Goal: Task Accomplishment & Management: Use online tool/utility

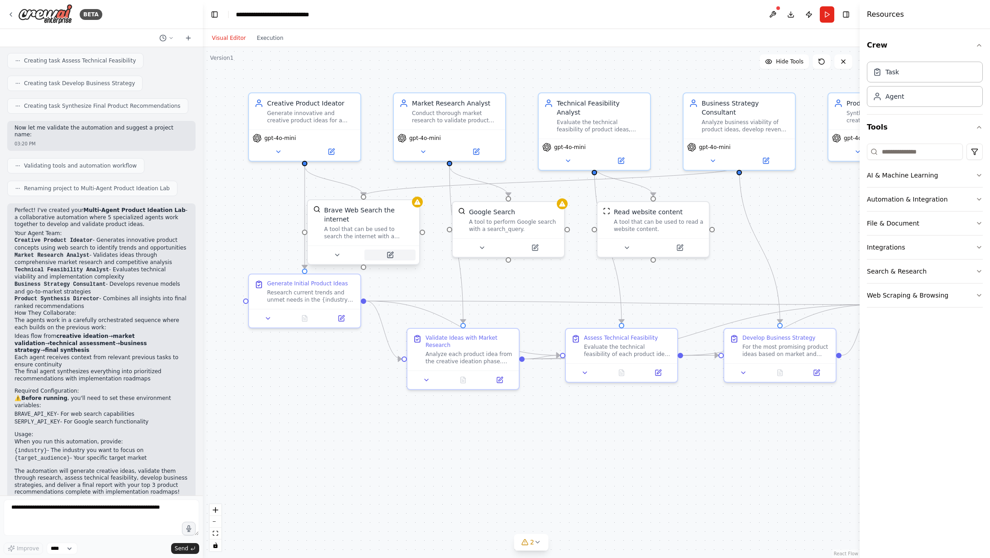
click at [389, 252] on icon at bounding box center [389, 254] width 5 height 5
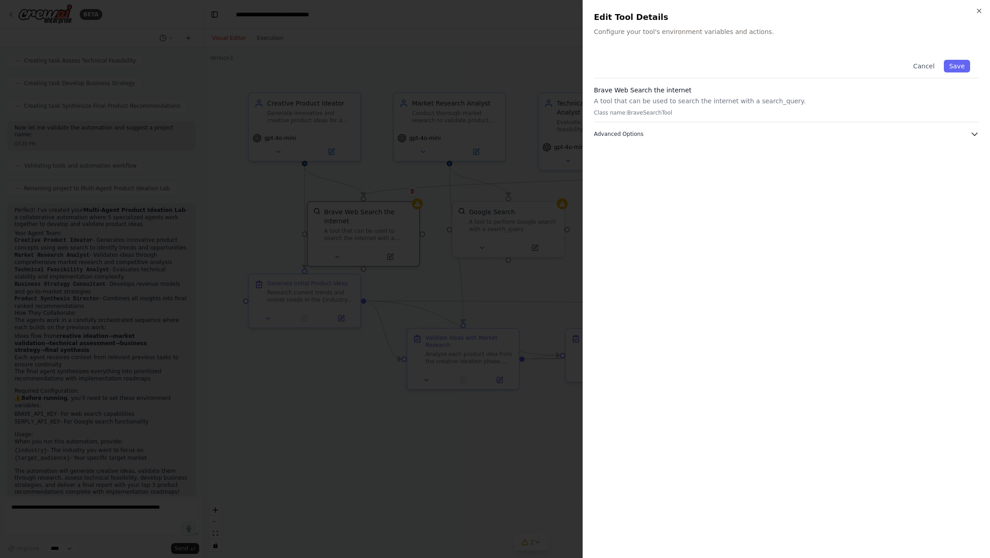
click at [751, 137] on button "Advanced Options" at bounding box center [786, 133] width 385 height 9
click at [695, 185] on input "text" at bounding box center [786, 183] width 373 height 16
paste input "**********"
type input "**********"
click at [815, 273] on div "**********" at bounding box center [786, 299] width 385 height 496
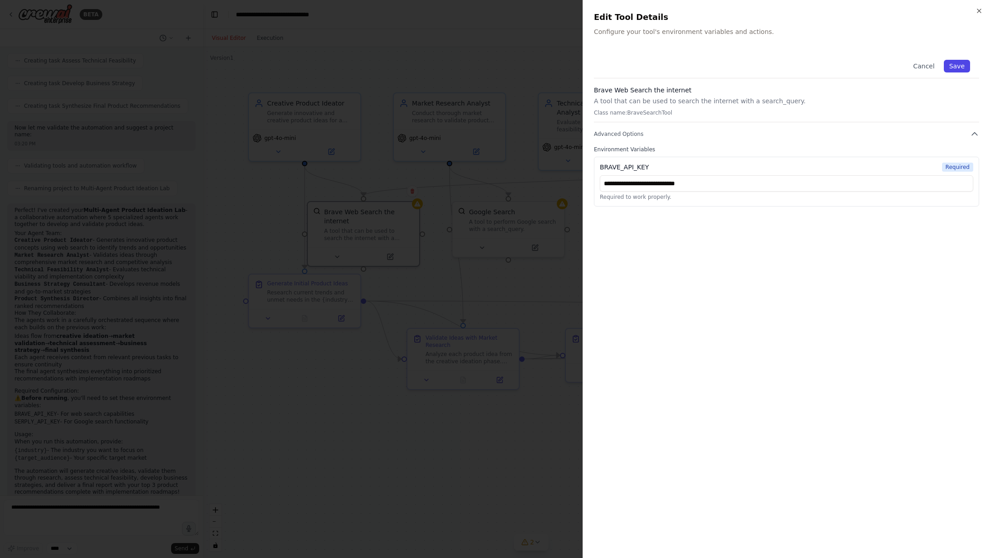
click at [958, 63] on button "Save" at bounding box center [957, 66] width 26 height 13
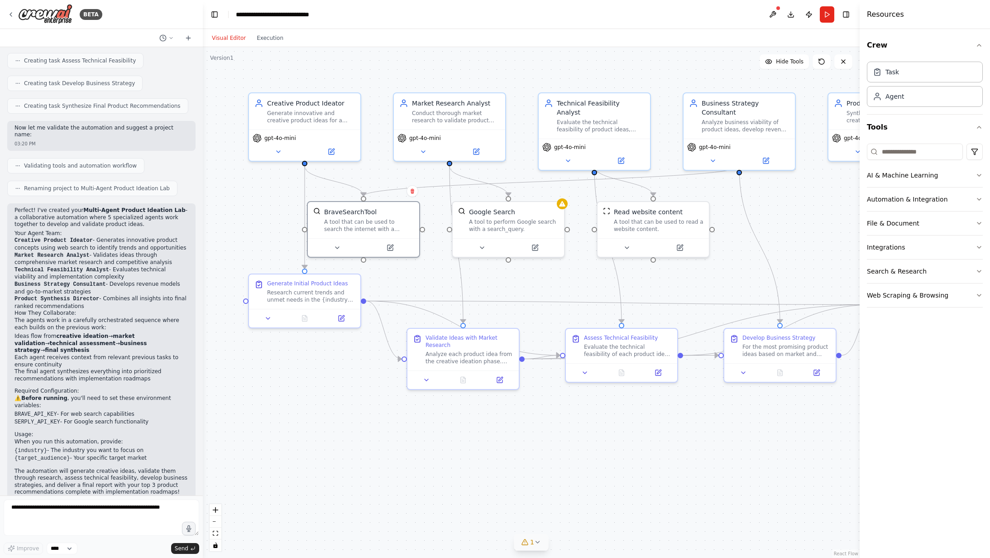
click at [526, 539] on icon at bounding box center [524, 541] width 7 height 7
click at [629, 544] on div "Tool SerplyWebSearchTool is not configured. Missing environment variables: SERP…" at bounding box center [531, 541] width 263 height 12
copy span "SERPLY_API_KEY"
click at [831, 13] on button "Run" at bounding box center [827, 14] width 14 height 16
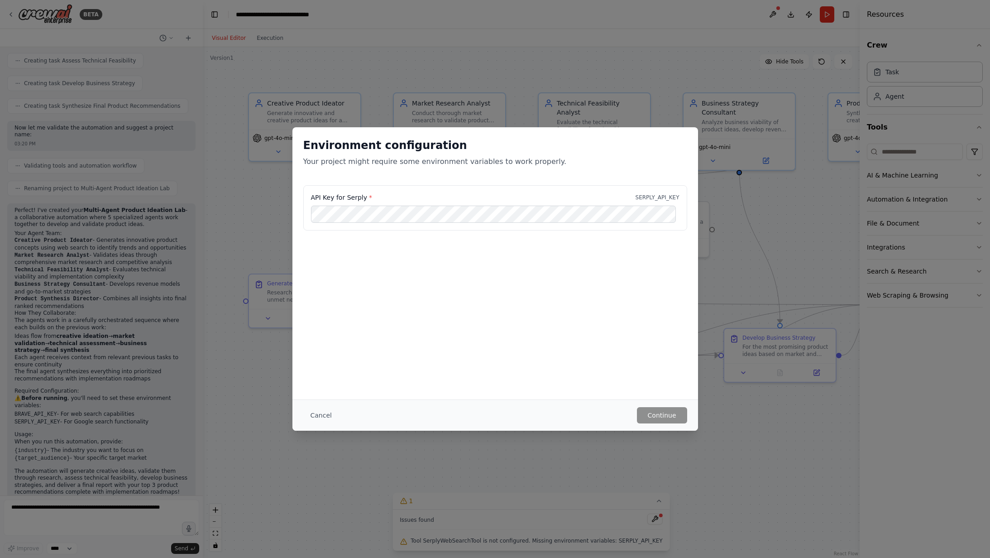
click at [354, 196] on label "API Key for Serply *" at bounding box center [341, 197] width 61 height 9
click at [648, 417] on button "Continue" at bounding box center [662, 415] width 50 height 16
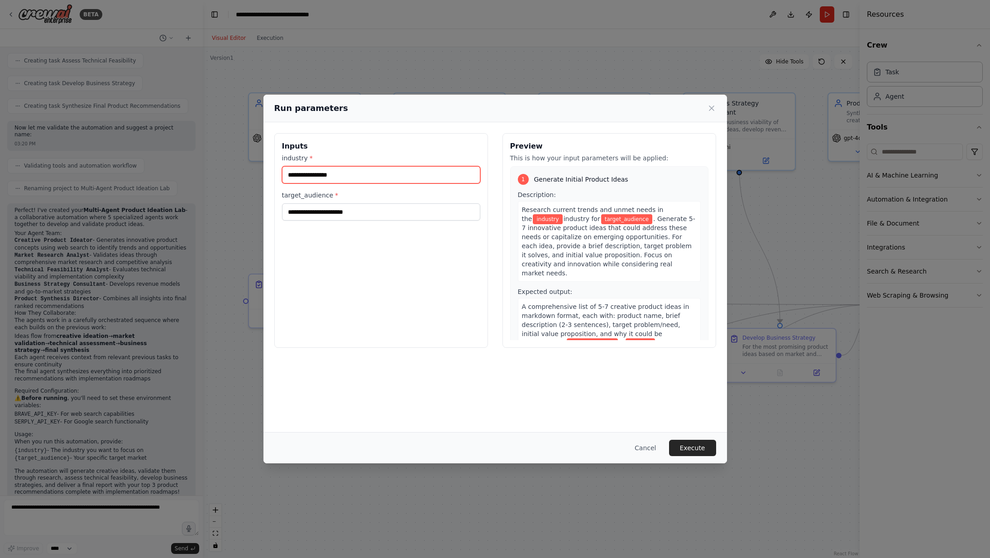
click at [336, 180] on input "industry *" at bounding box center [381, 174] width 198 height 17
type input "*"
type input "**********"
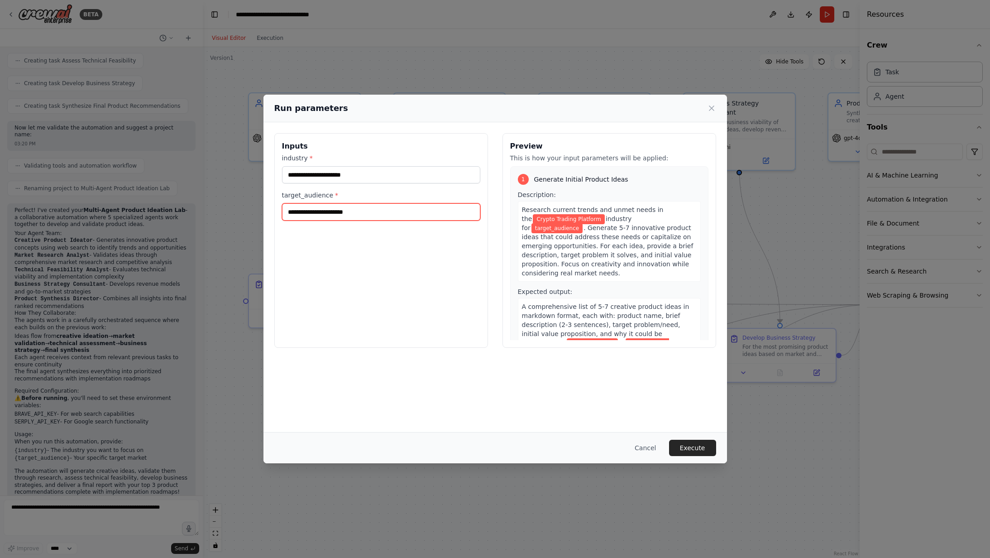
click at [344, 212] on input "target_audience *" at bounding box center [381, 211] width 198 height 17
type input "**********"
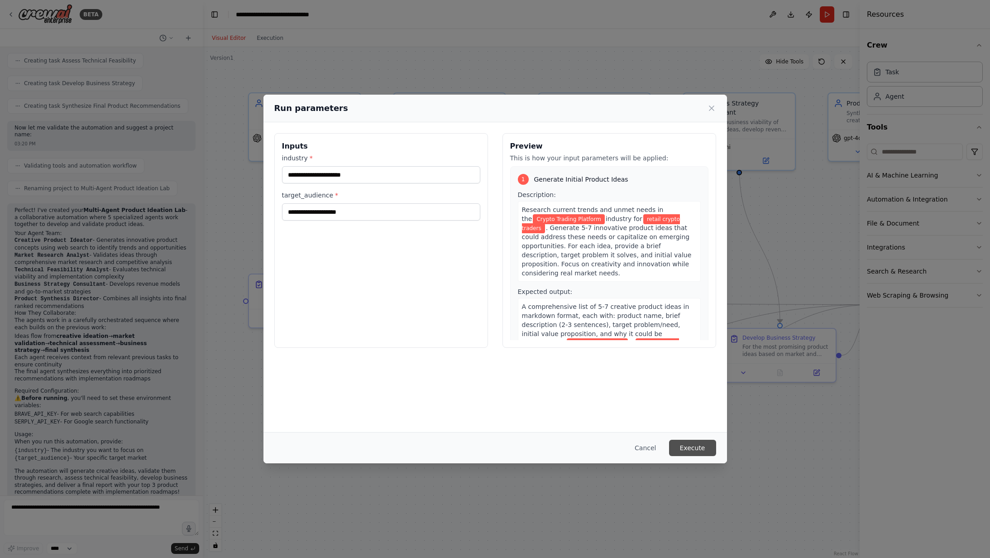
click at [688, 452] on button "Execute" at bounding box center [692, 447] width 47 height 16
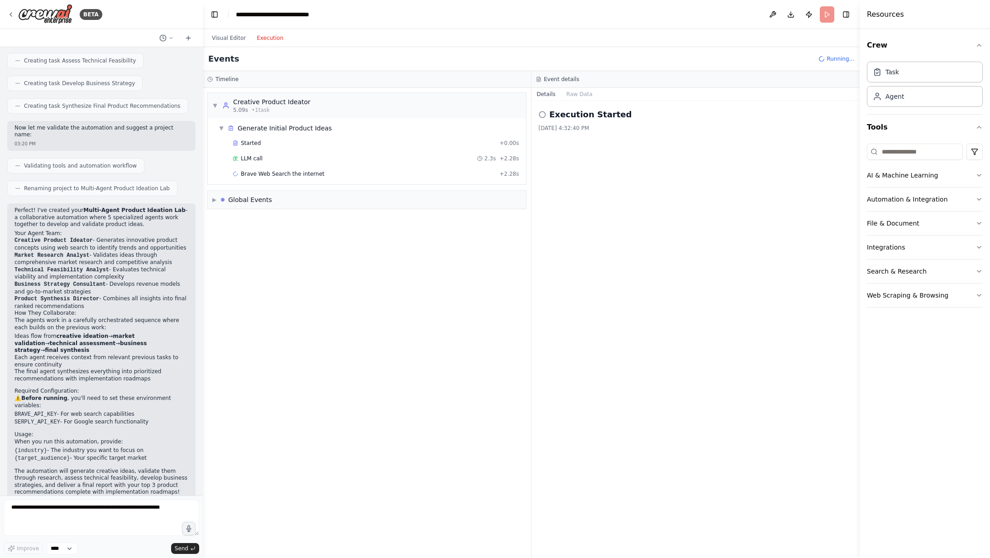
click at [264, 42] on button "Execution" at bounding box center [270, 38] width 38 height 11
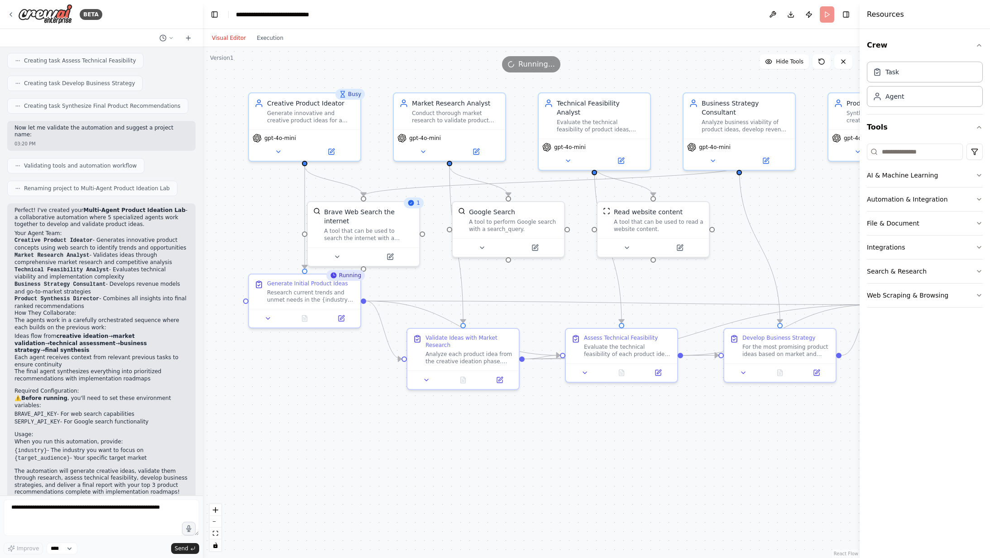
click at [234, 35] on button "Visual Editor" at bounding box center [228, 38] width 45 height 11
click at [267, 41] on button "Execution" at bounding box center [270, 38] width 38 height 11
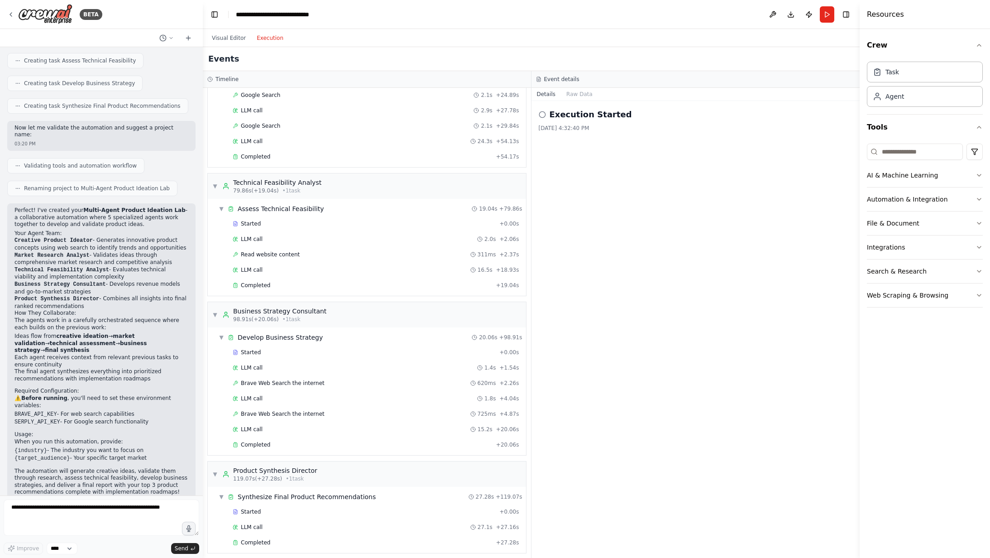
scroll to position [391, 0]
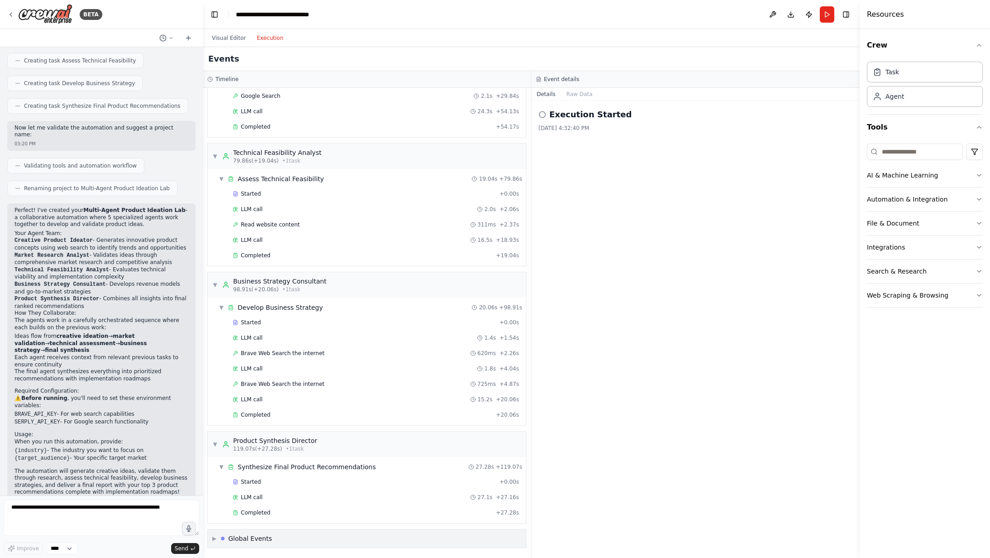
click at [257, 538] on div "Global Events" at bounding box center [250, 538] width 44 height 9
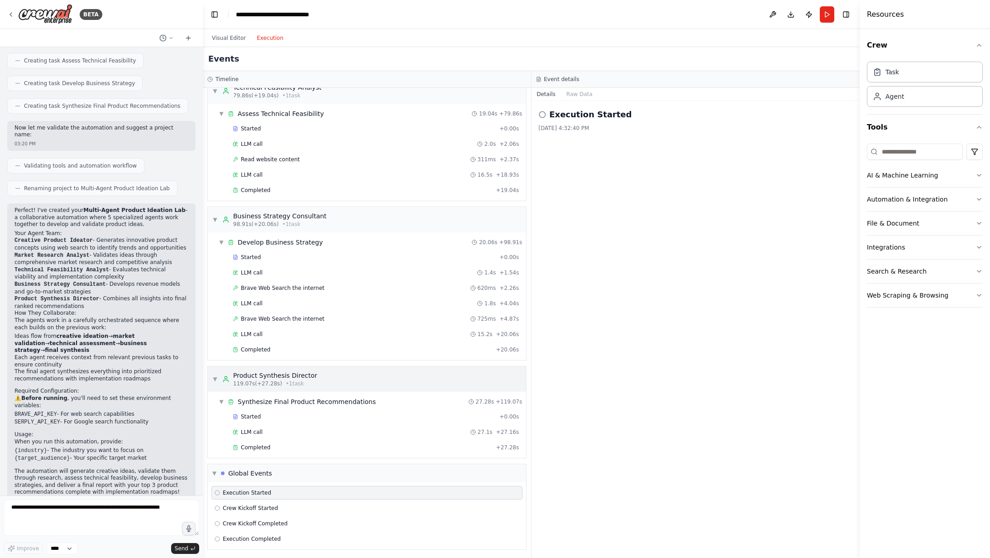
scroll to position [458, 0]
click at [277, 489] on div "Execution Started" at bounding box center [367, 490] width 305 height 7
click at [278, 475] on div "▼ Global Events" at bounding box center [367, 471] width 318 height 18
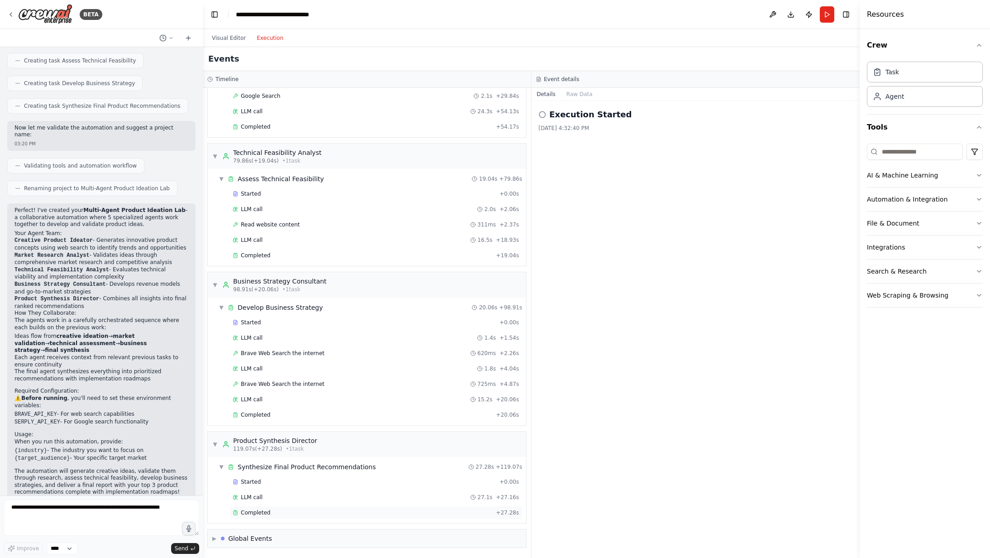
click at [390, 516] on div "Completed + 27.28s" at bounding box center [375, 513] width 293 height 14
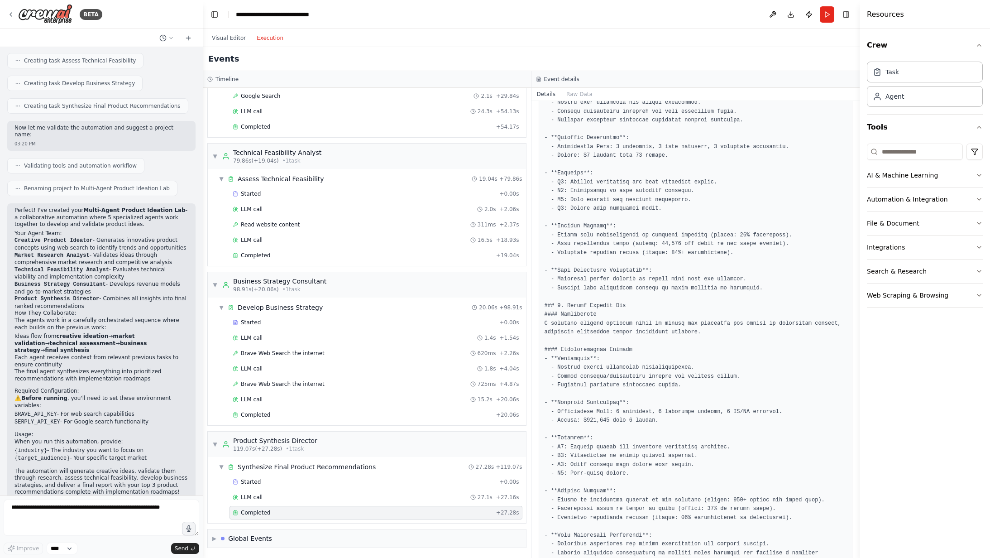
scroll to position [805, 0]
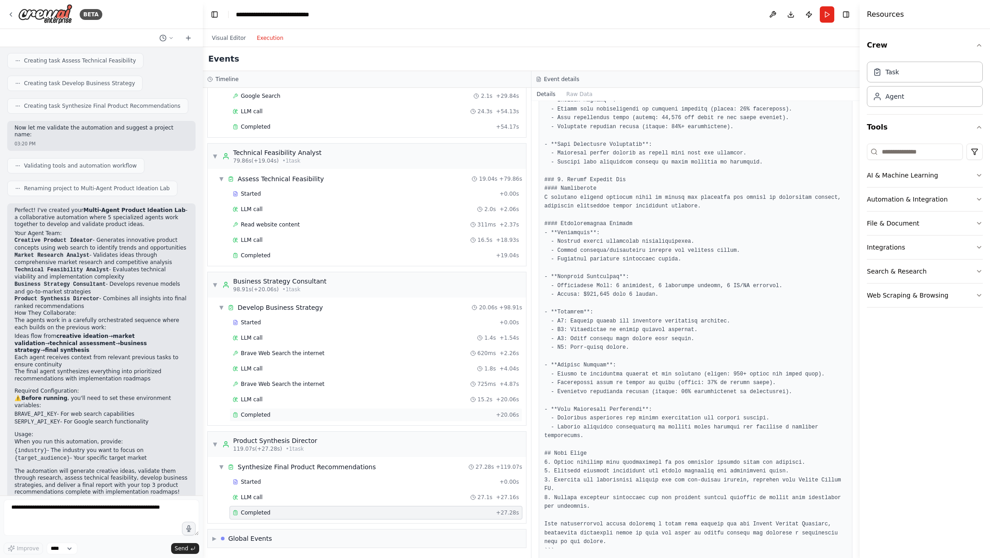
click at [265, 415] on span "Completed" at bounding box center [255, 414] width 29 height 7
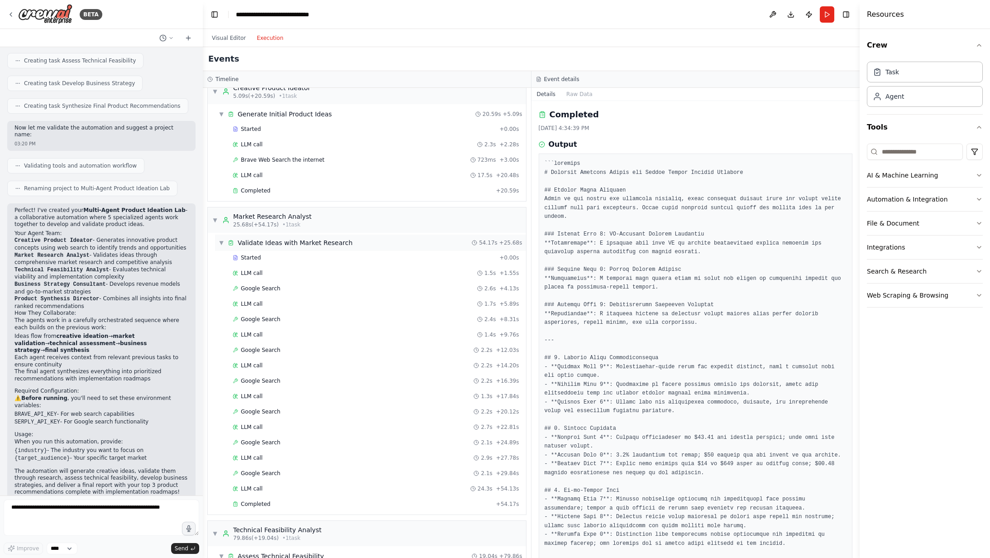
scroll to position [0, 0]
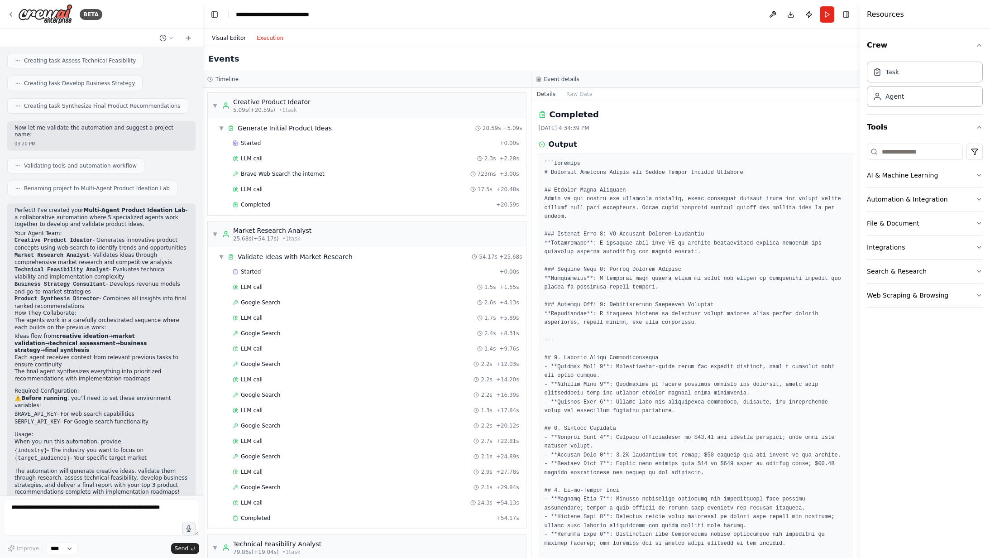
click at [227, 38] on button "Visual Editor" at bounding box center [228, 38] width 45 height 11
click at [272, 41] on button "Execution" at bounding box center [270, 38] width 38 height 11
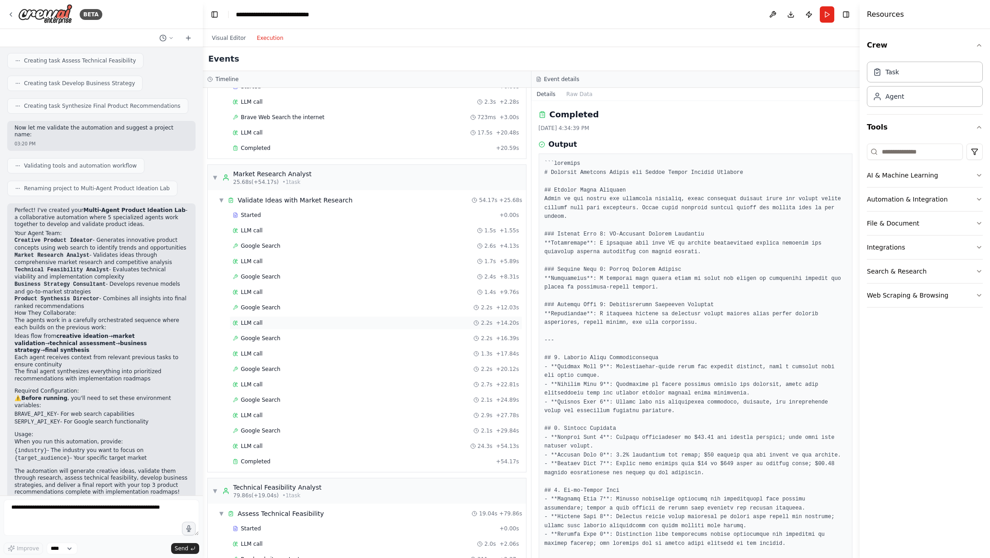
scroll to position [136, 0]
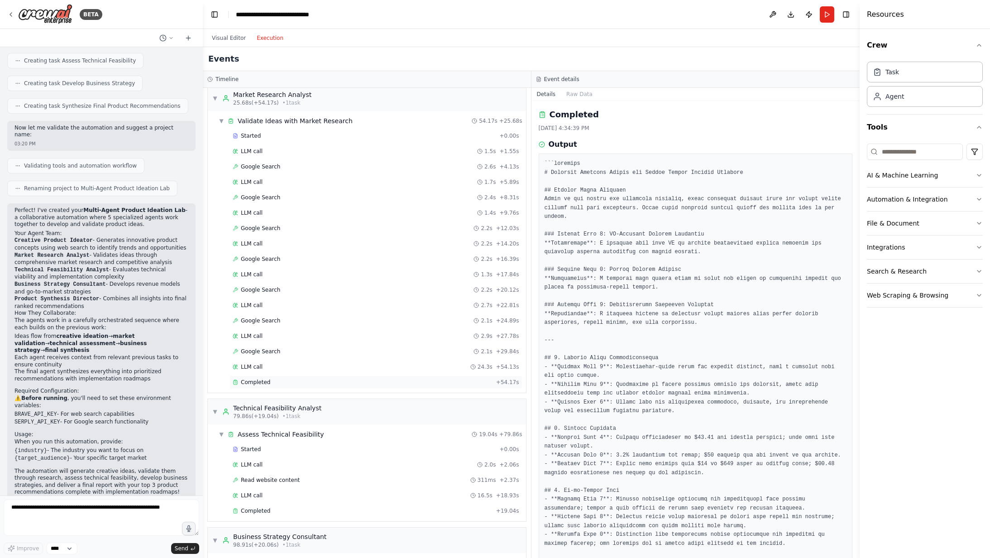
click at [263, 381] on span "Completed" at bounding box center [255, 381] width 29 height 7
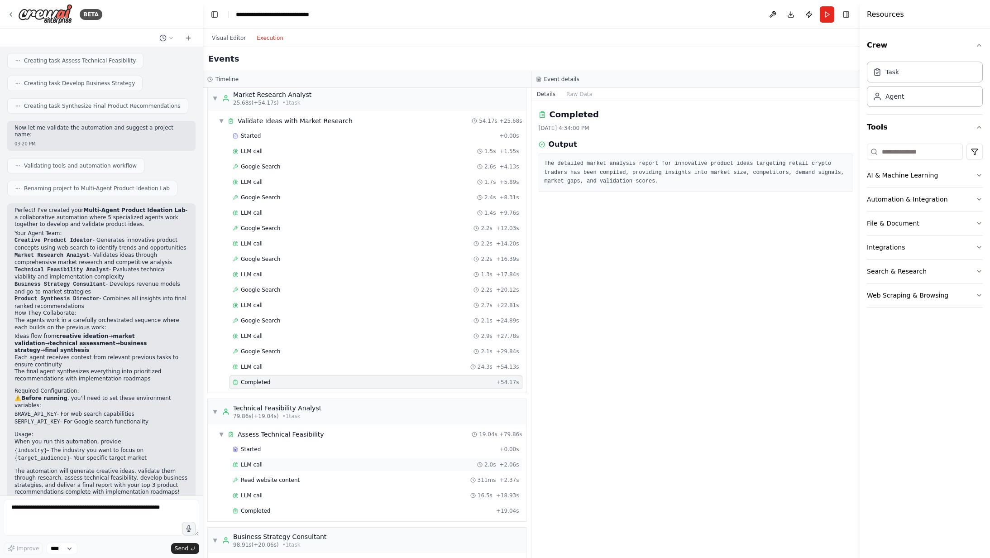
scroll to position [272, 0]
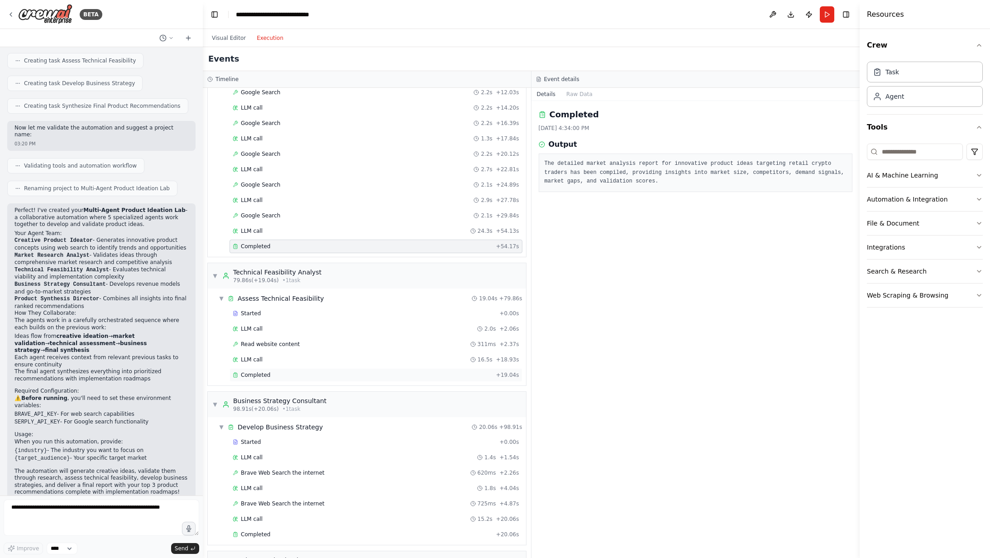
click at [265, 372] on span "Completed" at bounding box center [255, 374] width 29 height 7
click at [270, 359] on div "LLM call 16.5s + 18.93s" at bounding box center [376, 359] width 287 height 7
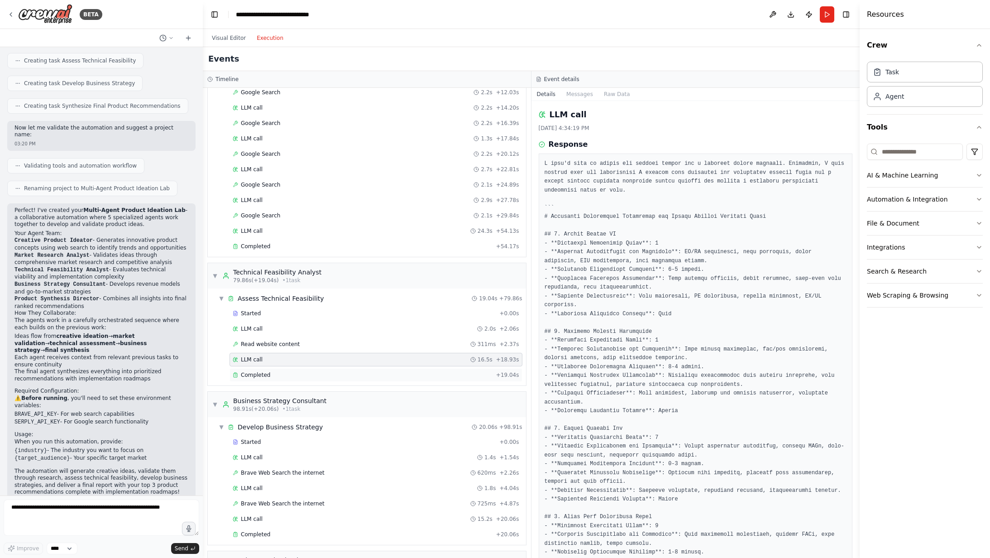
click at [267, 377] on span "Completed" at bounding box center [255, 374] width 29 height 7
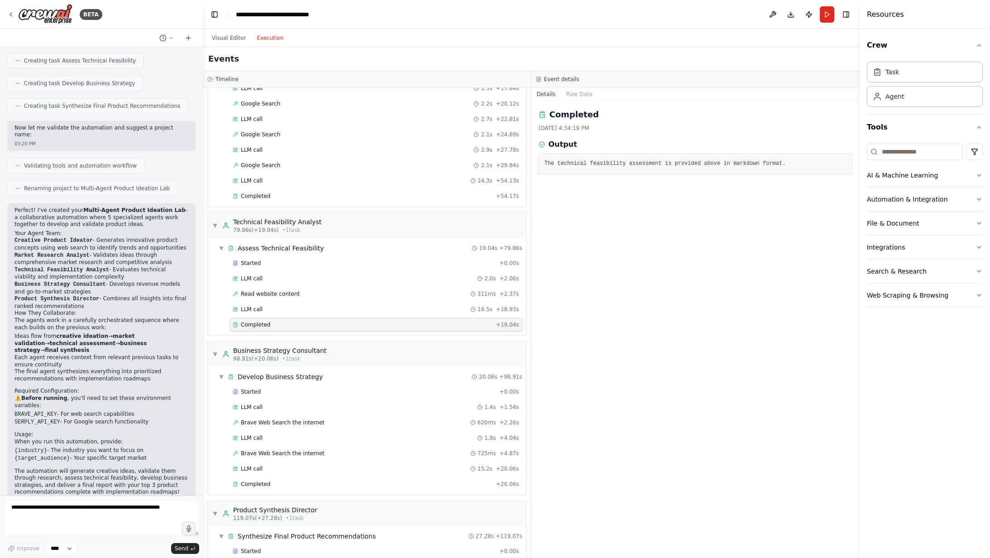
scroll to position [391, 0]
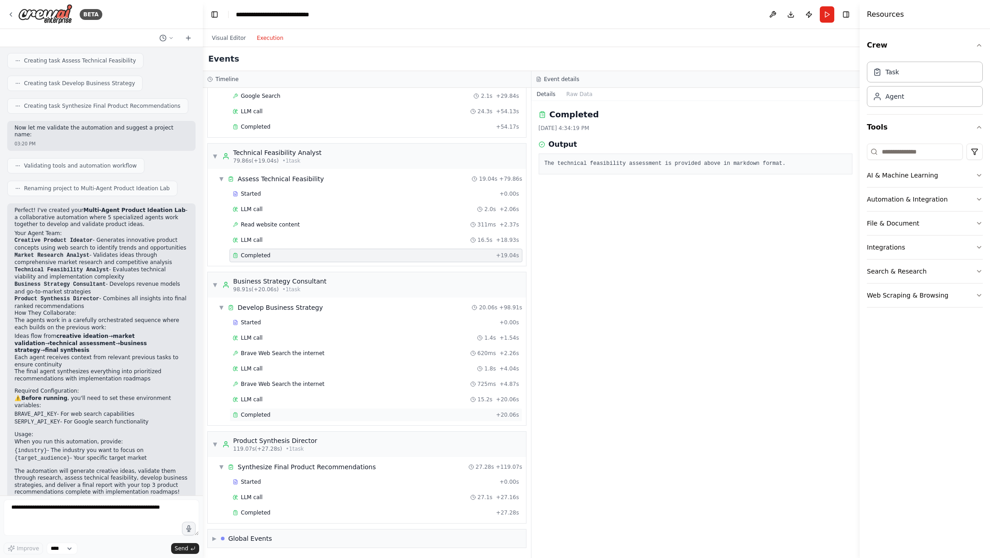
click at [252, 415] on span "Completed" at bounding box center [255, 414] width 29 height 7
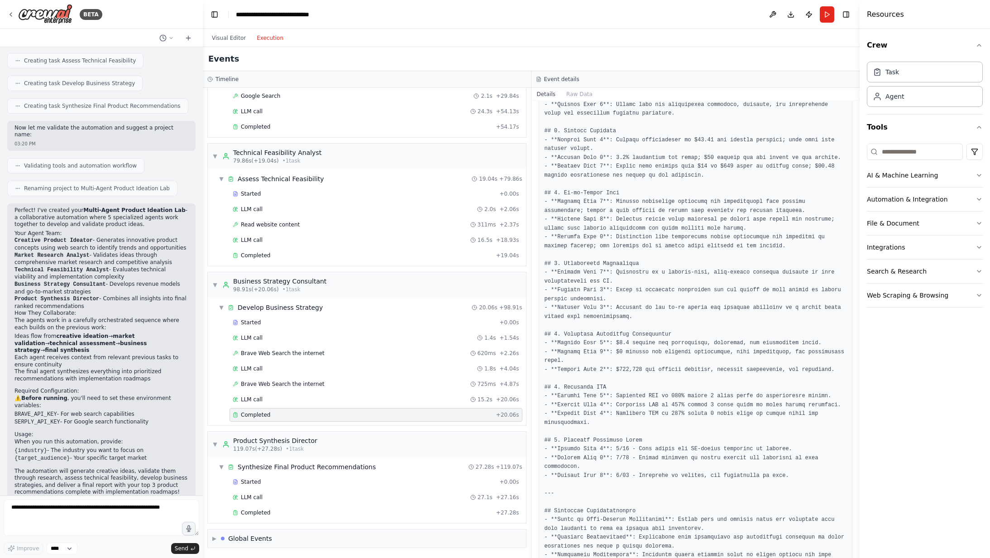
scroll to position [320, 0]
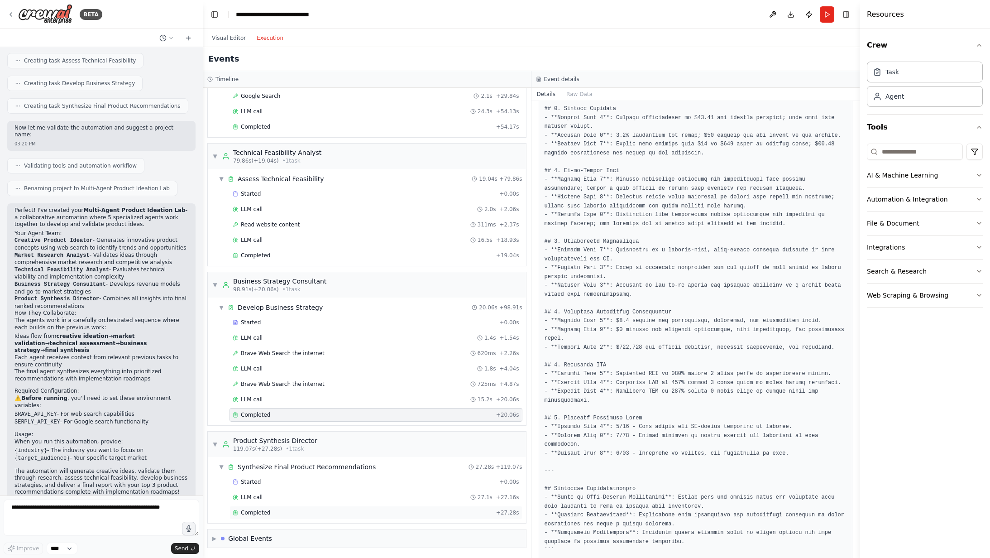
click at [268, 512] on div "Completed" at bounding box center [363, 512] width 260 height 7
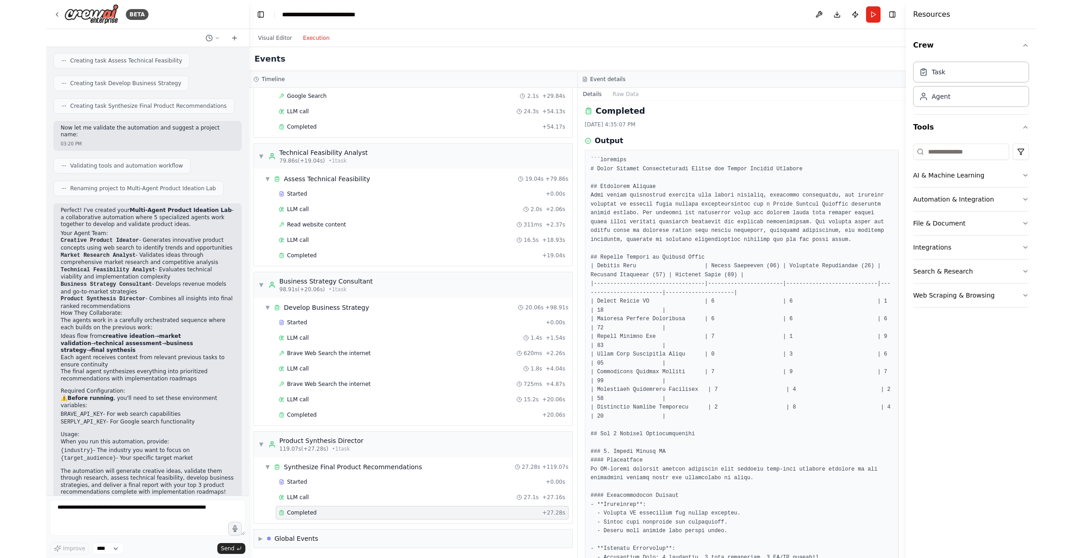
scroll to position [0, 0]
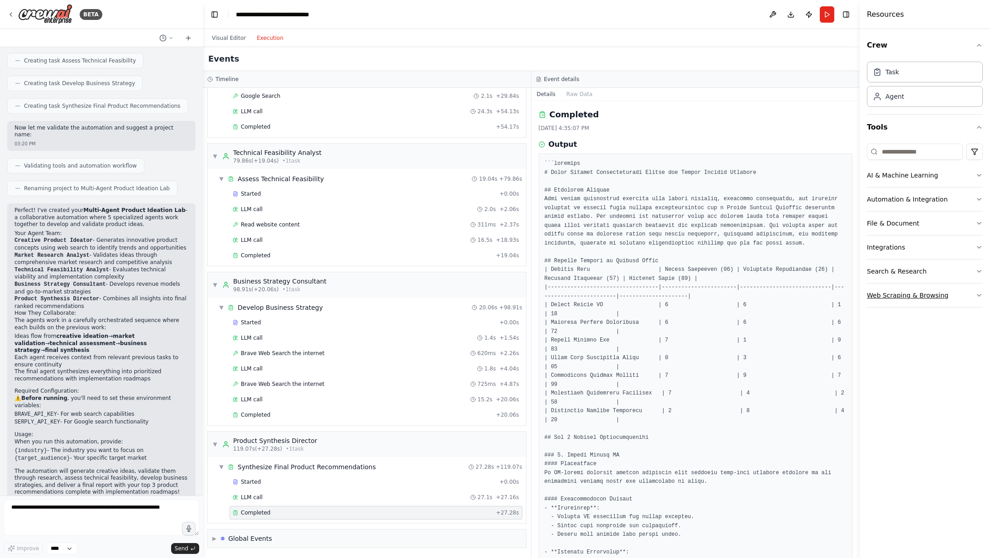
click at [874, 296] on button "Web Scraping & Browsing" at bounding box center [925, 295] width 116 height 24
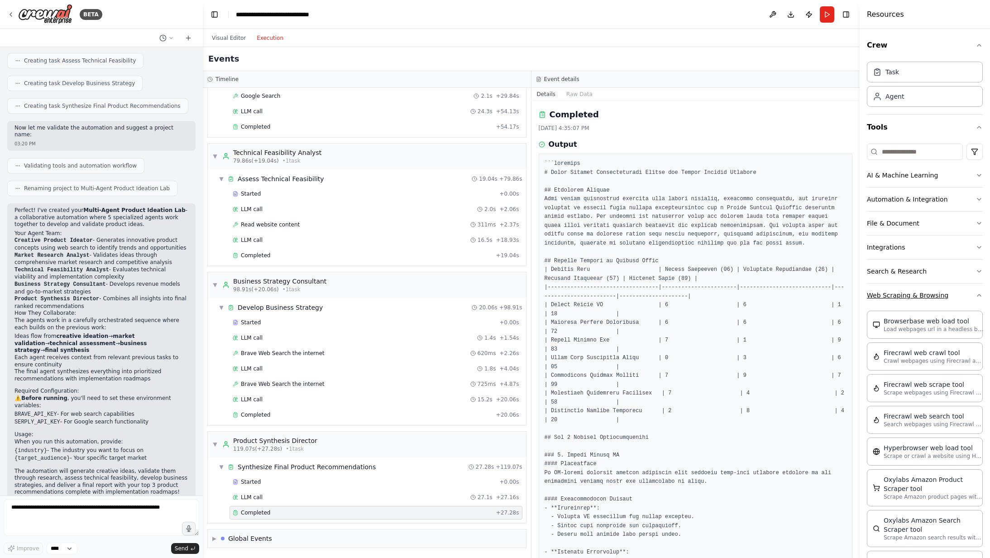
click at [874, 296] on button "Web Scraping & Browsing" at bounding box center [925, 295] width 116 height 24
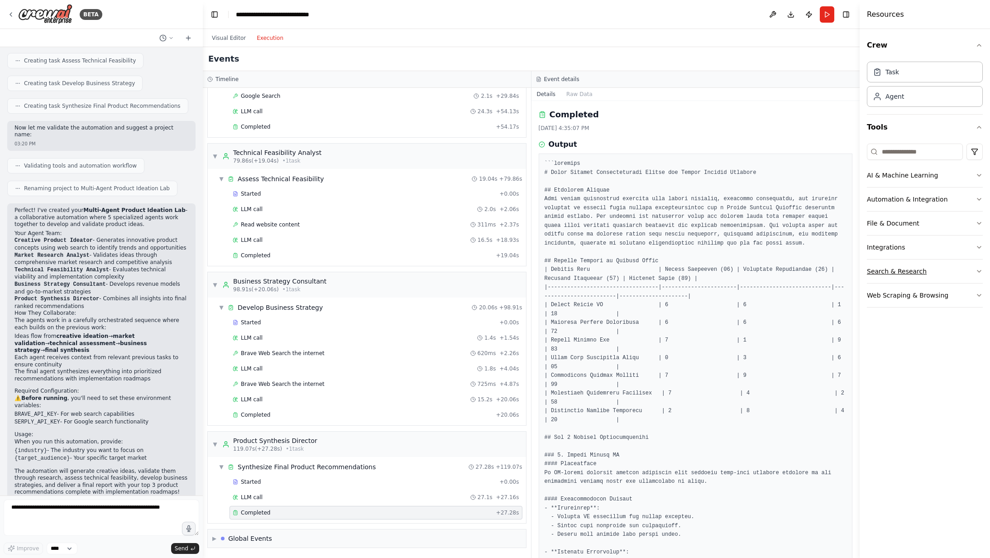
click at [888, 281] on button "Search & Research" at bounding box center [925, 271] width 116 height 24
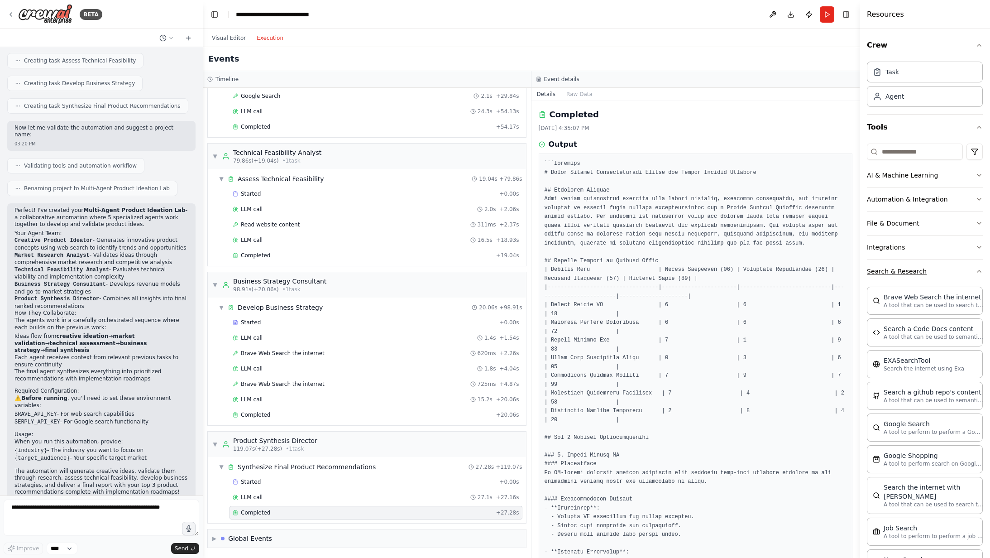
click at [888, 281] on button "Search & Research" at bounding box center [925, 271] width 116 height 24
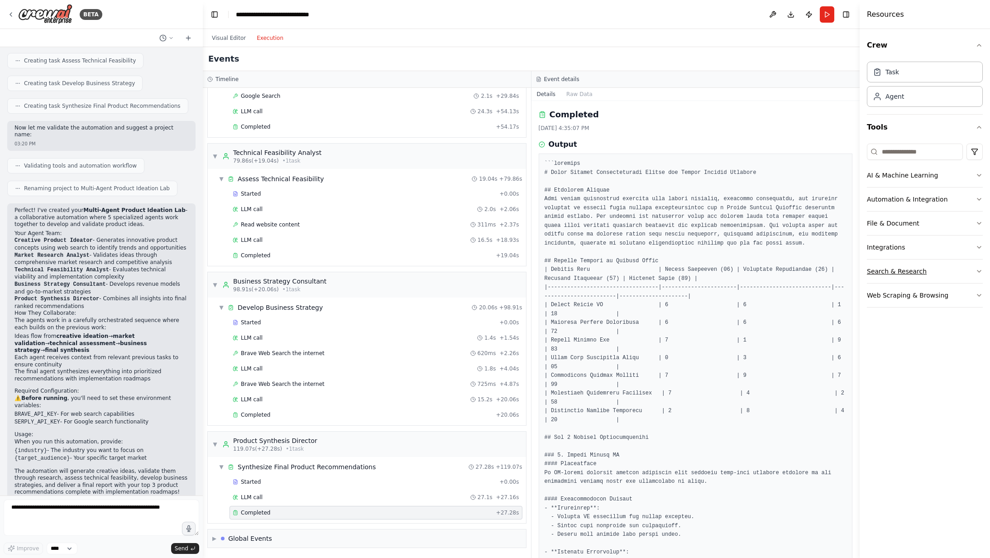
click at [888, 281] on button "Search & Research" at bounding box center [925, 271] width 116 height 24
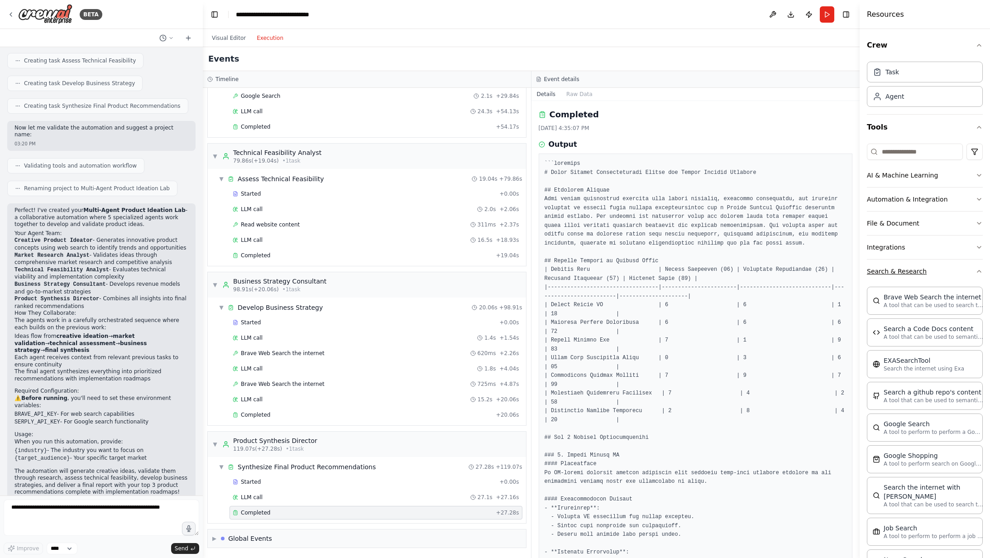
click at [888, 281] on button "Search & Research" at bounding box center [925, 271] width 116 height 24
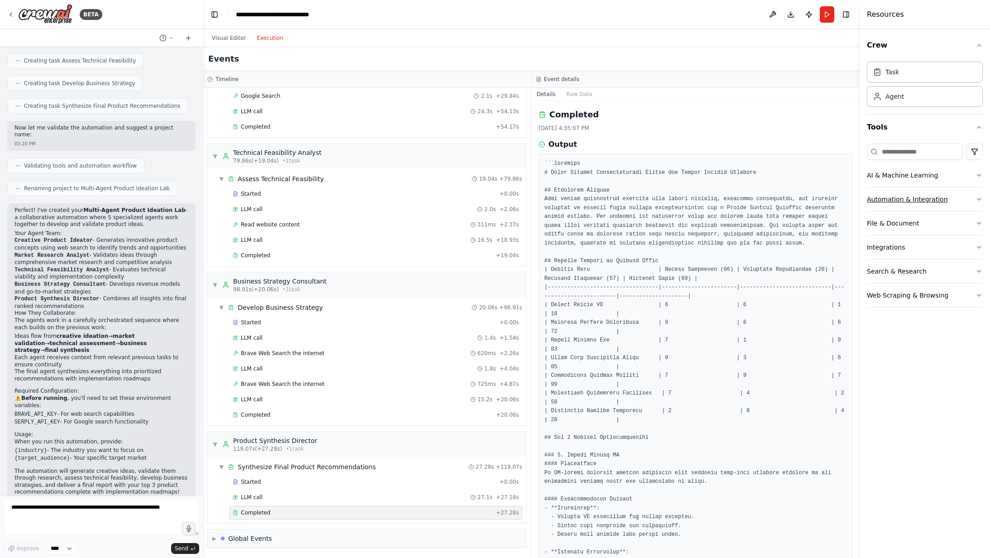
click at [909, 201] on button "Automation & Integration" at bounding box center [925, 199] width 116 height 24
click at [907, 171] on button "AI & Machine Learning" at bounding box center [925, 175] width 116 height 24
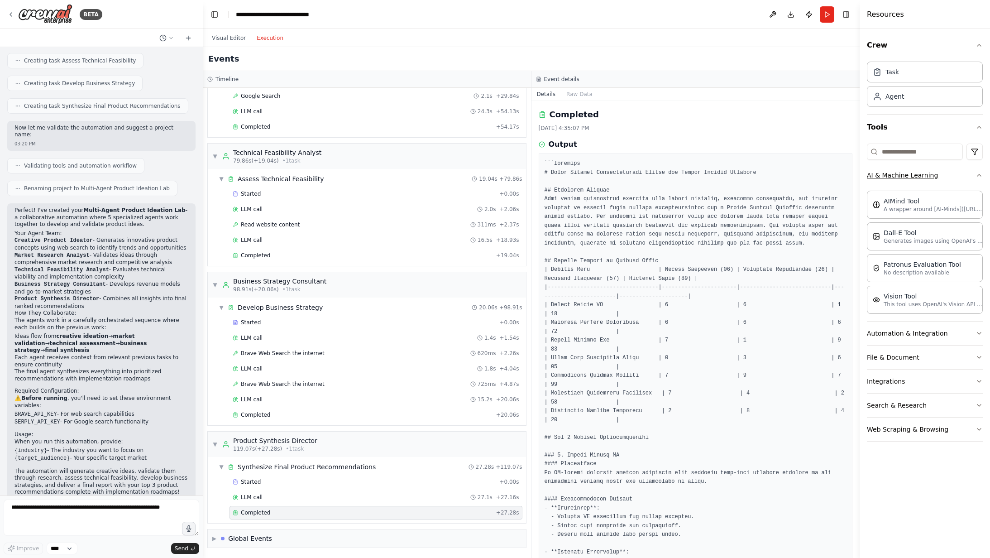
click at [907, 171] on button "AI & Machine Learning" at bounding box center [925, 175] width 116 height 24
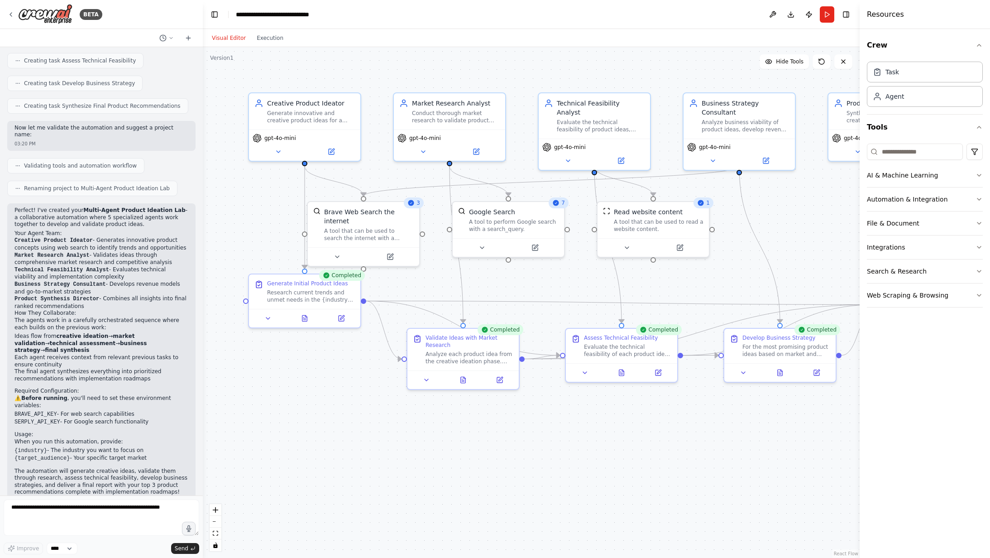
click at [227, 36] on button "Visual Editor" at bounding box center [228, 38] width 45 height 11
click at [846, 15] on button "Toggle Right Sidebar" at bounding box center [846, 14] width 13 height 13
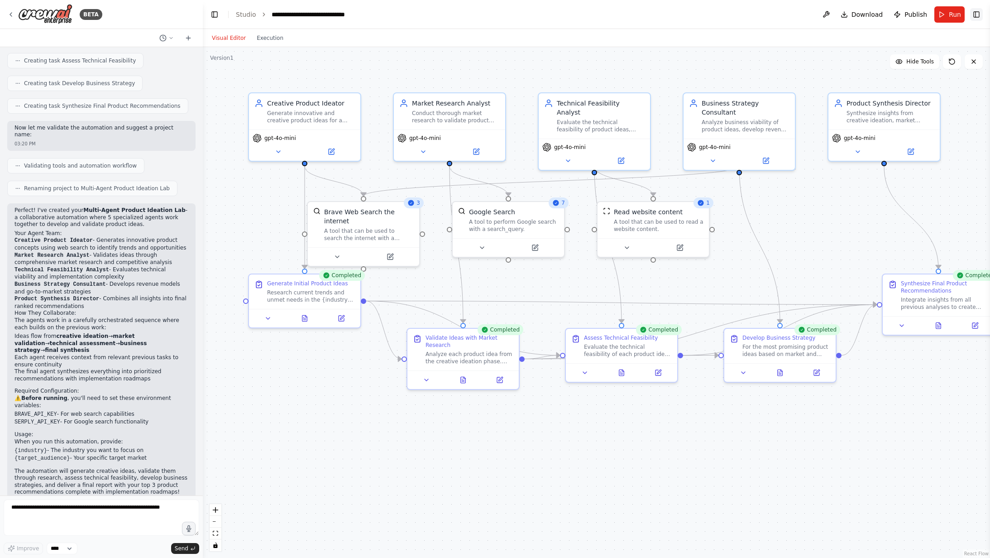
click at [977, 15] on button "Toggle Right Sidebar" at bounding box center [976, 14] width 13 height 13
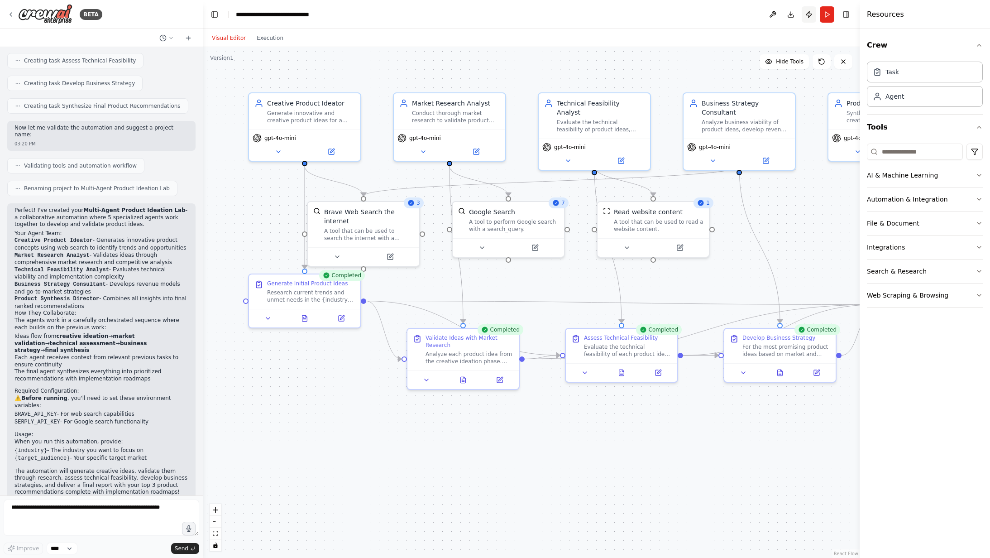
click at [809, 19] on button "Publish" at bounding box center [809, 14] width 14 height 16
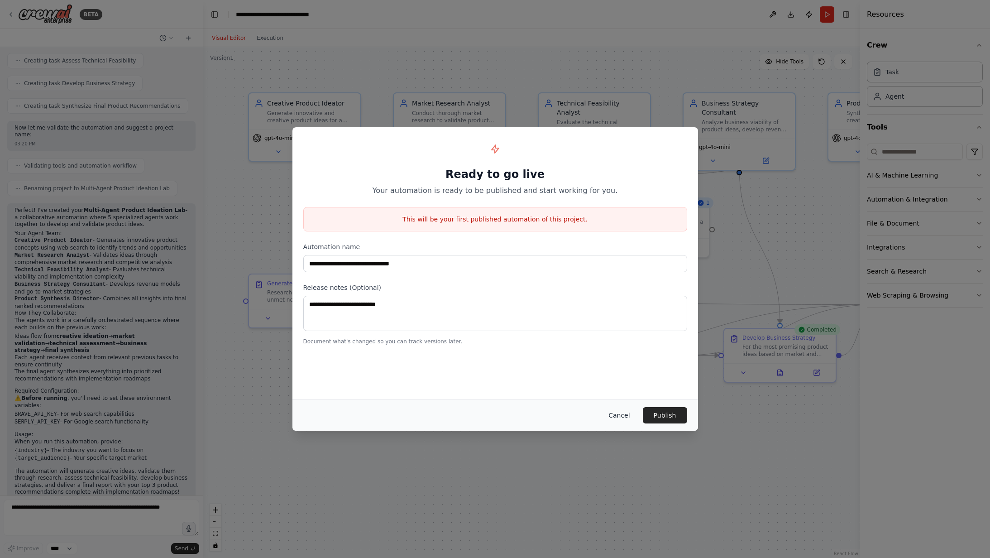
click at [619, 419] on button "Cancel" at bounding box center [619, 415] width 36 height 16
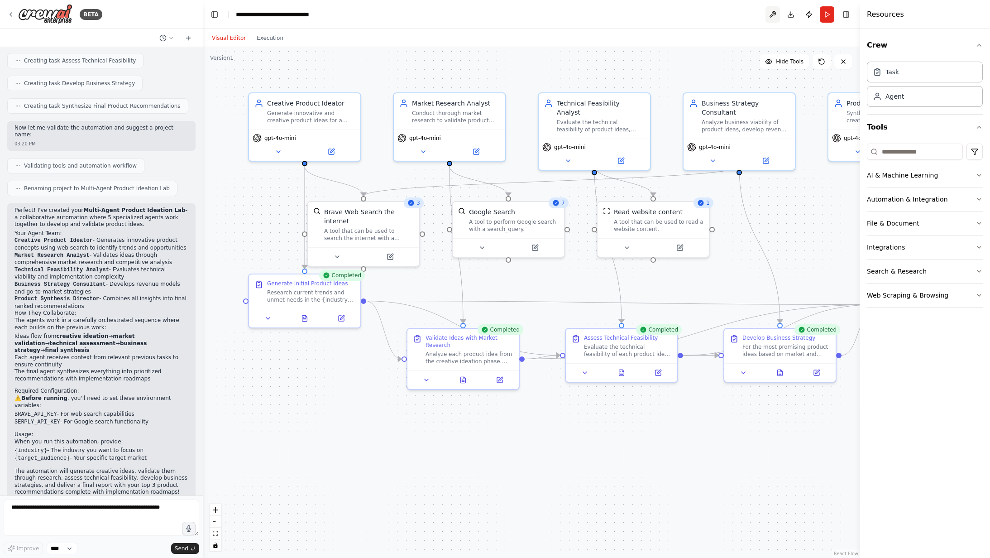
click at [772, 18] on button at bounding box center [772, 14] width 14 height 16
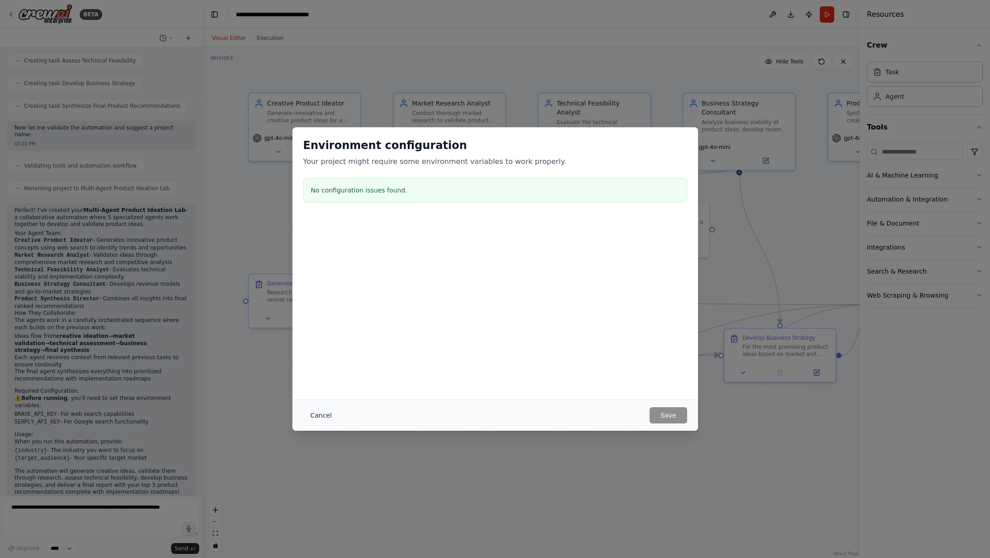
click at [322, 413] on button "Cancel" at bounding box center [321, 415] width 36 height 16
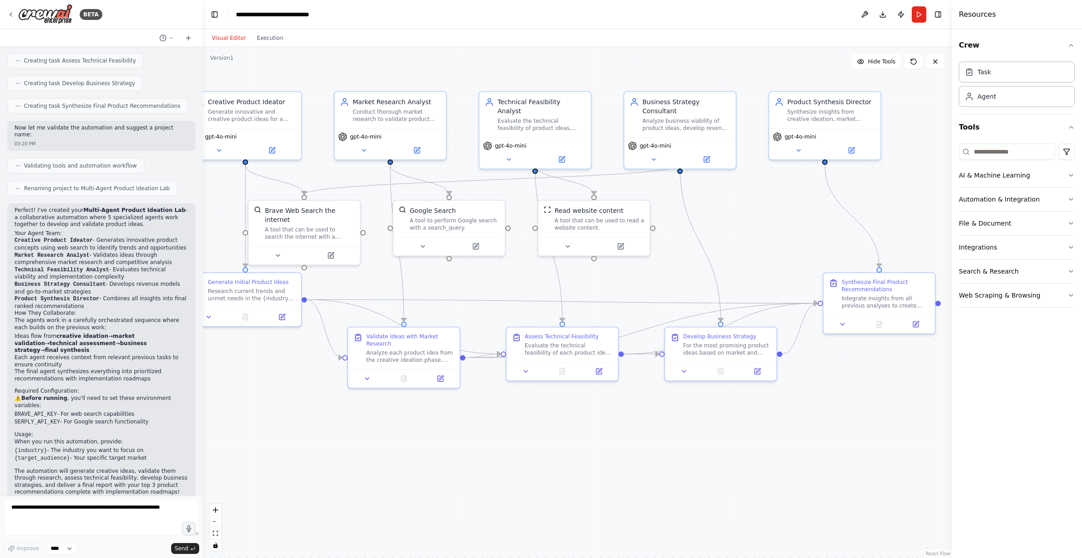
drag, startPoint x: 888, startPoint y: 423, endPoint x: 829, endPoint y: 421, distance: 59.3
click at [829, 421] on div ".deletable-edge-delete-btn { width: 20px; height: 20px; border: 0px solid #ffff…" at bounding box center [577, 302] width 749 height 511
click at [842, 320] on icon at bounding box center [842, 322] width 7 height 7
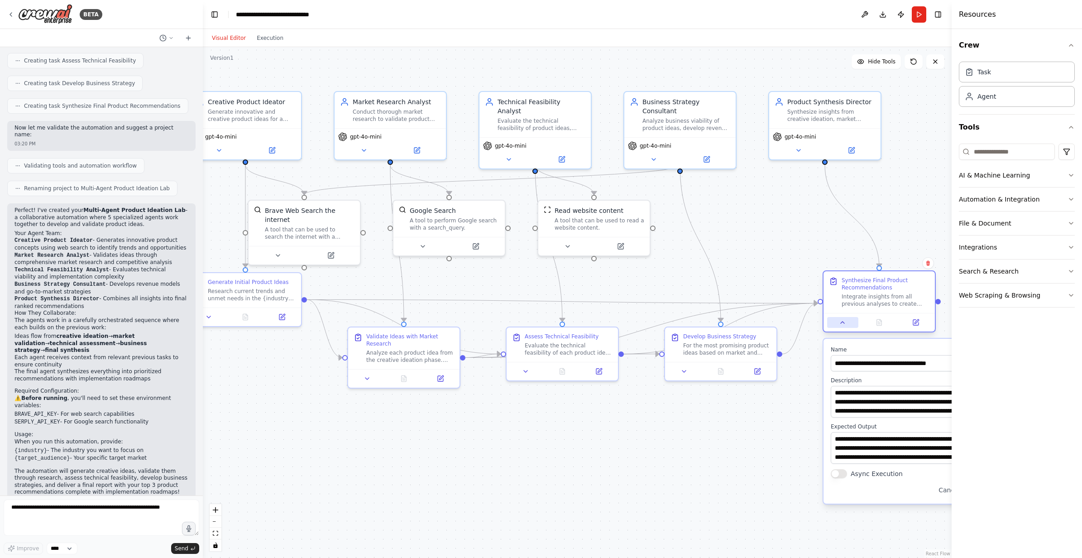
click at [842, 320] on icon at bounding box center [842, 322] width 7 height 7
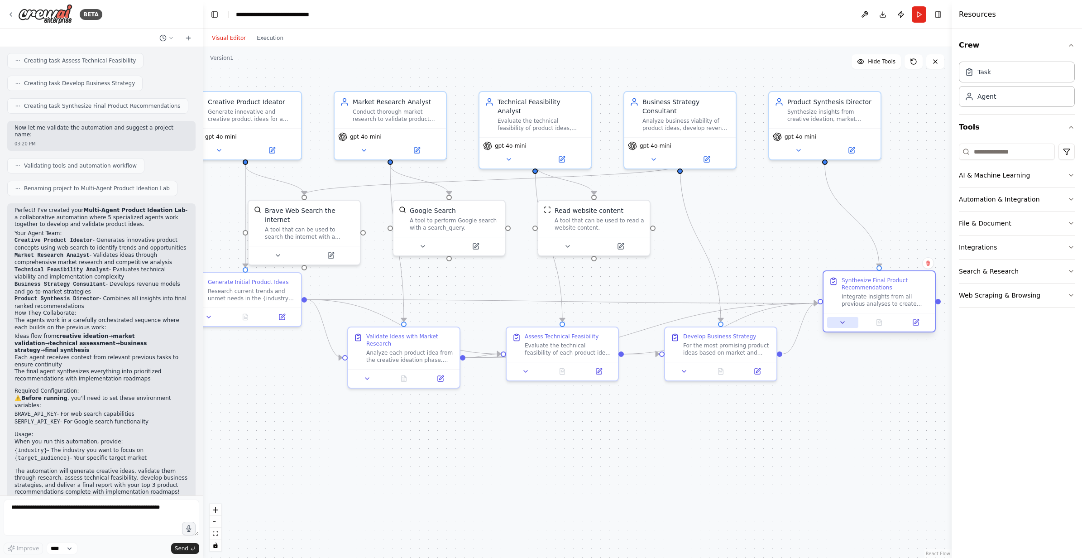
click at [842, 320] on icon at bounding box center [842, 322] width 7 height 7
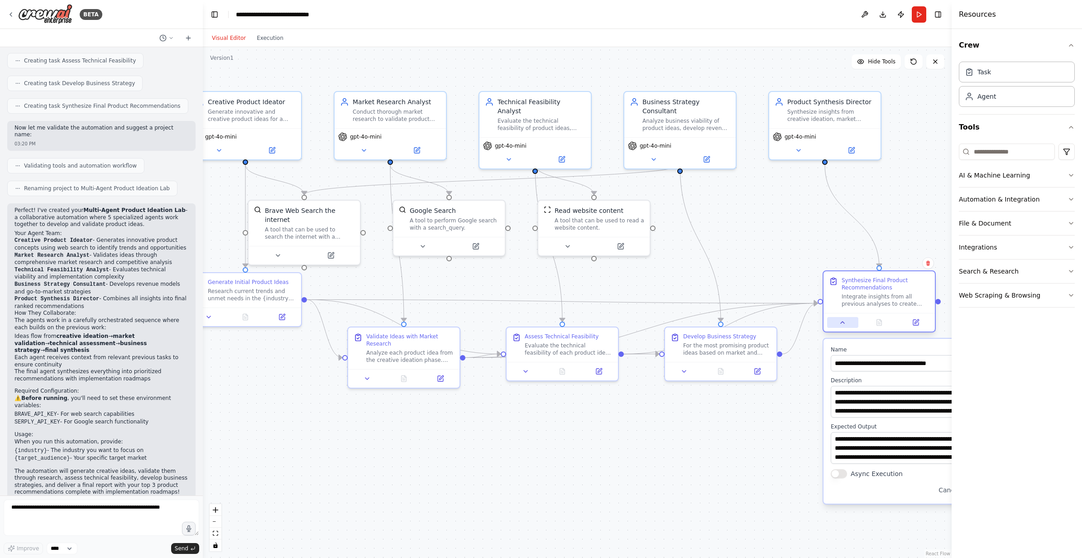
click at [842, 320] on icon at bounding box center [842, 322] width 7 height 7
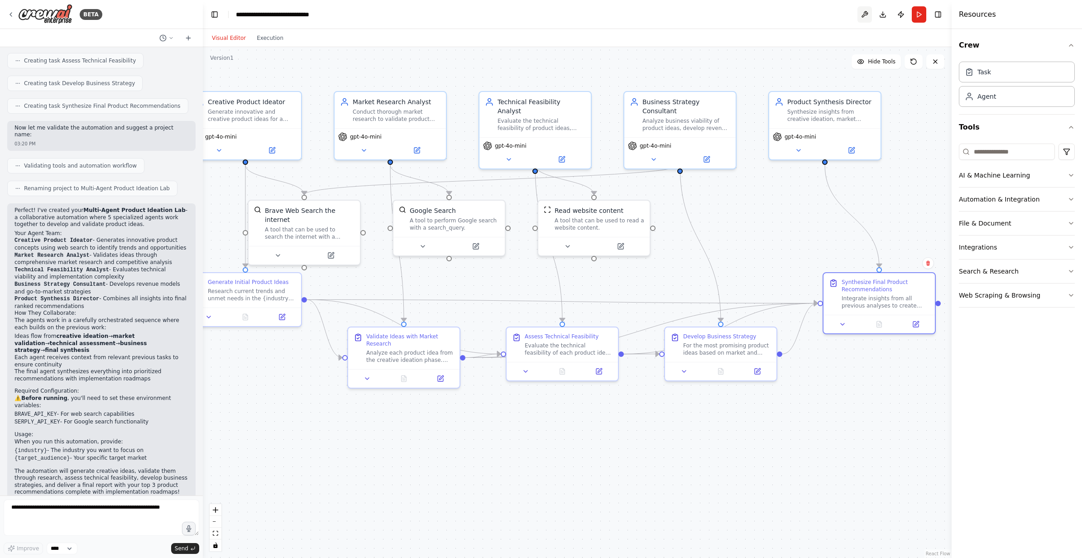
click at [864, 14] on button at bounding box center [864, 14] width 14 height 16
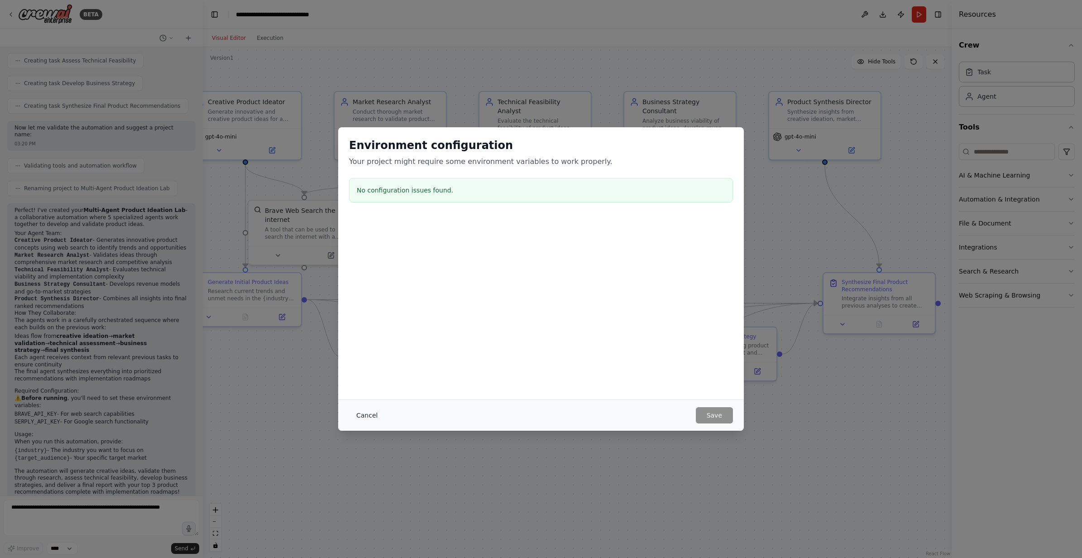
click at [373, 412] on button "Cancel" at bounding box center [367, 415] width 36 height 16
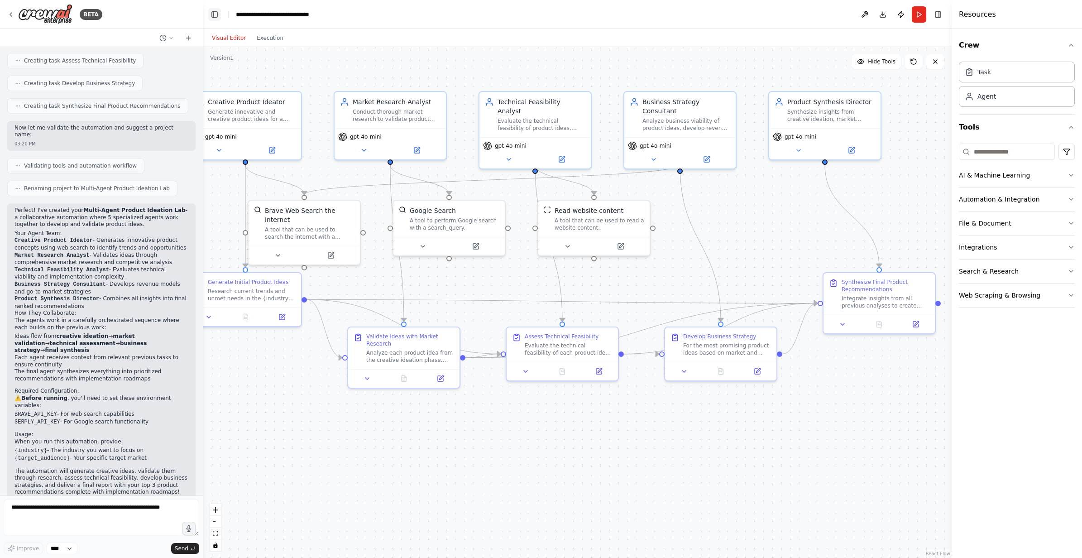
click at [213, 8] on button "Toggle Left Sidebar" at bounding box center [214, 14] width 13 height 13
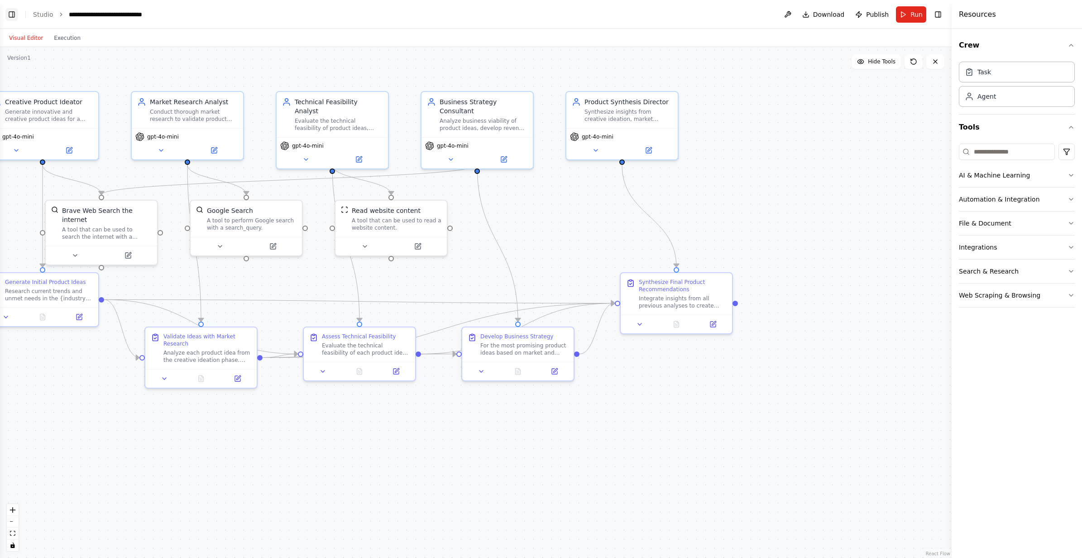
click at [11, 15] on button "Toggle Left Sidebar" at bounding box center [11, 14] width 13 height 13
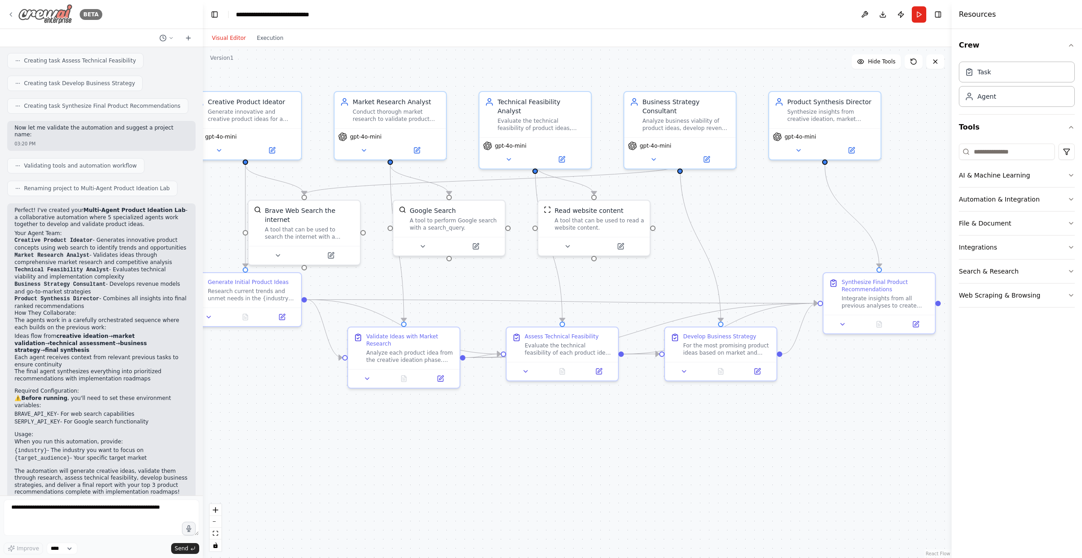
click at [9, 12] on icon at bounding box center [10, 14] width 7 height 7
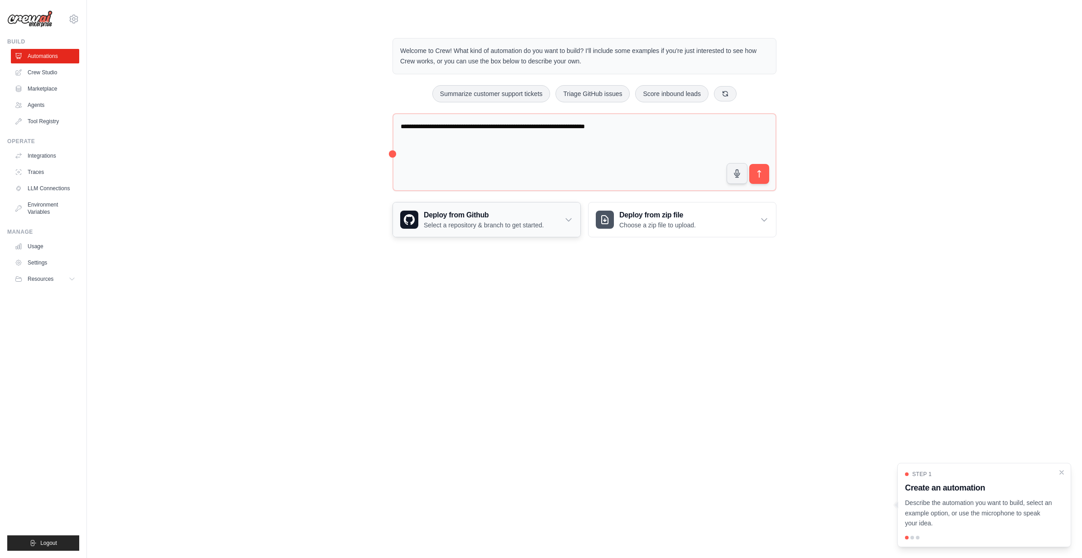
click at [539, 227] on p "Select a repository & branch to get started." at bounding box center [484, 224] width 120 height 9
click at [54, 74] on link "Crew Studio" at bounding box center [46, 72] width 68 height 14
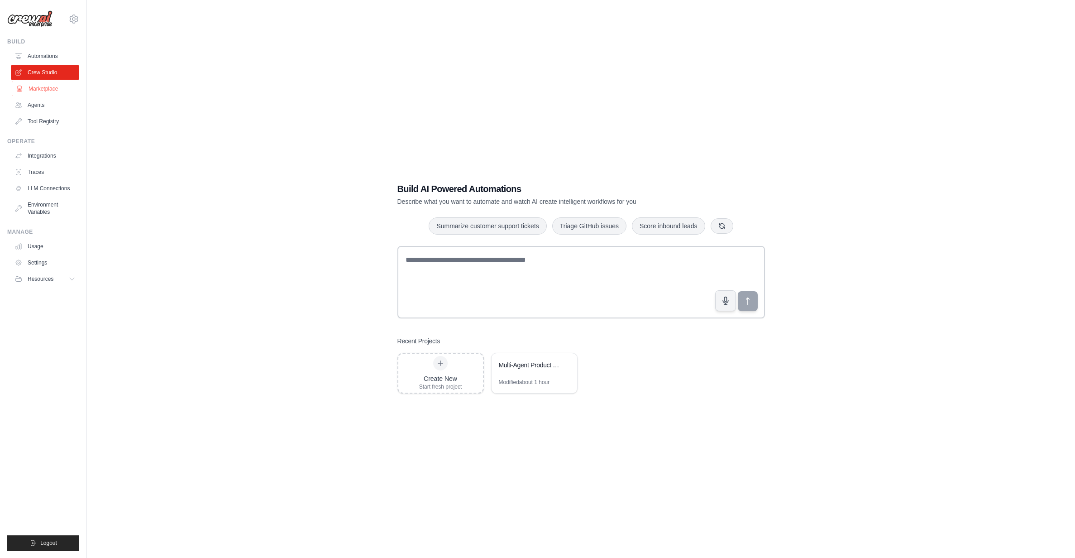
click at [47, 90] on link "Marketplace" at bounding box center [46, 88] width 68 height 14
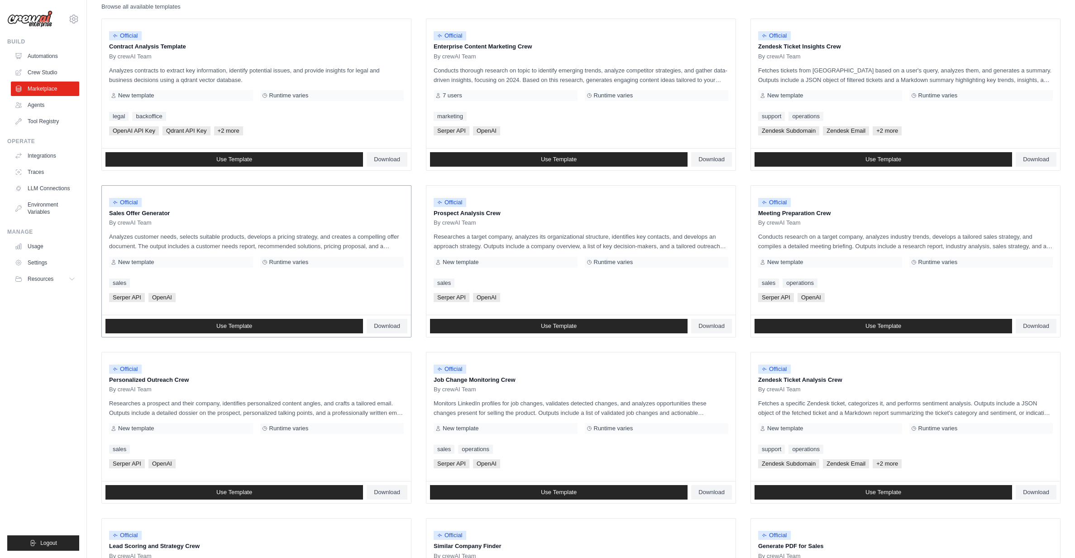
scroll to position [136, 0]
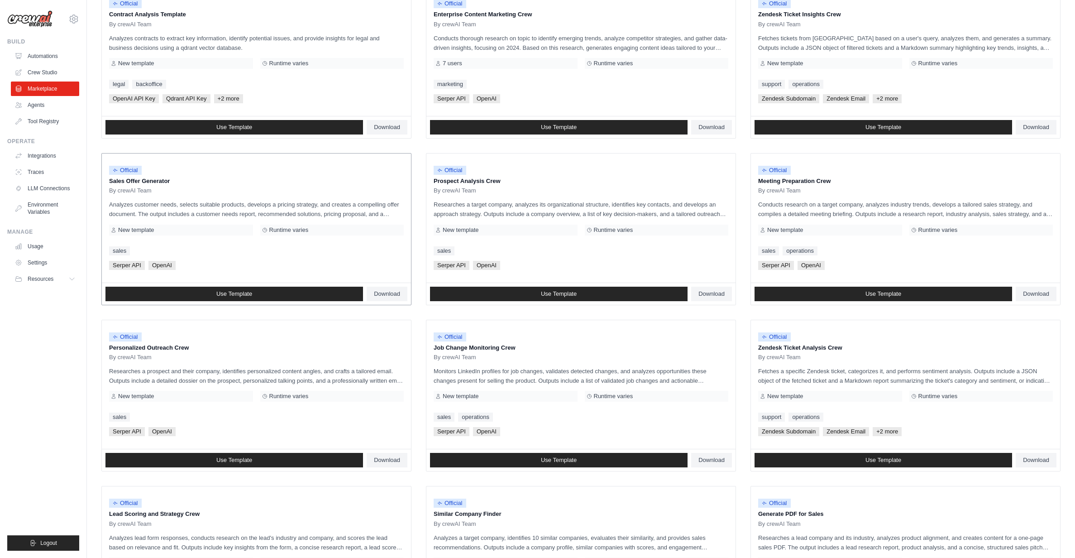
click at [180, 226] on div "New template" at bounding box center [181, 229] width 144 height 11
click at [177, 229] on div "New template" at bounding box center [181, 229] width 144 height 11
click at [344, 229] on div "Runtime varies" at bounding box center [332, 229] width 144 height 11
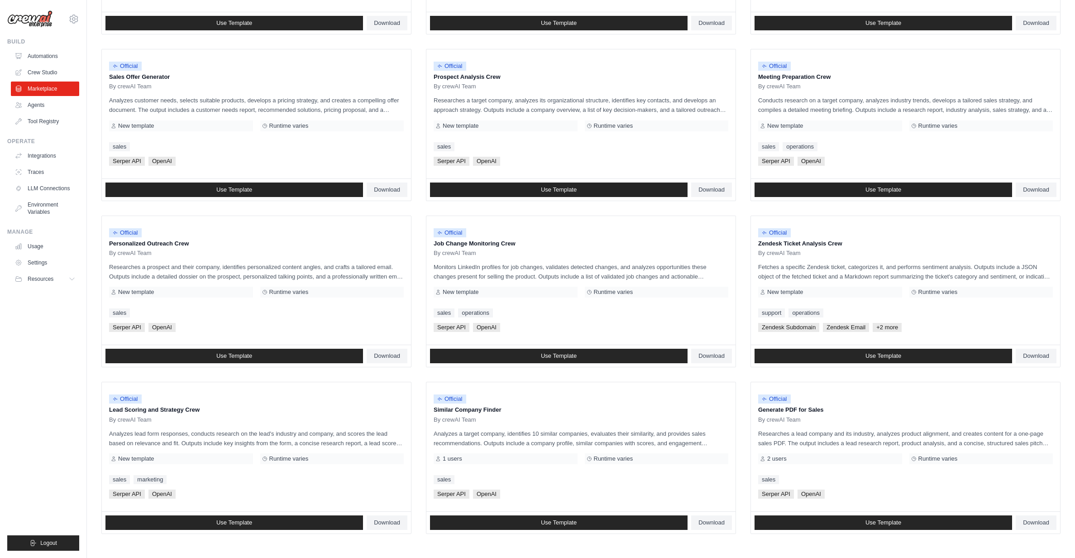
scroll to position [272, 0]
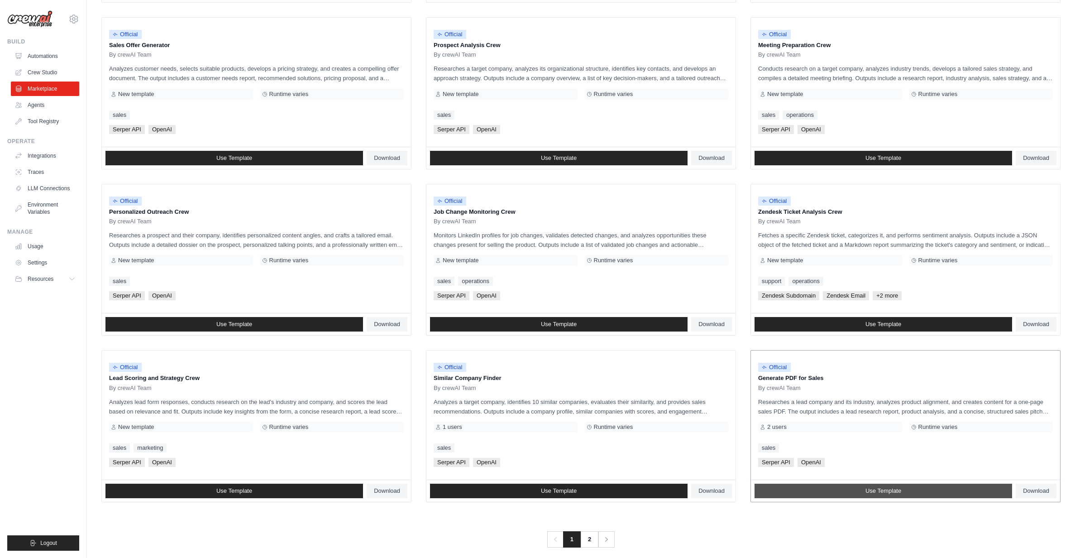
click at [904, 492] on link "Use Template" at bounding box center [884, 490] width 258 height 14
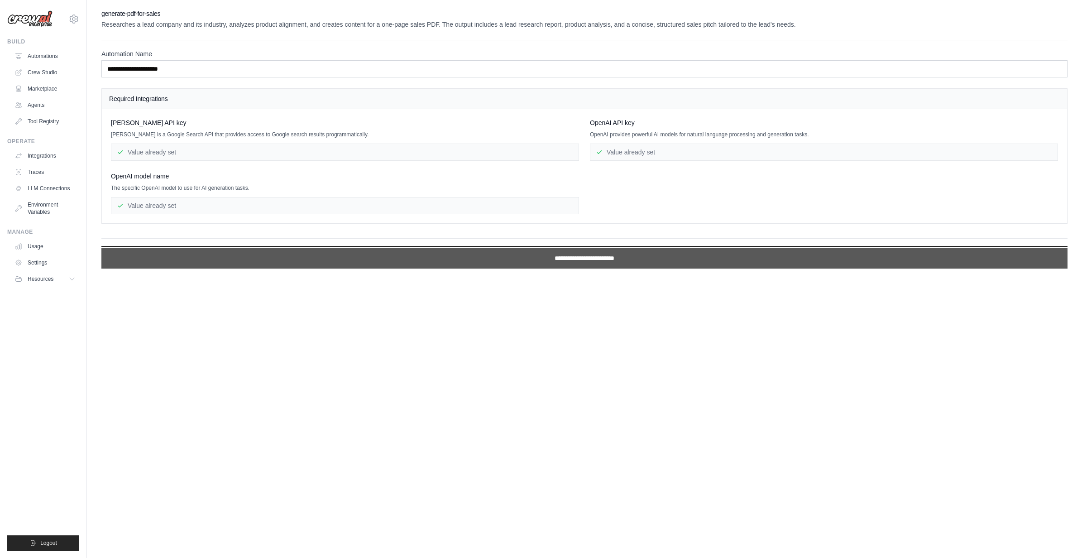
click at [492, 258] on input "**********" at bounding box center [584, 258] width 966 height 21
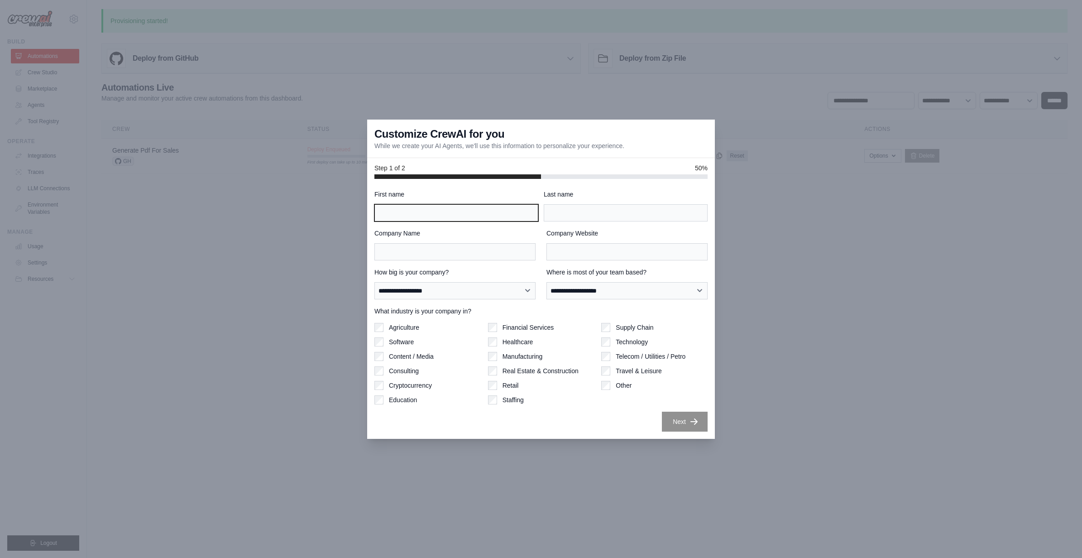
click at [433, 210] on input "First name" at bounding box center [456, 212] width 164 height 17
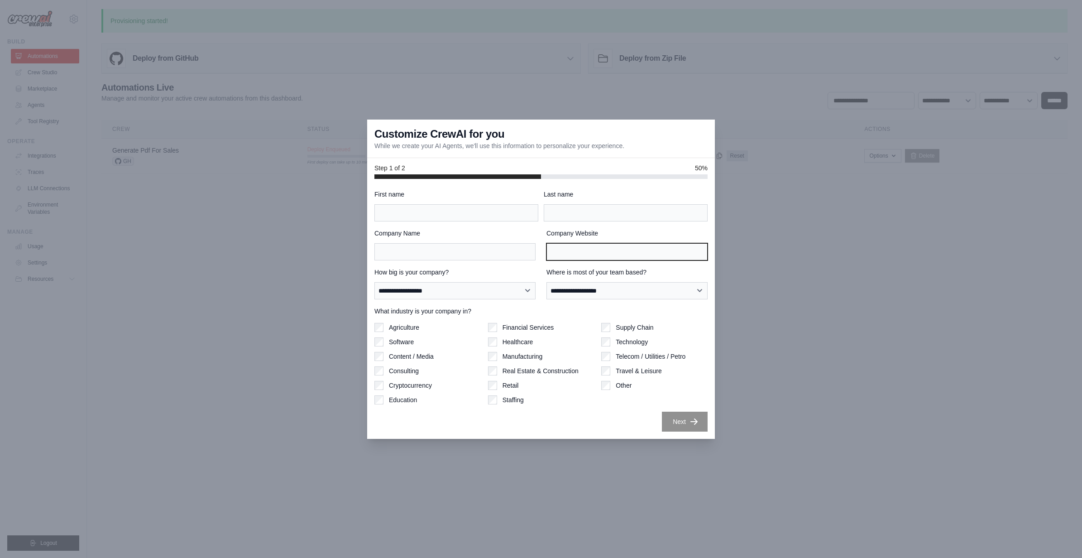
click at [639, 246] on input "Company Website" at bounding box center [626, 251] width 161 height 17
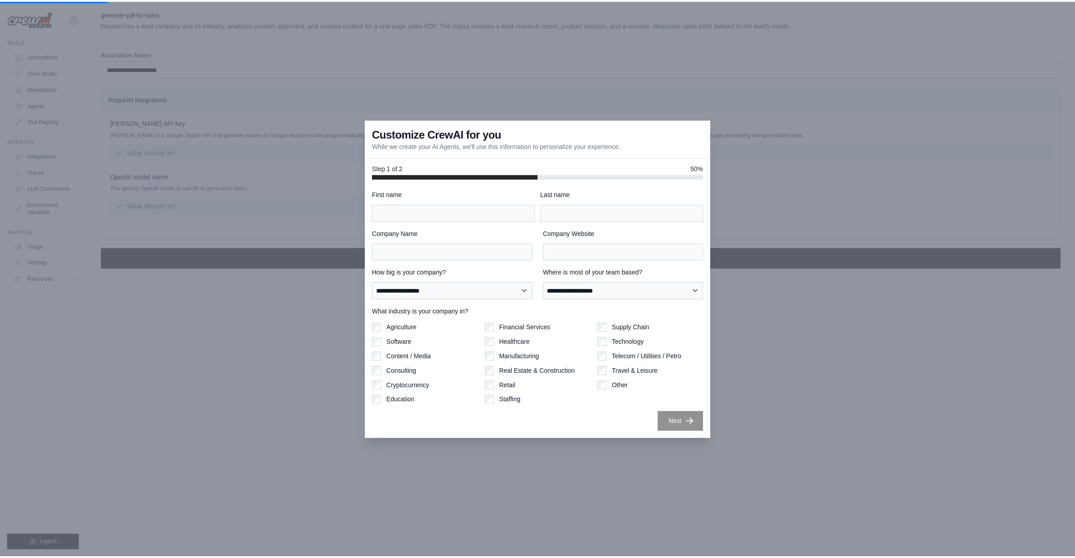
scroll to position [272, 0]
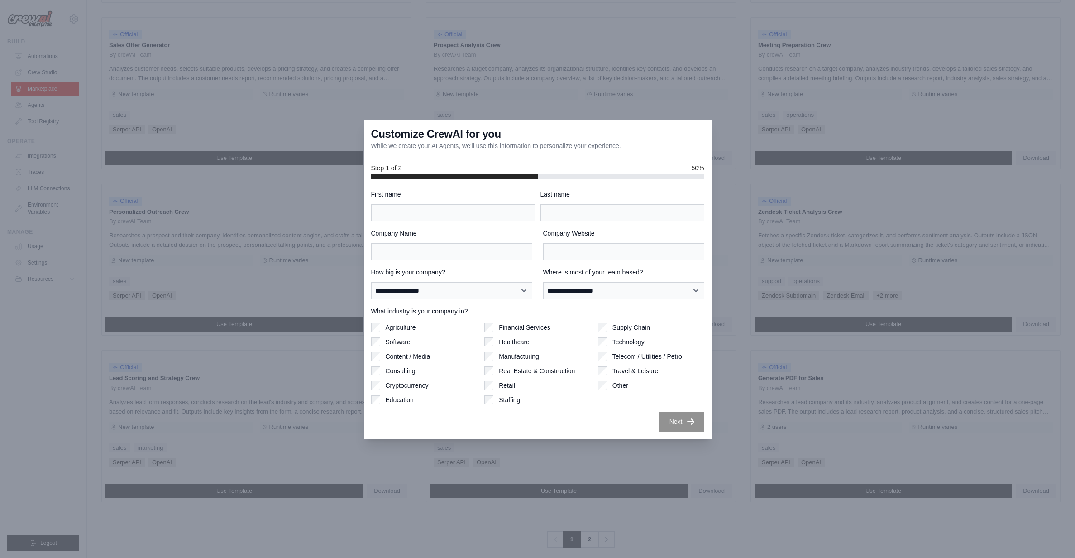
click at [344, 437] on div at bounding box center [537, 279] width 1075 height 558
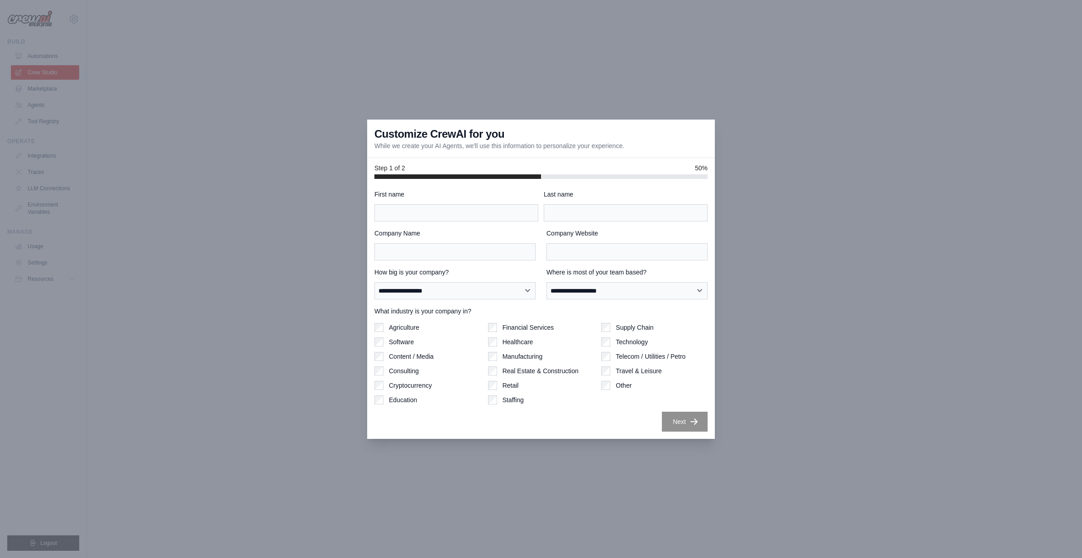
click at [758, 132] on div at bounding box center [541, 279] width 1082 height 558
click at [457, 385] on div "Cryptocurrency" at bounding box center [427, 385] width 106 height 9
drag, startPoint x: 426, startPoint y: 410, endPoint x: 382, endPoint y: 376, distance: 56.2
click at [422, 410] on div "**********" at bounding box center [540, 311] width 333 height 242
click at [355, 310] on div "**********" at bounding box center [541, 279] width 1082 height 558
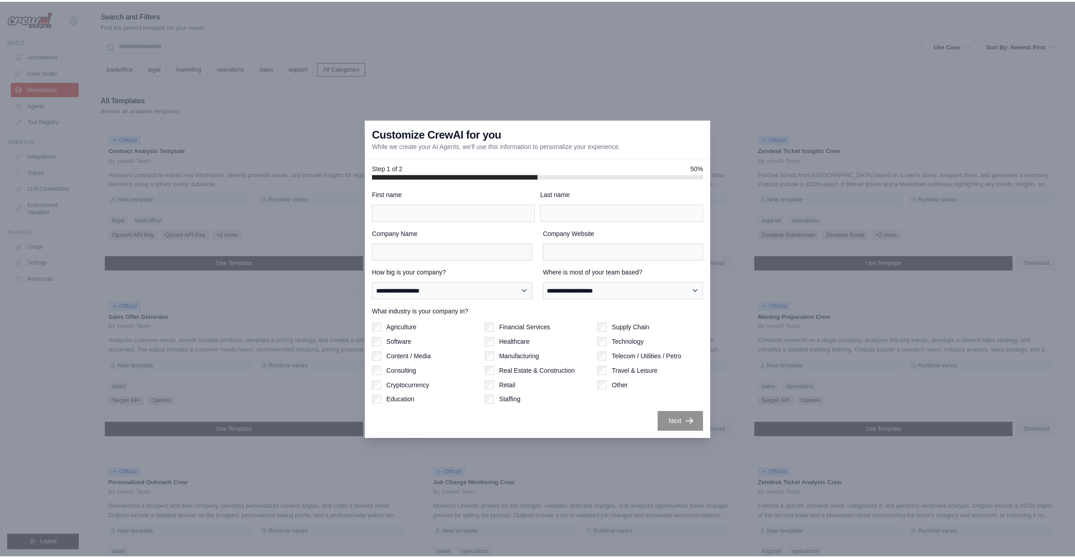
scroll to position [272, 0]
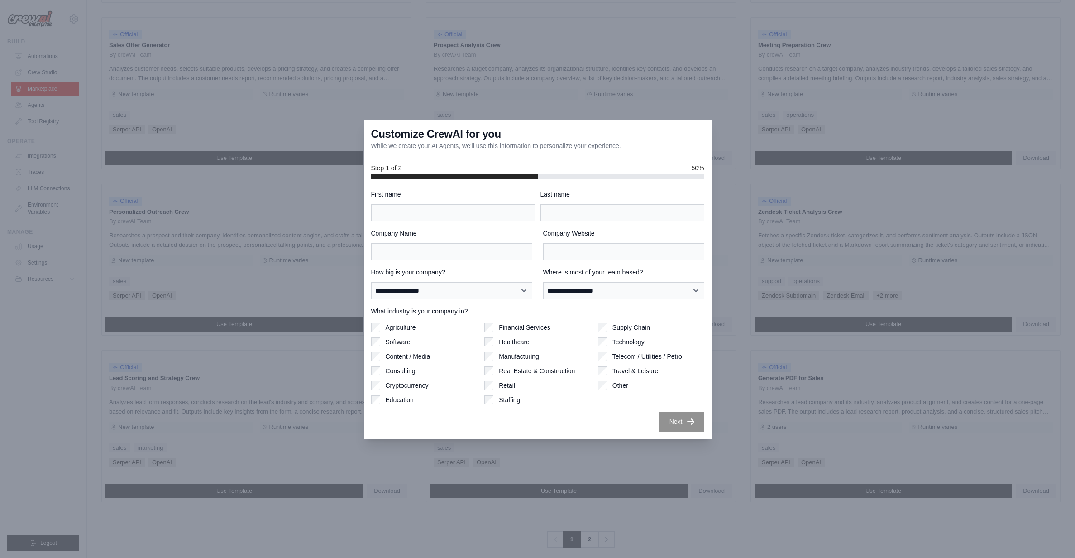
click at [91, 215] on div at bounding box center [537, 279] width 1075 height 558
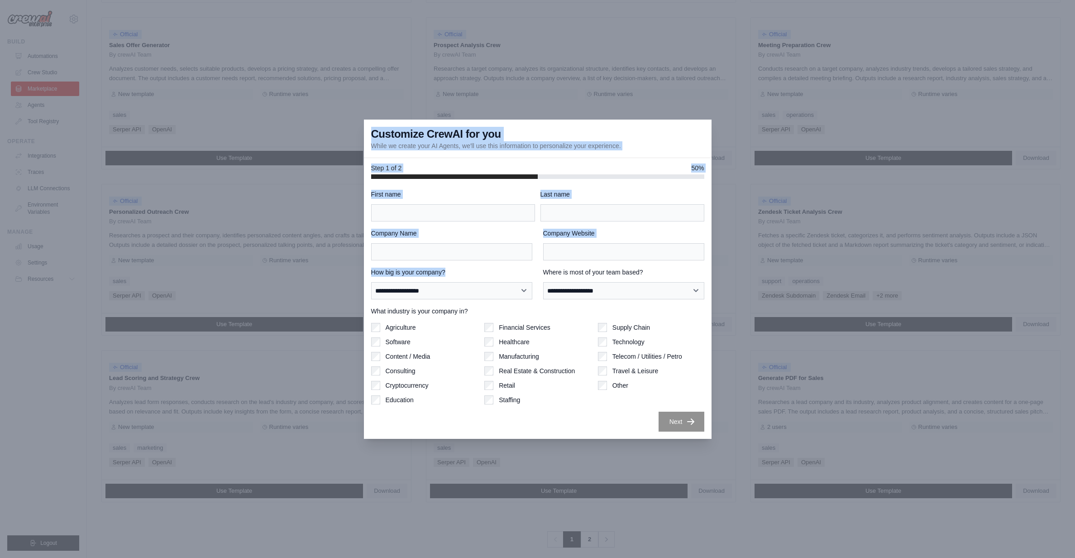
drag, startPoint x: 317, startPoint y: 151, endPoint x: 520, endPoint y: 259, distance: 230.2
click at [489, 291] on div "**********" at bounding box center [537, 279] width 1075 height 558
click at [556, 250] on input "Company Website" at bounding box center [623, 251] width 161 height 17
drag, startPoint x: 709, startPoint y: 304, endPoint x: 586, endPoint y: 344, distance: 129.7
click at [708, 304] on div "**********" at bounding box center [537, 279] width 1075 height 558
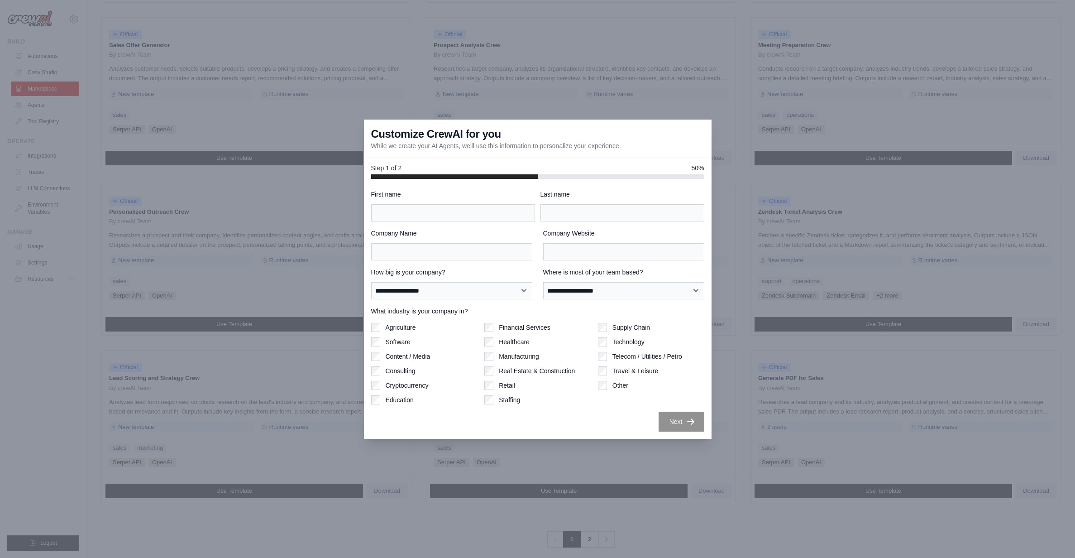
click at [606, 363] on div "Supply Chain Technology Telecom / Utilities / Petro Travel & Leisure Other" at bounding box center [651, 363] width 106 height 81
click at [451, 207] on input "First name" at bounding box center [453, 212] width 164 height 17
type input "**"
click at [634, 359] on label "Telecom / Utilities / Petro" at bounding box center [647, 356] width 70 height 9
click at [590, 216] on input "Last name" at bounding box center [622, 212] width 164 height 17
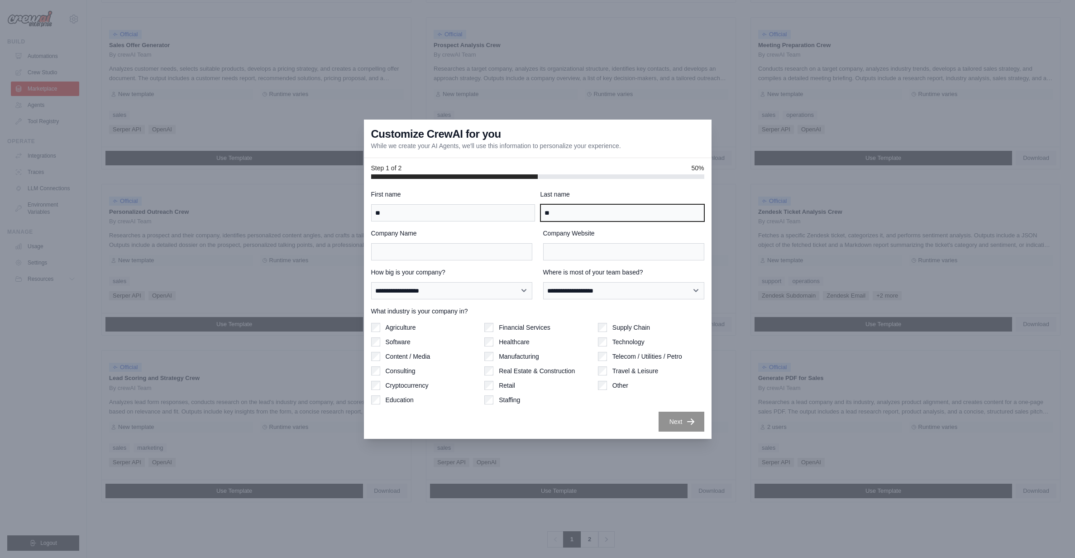
type input "**"
click at [420, 233] on label "Company Name" at bounding box center [451, 233] width 161 height 9
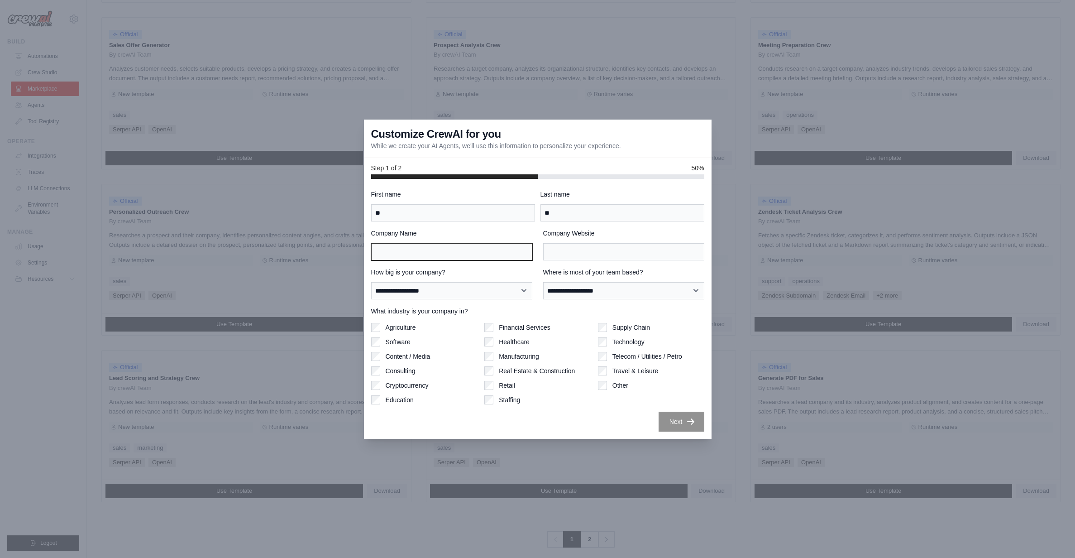
click at [420, 243] on input "Company Name" at bounding box center [451, 251] width 161 height 17
click at [420, 244] on input "Company Name" at bounding box center [451, 251] width 161 height 17
type input "**"
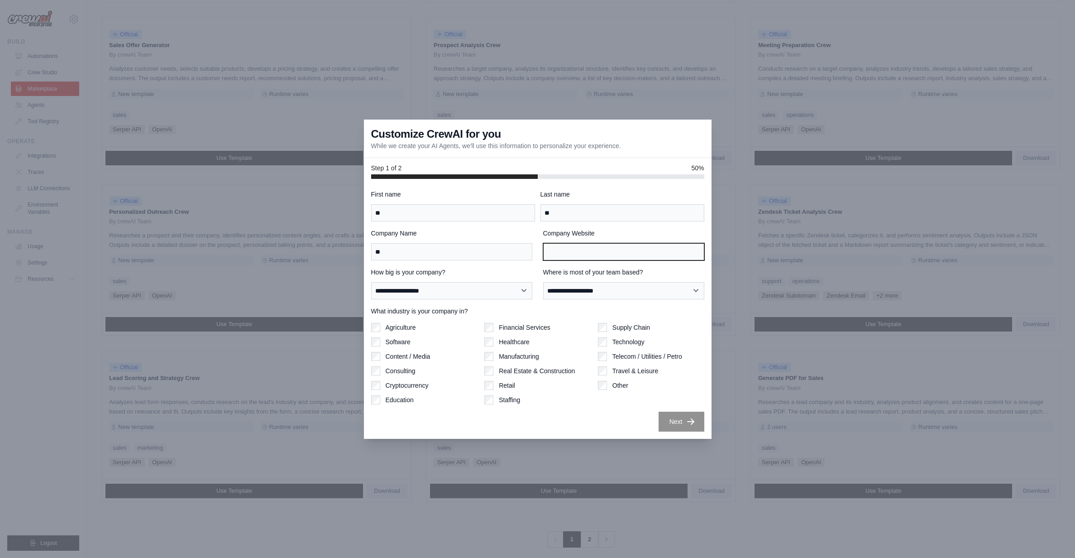
click at [644, 245] on input "Company Website" at bounding box center [623, 251] width 161 height 17
type input "**"
click at [614, 288] on select "**********" at bounding box center [623, 290] width 161 height 17
select select "******"
click at [543, 282] on select "**********" at bounding box center [623, 290] width 161 height 17
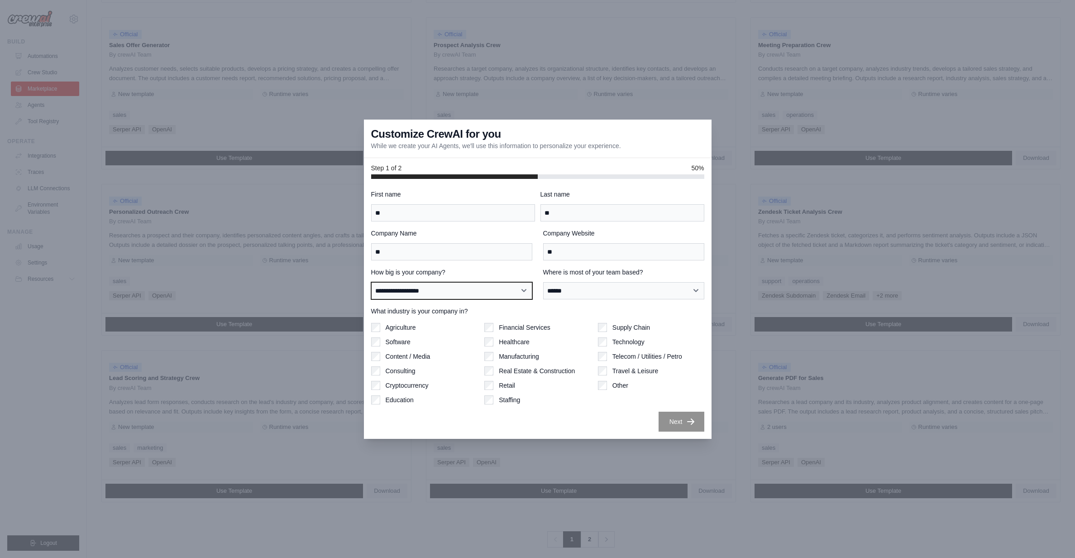
click at [488, 289] on select "**********" at bounding box center [451, 290] width 161 height 17
select select "**********"
click at [371, 282] on select "**********" at bounding box center [451, 290] width 161 height 17
click at [678, 419] on button "Next" at bounding box center [682, 421] width 46 height 20
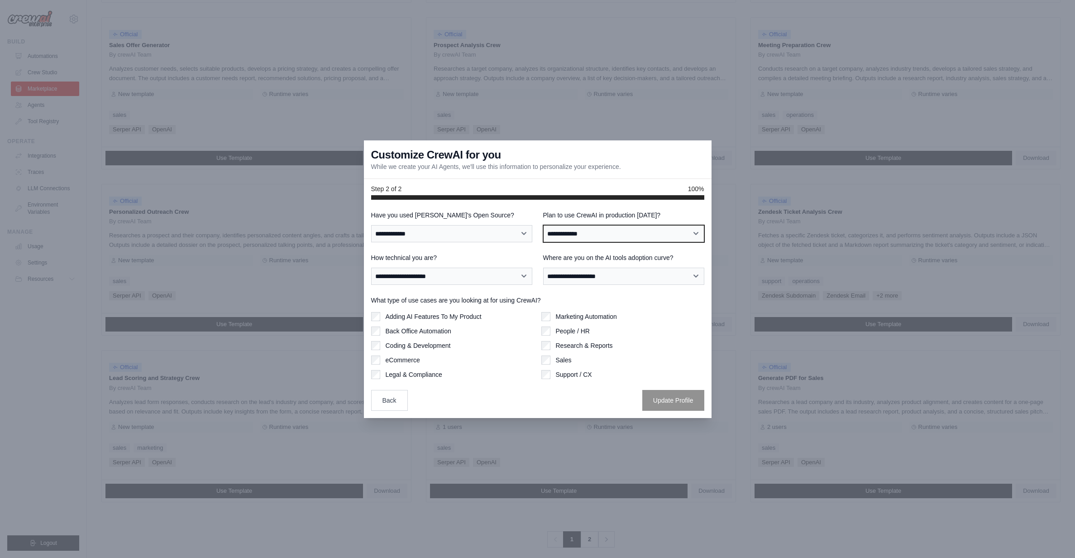
click at [595, 232] on select "**********" at bounding box center [623, 233] width 161 height 17
select select "****"
click at [543, 225] on select "**********" at bounding box center [623, 233] width 161 height 17
click at [578, 235] on select "**********" at bounding box center [623, 233] width 161 height 17
click at [543, 225] on select "**********" at bounding box center [623, 233] width 161 height 17
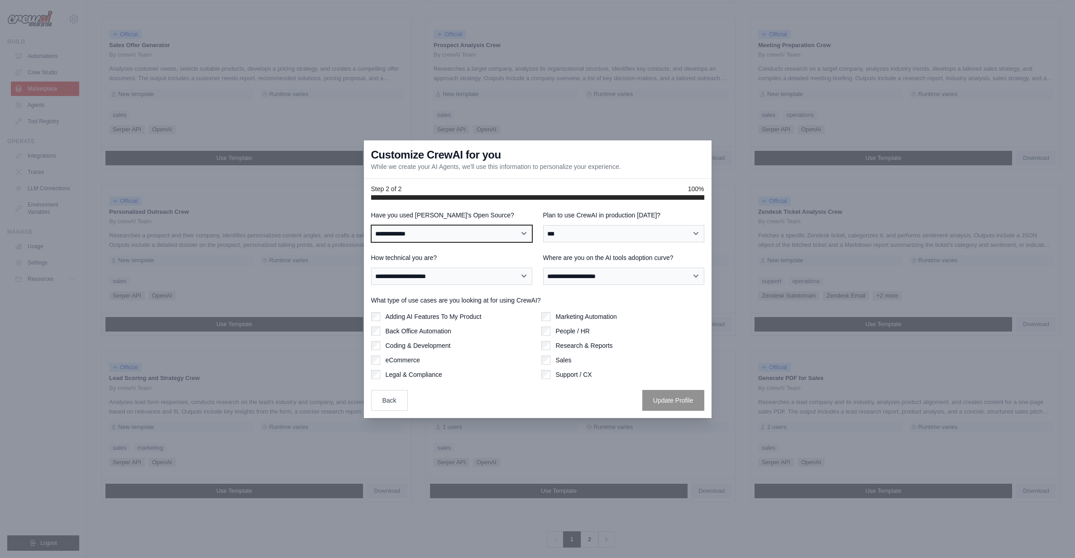
click at [423, 227] on select "**********" at bounding box center [451, 233] width 161 height 17
select select "**"
click at [371, 225] on select "**********" at bounding box center [451, 233] width 161 height 17
click at [467, 285] on div "**********" at bounding box center [537, 310] width 333 height 200
click at [458, 278] on select "**********" at bounding box center [451, 275] width 161 height 17
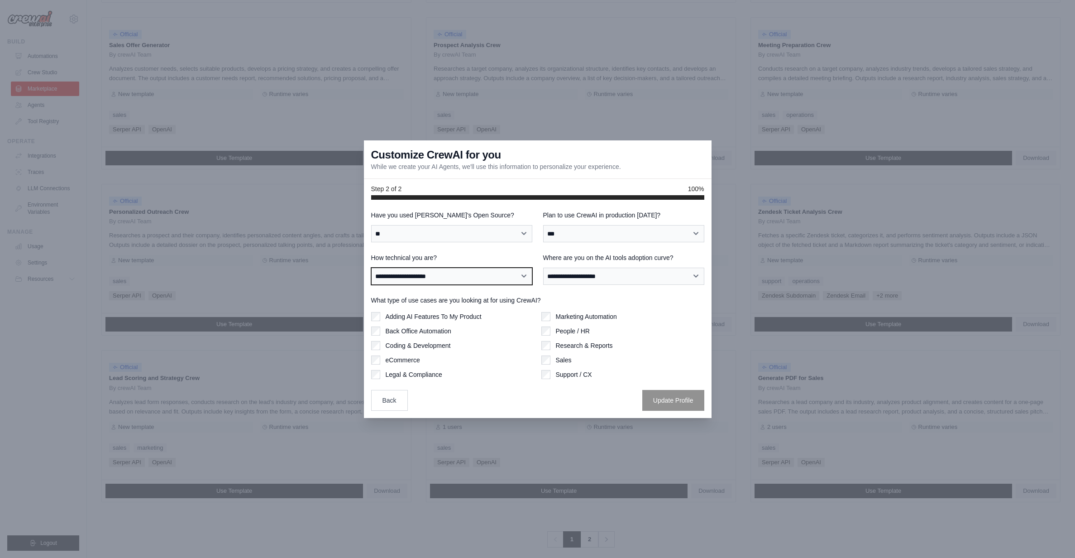
select select "**********"
click at [371, 267] on select "**********" at bounding box center [451, 275] width 161 height 17
click at [612, 280] on select "**********" at bounding box center [623, 275] width 161 height 17
select select "**********"
click at [543, 267] on select "**********" at bounding box center [623, 275] width 161 height 17
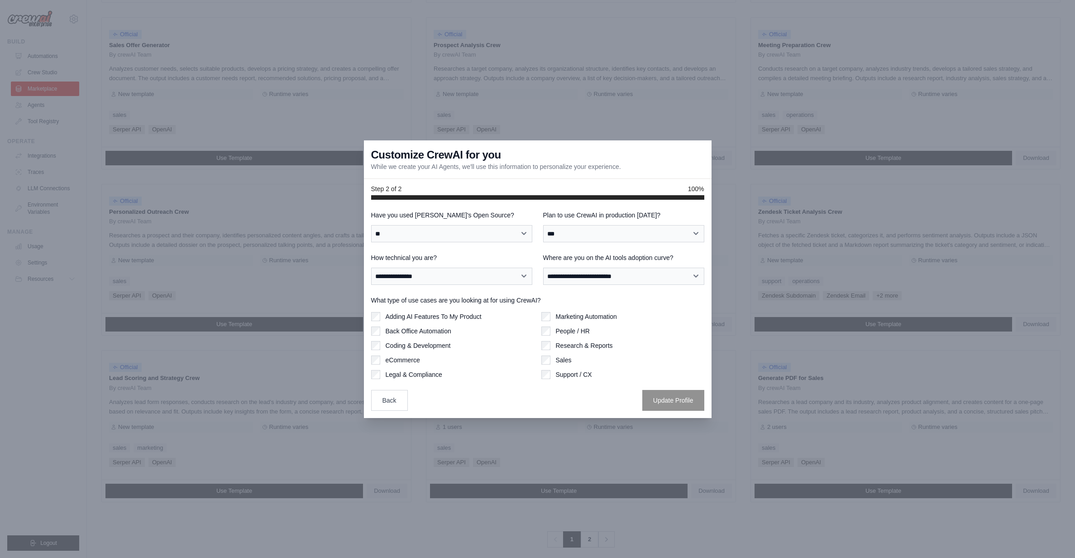
click at [551, 344] on div "Research & Reports" at bounding box center [622, 345] width 163 height 9
click at [553, 359] on div "Sales" at bounding box center [622, 359] width 163 height 9
click at [543, 364] on div "Marketing Automation People / HR Research & Reports Sales Support / CX" at bounding box center [622, 345] width 163 height 67
click at [551, 362] on div "Sales" at bounding box center [622, 359] width 163 height 9
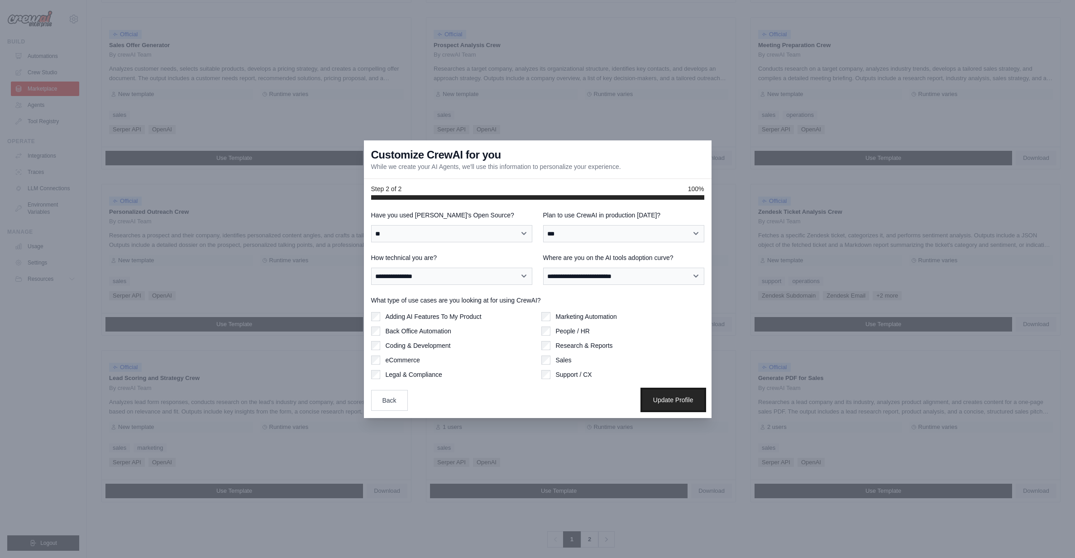
click at [653, 396] on button "Update Profile" at bounding box center [673, 399] width 62 height 21
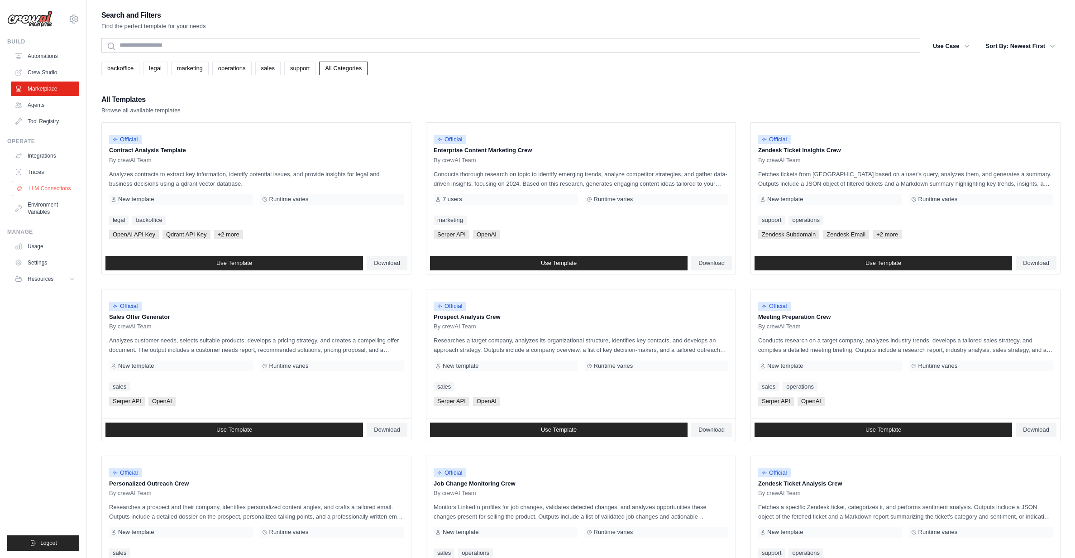
click at [51, 192] on link "LLM Connections" at bounding box center [46, 188] width 68 height 14
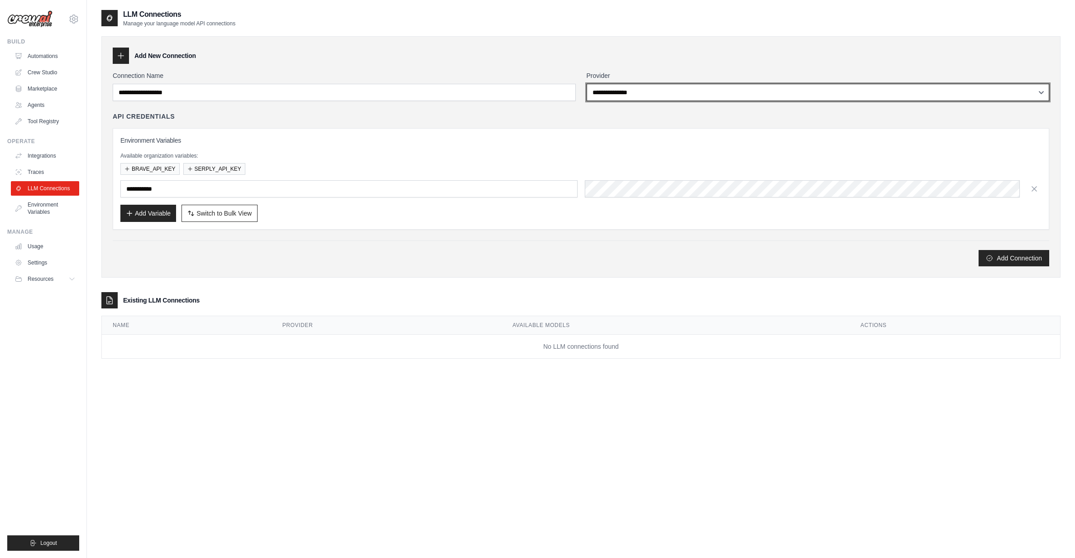
click at [613, 89] on select "**********" at bounding box center [818, 92] width 463 height 17
select select "******"
click at [587, 84] on select "**********" at bounding box center [818, 92] width 463 height 17
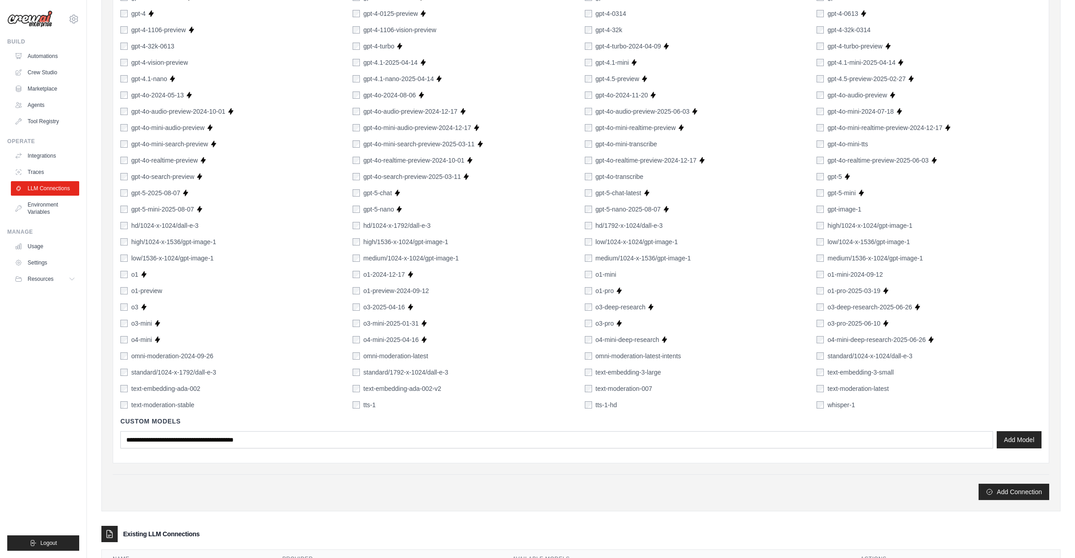
scroll to position [443, 0]
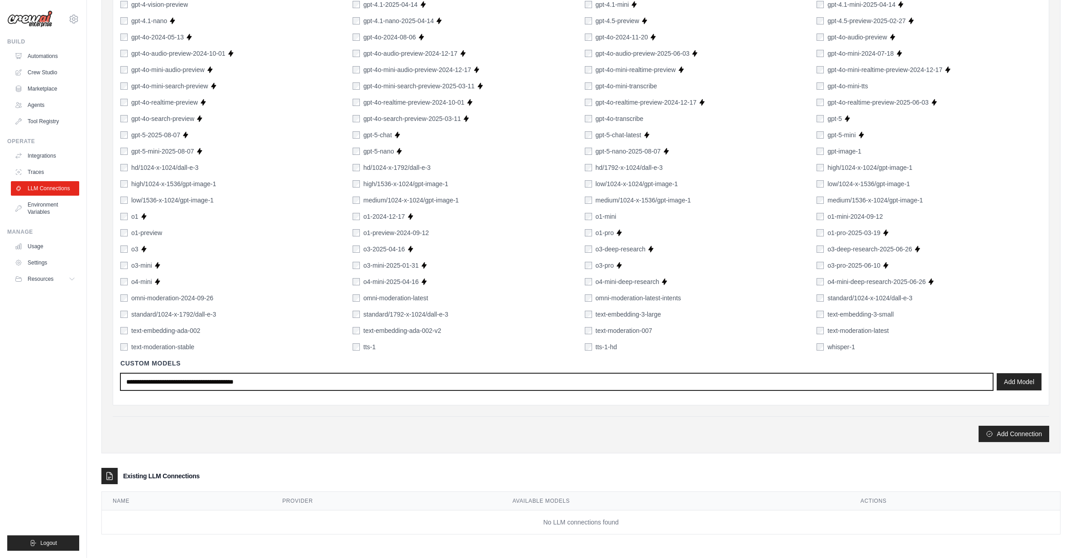
click at [247, 388] on input "text" at bounding box center [556, 381] width 873 height 17
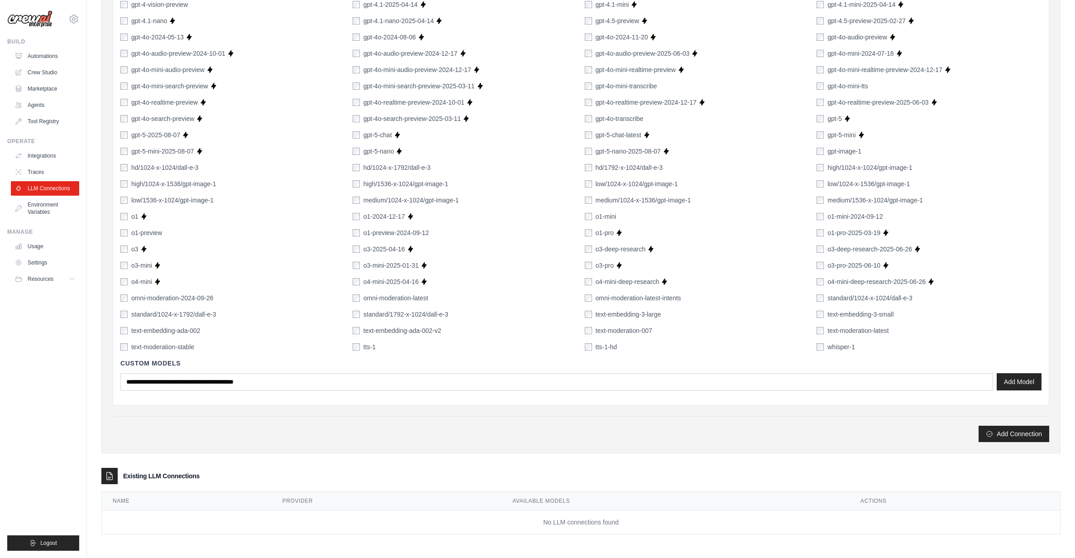
click at [404, 438] on div "Add Connection" at bounding box center [581, 433] width 936 height 16
click at [996, 429] on button "Add Connection" at bounding box center [1014, 433] width 71 height 16
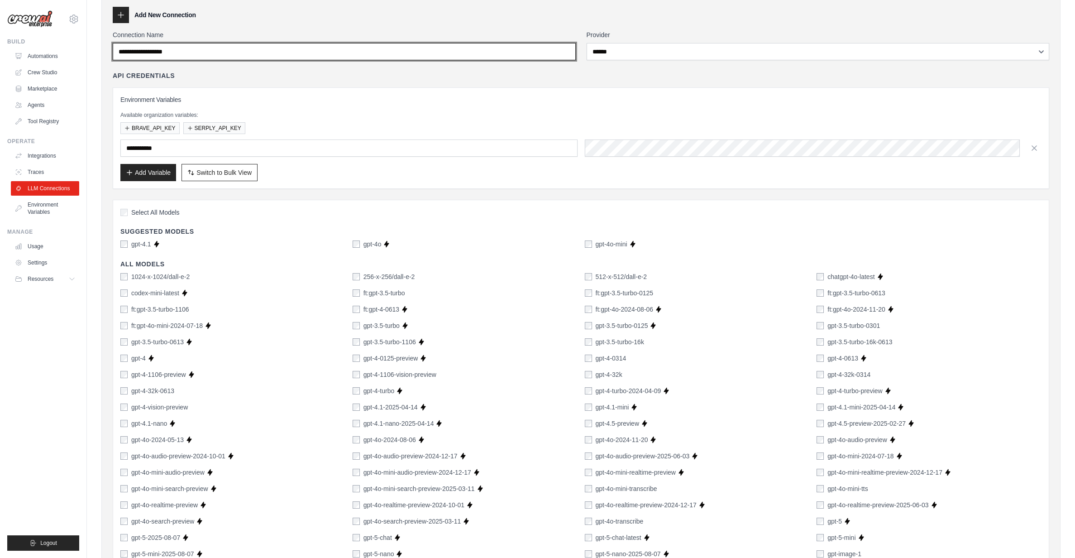
scroll to position [0, 0]
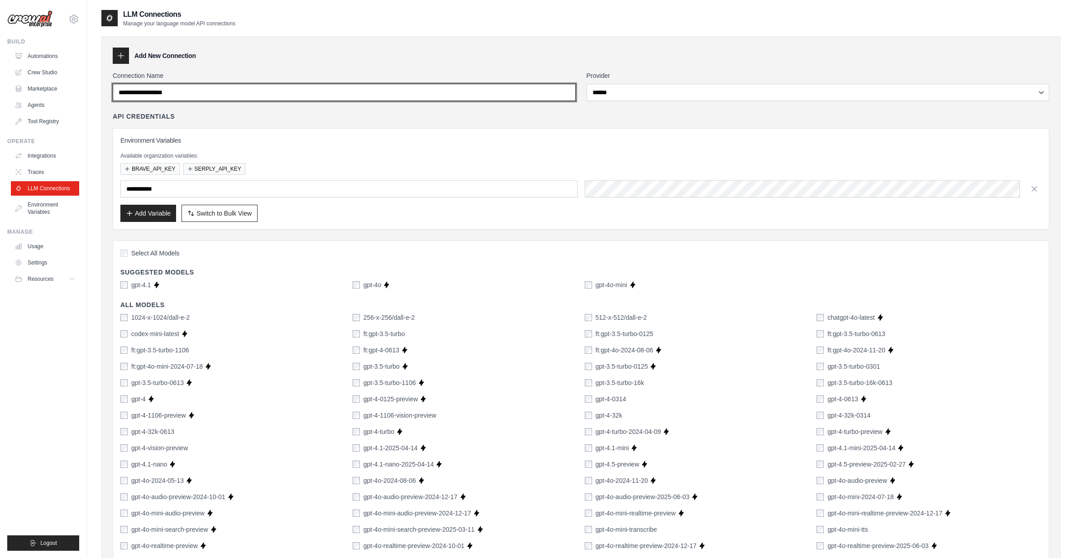
click at [256, 95] on input "Connection Name" at bounding box center [344, 92] width 463 height 17
type input "*"
type input "****"
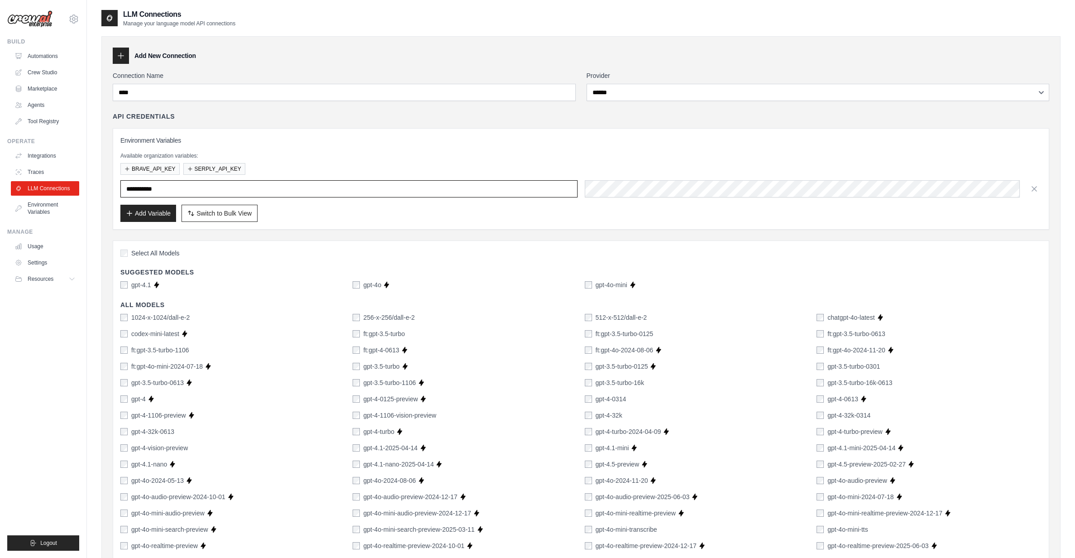
click at [216, 183] on input "text" at bounding box center [348, 188] width 457 height 17
click at [152, 210] on button "Add Variable" at bounding box center [148, 212] width 56 height 17
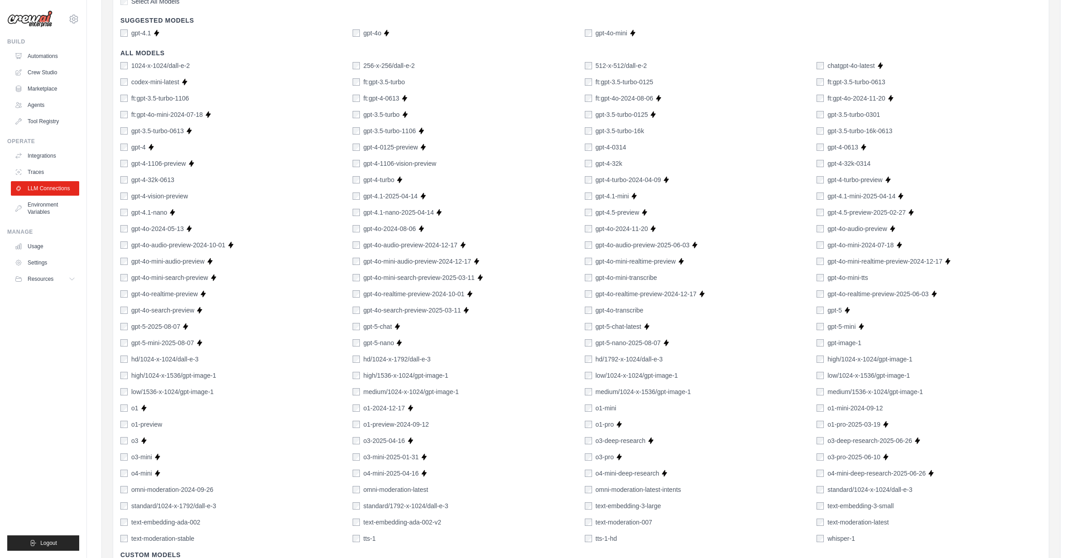
scroll to position [362, 0]
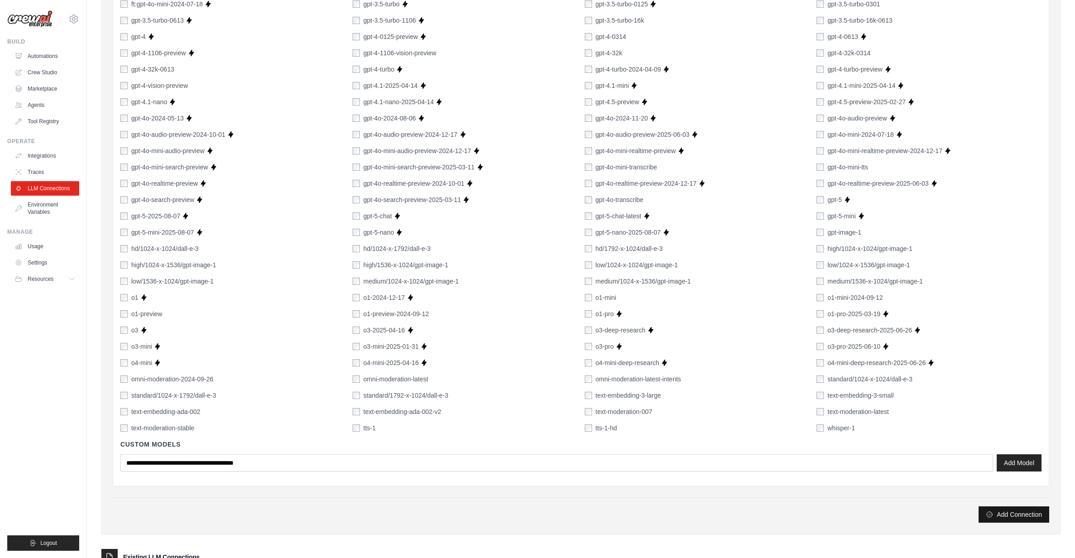
click at [1030, 515] on button "Add Connection" at bounding box center [1014, 514] width 71 height 16
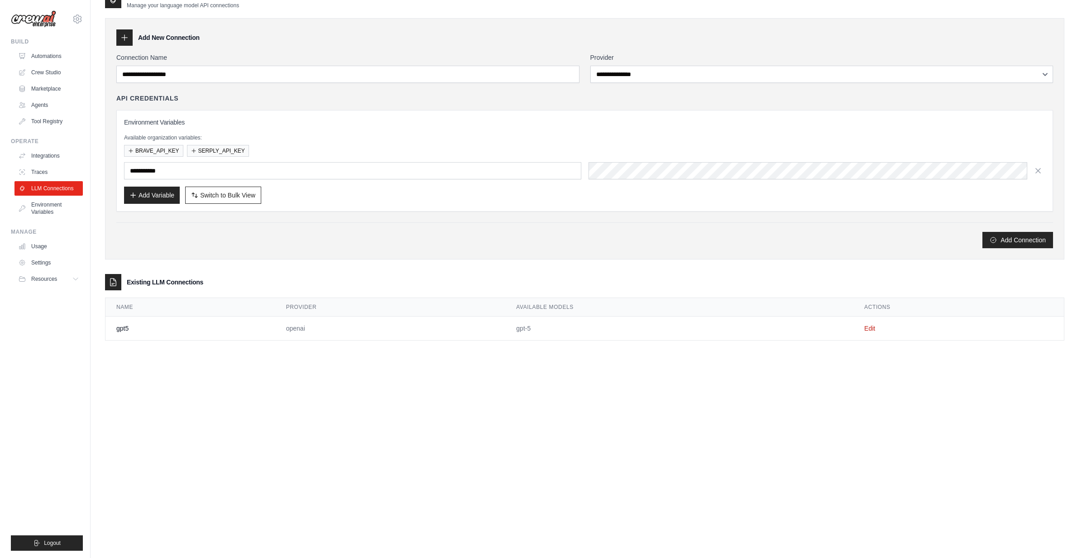
scroll to position [0, 0]
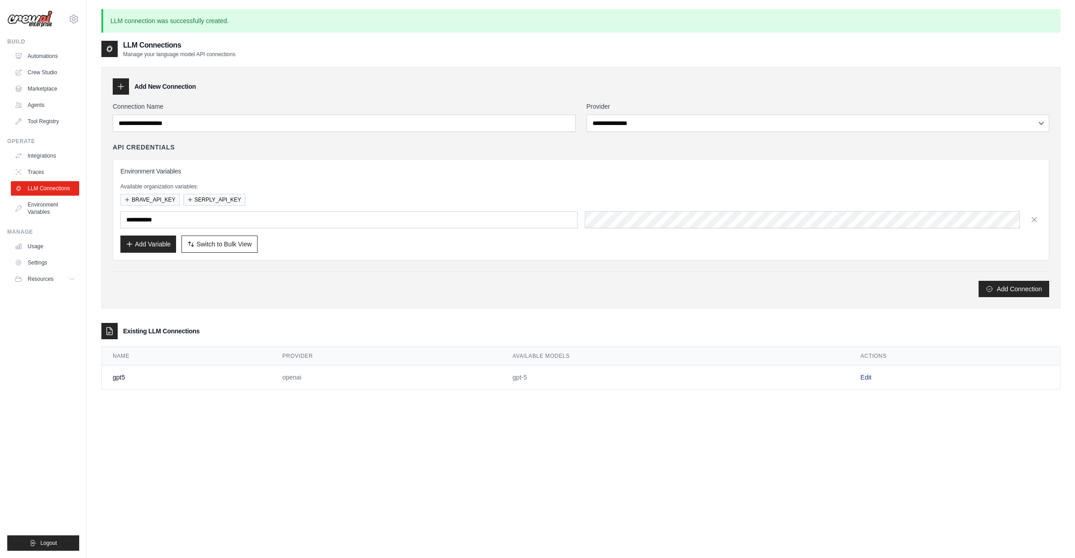
click at [863, 378] on link "Edit" at bounding box center [865, 376] width 11 height 7
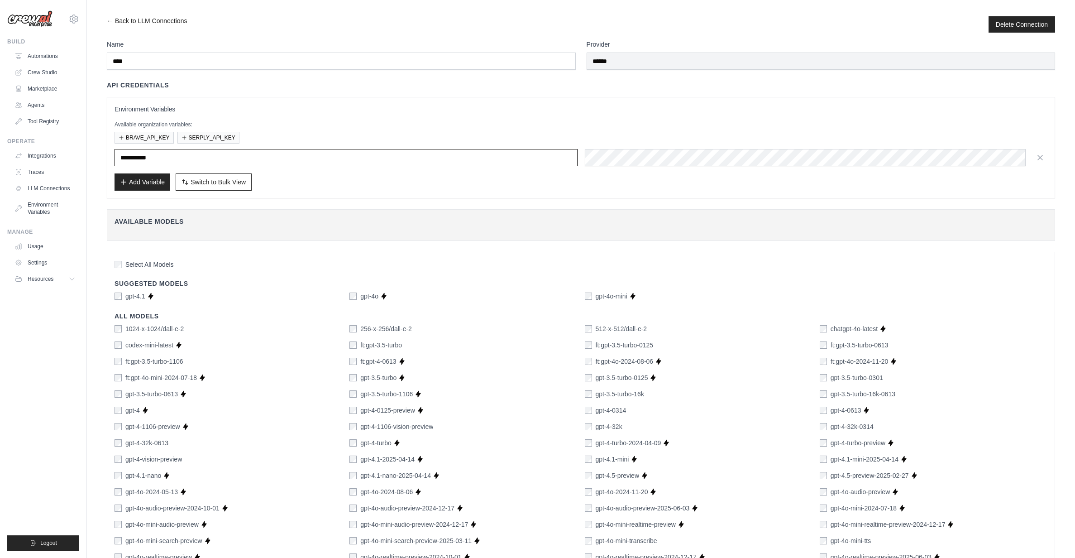
click at [162, 159] on input "text" at bounding box center [346, 157] width 463 height 17
click at [42, 53] on link "Automations" at bounding box center [46, 56] width 68 height 14
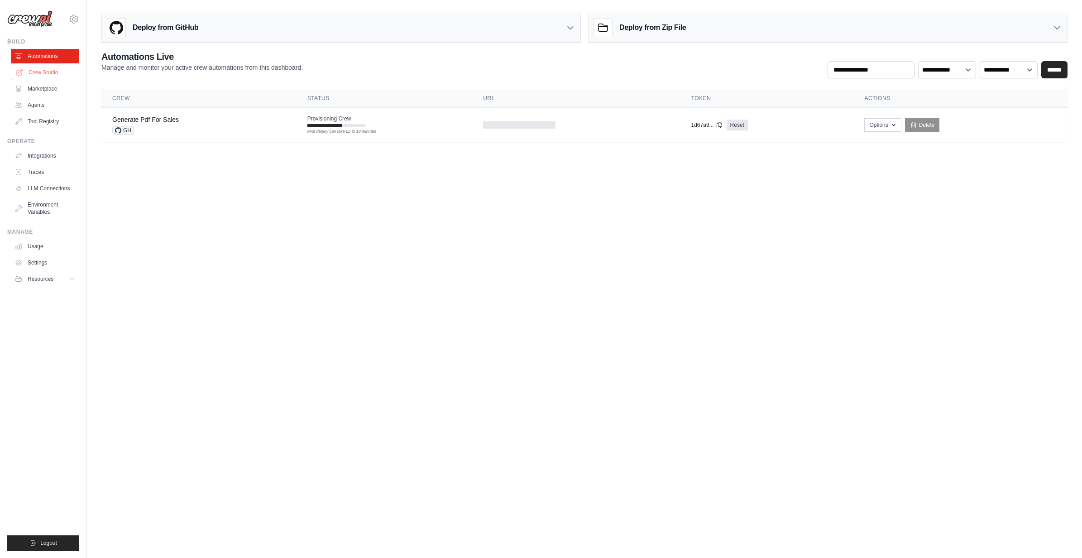
click at [38, 73] on link "Crew Studio" at bounding box center [46, 72] width 68 height 14
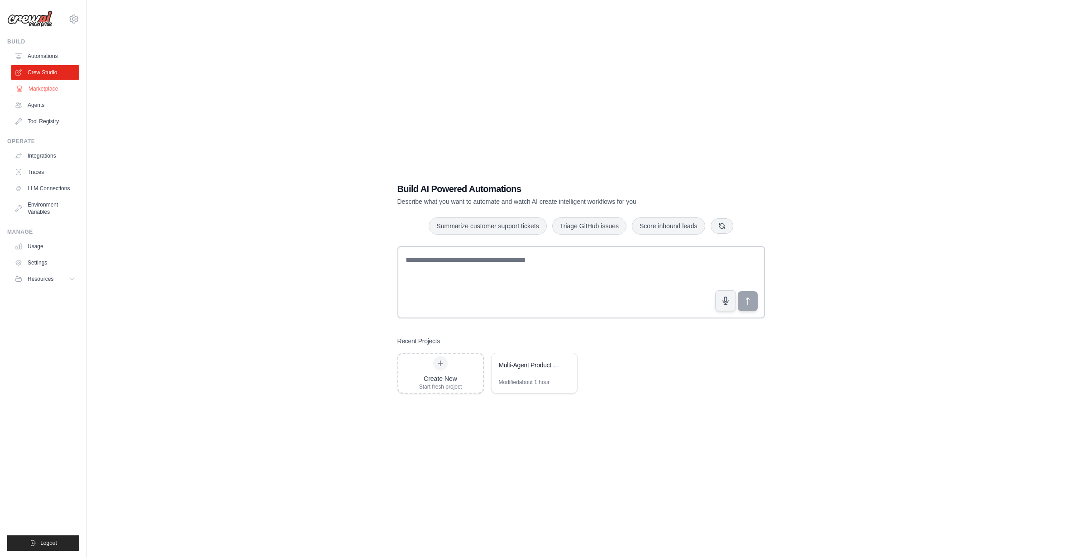
click at [39, 90] on link "Marketplace" at bounding box center [46, 88] width 68 height 14
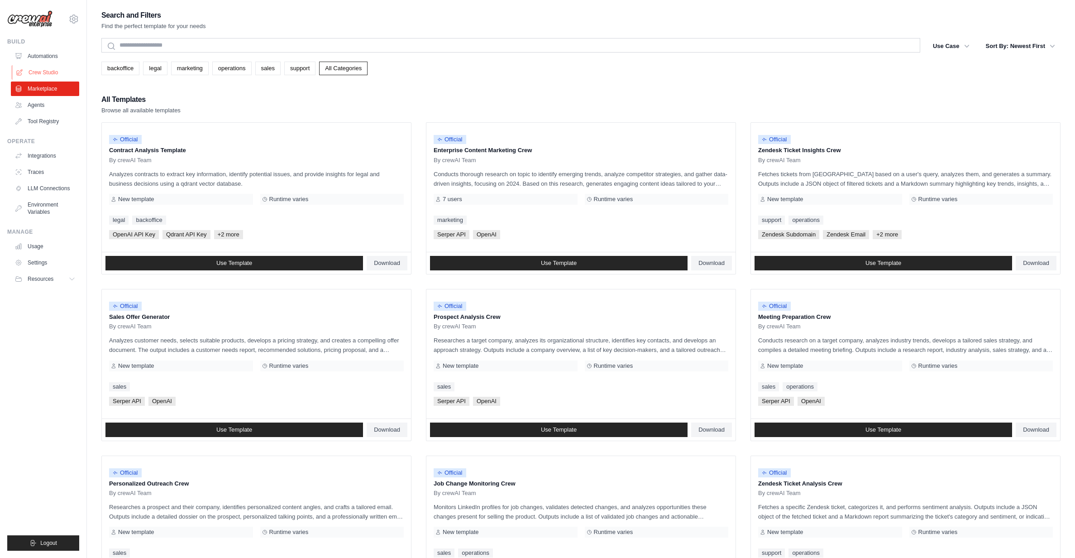
click at [42, 71] on link "Crew Studio" at bounding box center [46, 72] width 68 height 14
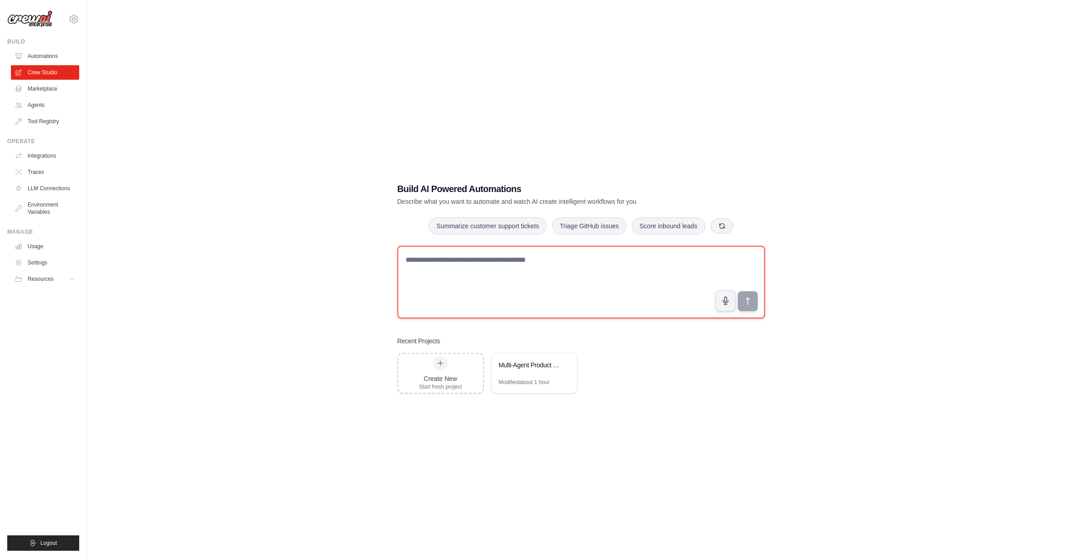
click at [518, 274] on textarea at bounding box center [581, 282] width 368 height 72
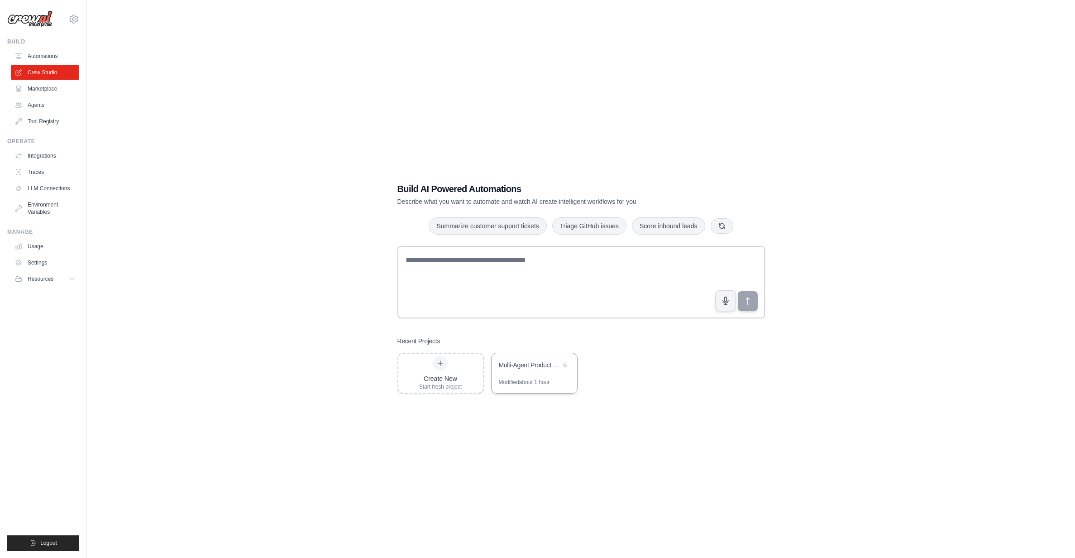
click at [516, 373] on div "Multi-Agent Product Ideation Lab" at bounding box center [535, 365] width 86 height 25
click at [45, 93] on link "Marketplace" at bounding box center [46, 88] width 68 height 14
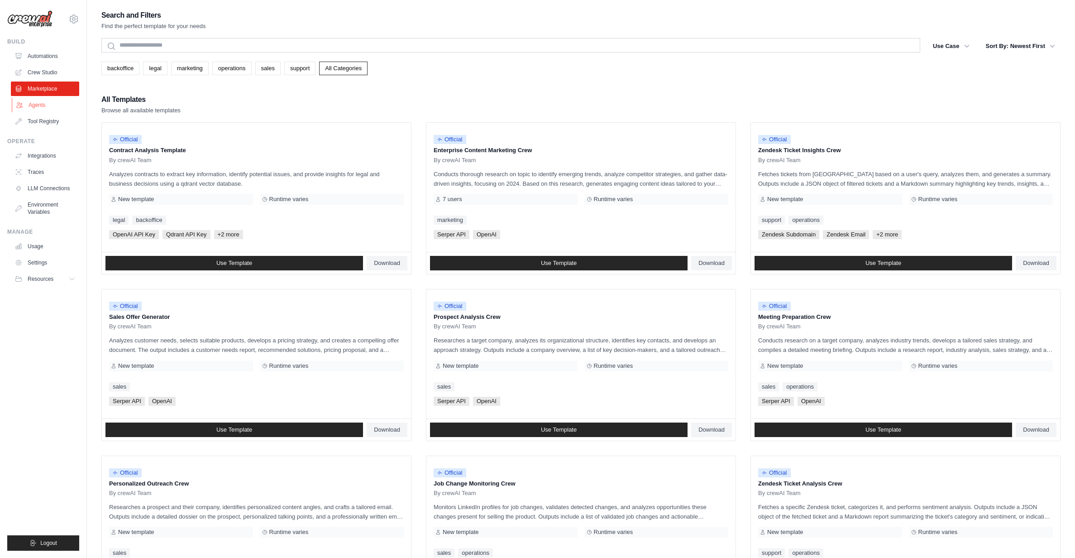
click at [45, 100] on link "Agents" at bounding box center [46, 105] width 68 height 14
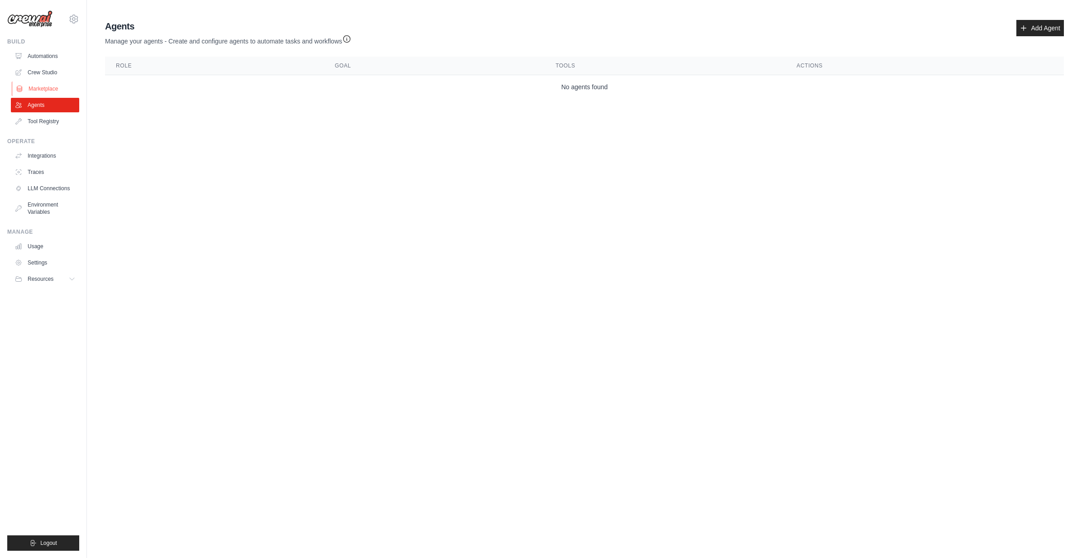
click at [46, 91] on link "Marketplace" at bounding box center [46, 88] width 68 height 14
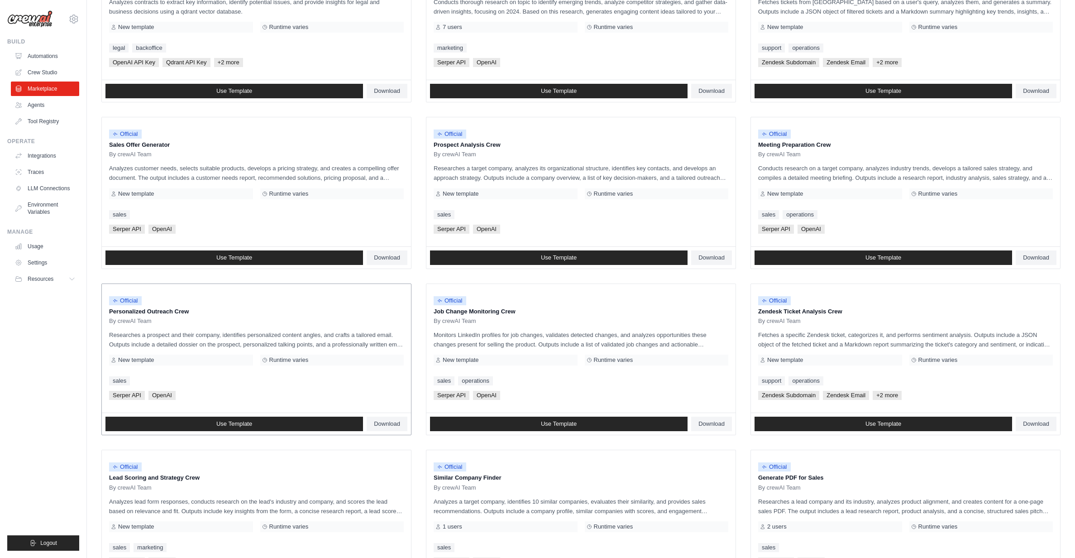
scroll to position [281, 0]
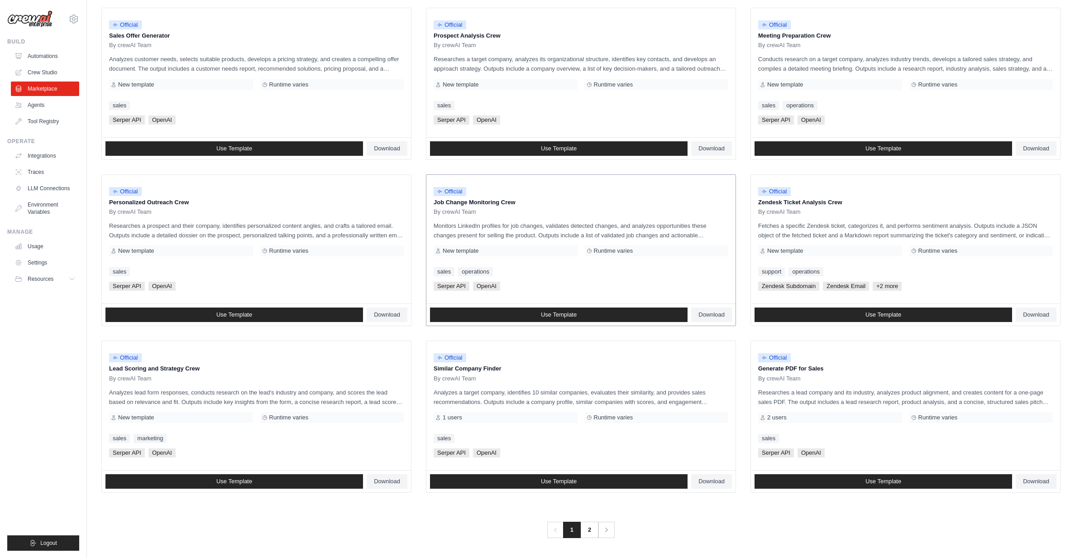
click at [595, 217] on div "Official Job Change Monitoring Crew By crewAI Team Monitors LinkedIn profiles f…" at bounding box center [580, 239] width 309 height 129
click at [446, 191] on span "Official" at bounding box center [450, 191] width 33 height 9
click at [517, 319] on link "Use Template" at bounding box center [559, 314] width 258 height 14
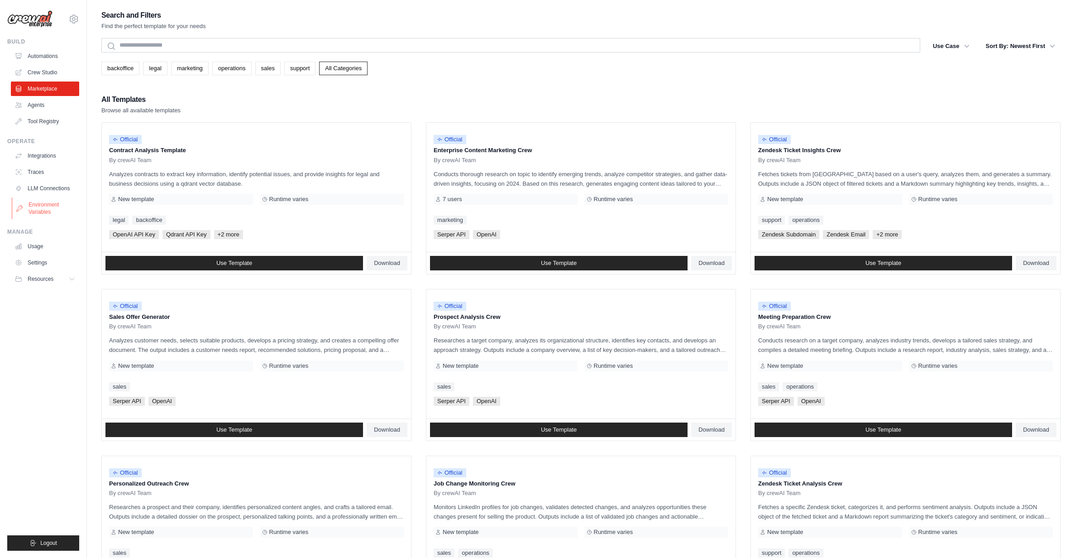
click at [36, 204] on link "Environment Variables" at bounding box center [46, 208] width 68 height 22
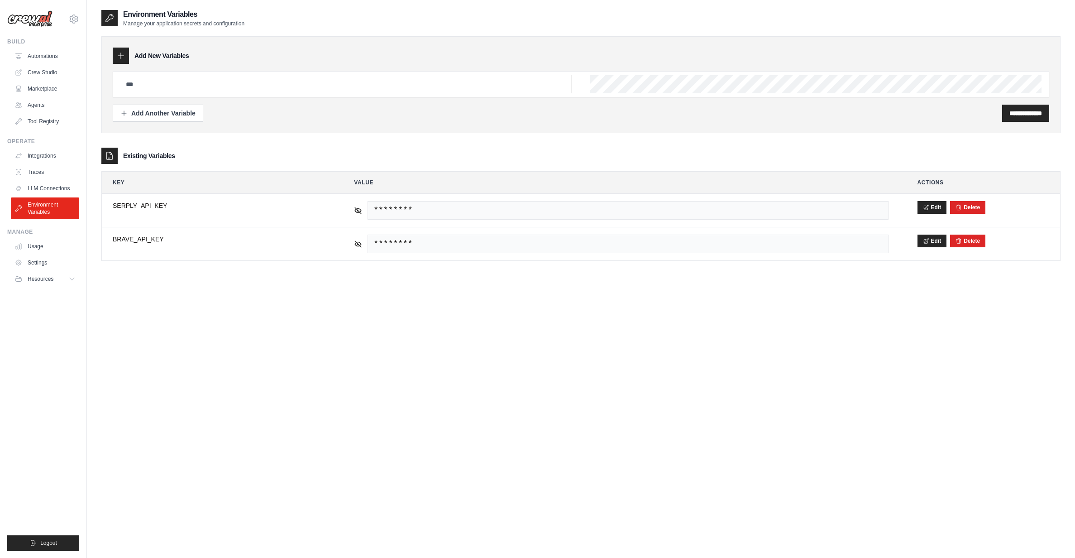
click at [149, 81] on input "text" at bounding box center [346, 84] width 452 height 18
click at [50, 183] on link "LLM Connections" at bounding box center [46, 188] width 68 height 14
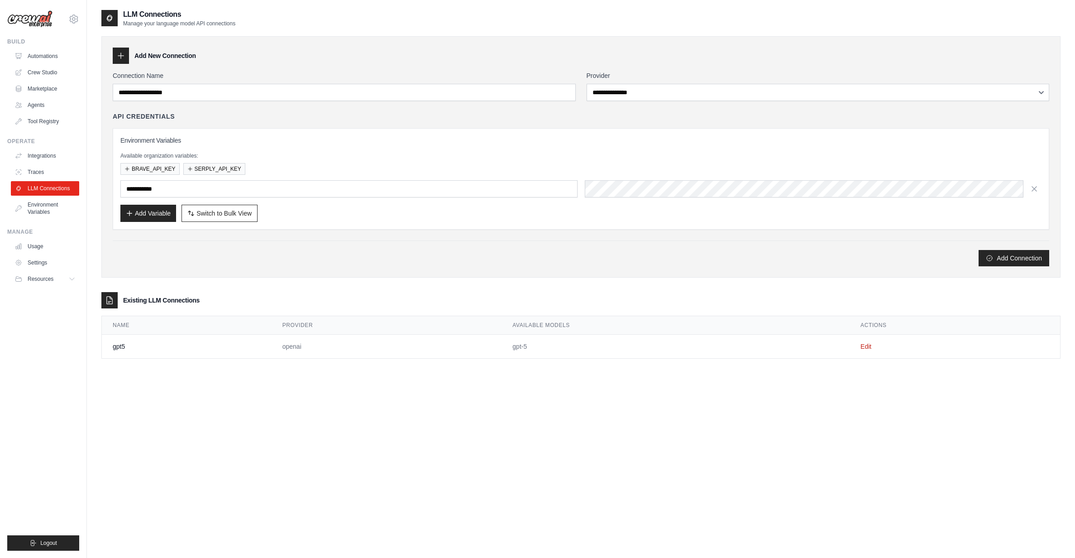
click at [49, 179] on link "Traces" at bounding box center [45, 172] width 68 height 14
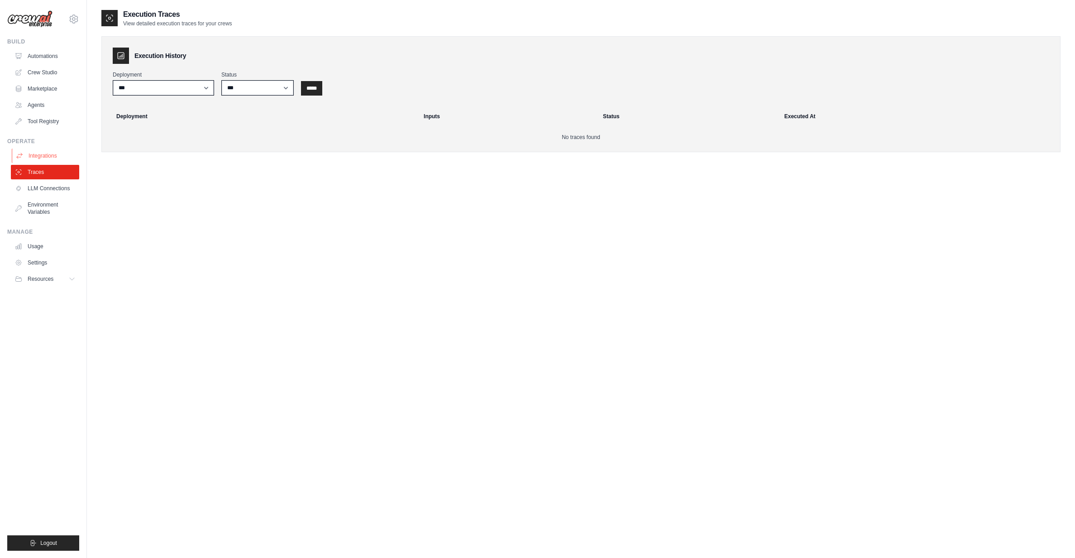
click at [49, 160] on link "Integrations" at bounding box center [46, 155] width 68 height 14
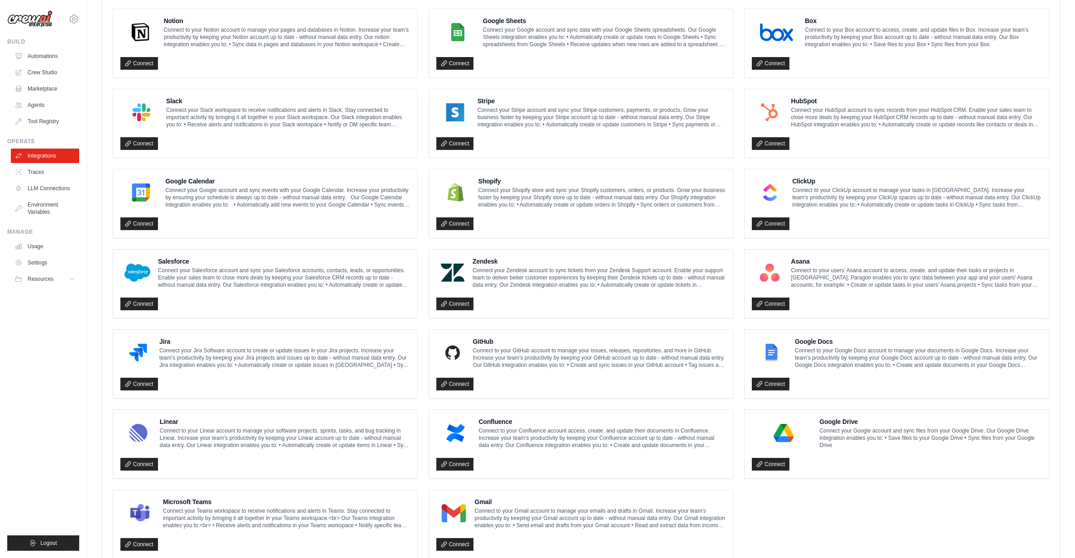
scroll to position [294, 0]
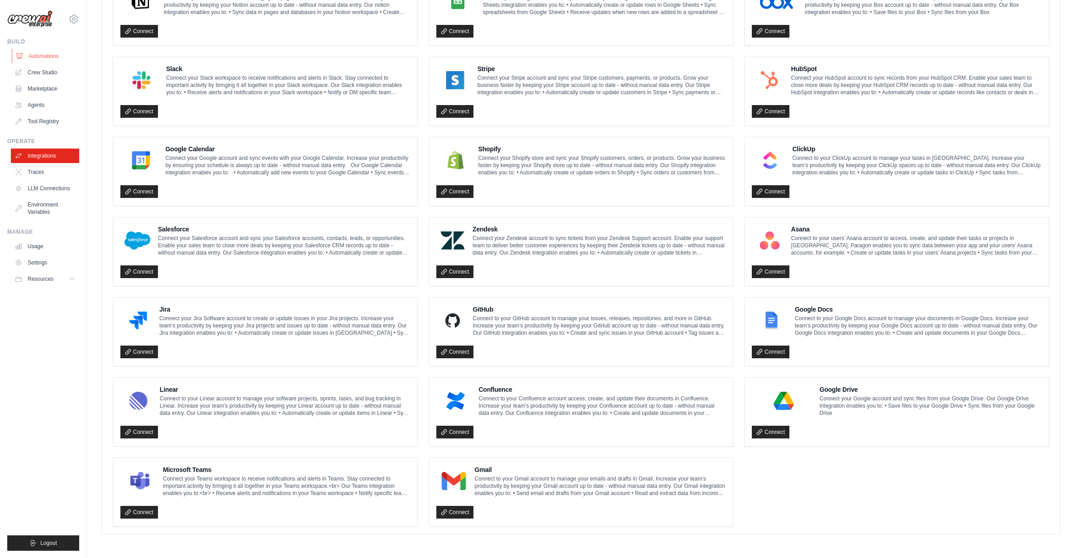
click at [35, 55] on link "Automations" at bounding box center [46, 56] width 68 height 14
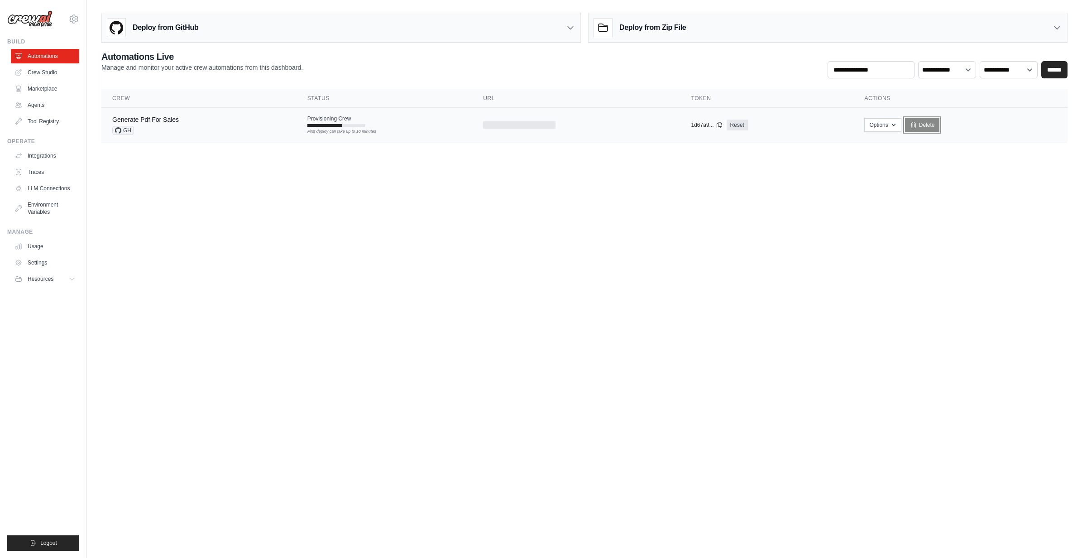
click at [931, 127] on link "Delete" at bounding box center [922, 125] width 35 height 14
click at [218, 114] on td "Generate Pdf For Sales GH" at bounding box center [198, 125] width 195 height 35
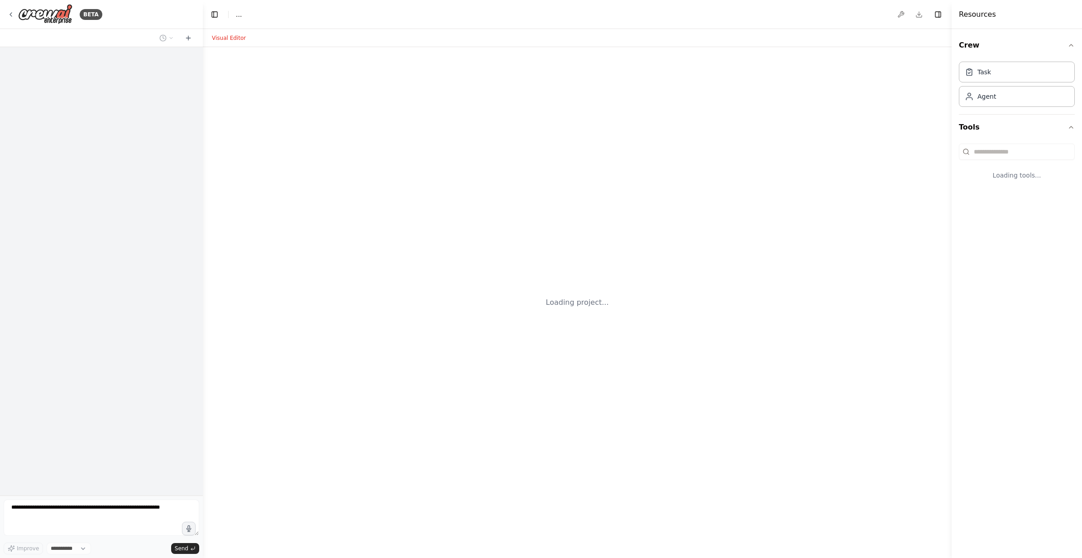
select select "****"
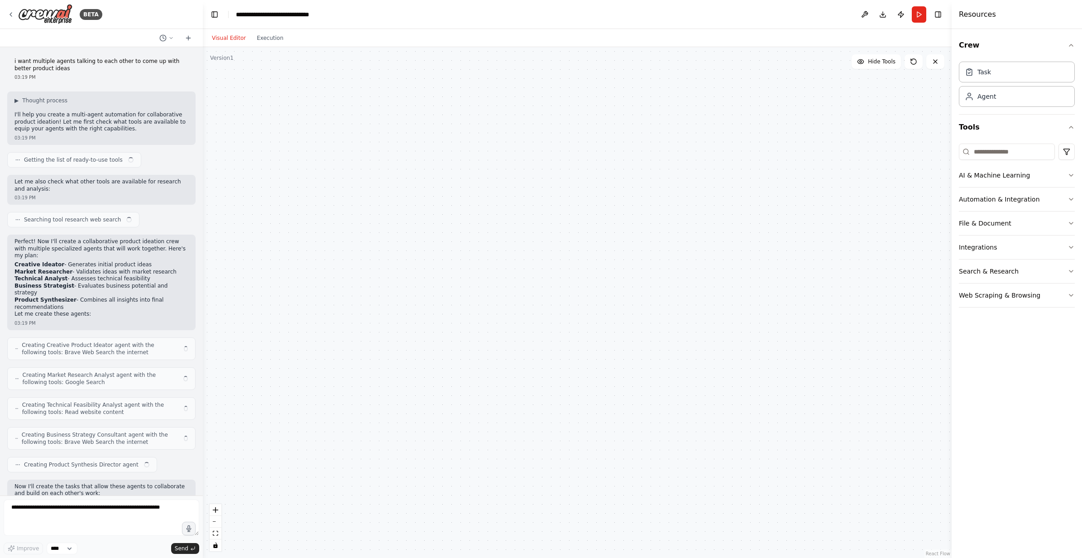
scroll to position [509, 0]
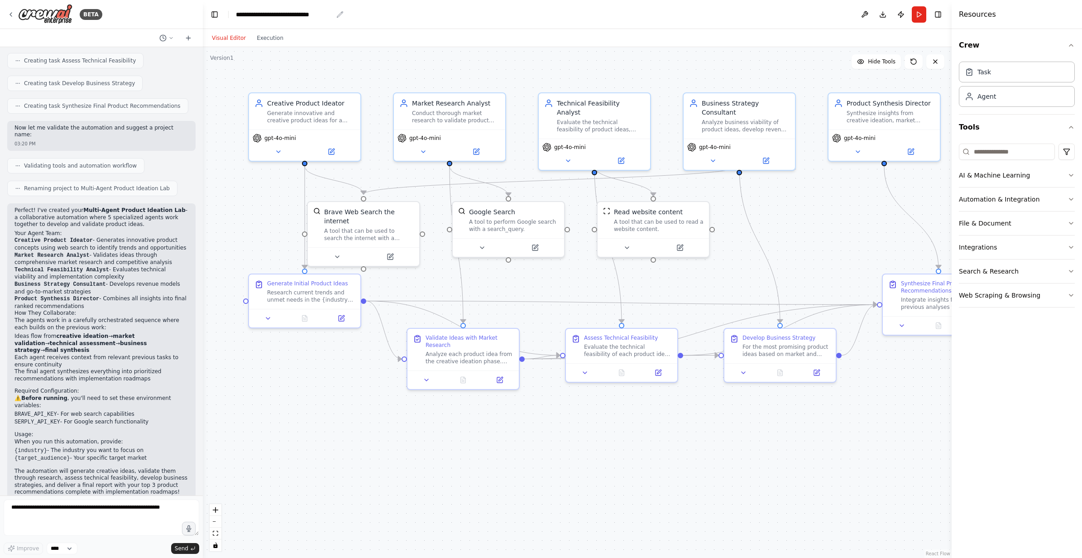
click at [322, 12] on div "**********" at bounding box center [284, 14] width 97 height 9
click at [333, 9] on header "**********" at bounding box center [577, 14] width 749 height 29
click at [332, 13] on div "**********" at bounding box center [284, 14] width 97 height 9
click at [342, 14] on header "**********" at bounding box center [577, 14] width 749 height 29
click at [189, 42] on button at bounding box center [188, 38] width 14 height 11
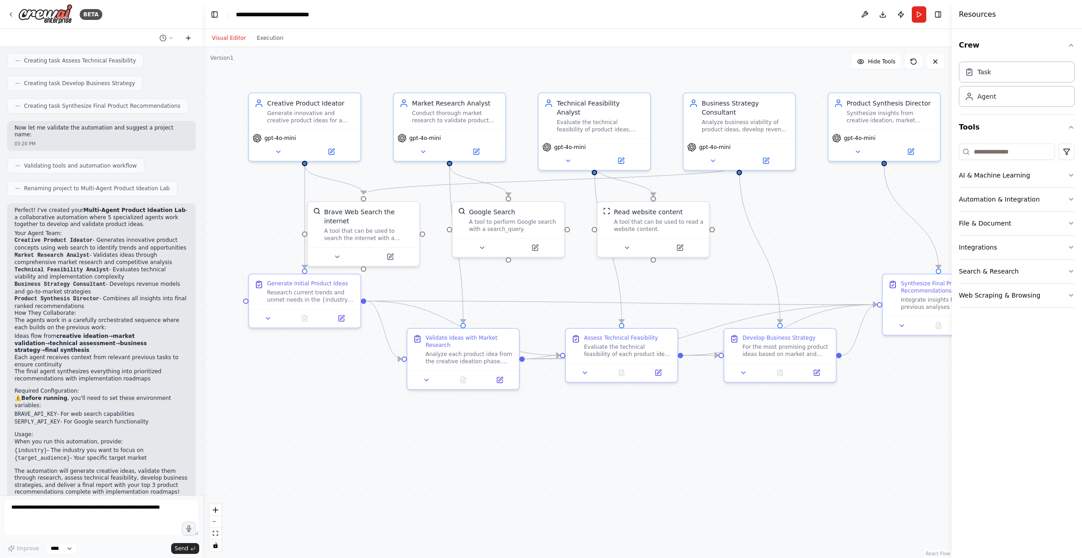
scroll to position [0, 0]
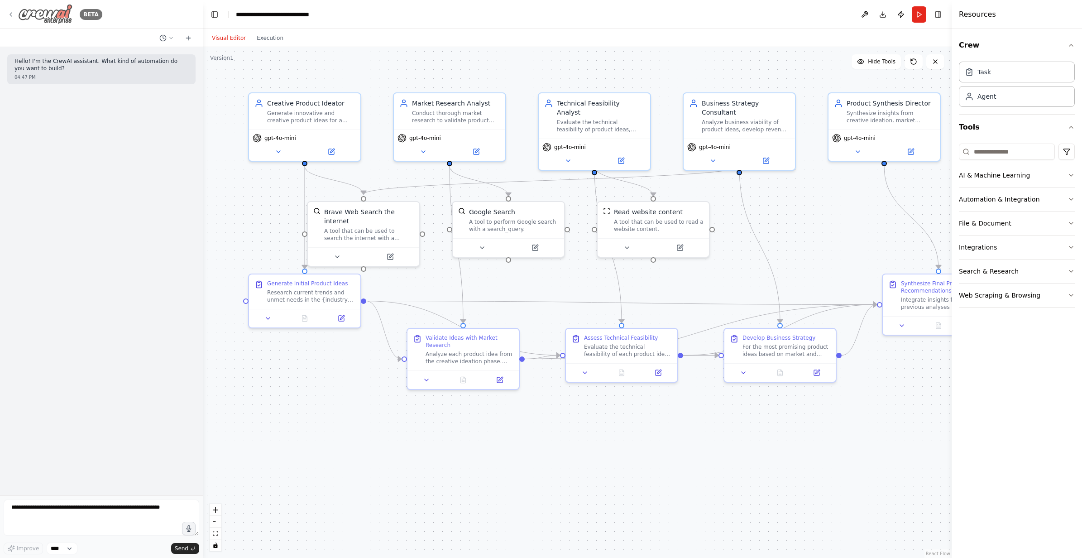
click at [9, 14] on icon at bounding box center [10, 14] width 7 height 7
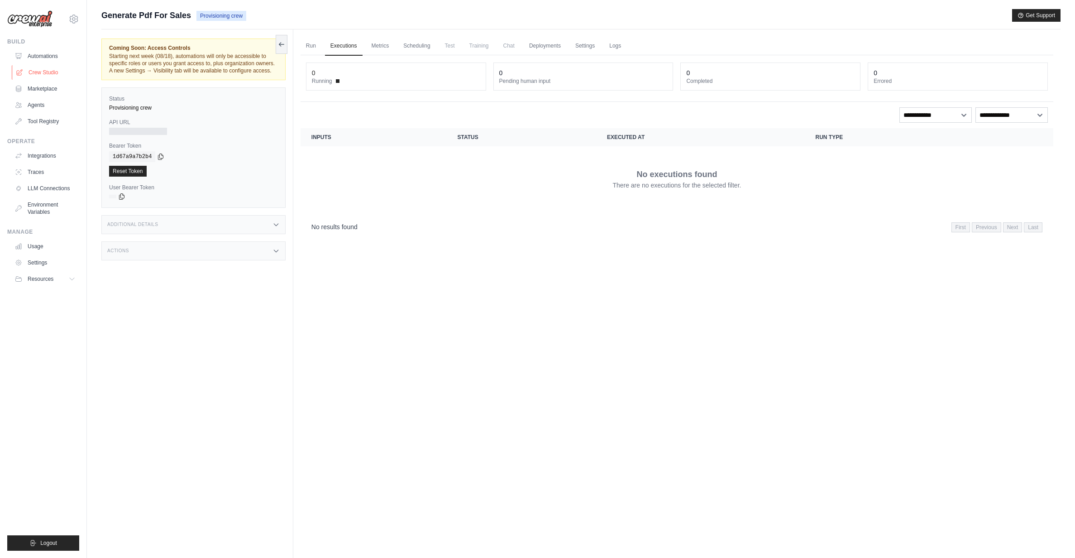
click at [41, 79] on link "Crew Studio" at bounding box center [46, 72] width 68 height 14
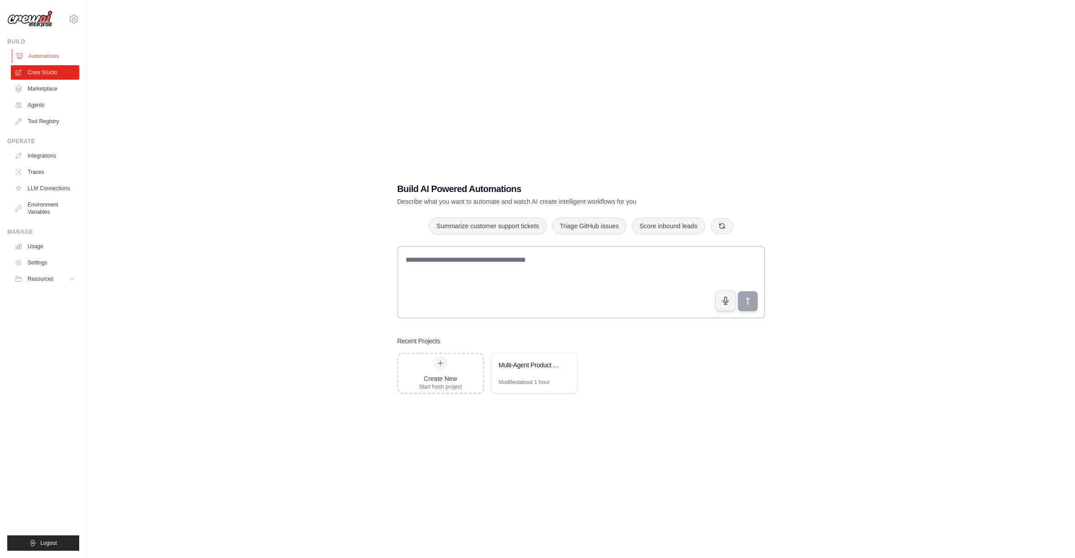
click at [49, 55] on link "Automations" at bounding box center [46, 56] width 68 height 14
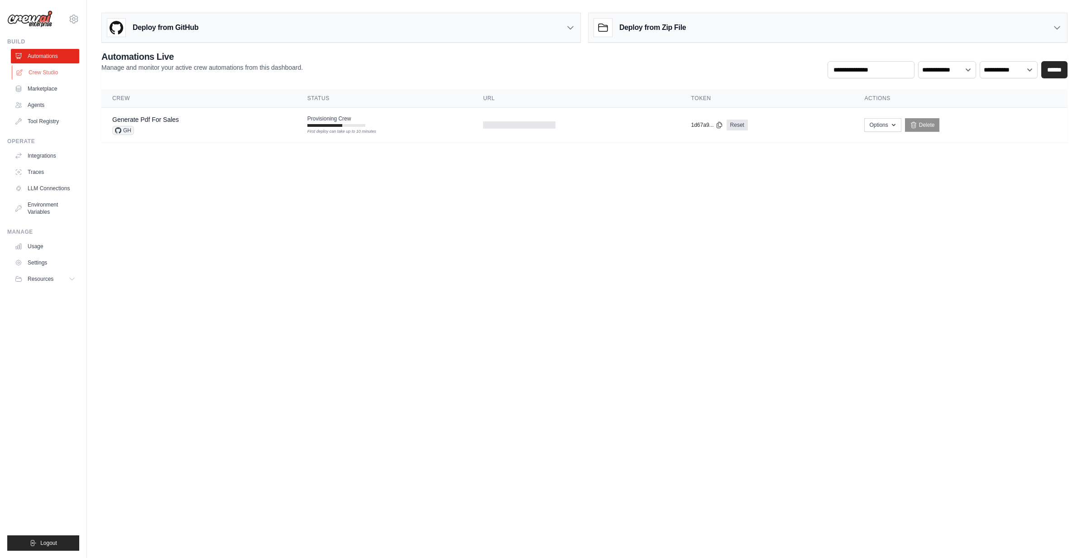
click at [49, 65] on link "Crew Studio" at bounding box center [46, 72] width 68 height 14
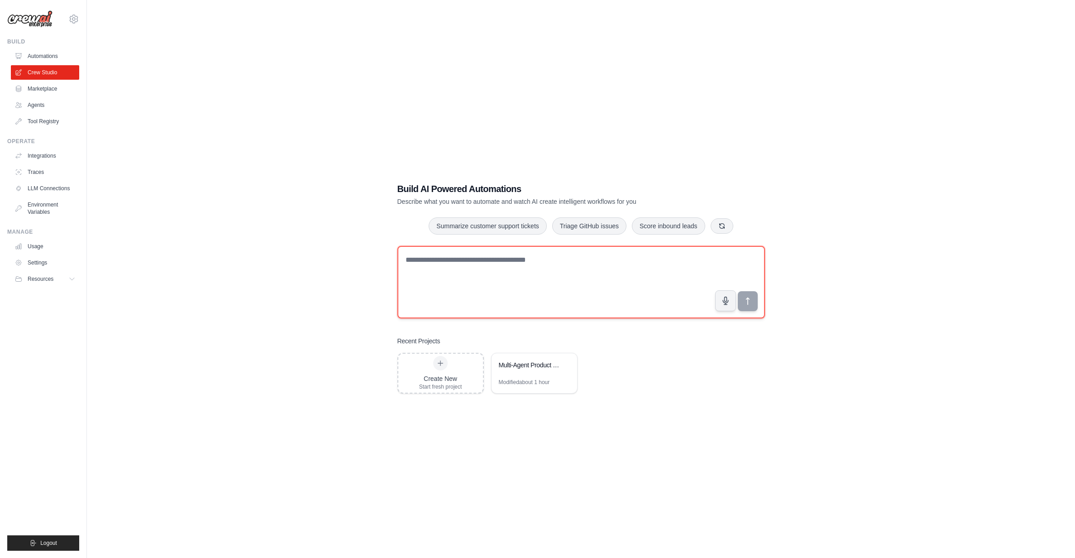
click at [479, 291] on textarea at bounding box center [581, 282] width 368 height 72
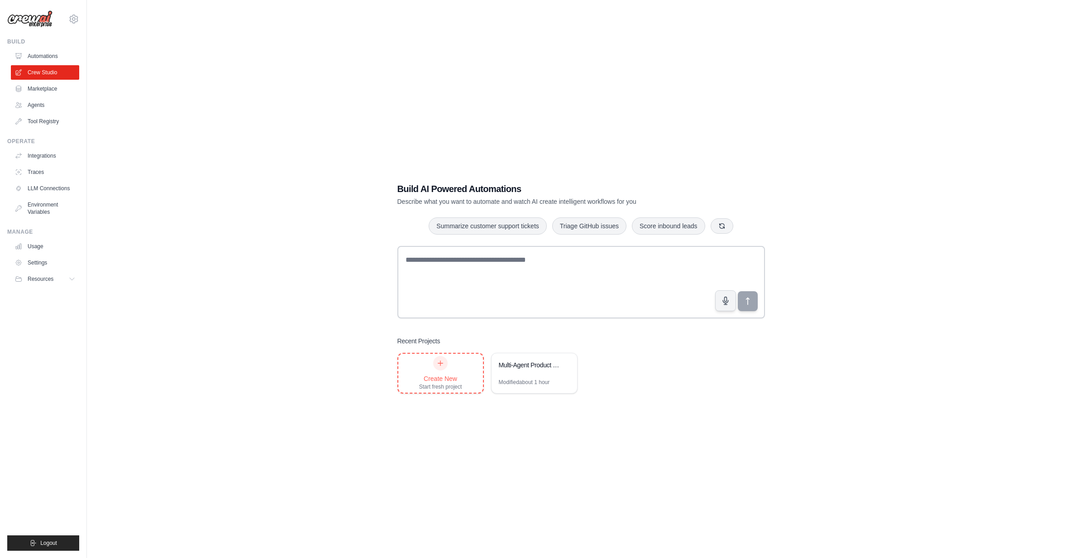
click at [441, 377] on div "Create New" at bounding box center [440, 378] width 43 height 9
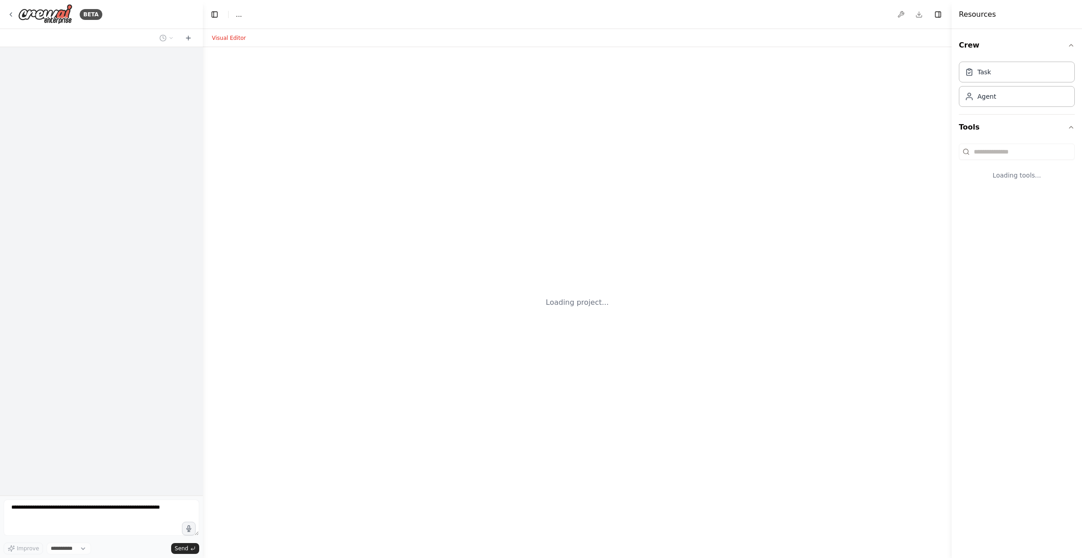
select select "****"
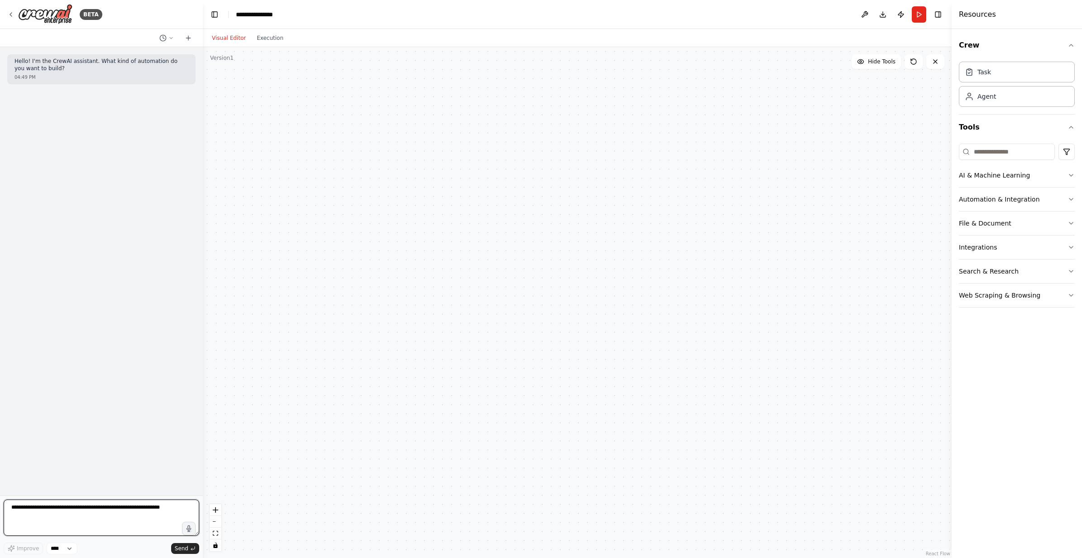
click at [109, 510] on textarea at bounding box center [102, 517] width 196 height 36
type textarea "*"
type textarea "**********"
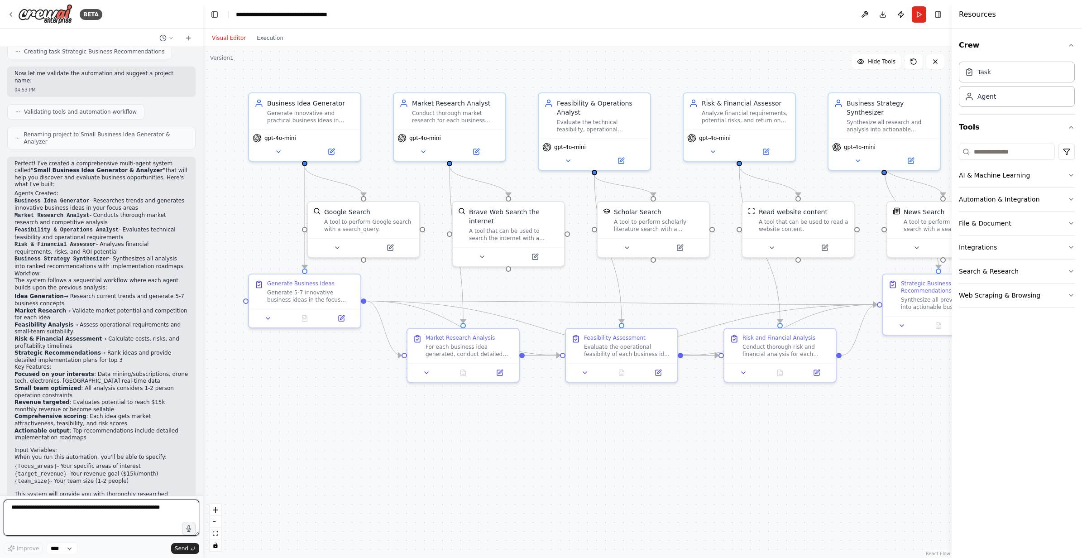
scroll to position [560, 0]
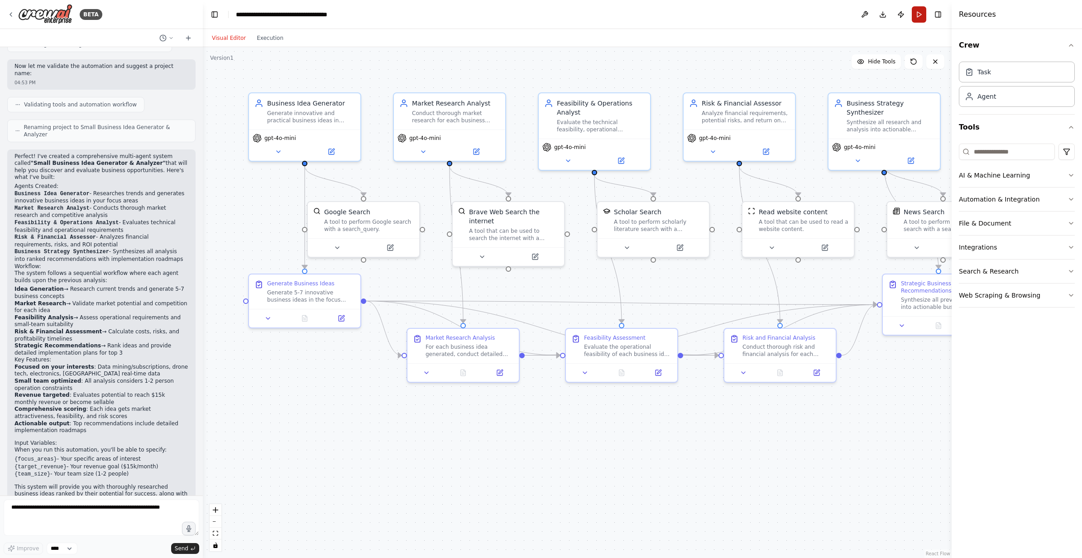
click at [916, 8] on button "Run" at bounding box center [919, 14] width 14 height 16
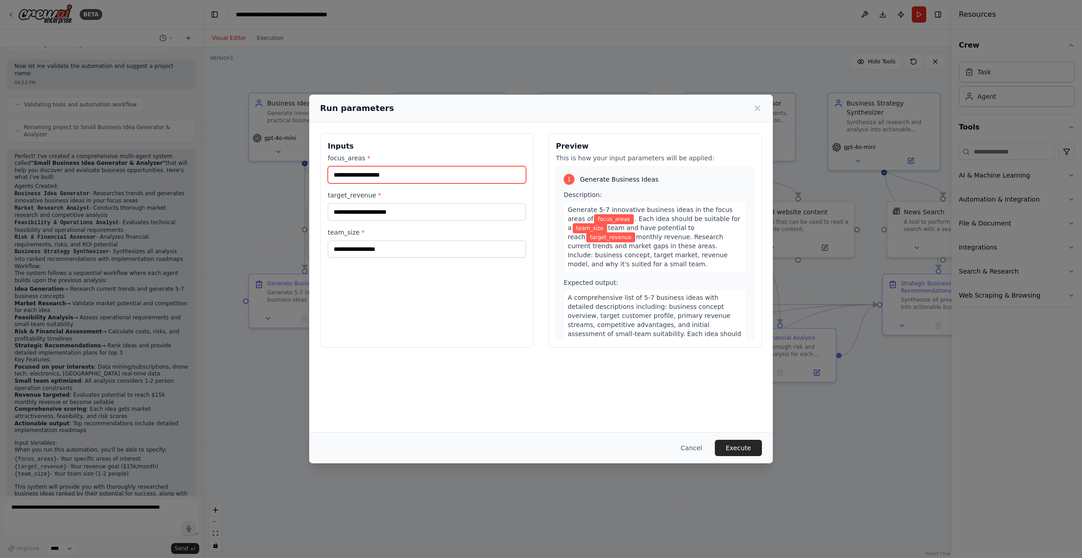
click at [373, 174] on input "focus_areas *" at bounding box center [427, 174] width 198 height 17
type input "*"
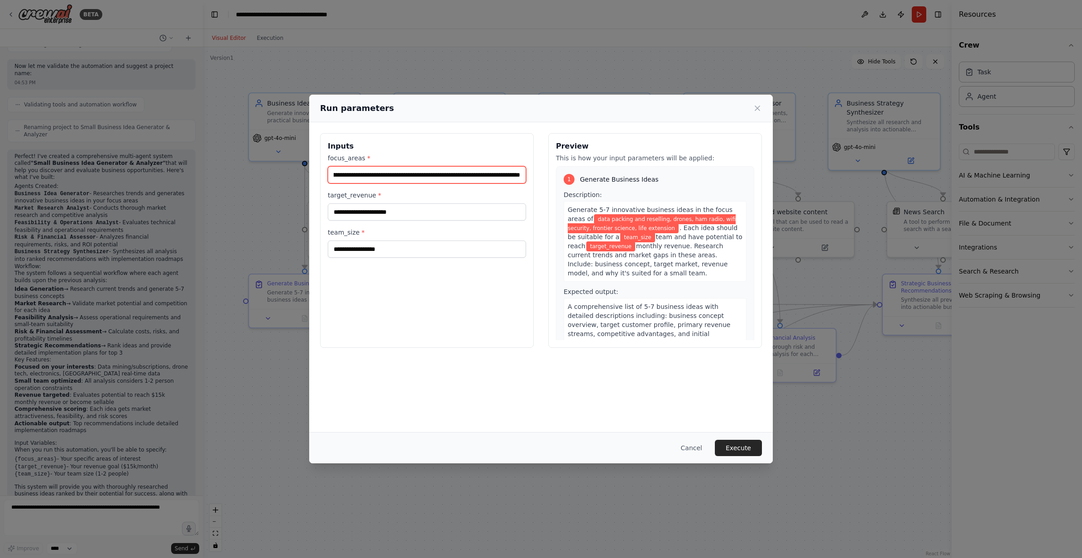
scroll to position [0, 62]
type input "**********"
click at [438, 208] on input "target_revenue *" at bounding box center [427, 211] width 198 height 17
type input "*****"
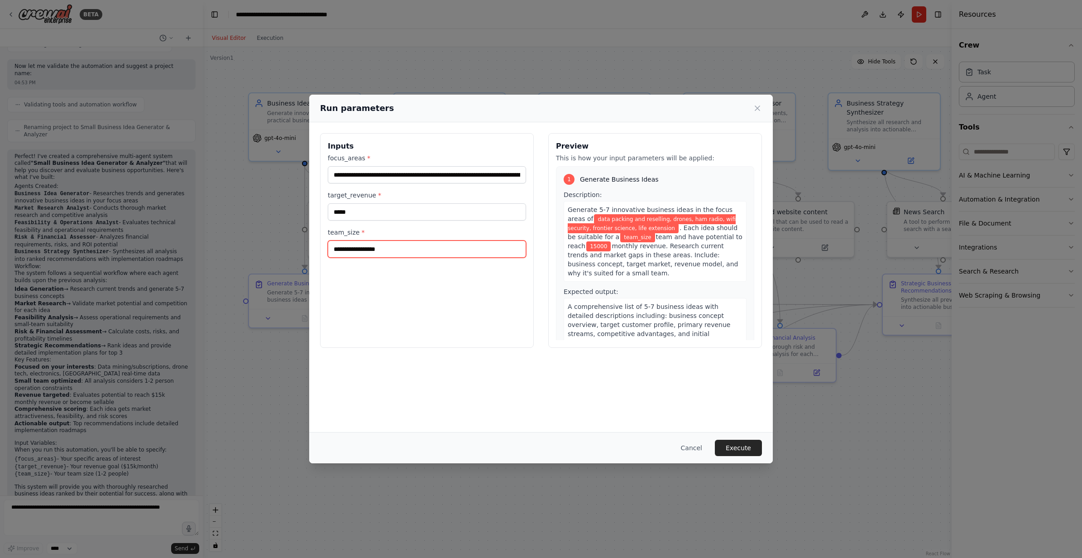
click at [442, 250] on input "team_size *" at bounding box center [427, 248] width 198 height 17
type input "*"
click at [743, 443] on button "Execute" at bounding box center [738, 447] width 47 height 16
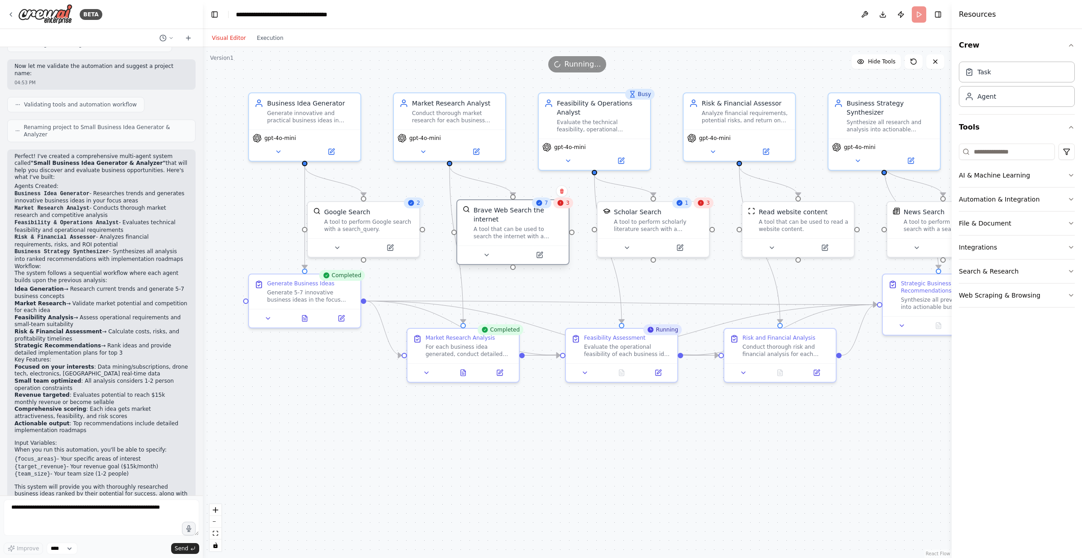
click at [559, 208] on div "Brave Web Search the internet A tool that can be used to search the internet wi…" at bounding box center [512, 222] width 111 height 45
click at [563, 493] on div ".deletable-edge-delete-btn { width: 20px; height: 20px; border: 0px solid #ffff…" at bounding box center [577, 302] width 749 height 511
click at [251, 43] on button "Execution" at bounding box center [270, 38] width 38 height 11
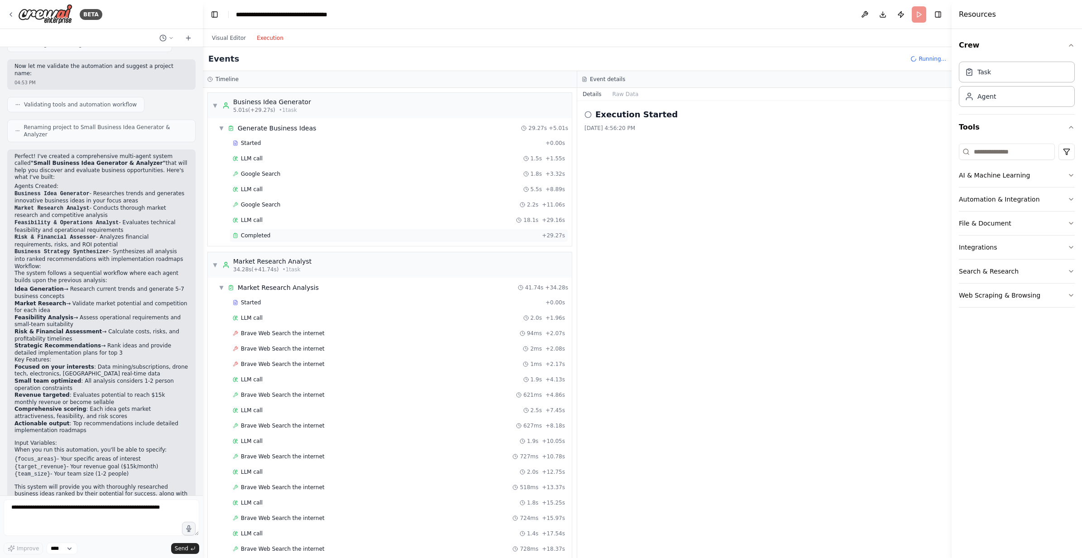
scroll to position [334, 0]
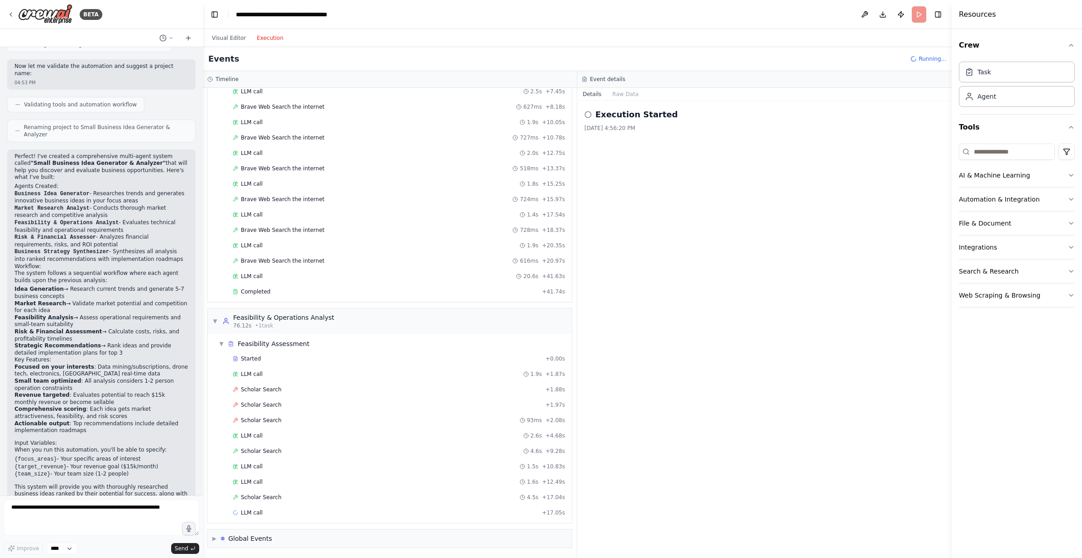
click at [260, 234] on div "▼ Business Idea Generator 5.01s (+29.27s) • 1 task ▼ Generate Business Ideas 29…" at bounding box center [390, 323] width 374 height 470
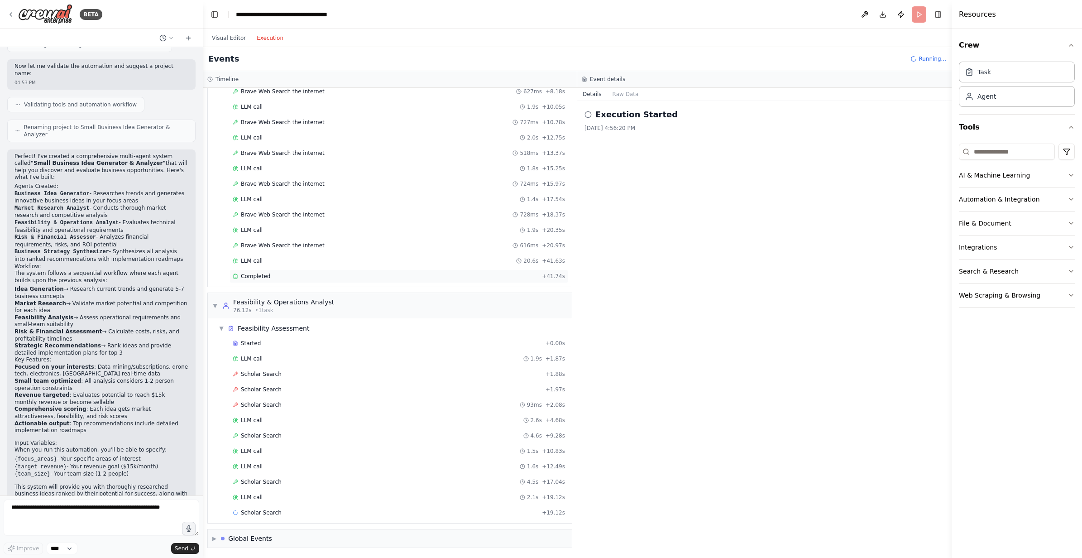
click at [268, 275] on div "Completed" at bounding box center [386, 275] width 306 height 7
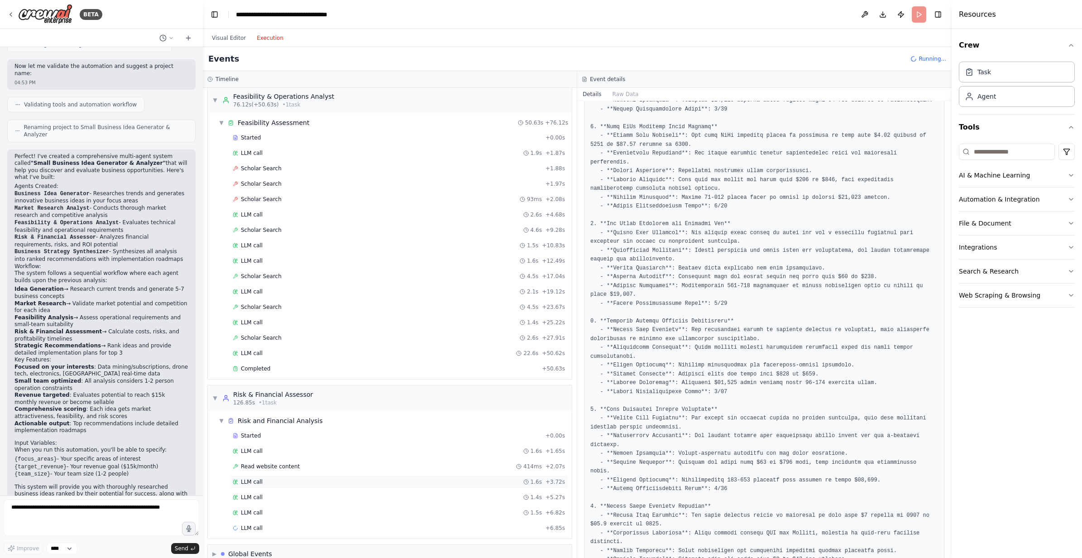
scroll to position [555, 0]
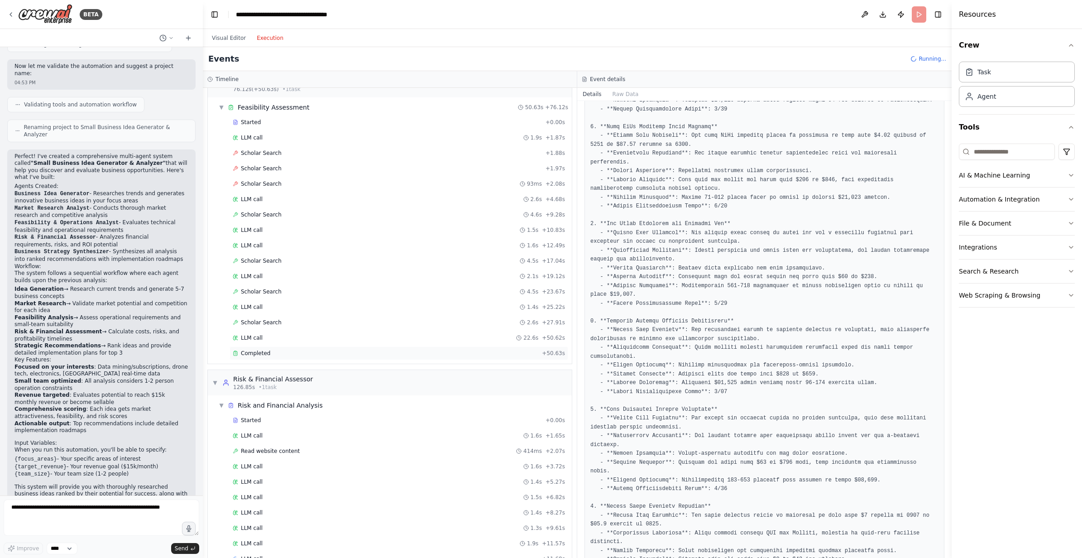
click at [271, 348] on div "Completed + 50.63s" at bounding box center [398, 353] width 339 height 14
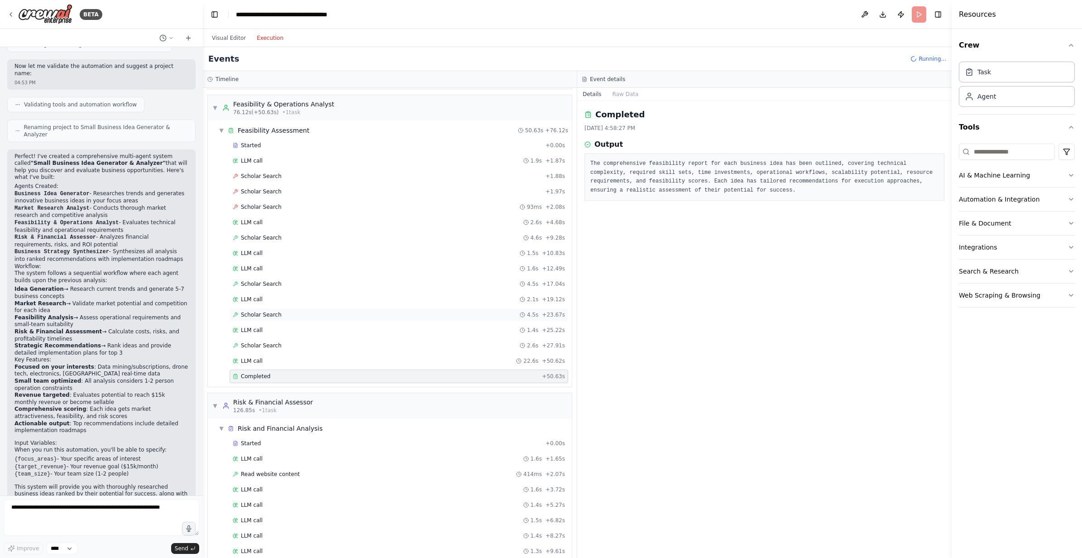
scroll to position [530, 0]
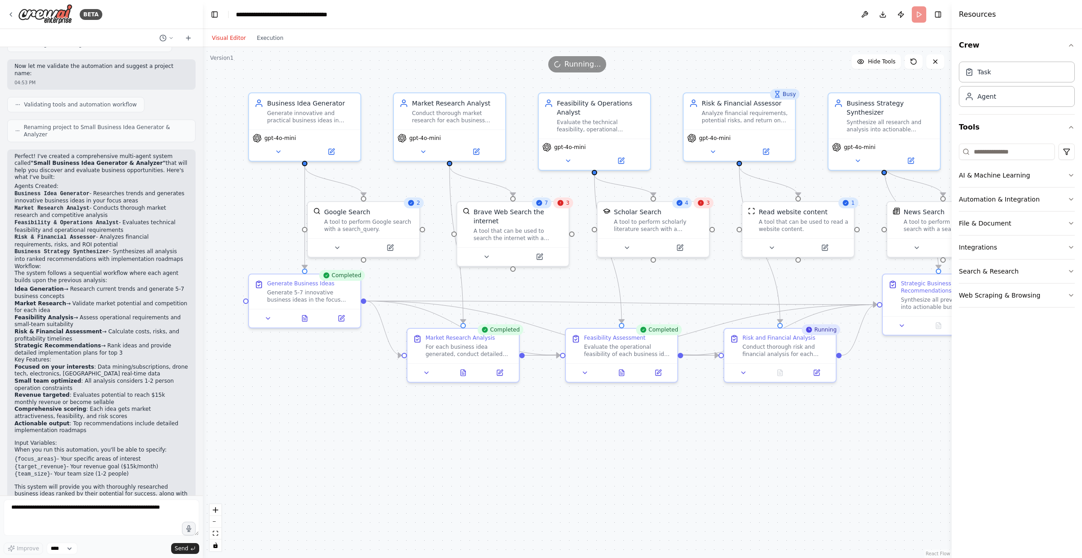
click at [232, 39] on button "Visual Editor" at bounding box center [228, 38] width 45 height 11
click at [270, 39] on button "Execution" at bounding box center [270, 38] width 38 height 11
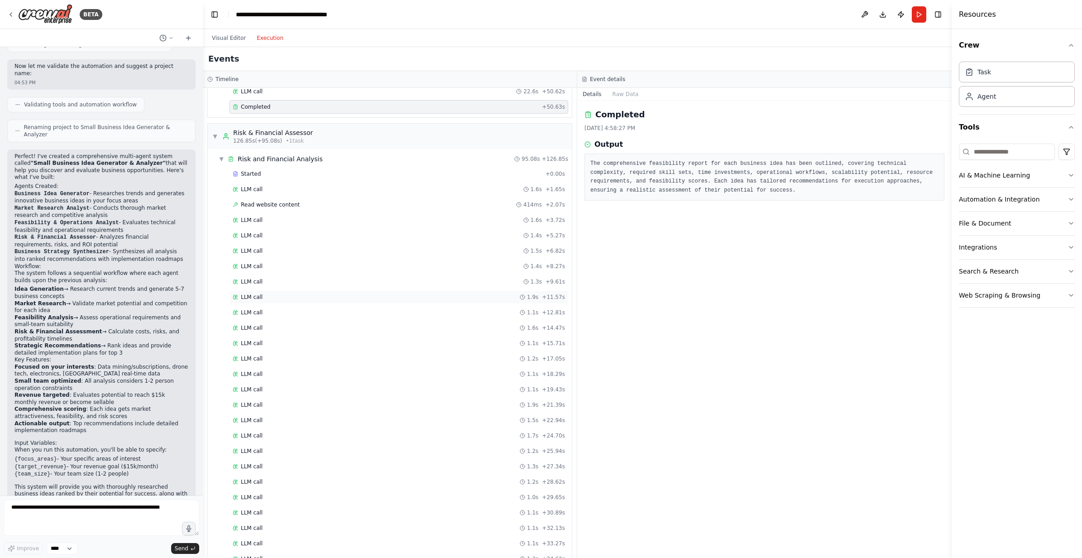
scroll to position [983, 0]
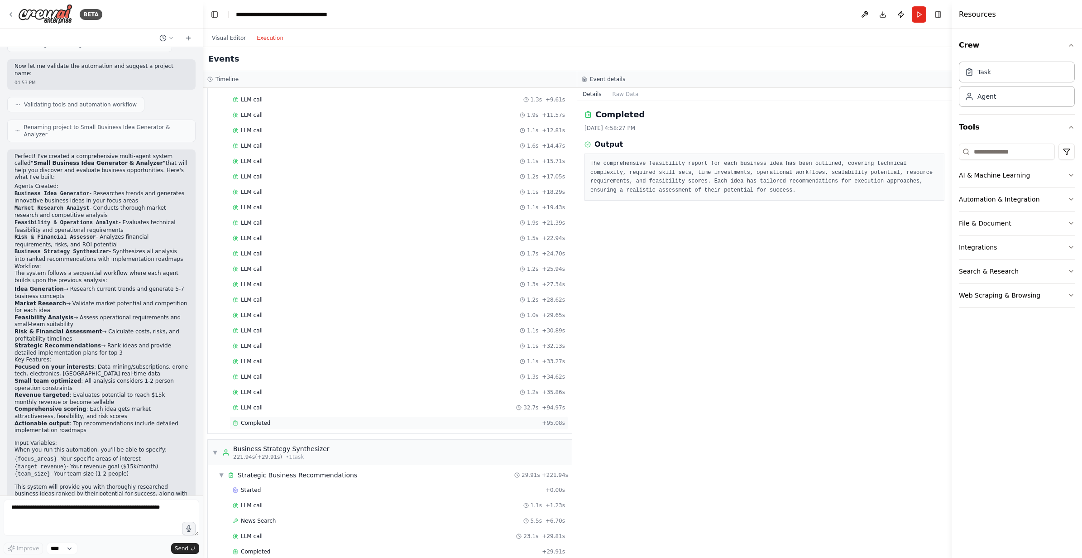
click at [246, 420] on span "Completed" at bounding box center [255, 422] width 29 height 7
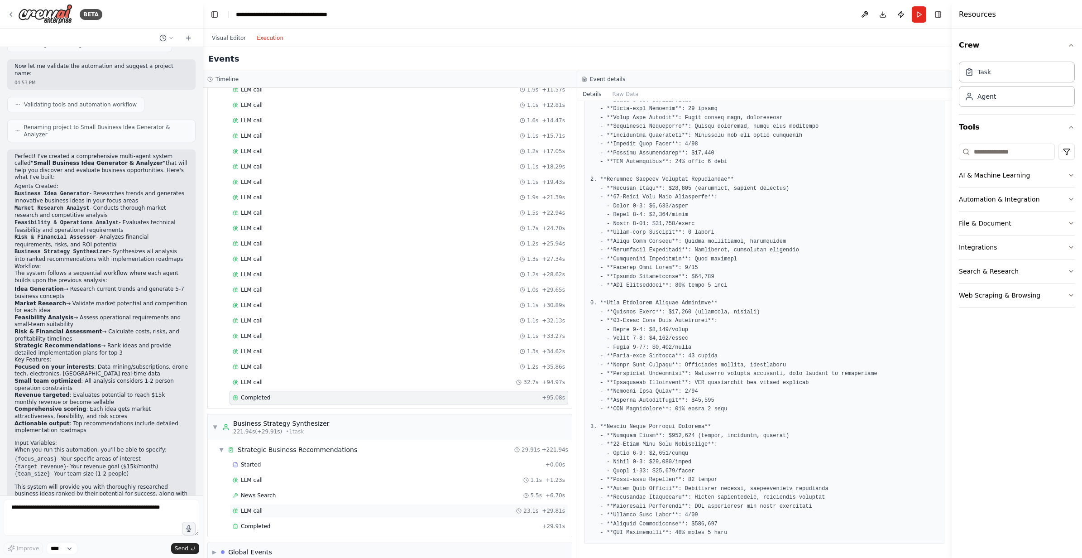
scroll to position [1022, 0]
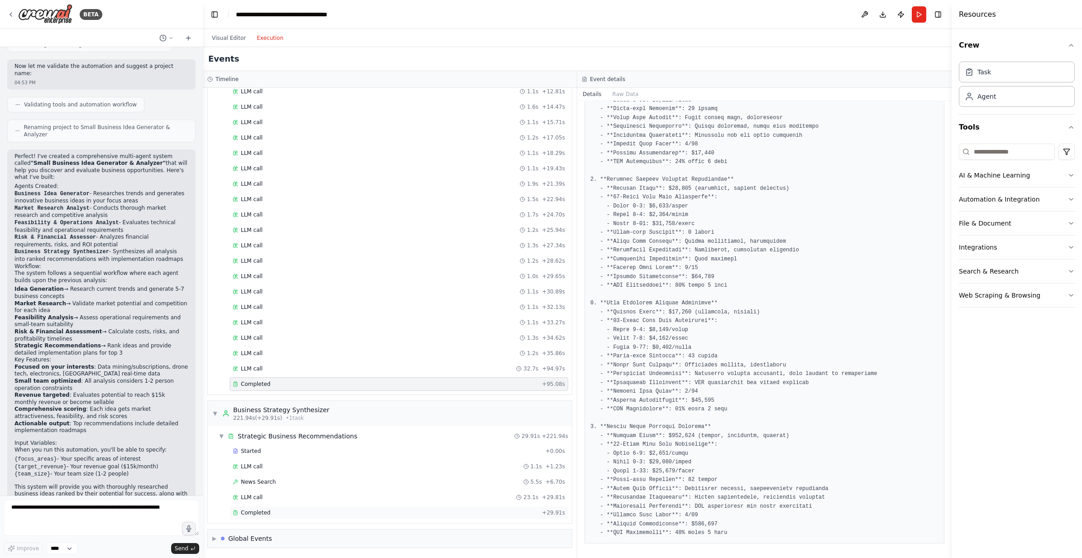
click at [292, 516] on div "Completed + 29.91s" at bounding box center [398, 513] width 339 height 14
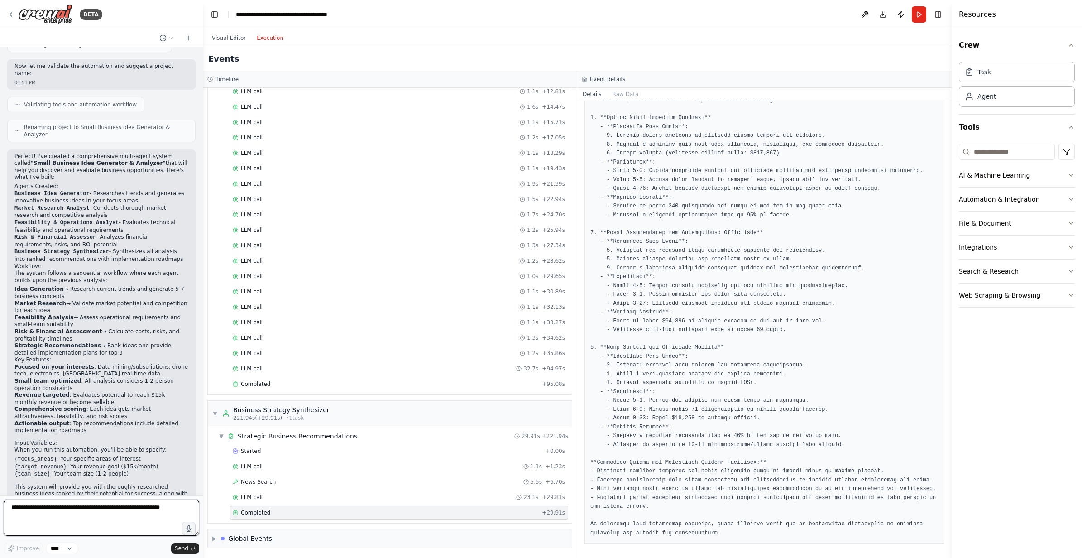
click at [91, 514] on textarea at bounding box center [102, 517] width 196 height 36
type textarea "**********"
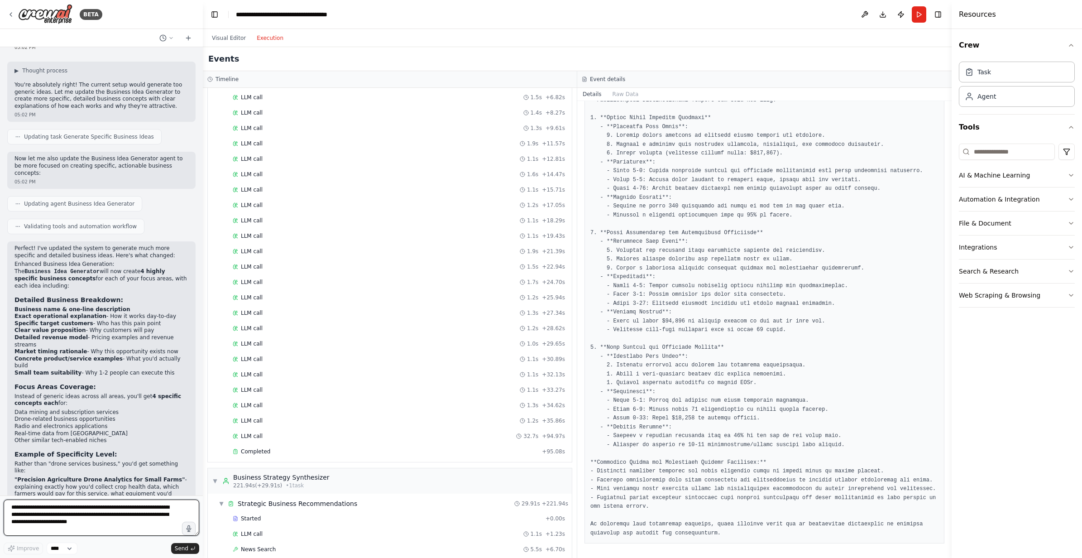
scroll to position [841, 0]
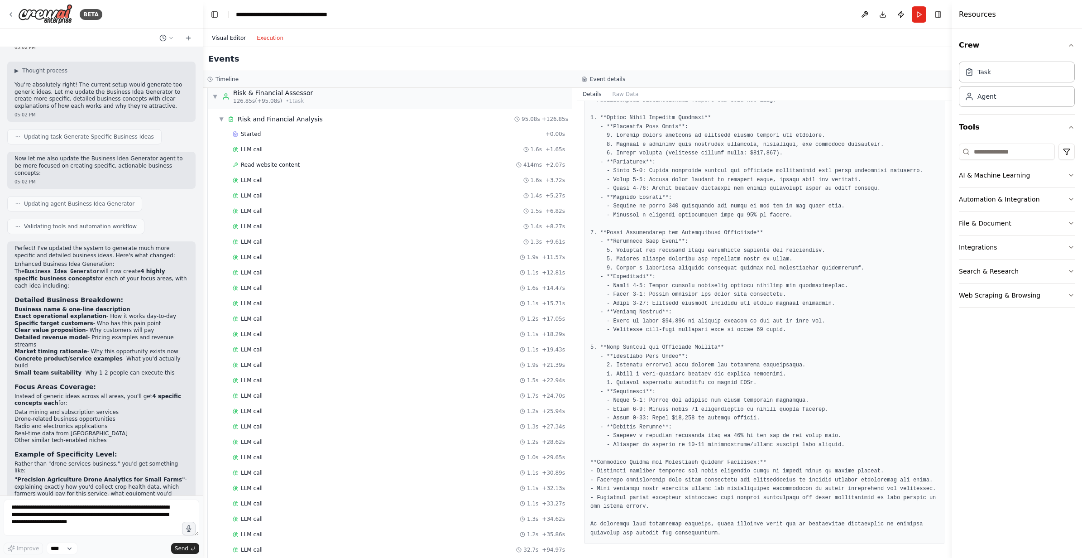
click at [217, 35] on button "Visual Editor" at bounding box center [228, 38] width 45 height 11
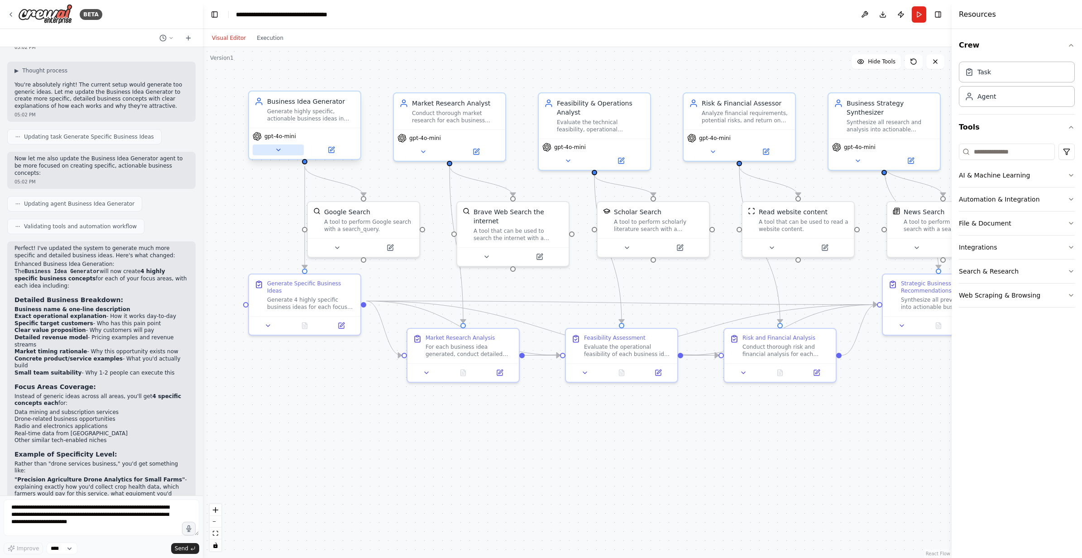
click at [275, 151] on icon at bounding box center [278, 149] width 7 height 7
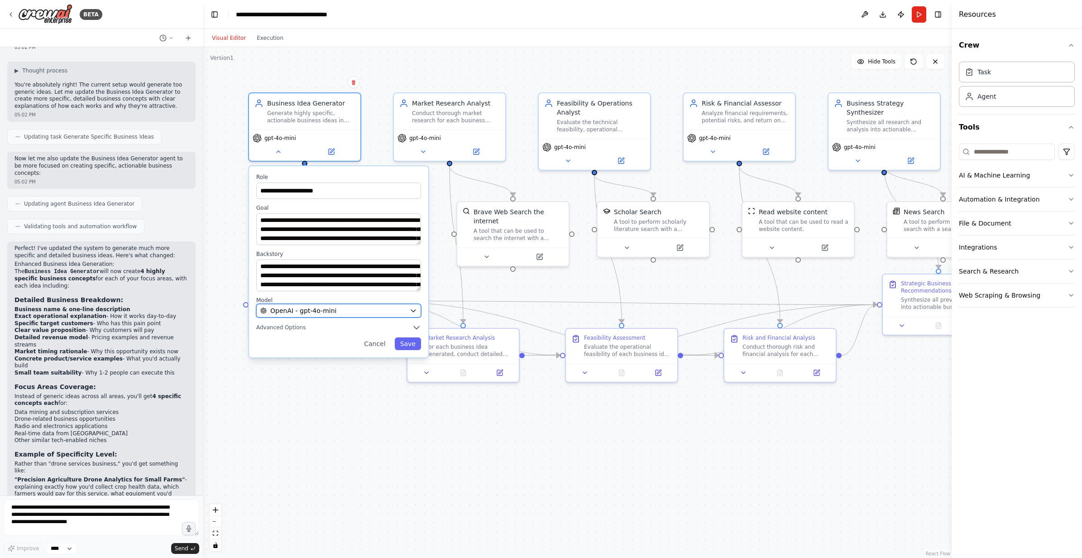
click at [316, 310] on span "OpenAI - gpt-4o-mini" at bounding box center [303, 310] width 66 height 9
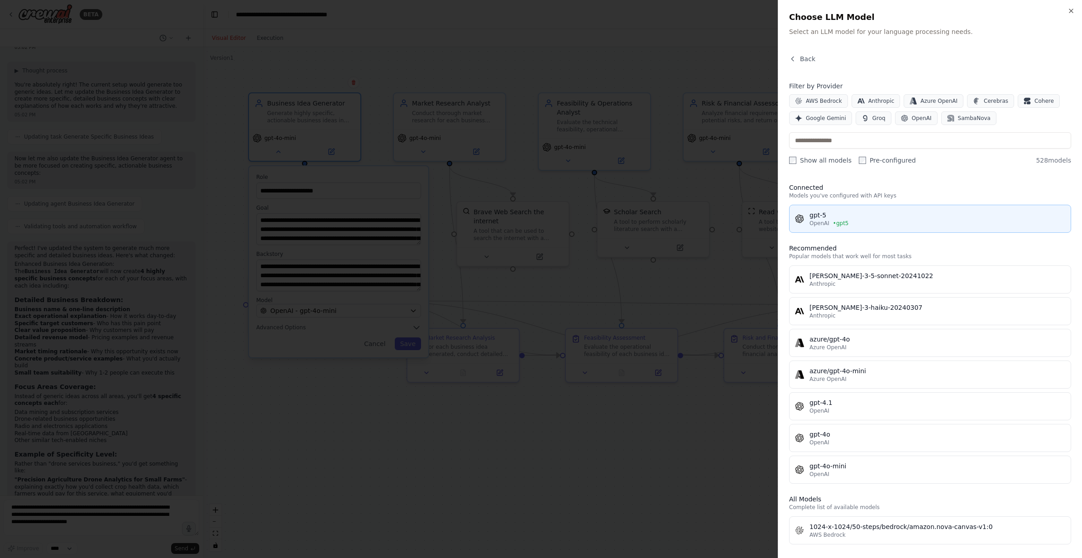
click at [872, 220] on div "OpenAI • gpt5" at bounding box center [937, 223] width 256 height 7
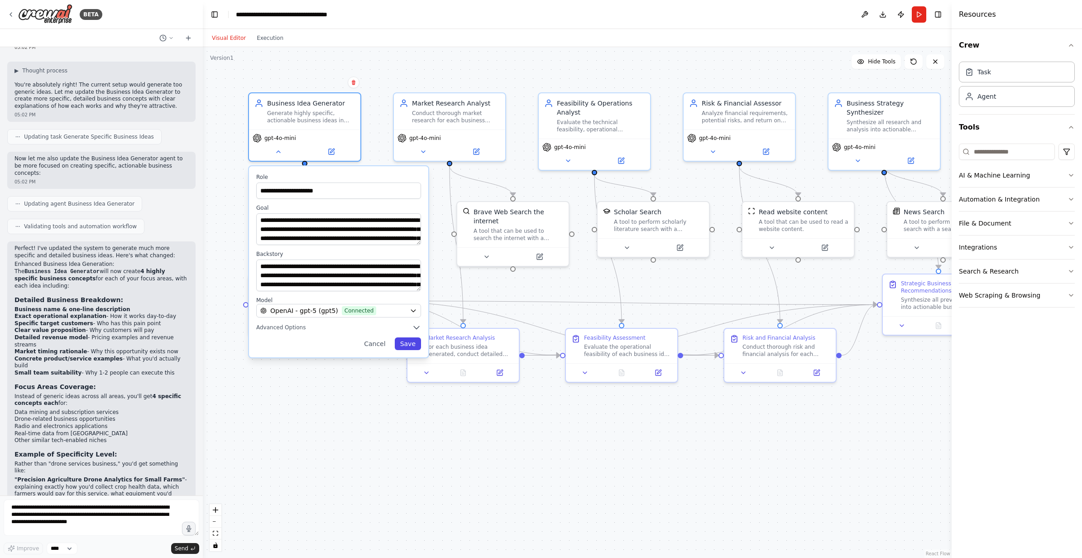
click at [404, 345] on button "Save" at bounding box center [408, 343] width 26 height 13
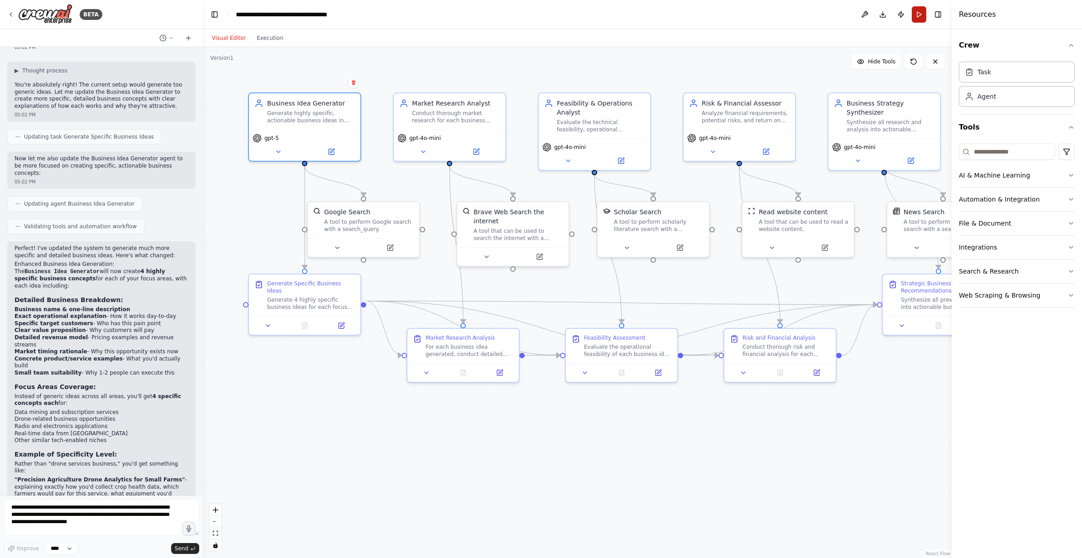
click at [919, 10] on button "Run" at bounding box center [919, 14] width 14 height 16
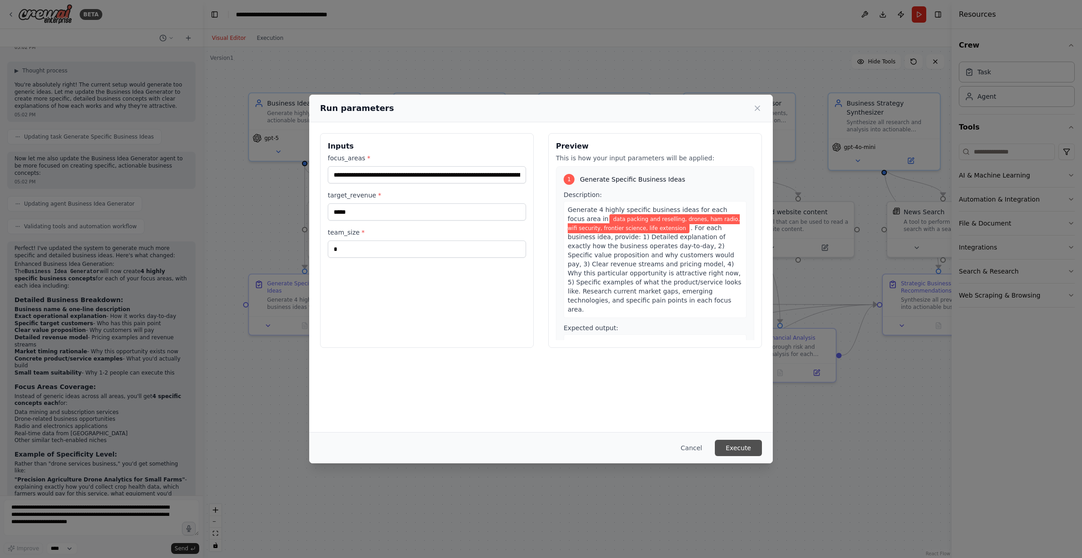
click at [748, 452] on button "Execute" at bounding box center [738, 447] width 47 height 16
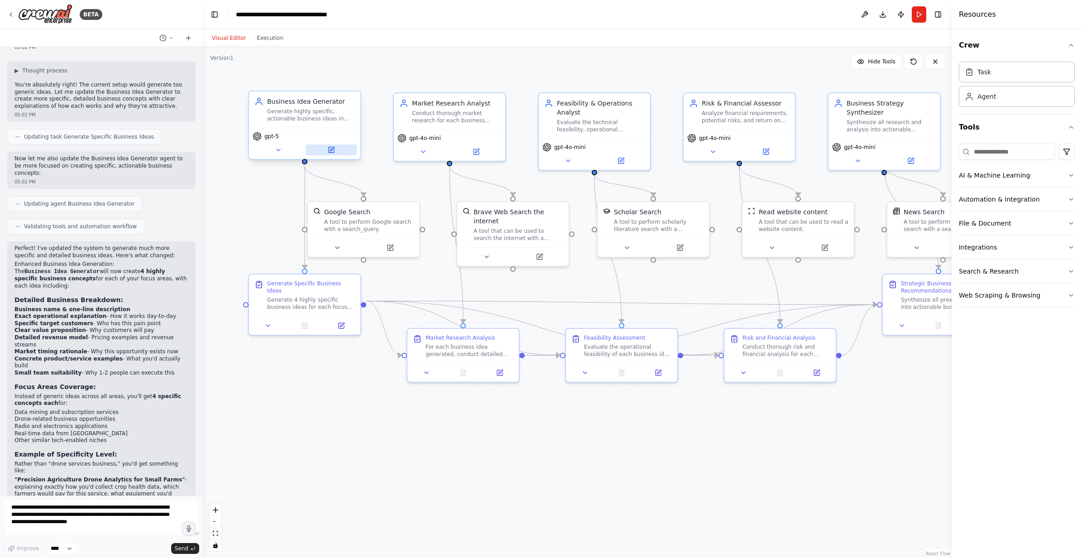
click at [312, 145] on button at bounding box center [331, 149] width 51 height 11
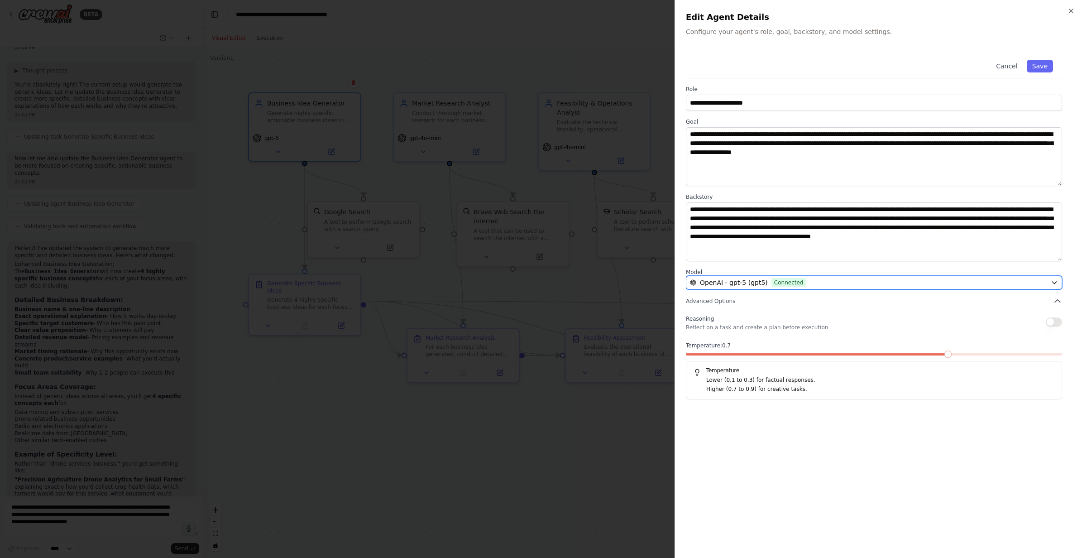
click at [782, 280] on span "Connected" at bounding box center [788, 282] width 35 height 9
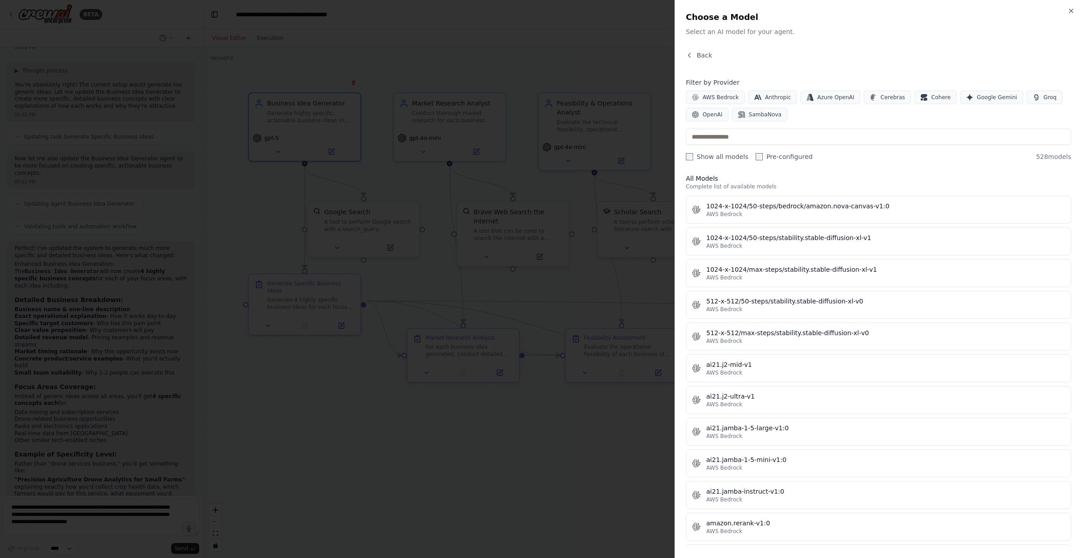
scroll to position [0, 0]
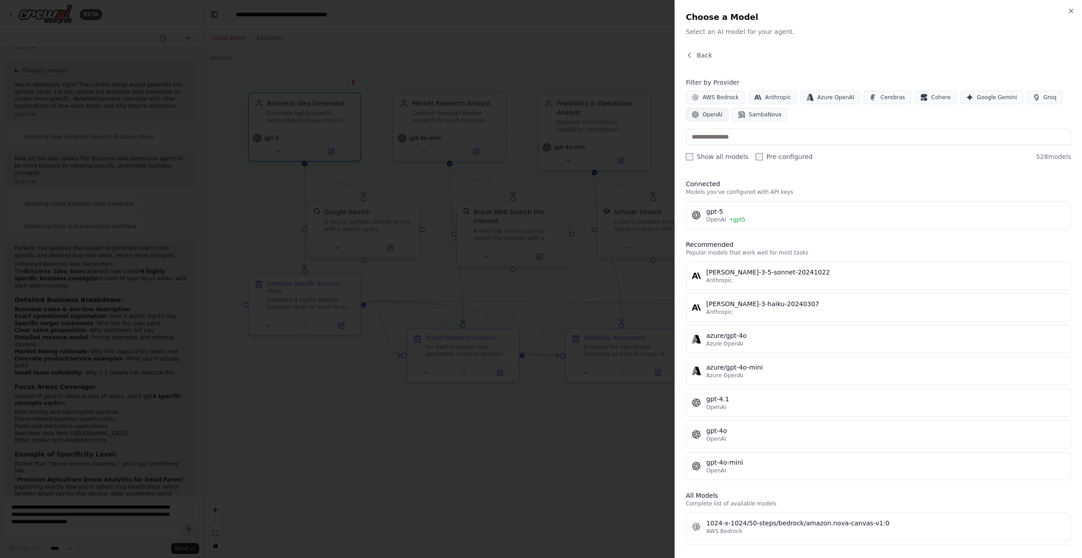
click at [702, 116] on button "OpenAI" at bounding box center [707, 115] width 43 height 14
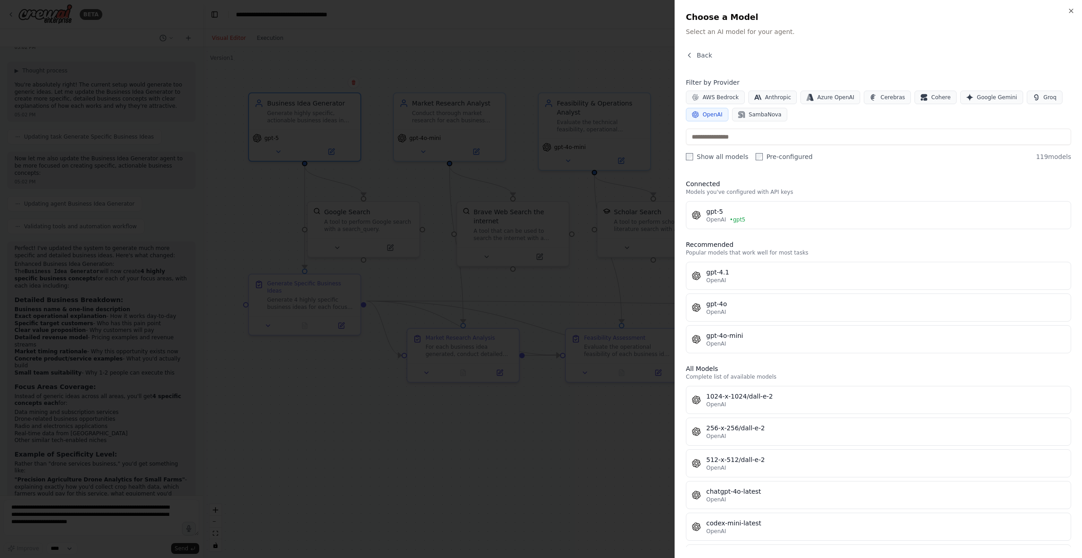
click at [782, 229] on div "Connected Models you've configured with API keys gpt-5 OpenAI • gpt5 Recommende…" at bounding box center [878, 359] width 385 height 375
click at [783, 218] on div "OpenAI • gpt5" at bounding box center [885, 219] width 359 height 7
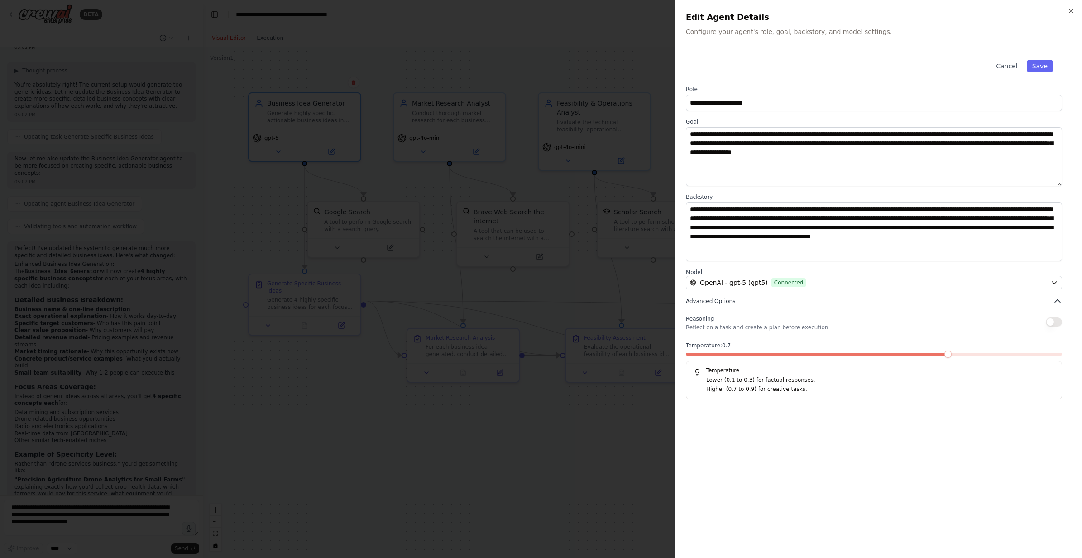
click at [736, 300] on button "Advanced Options" at bounding box center [874, 300] width 376 height 9
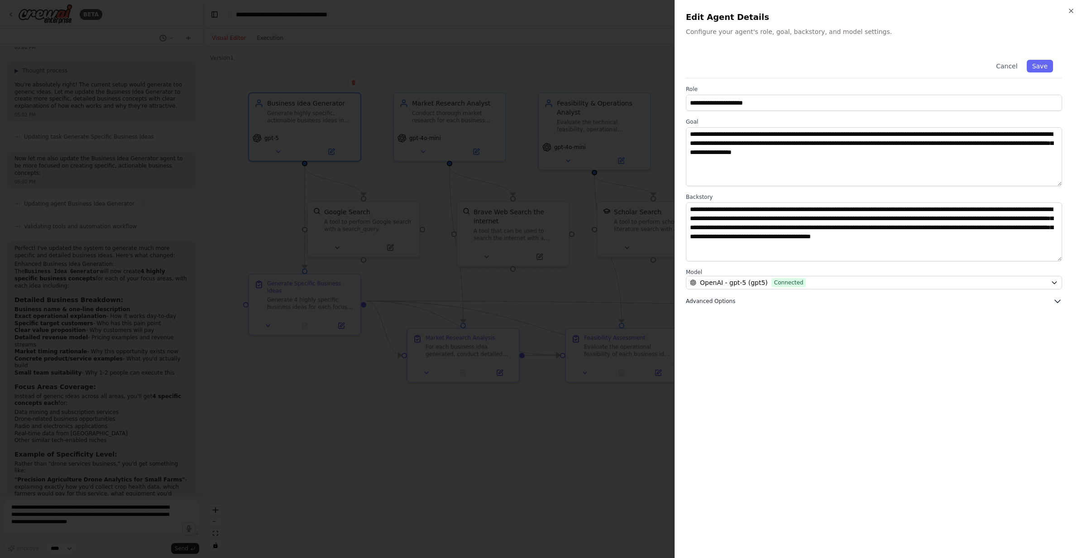
click at [736, 300] on button "Advanced Options" at bounding box center [874, 300] width 376 height 9
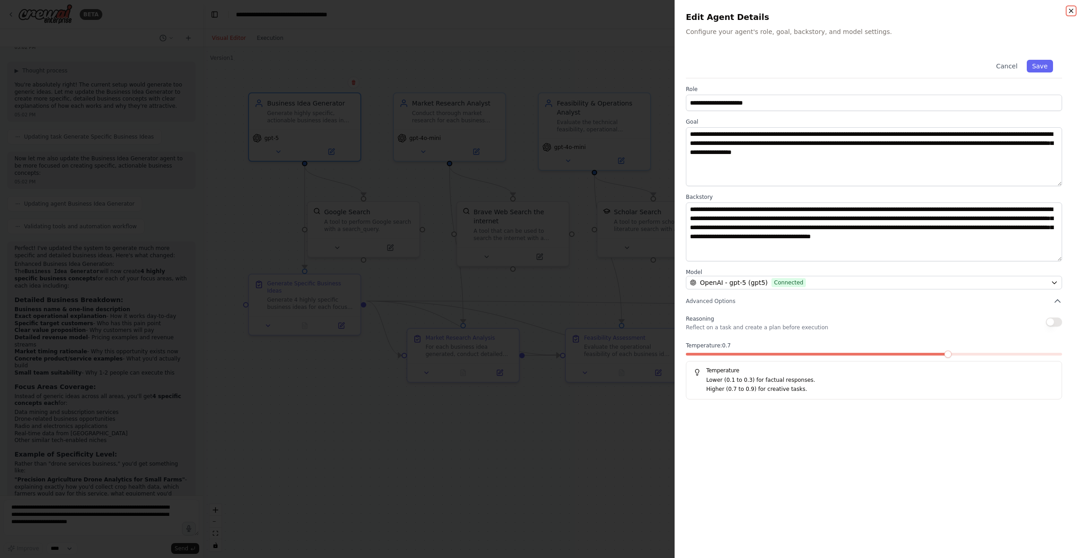
click at [1072, 11] on icon "button" at bounding box center [1070, 10] width 7 height 7
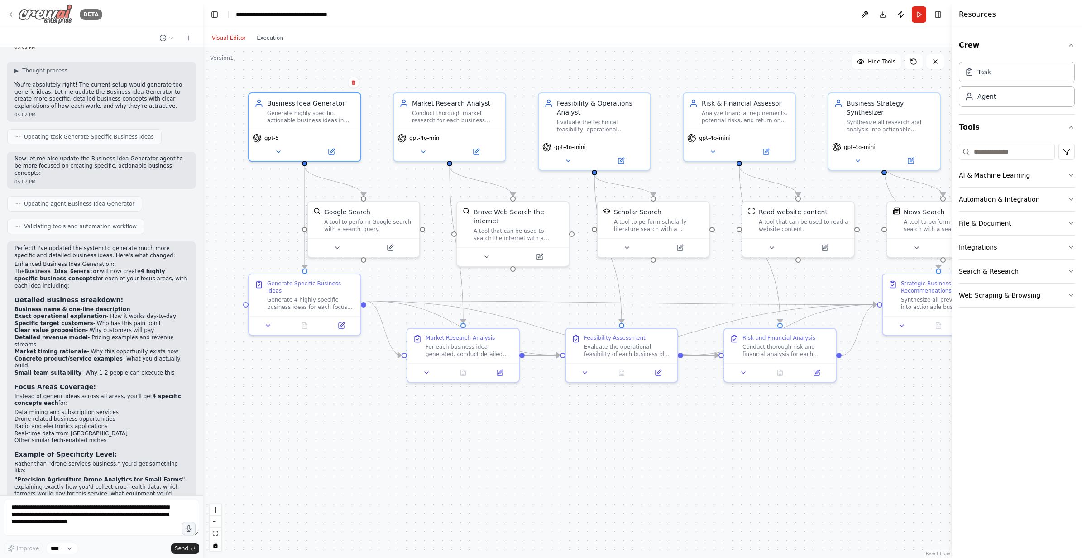
click at [10, 18] on div "BETA" at bounding box center [54, 14] width 95 height 20
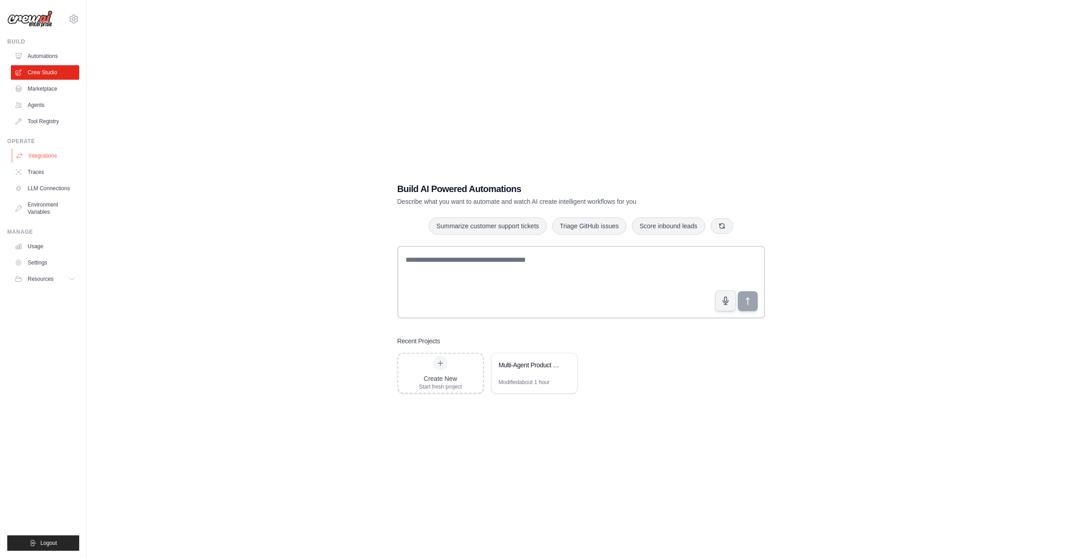
click at [48, 157] on link "Integrations" at bounding box center [46, 155] width 68 height 14
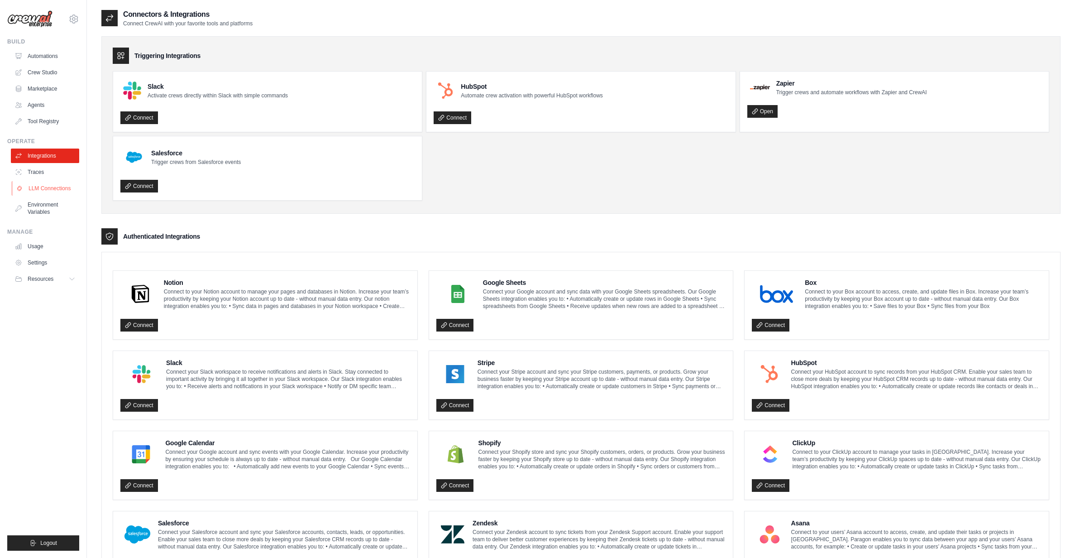
click at [46, 191] on link "LLM Connections" at bounding box center [46, 188] width 68 height 14
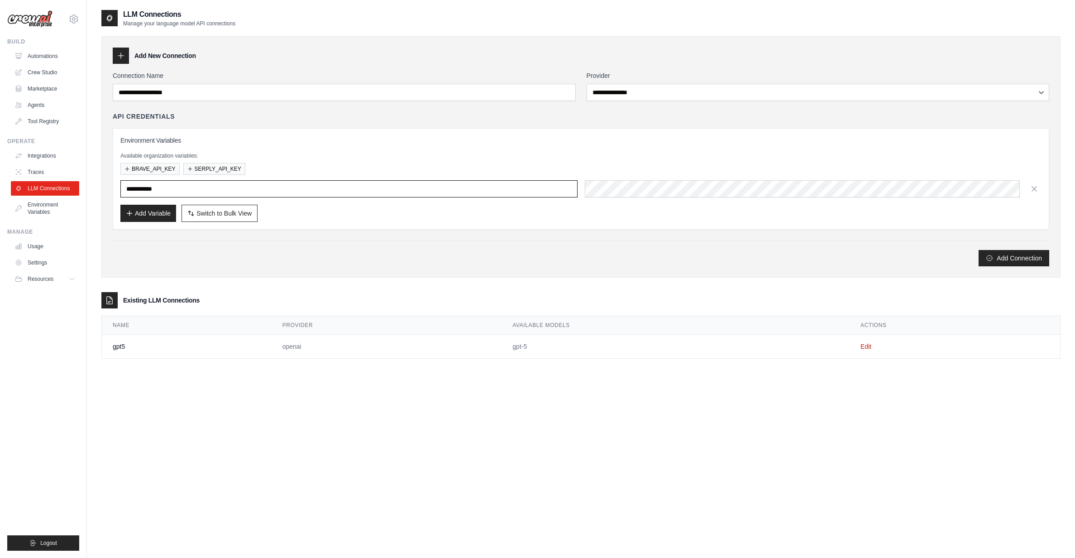
click at [178, 187] on input "text" at bounding box center [348, 188] width 457 height 17
click at [871, 345] on link "Edit" at bounding box center [865, 346] width 11 height 7
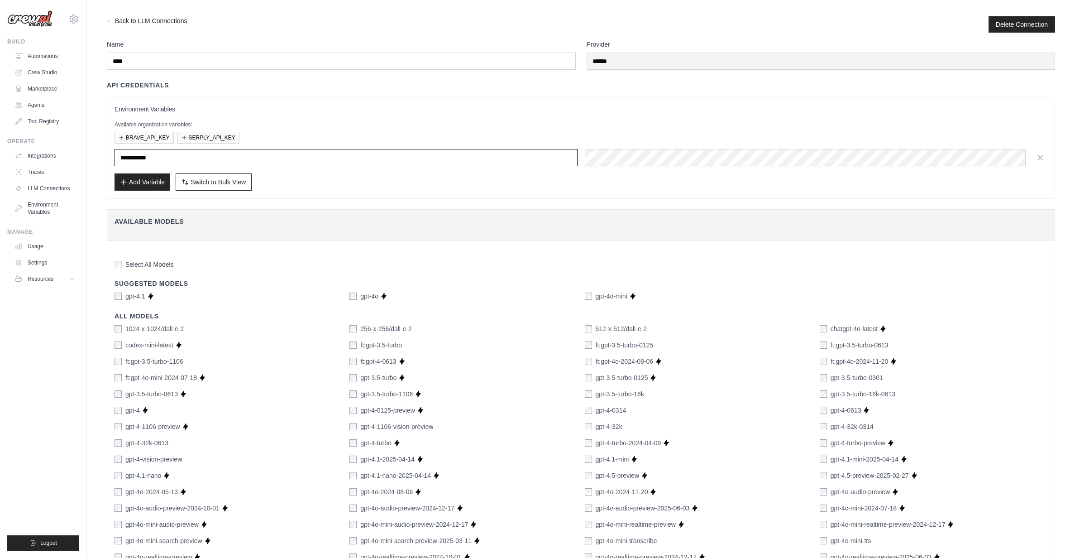
click at [258, 158] on input "text" at bounding box center [346, 157] width 463 height 17
click at [486, 146] on div "Environment Variables Available organization variables: BRAVE_API_KEY SERPLY_AP…" at bounding box center [581, 148] width 933 height 86
click at [526, 118] on div "Environment Variables Available organization variables: BRAVE_API_KEY SERPLY_AP…" at bounding box center [581, 148] width 933 height 86
click at [189, 158] on input "text" at bounding box center [346, 157] width 463 height 17
click at [157, 187] on button "Add Variable" at bounding box center [143, 181] width 56 height 17
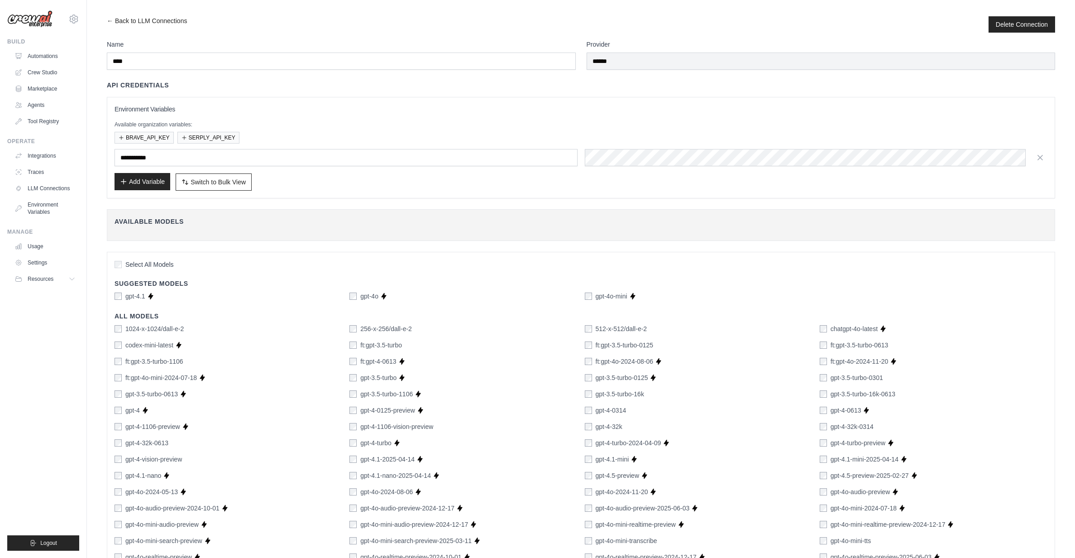
drag, startPoint x: 157, startPoint y: 187, endPoint x: 143, endPoint y: 180, distance: 15.6
click at [155, 186] on button "Add Variable" at bounding box center [143, 181] width 56 height 17
click at [143, 180] on button "Add Variable" at bounding box center [143, 181] width 56 height 17
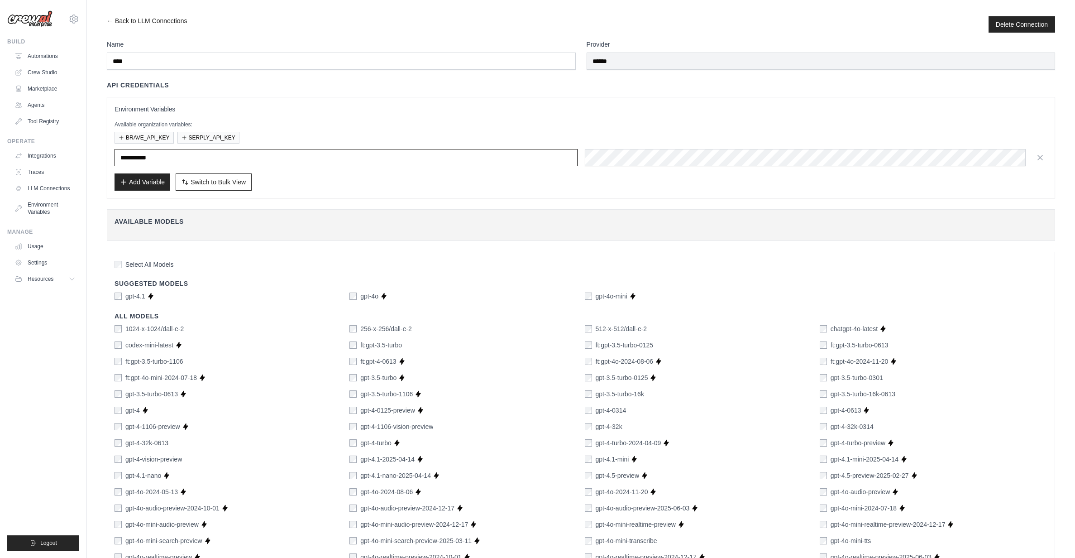
click at [207, 155] on input "text" at bounding box center [346, 157] width 463 height 17
type input "*"
type input "**********"
click at [989, 51] on div "Provider ******" at bounding box center [821, 55] width 469 height 30
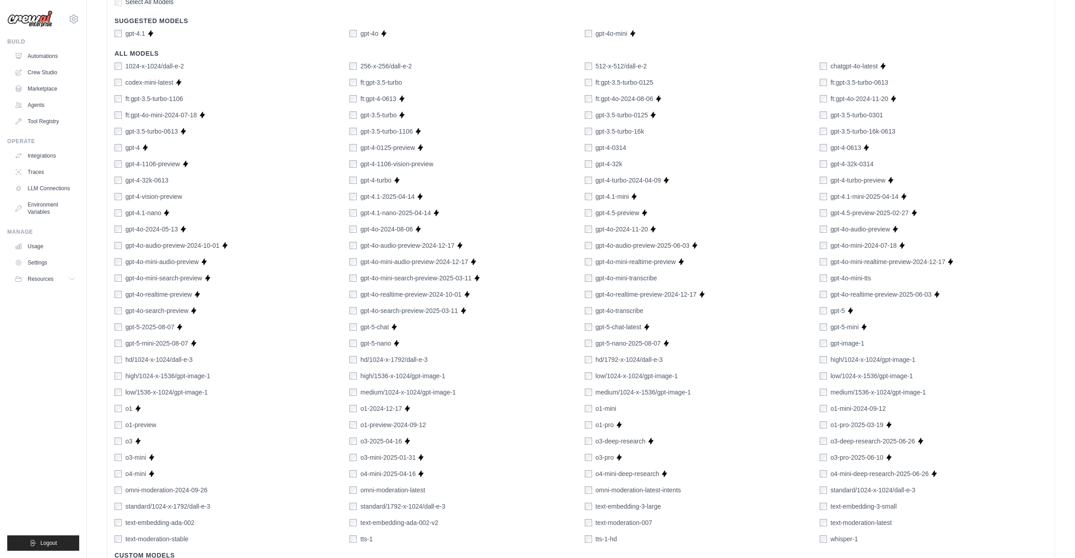
scroll to position [348, 0]
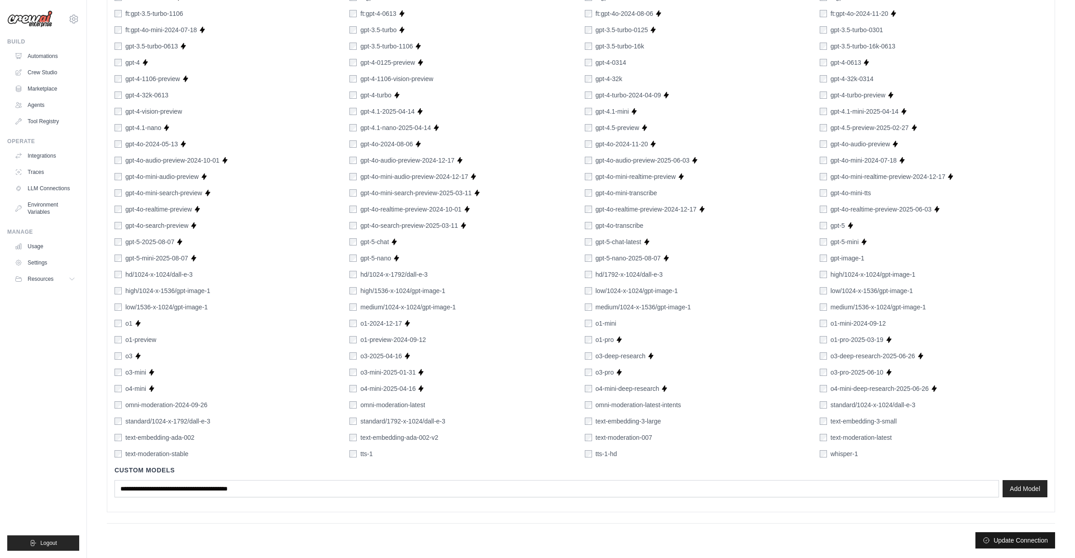
click at [992, 540] on button "Update Connection" at bounding box center [1015, 540] width 80 height 16
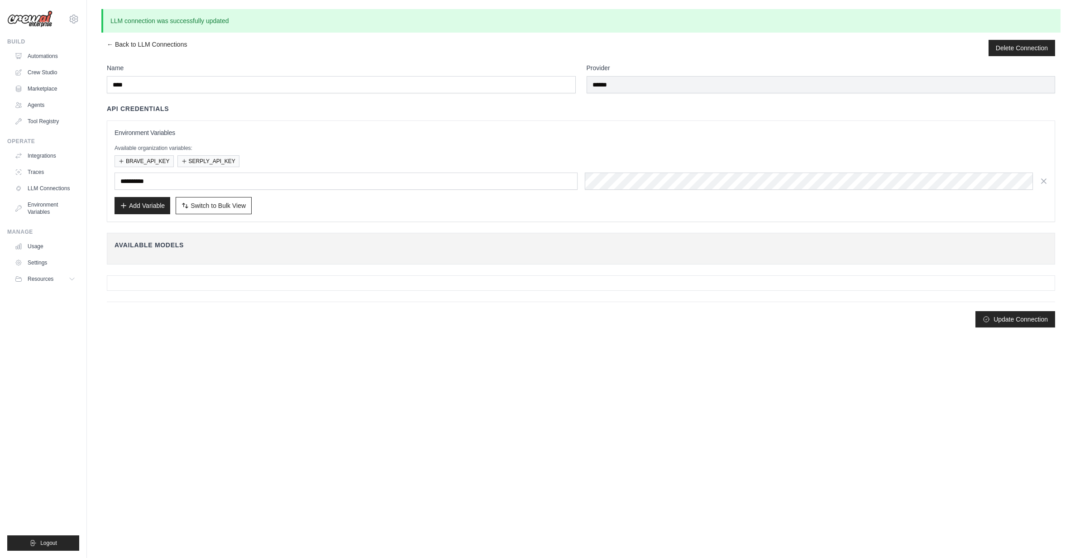
scroll to position [0, 0]
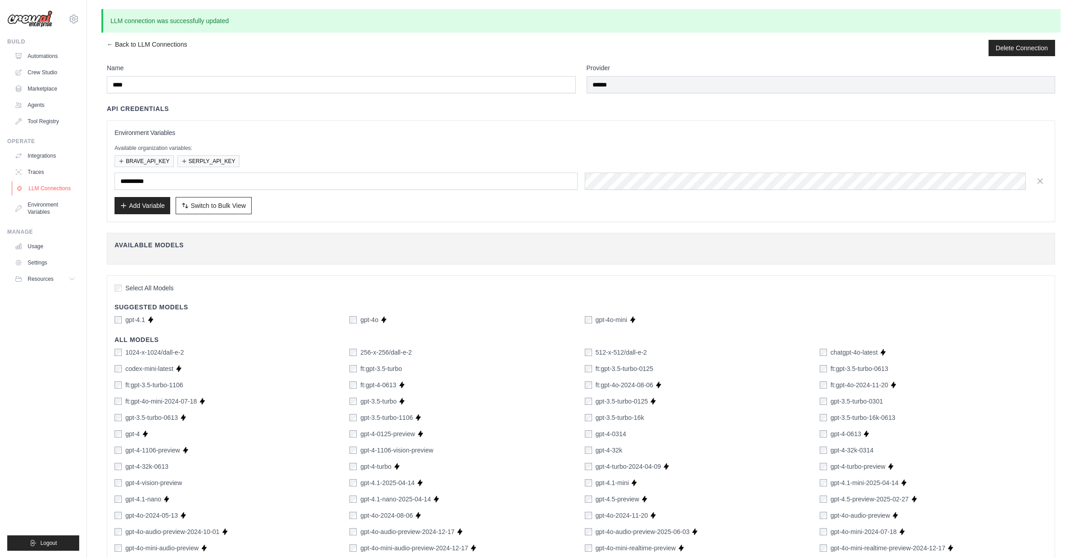
click at [51, 186] on link "LLM Connections" at bounding box center [46, 188] width 68 height 14
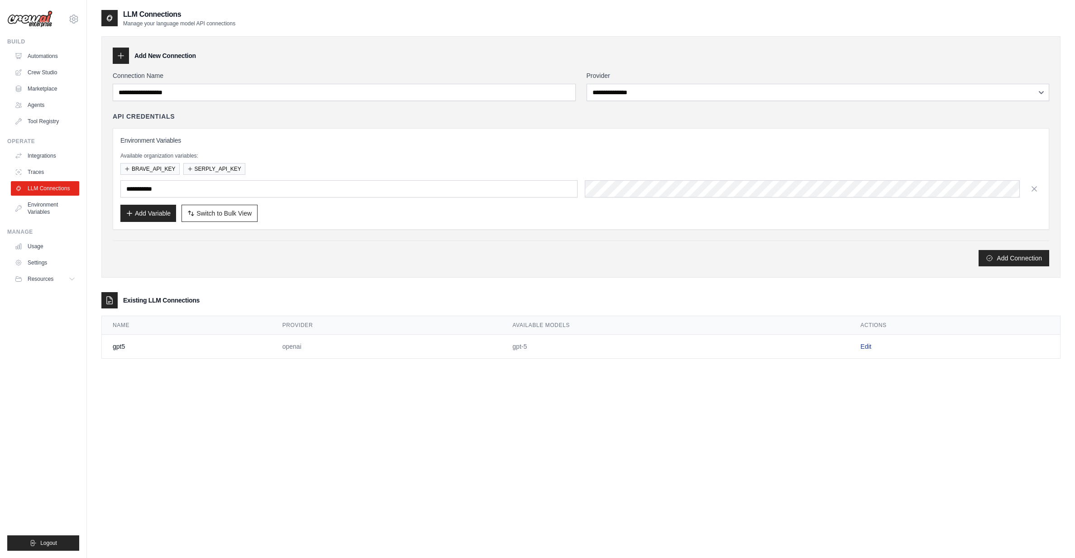
click at [863, 348] on link "Edit" at bounding box center [865, 346] width 11 height 7
click at [44, 72] on link "Crew Studio" at bounding box center [46, 72] width 68 height 14
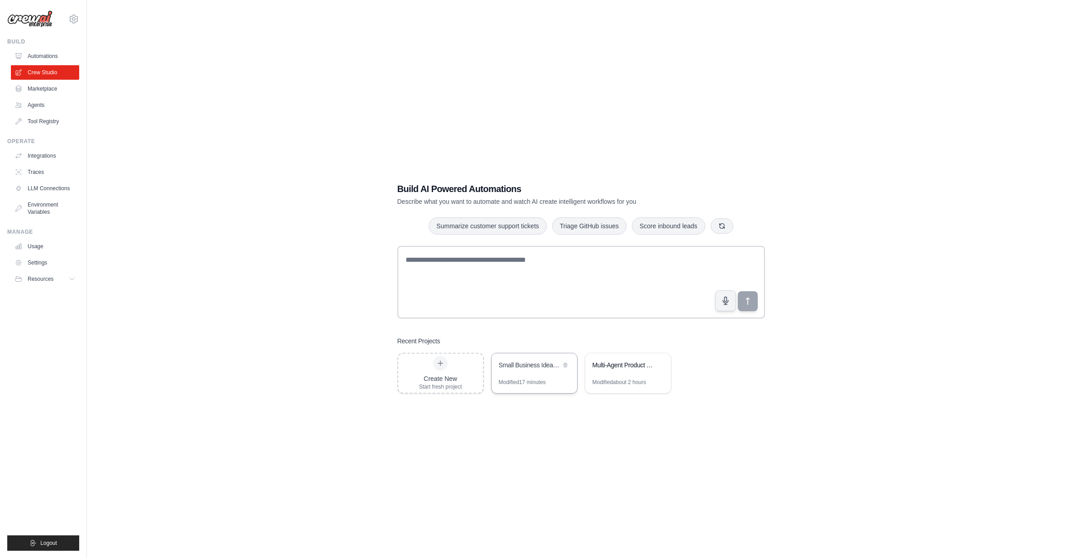
click at [529, 379] on div "Modified 17 minutes" at bounding box center [522, 381] width 47 height 7
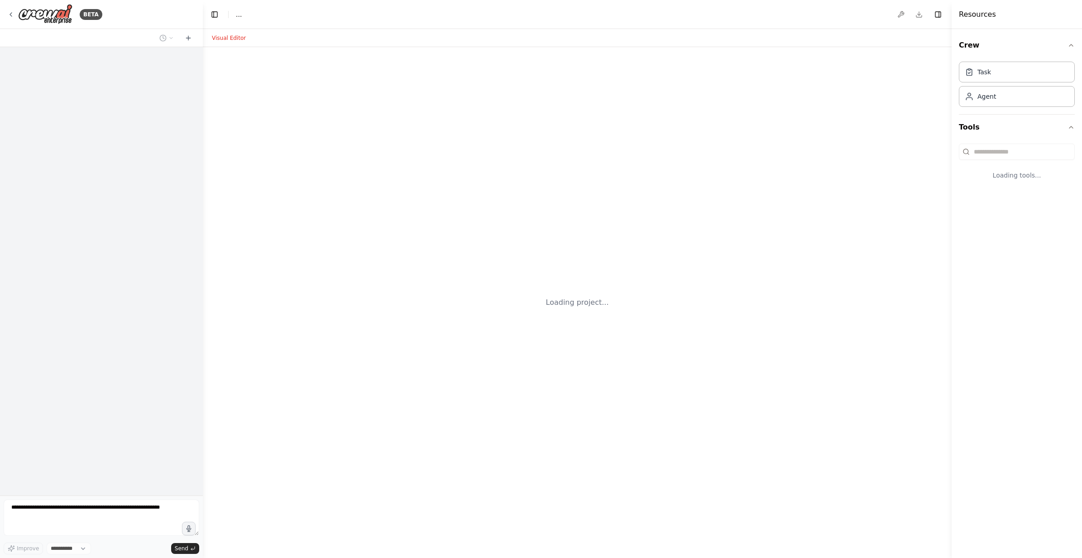
select select "****"
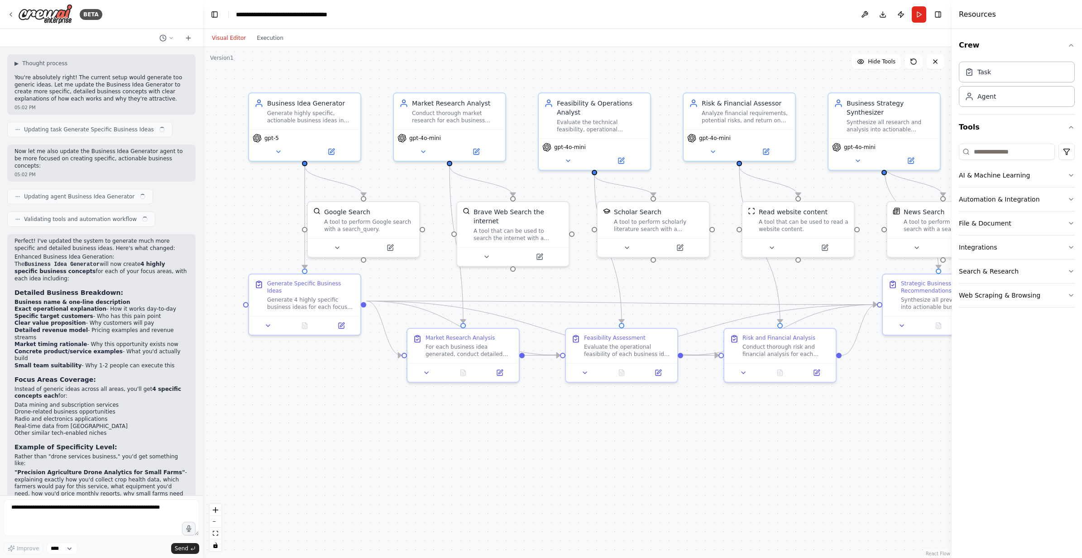
scroll to position [1074, 0]
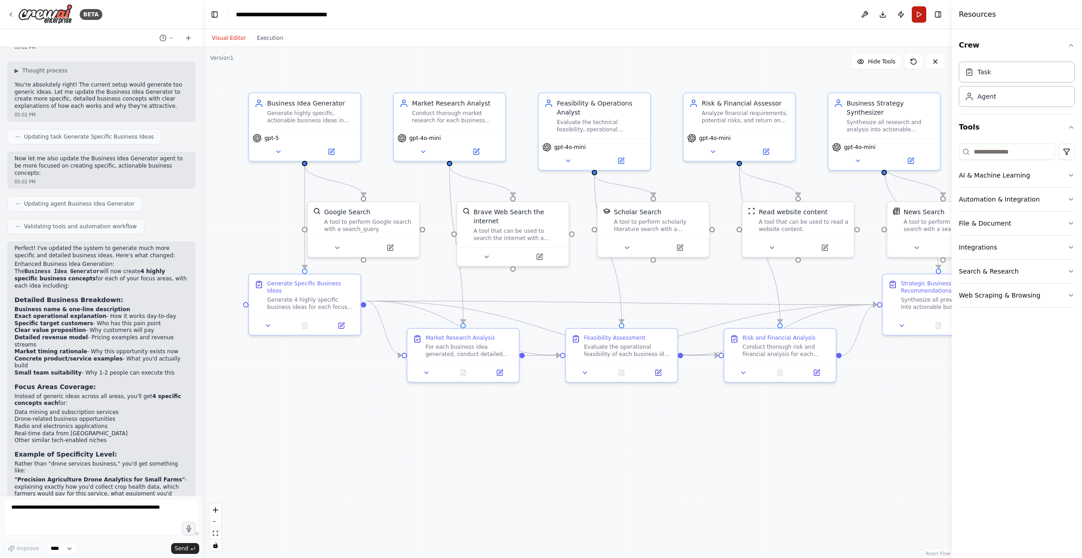
click at [921, 10] on button "Run" at bounding box center [919, 14] width 14 height 16
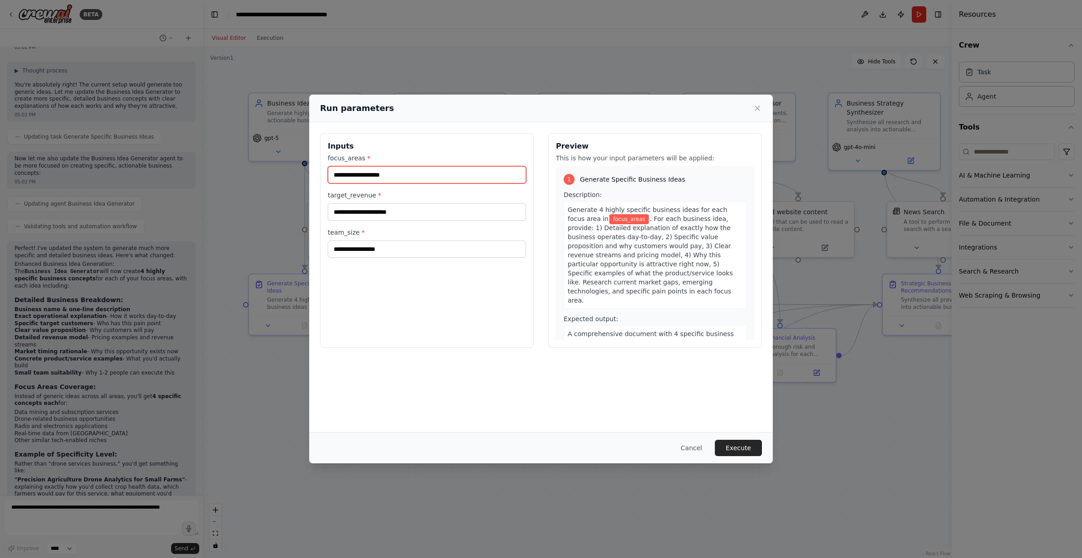
click at [413, 173] on input "focus_areas *" at bounding box center [427, 174] width 198 height 17
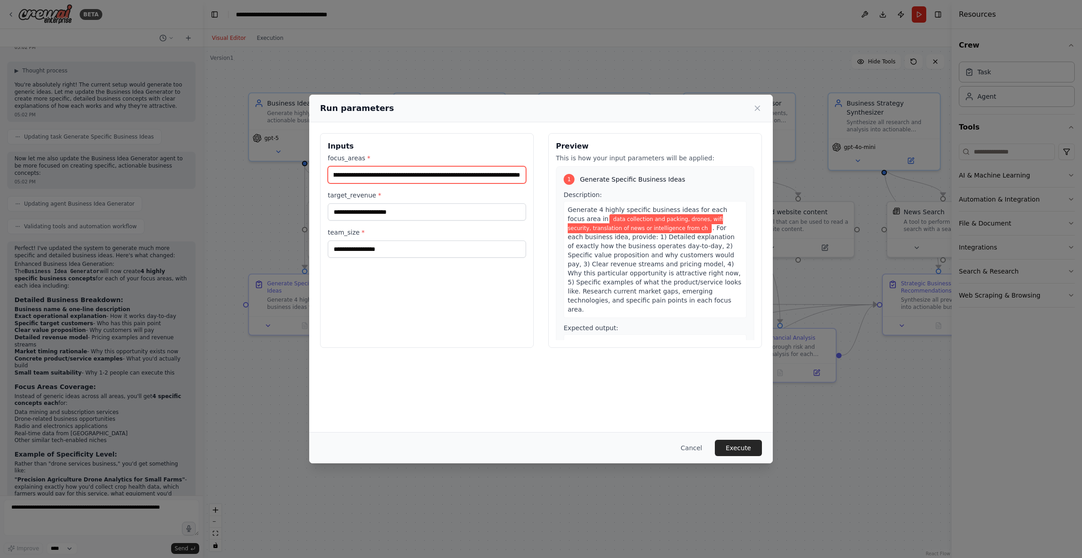
scroll to position [0, 78]
type input "**********"
click at [495, 215] on input "target_revenue *" at bounding box center [427, 211] width 198 height 17
type input "*****"
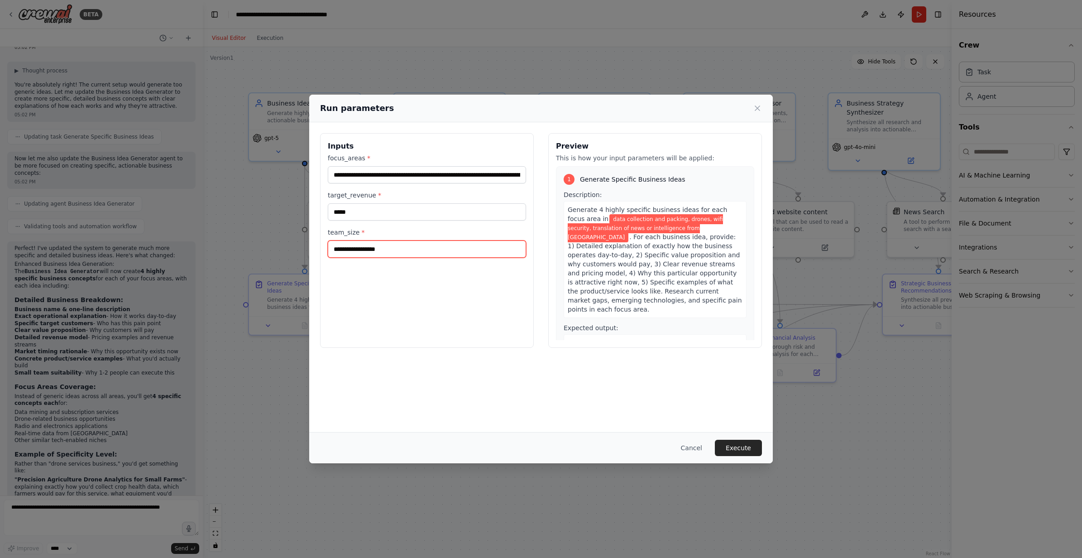
click at [457, 253] on input "team_size *" at bounding box center [427, 248] width 198 height 17
type input "*"
click at [439, 171] on input "**********" at bounding box center [427, 174] width 198 height 17
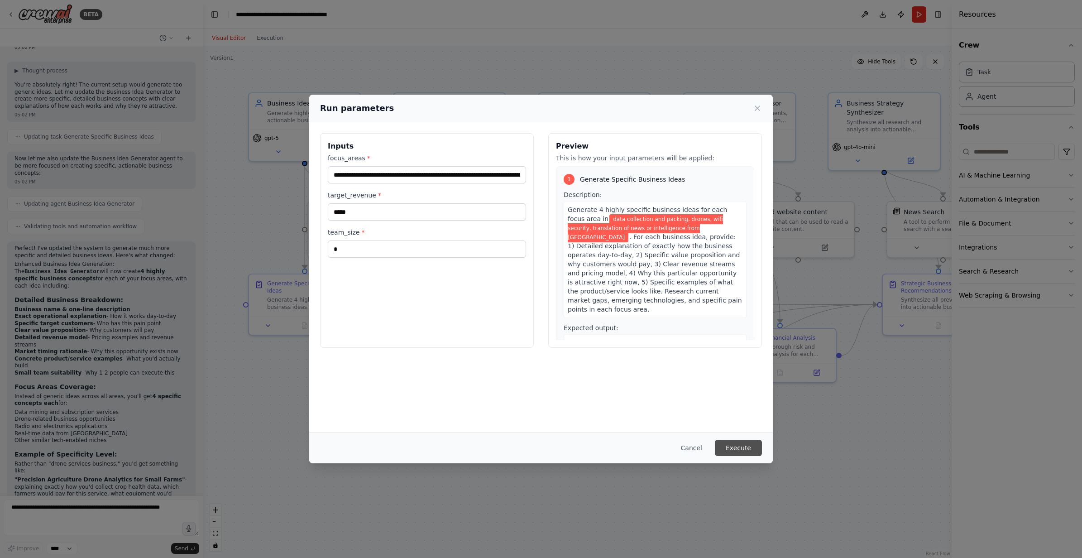
click at [745, 442] on button "Execute" at bounding box center [738, 447] width 47 height 16
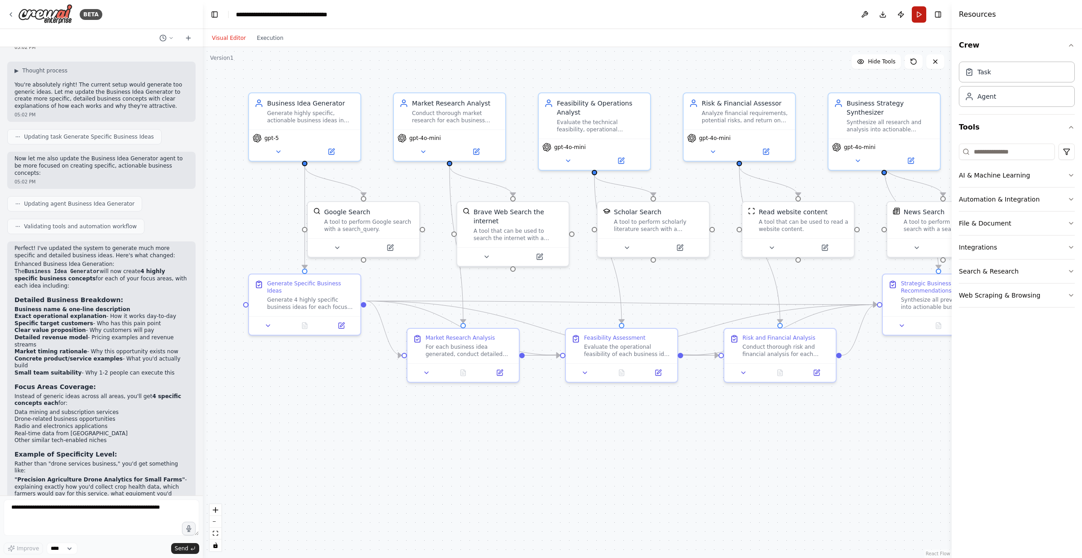
click at [924, 16] on header "**********" at bounding box center [577, 14] width 749 height 29
click at [920, 16] on button "Run" at bounding box center [919, 14] width 14 height 16
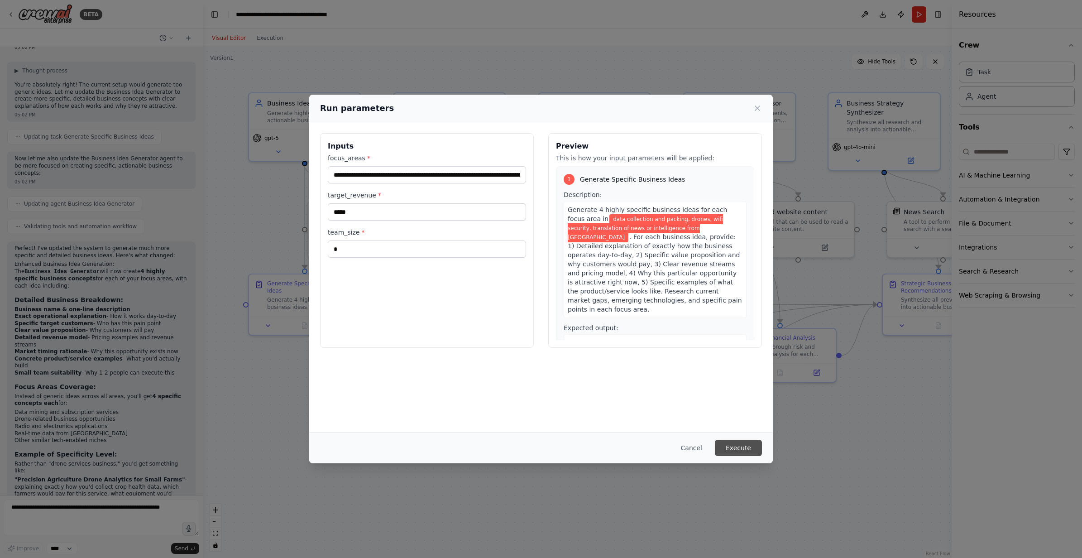
click at [740, 449] on button "Execute" at bounding box center [738, 447] width 47 height 16
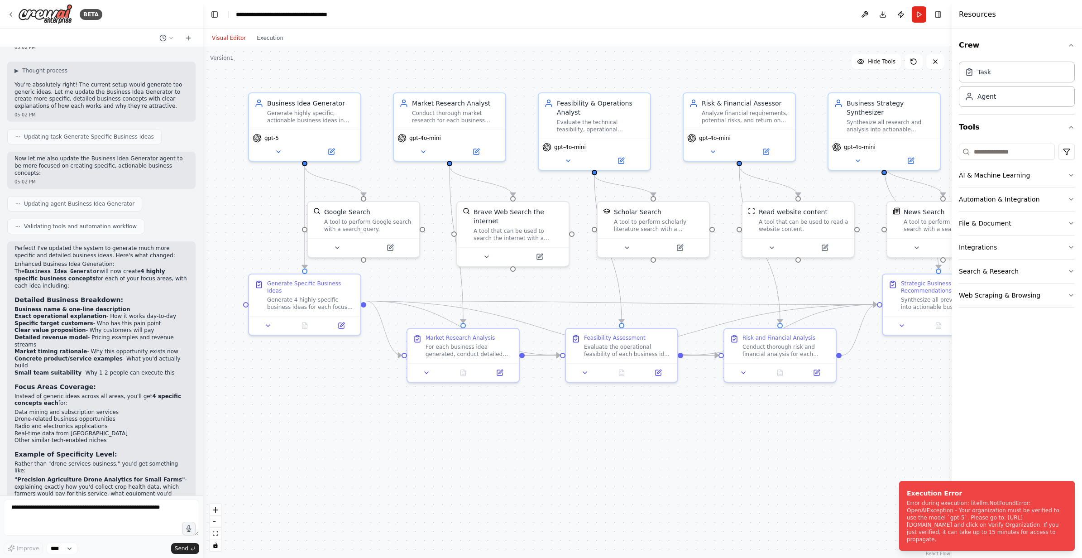
click at [862, 430] on div ".deletable-edge-delete-btn { width: 20px; height: 20px; border: 0px solid #ffff…" at bounding box center [577, 302] width 749 height 511
click at [969, 545] on li "Execution Error Error during execution: litellm.NotFoundError: OpenAIException …" at bounding box center [987, 516] width 176 height 70
click at [966, 535] on div "Error during execution: litellm.NotFoundError: OpenAIException - Your organizat…" at bounding box center [985, 520] width 157 height 43
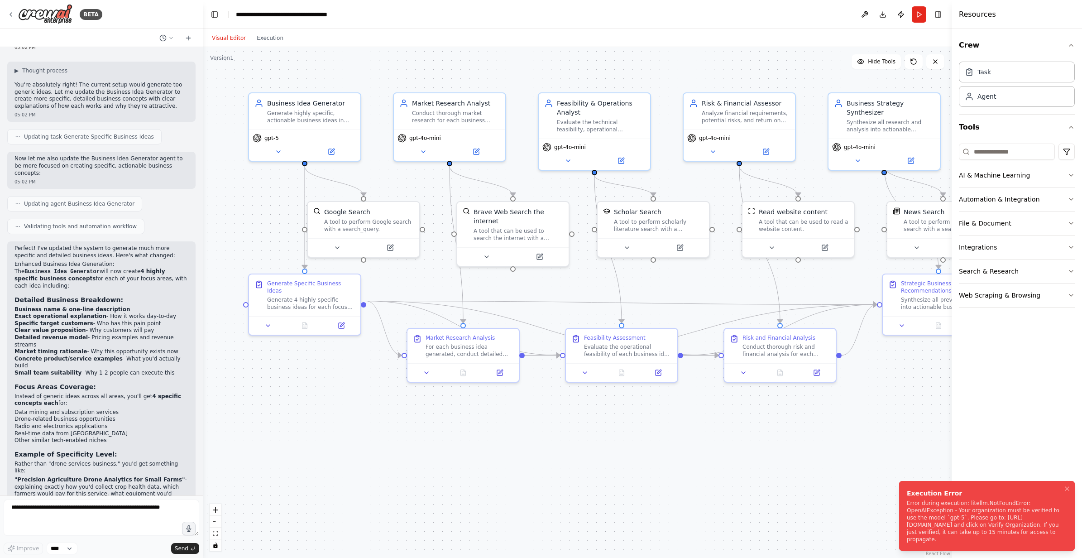
drag, startPoint x: 1009, startPoint y: 544, endPoint x: 907, endPoint y: 493, distance: 114.0
click at [907, 493] on li "Execution Error Error during execution: litellm.NotFoundError: OpenAIException …" at bounding box center [987, 516] width 176 height 70
drag, startPoint x: 903, startPoint y: 497, endPoint x: 906, endPoint y: 544, distance: 46.2
click at [909, 543] on div "Error during execution: litellm.NotFoundError: OpenAIException - Your organizat…" at bounding box center [987, 520] width 157 height 43
drag, startPoint x: 1049, startPoint y: 524, endPoint x: 943, endPoint y: 531, distance: 105.7
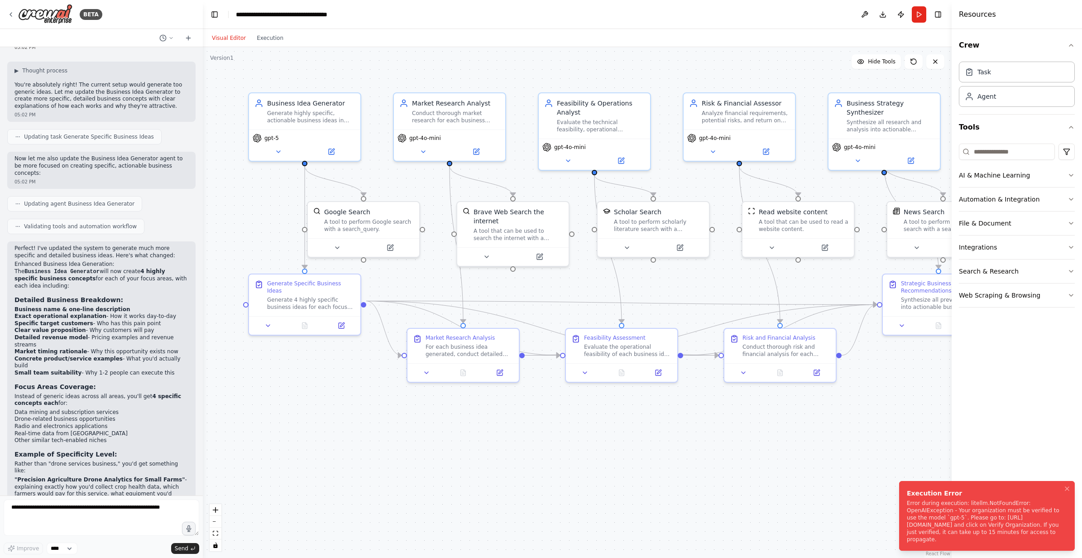
click at [943, 531] on div "Error during execution: litellm.NotFoundError: OpenAIException - Your organizat…" at bounding box center [985, 520] width 157 height 43
click at [937, 523] on div "Error during execution: litellm.NotFoundError: OpenAIException - Your organizat…" at bounding box center [985, 520] width 157 height 43
click at [271, 136] on span "gpt-5" at bounding box center [271, 136] width 14 height 7
click at [277, 151] on icon at bounding box center [278, 149] width 7 height 7
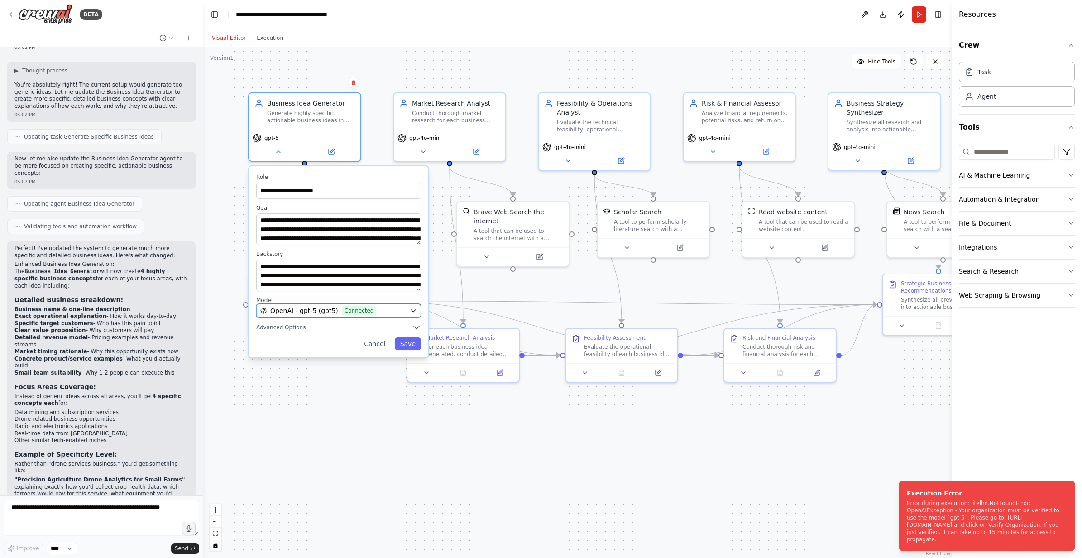
click at [320, 314] on span "OpenAI - gpt-5 (gpt5)" at bounding box center [304, 310] width 68 height 9
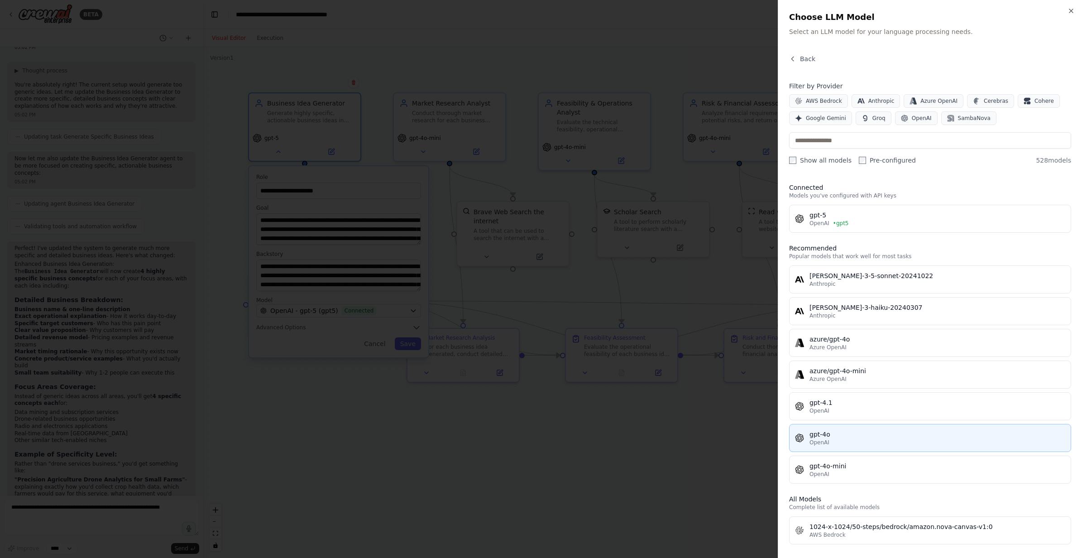
click at [867, 442] on div "OpenAI" at bounding box center [937, 442] width 256 height 7
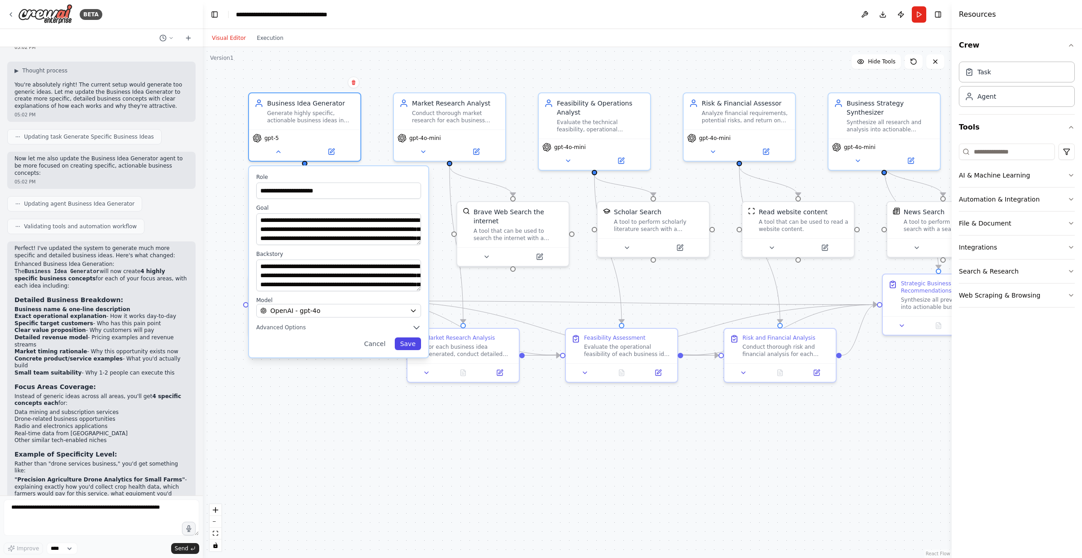
click at [411, 343] on button "Save" at bounding box center [408, 343] width 26 height 13
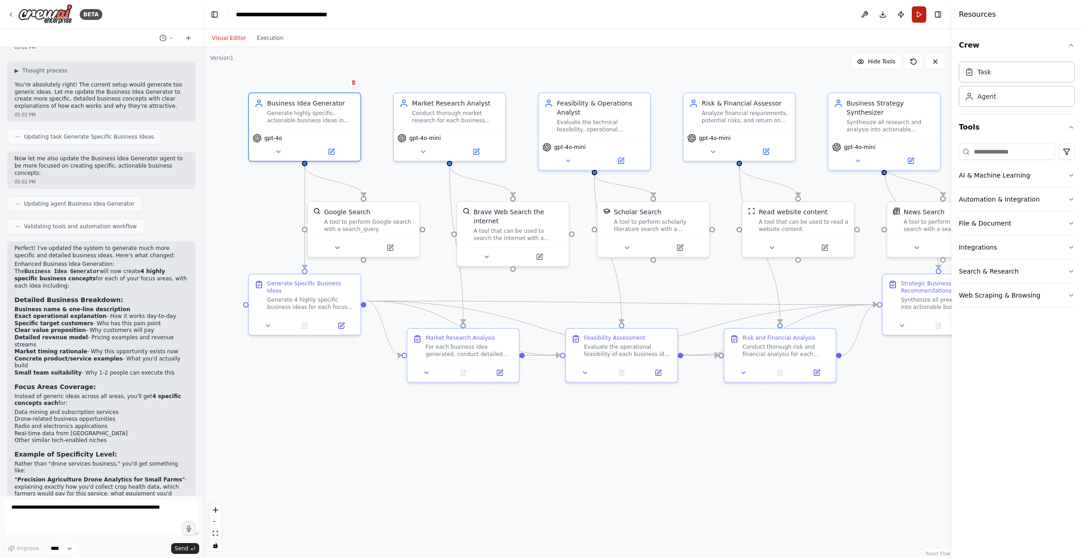
click at [922, 11] on button "Run" at bounding box center [919, 14] width 14 height 16
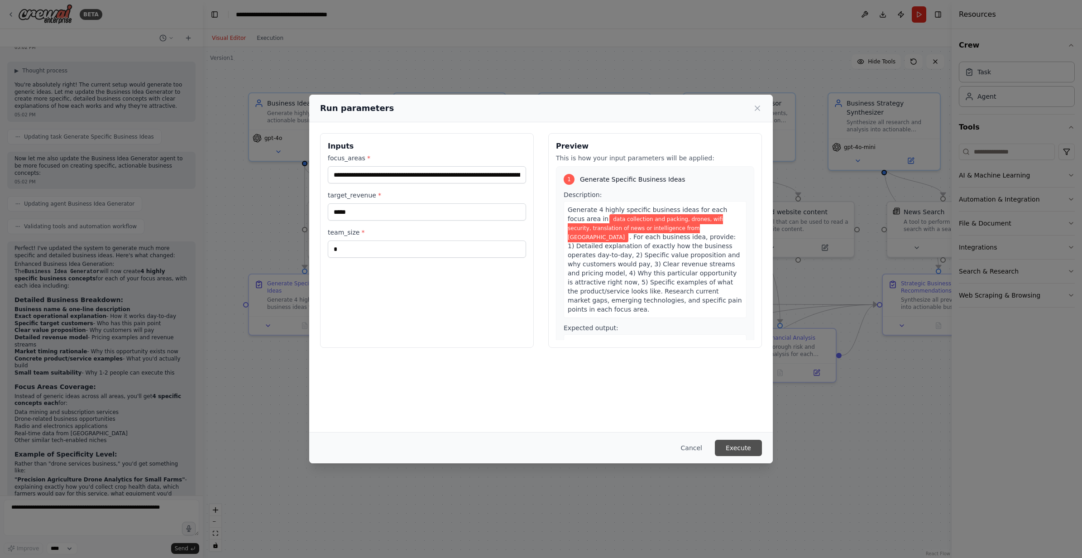
click at [755, 451] on button "Execute" at bounding box center [738, 447] width 47 height 16
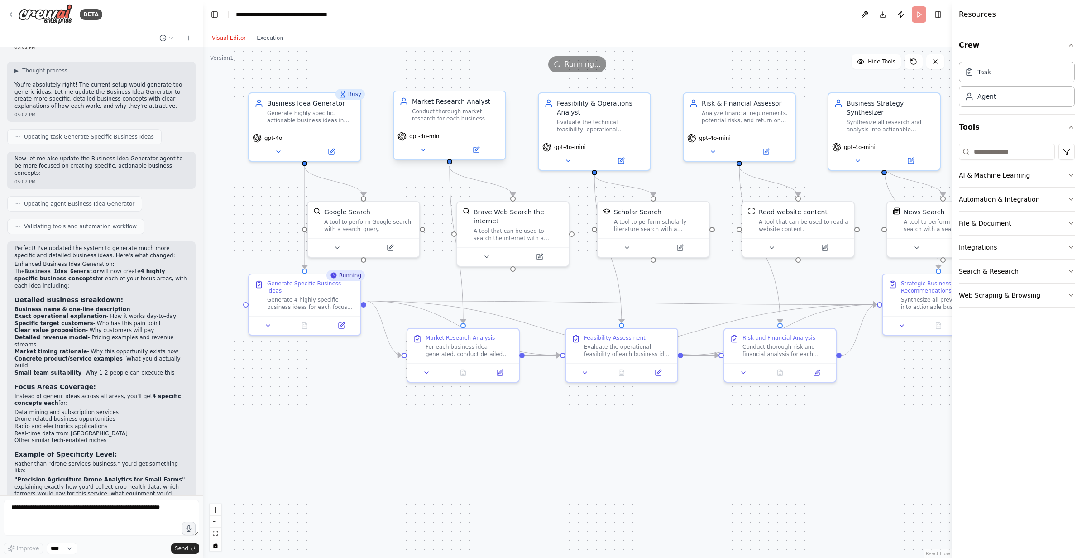
click at [415, 137] on span "gpt-4o-mini" at bounding box center [425, 136] width 32 height 7
click at [424, 149] on icon at bounding box center [423, 150] width 4 height 2
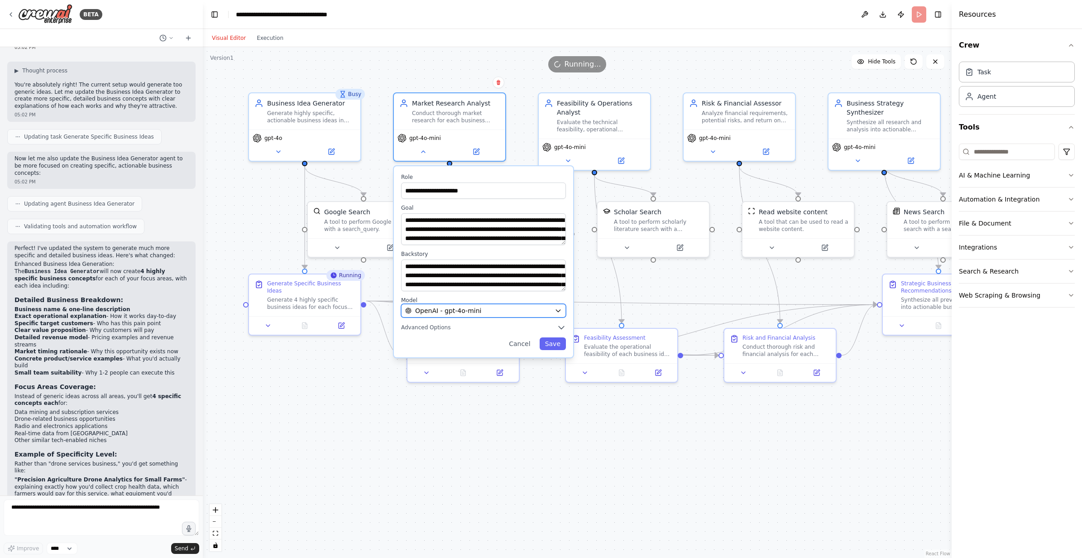
click at [460, 311] on span "OpenAI - gpt-4o-mini" at bounding box center [448, 310] width 66 height 9
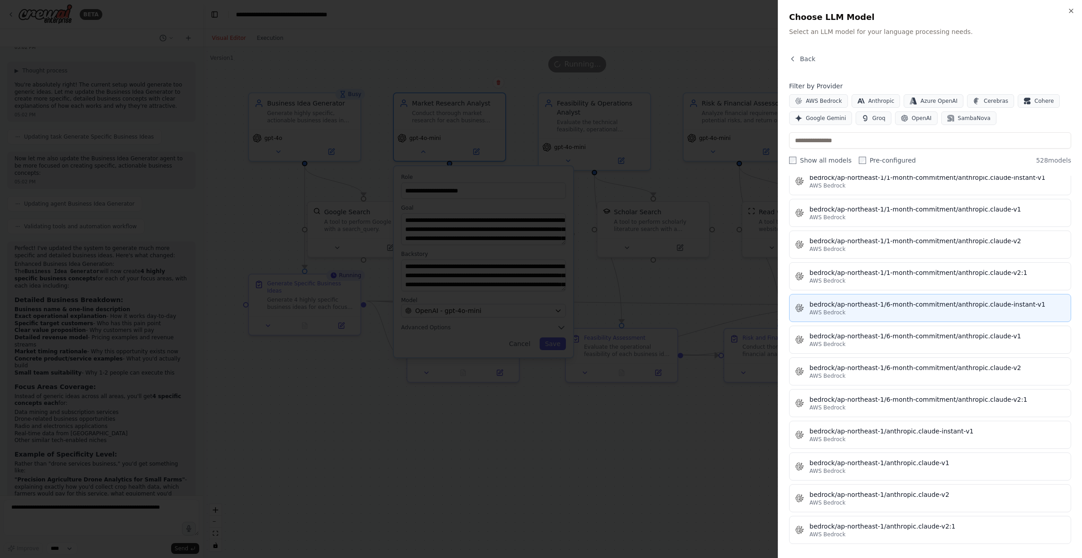
scroll to position [1403, 0]
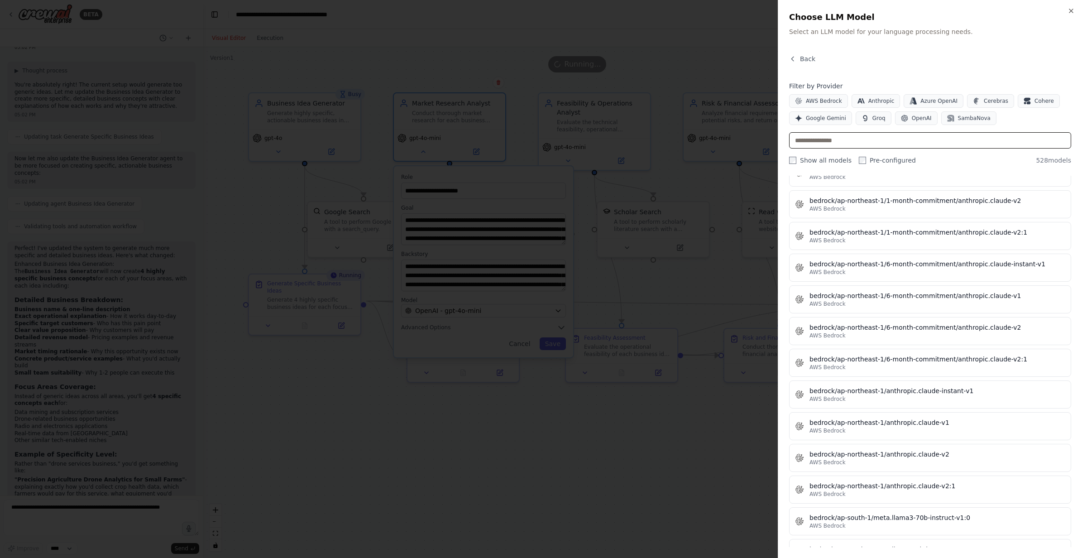
click at [845, 146] on input "text" at bounding box center [930, 140] width 282 height 16
click at [869, 113] on button "Groq" at bounding box center [873, 118] width 36 height 14
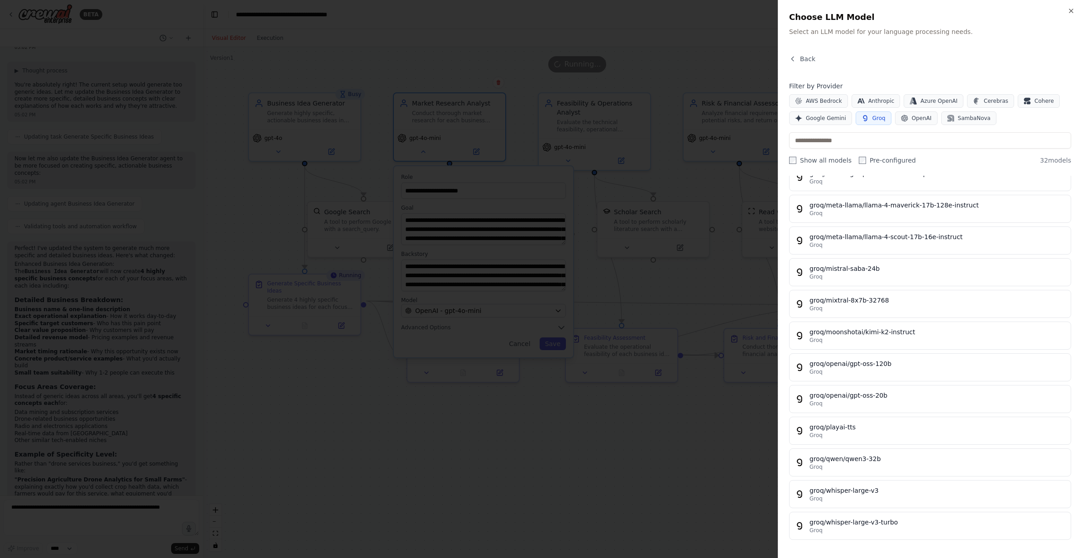
scroll to position [675, 0]
click at [814, 102] on span "AWS Bedrock" at bounding box center [824, 100] width 36 height 7
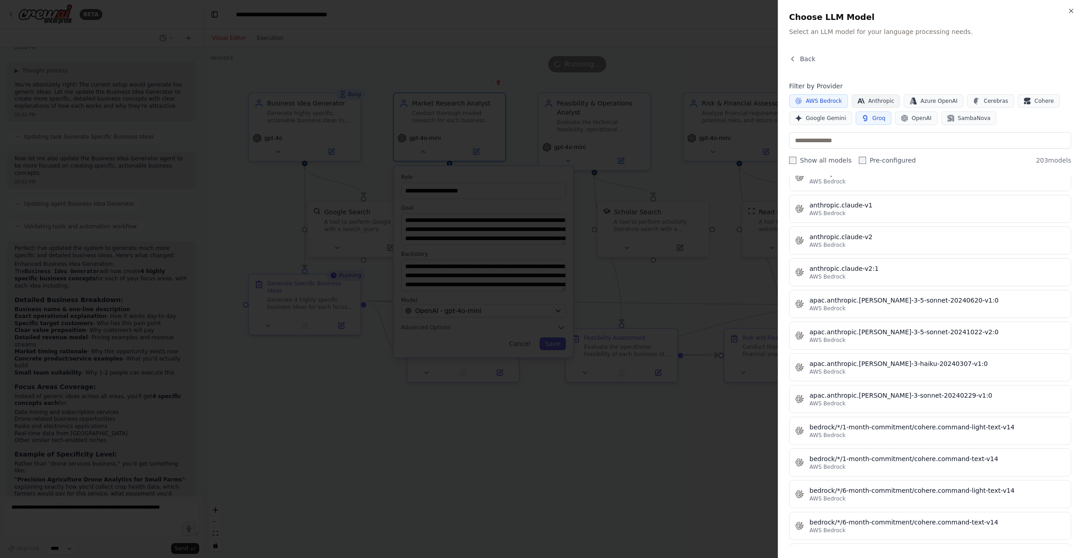
click at [863, 96] on button "Anthropic" at bounding box center [875, 101] width 49 height 14
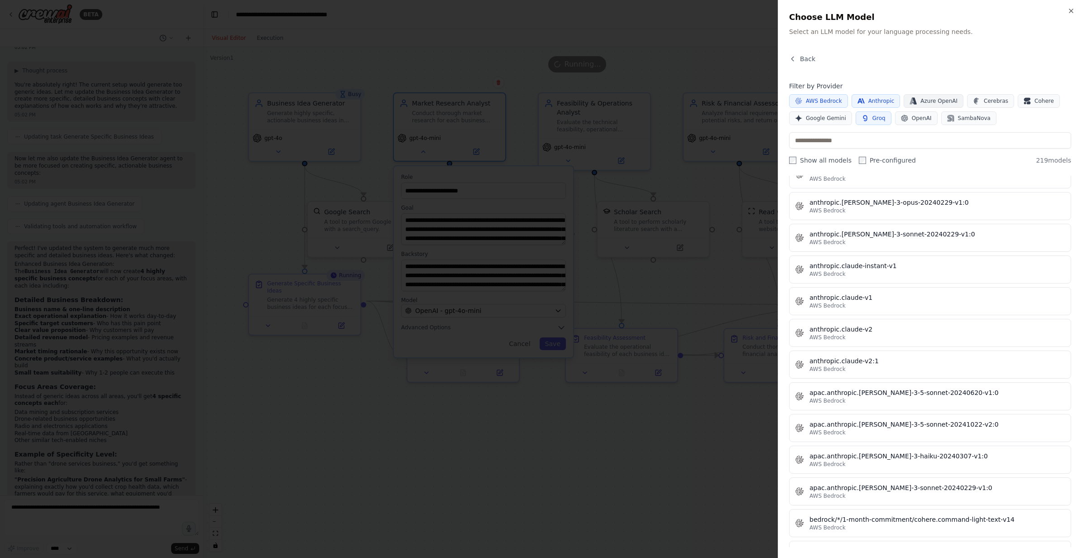
click at [935, 101] on span "Azure OpenAI" at bounding box center [938, 100] width 37 height 7
click at [984, 100] on span "Cerebras" at bounding box center [996, 100] width 24 height 7
drag, startPoint x: 1028, startPoint y: 103, endPoint x: 1001, endPoint y: 110, distance: 28.2
click at [1034, 103] on span "Cohere" at bounding box center [1043, 100] width 19 height 7
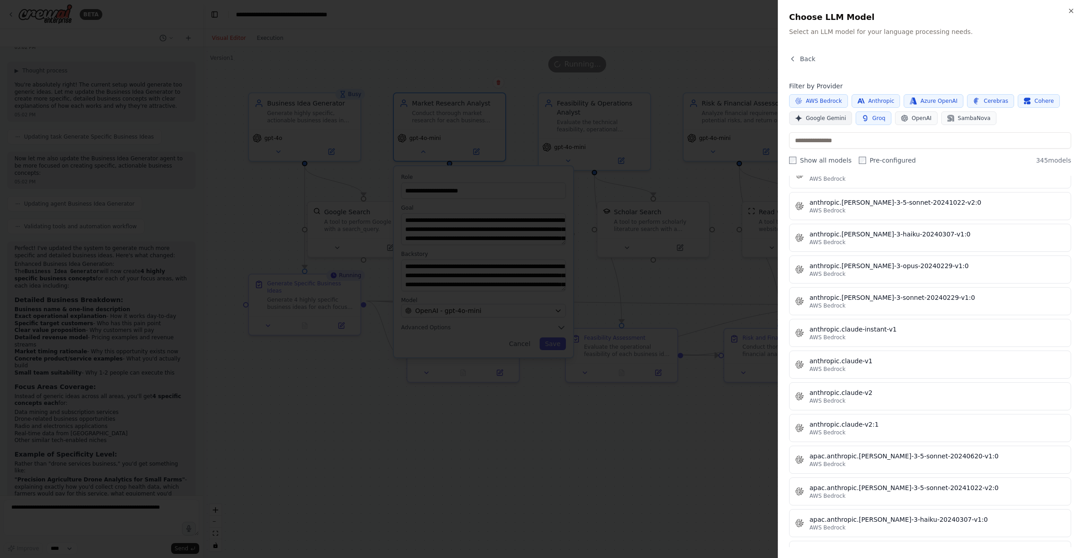
click at [833, 116] on span "Google Gemini" at bounding box center [826, 118] width 40 height 7
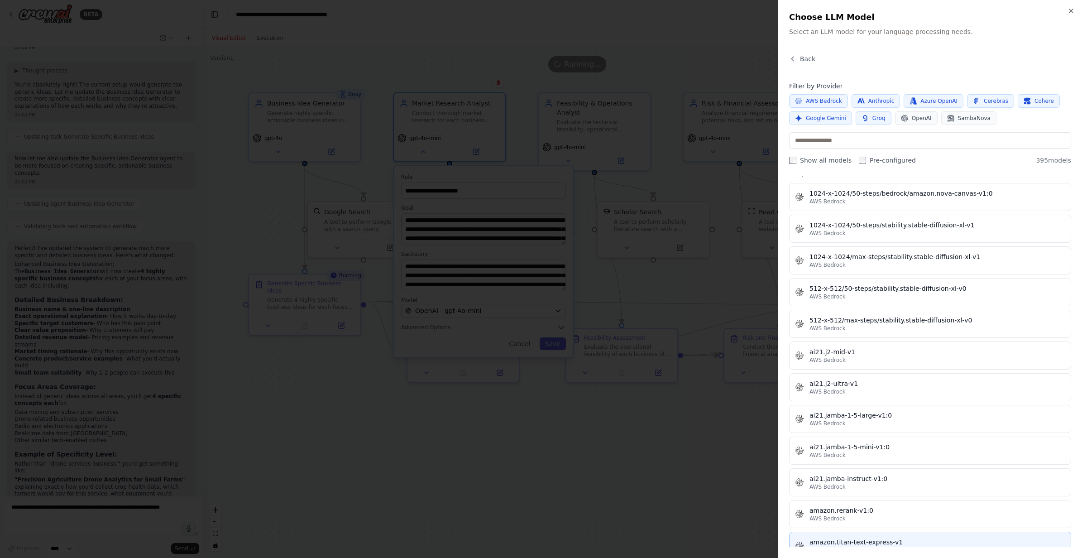
scroll to position [0, 0]
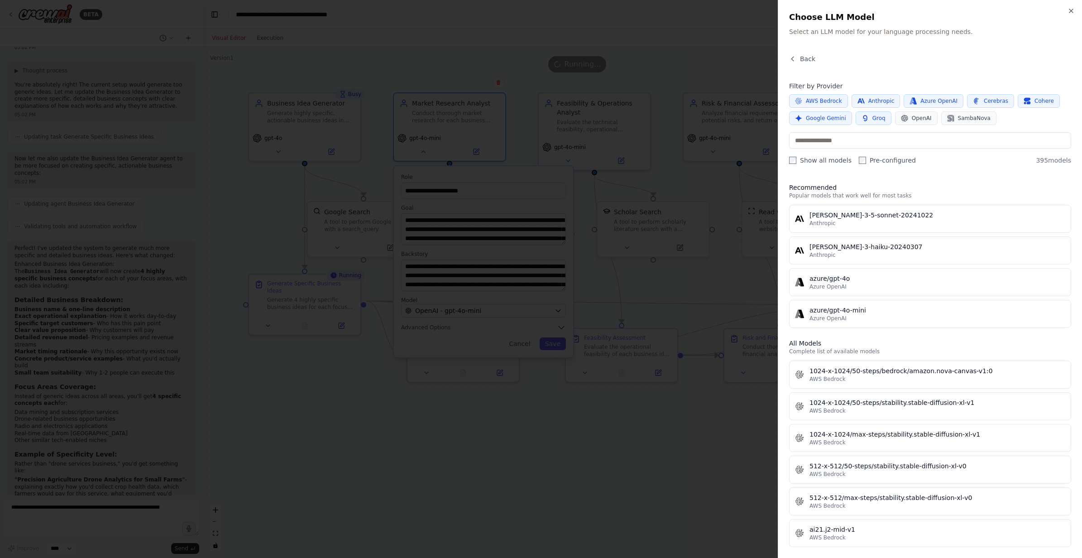
click at [817, 114] on button "Google Gemini" at bounding box center [820, 118] width 63 height 14
click at [839, 120] on span "Google Gemini" at bounding box center [826, 118] width 40 height 7
drag, startPoint x: 1017, startPoint y: 97, endPoint x: 995, endPoint y: 105, distance: 22.6
click at [1023, 99] on icon "button" at bounding box center [1026, 100] width 7 height 7
drag, startPoint x: 980, startPoint y: 100, endPoint x: 959, endPoint y: 100, distance: 21.7
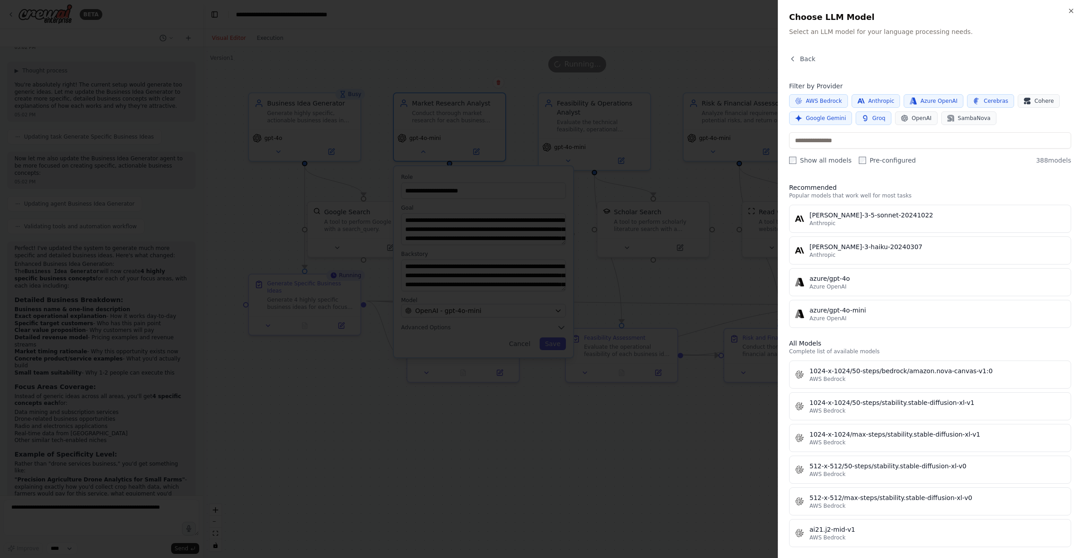
click at [984, 100] on span "Cerebras" at bounding box center [996, 100] width 24 height 7
click at [930, 100] on span "Azure OpenAI" at bounding box center [938, 100] width 37 height 7
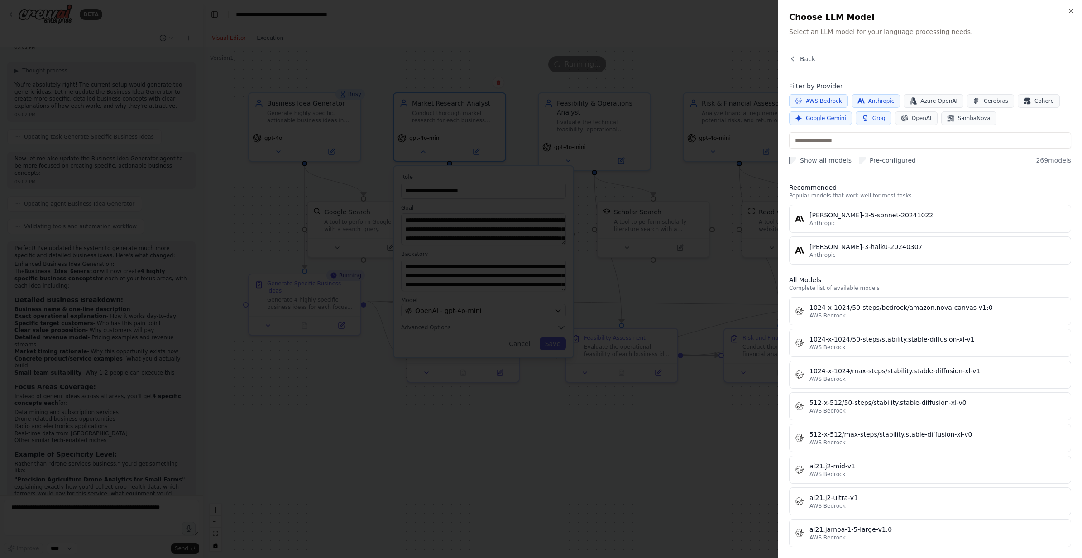
click at [872, 120] on span "Groq" at bounding box center [878, 118] width 13 height 7
click at [859, 100] on icon "button" at bounding box center [860, 100] width 7 height 5
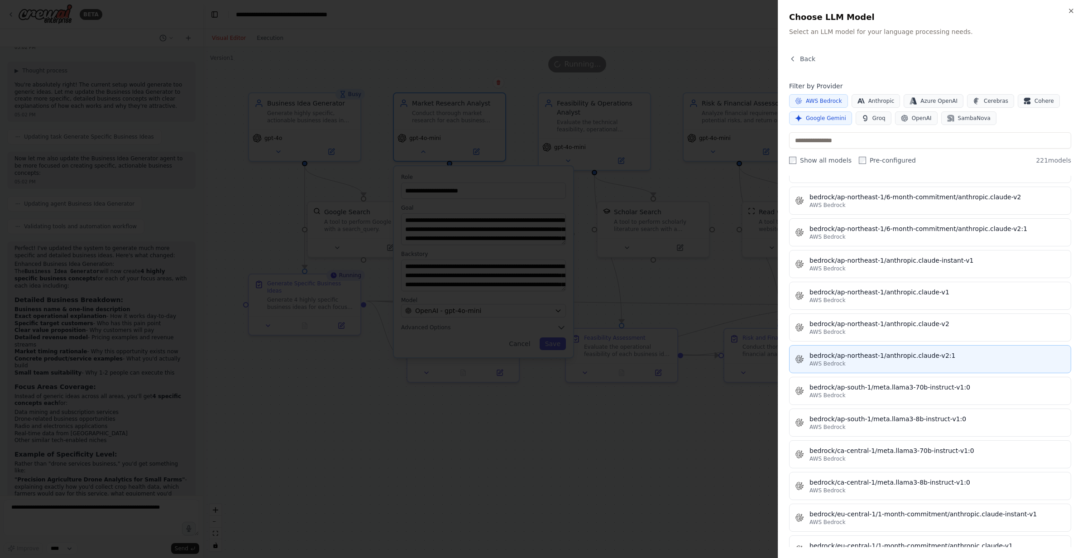
scroll to position [1448, 0]
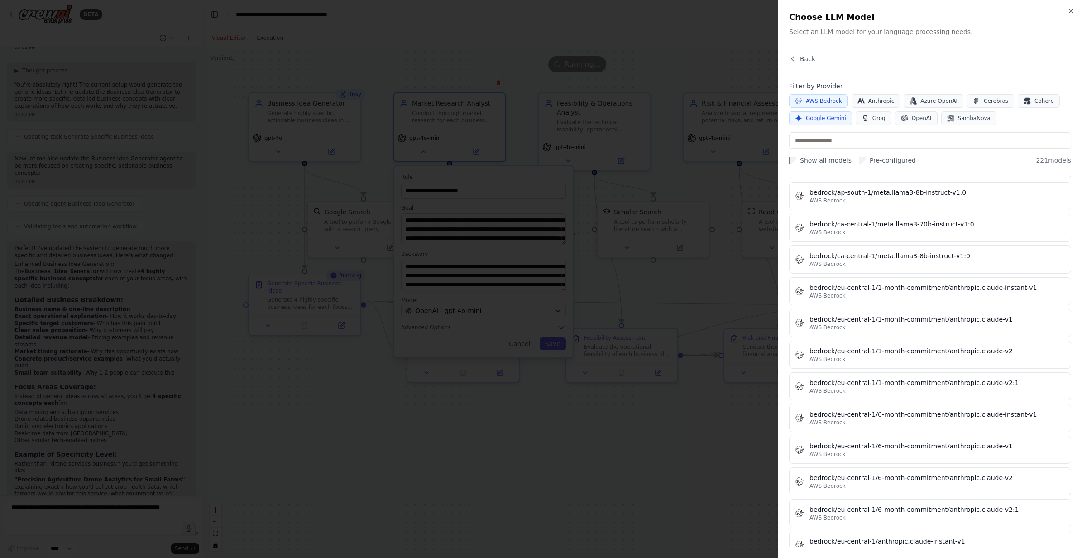
click at [823, 96] on button "AWS Bedrock" at bounding box center [818, 101] width 59 height 14
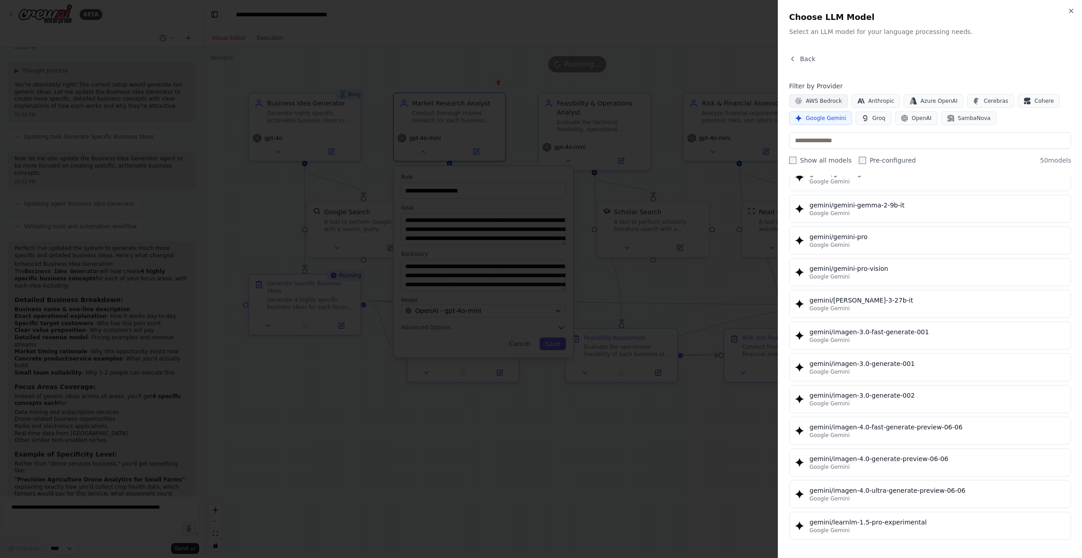
scroll to position [1246, 0]
click at [917, 115] on span "OpenAI" at bounding box center [922, 118] width 20 height 7
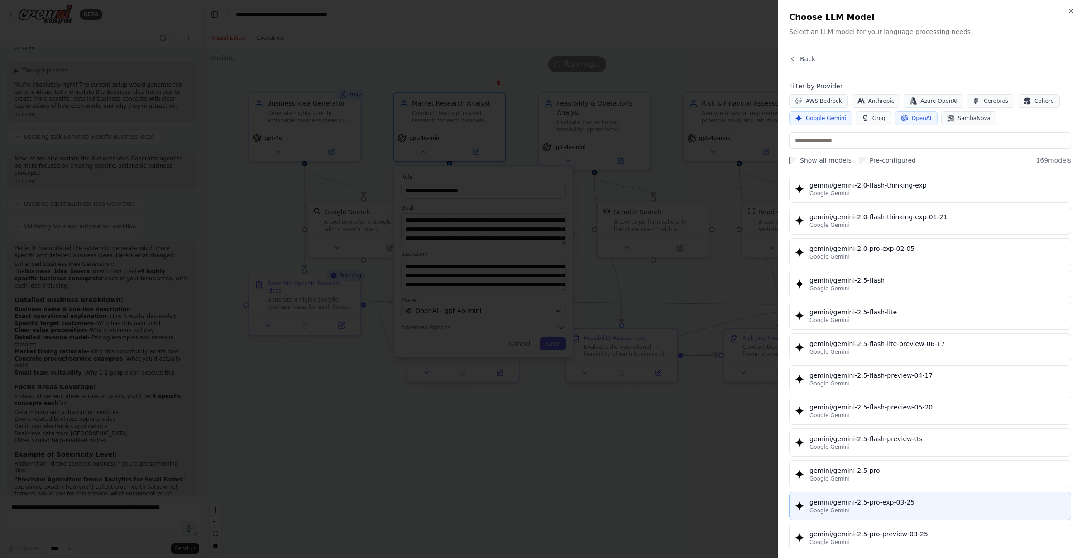
scroll to position [950, 0]
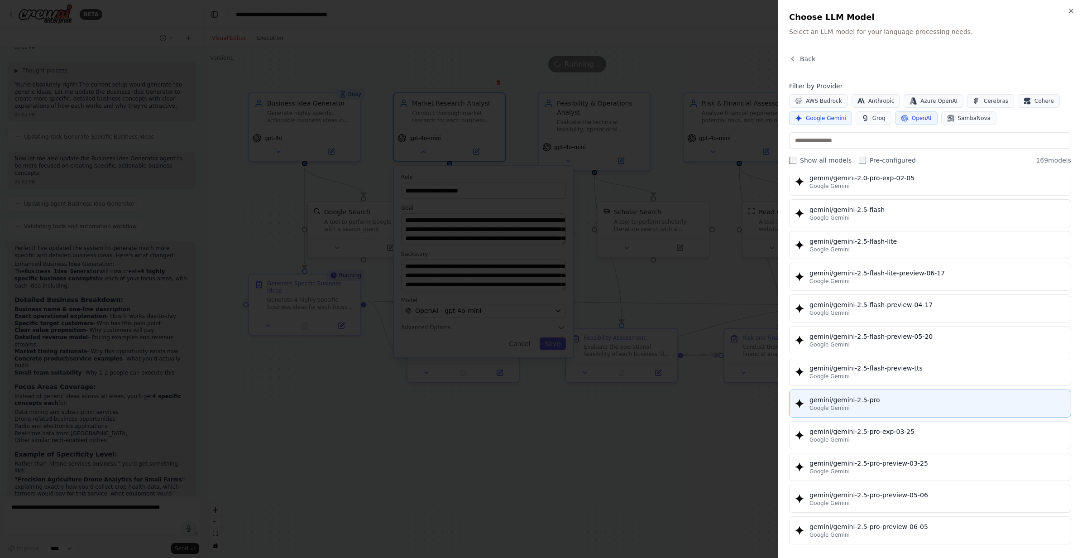
click at [918, 397] on div "gemini/gemini-2.5-pro" at bounding box center [937, 399] width 256 height 9
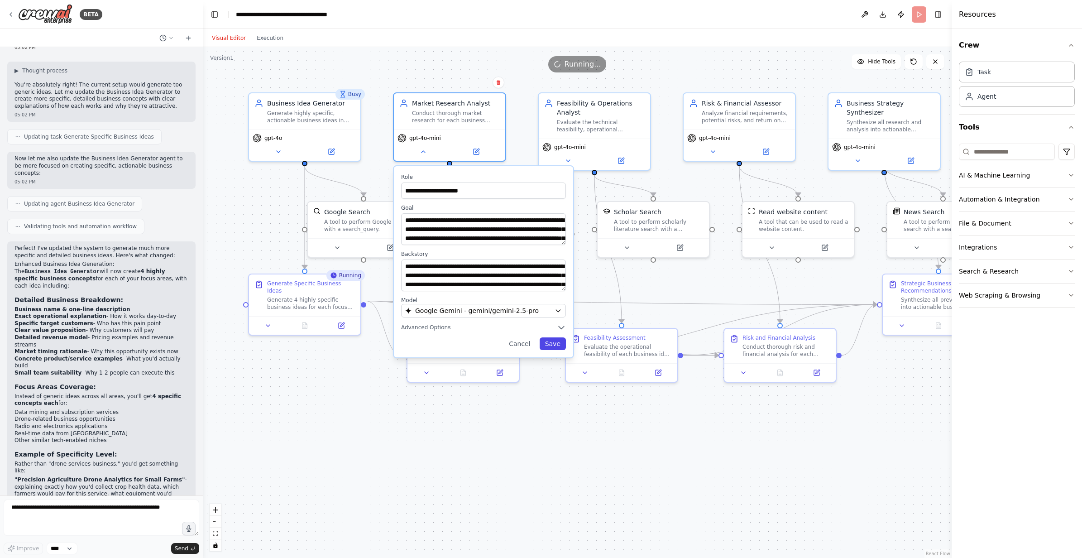
click at [559, 346] on button "Save" at bounding box center [553, 343] width 26 height 13
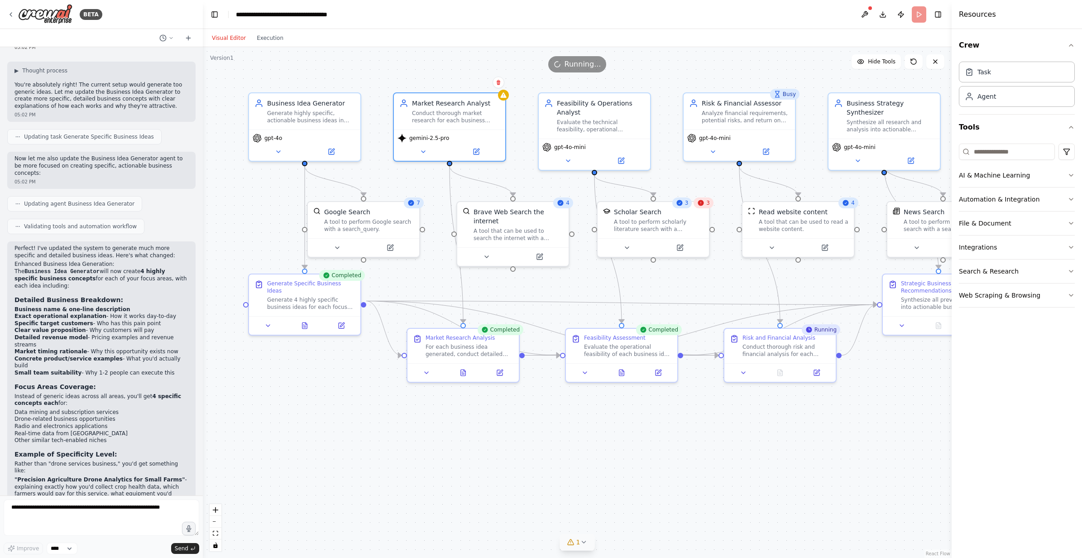
click at [576, 543] on div "1" at bounding box center [573, 541] width 13 height 9
click at [742, 518] on button at bounding box center [749, 512] width 15 height 11
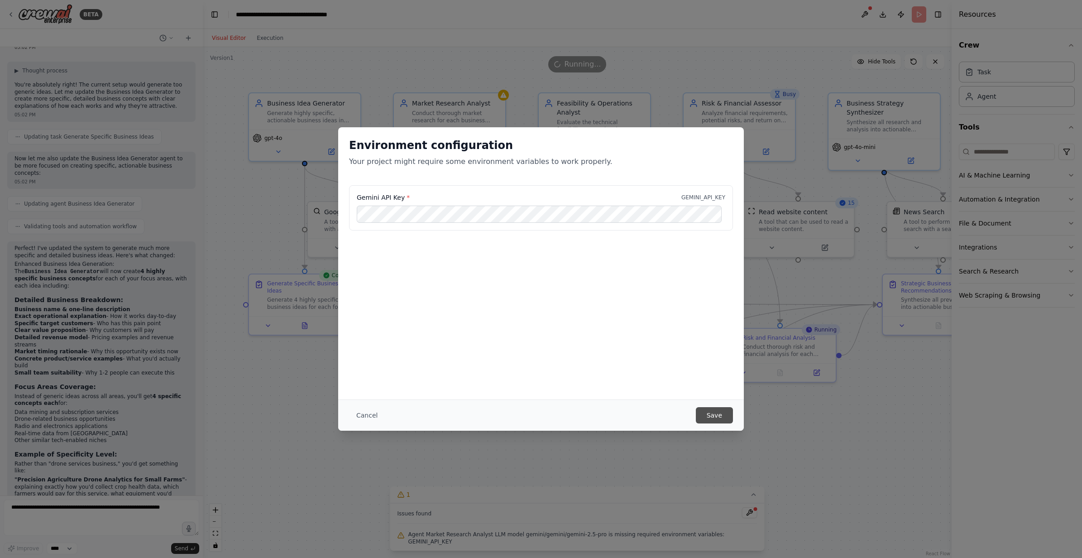
click at [711, 414] on button "Save" at bounding box center [714, 415] width 37 height 16
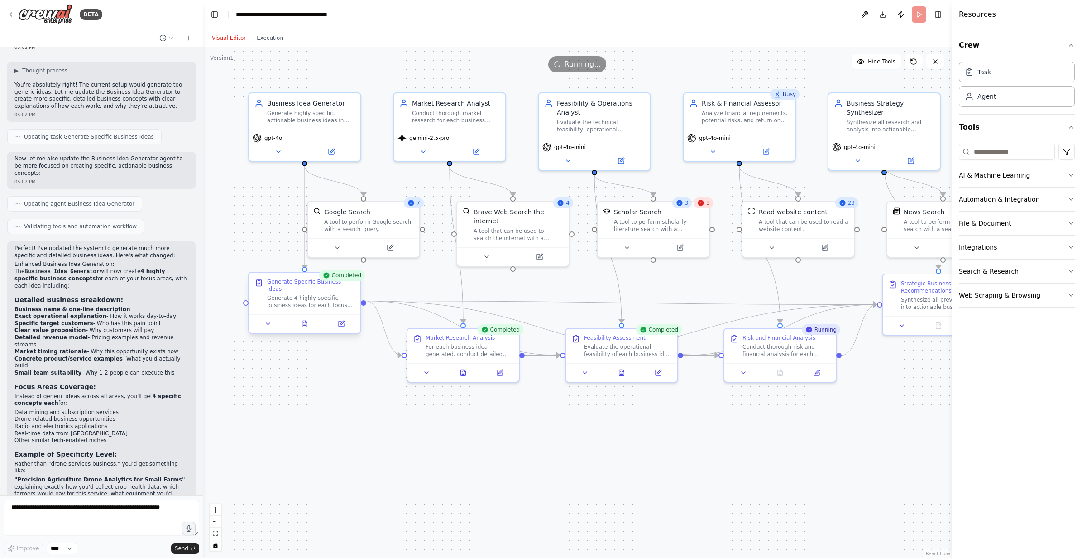
click at [291, 294] on div "Generate 4 highly specific business ideas for each focus area in {focus_areas}.…" at bounding box center [311, 301] width 88 height 14
click at [265, 320] on icon at bounding box center [267, 323] width 7 height 7
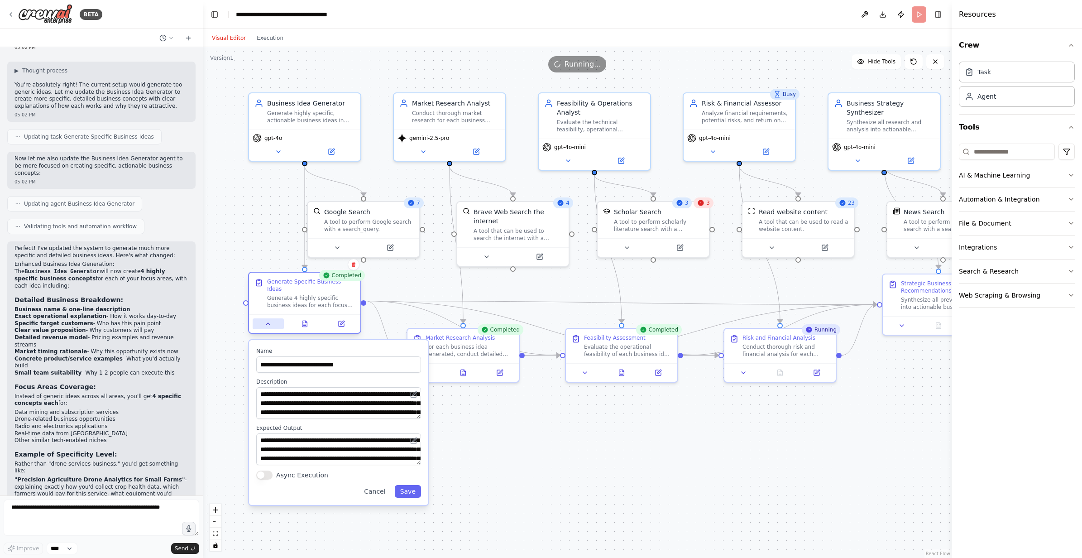
click at [265, 320] on icon at bounding box center [267, 323] width 7 height 7
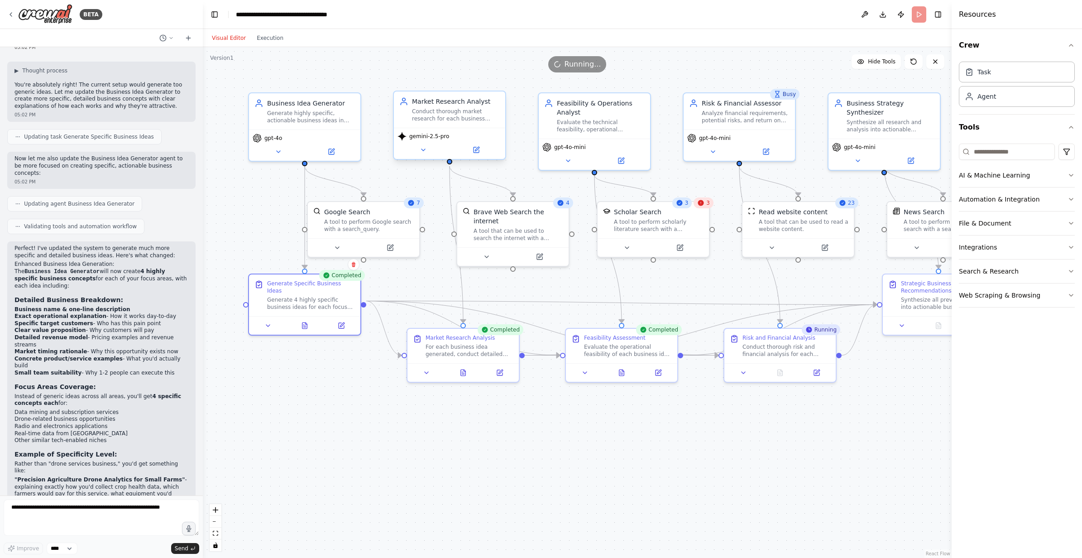
click at [449, 118] on div "Conduct thorough market research for each business idea, analyzing market size,…" at bounding box center [456, 115] width 88 height 14
click at [570, 157] on icon at bounding box center [567, 158] width 7 height 7
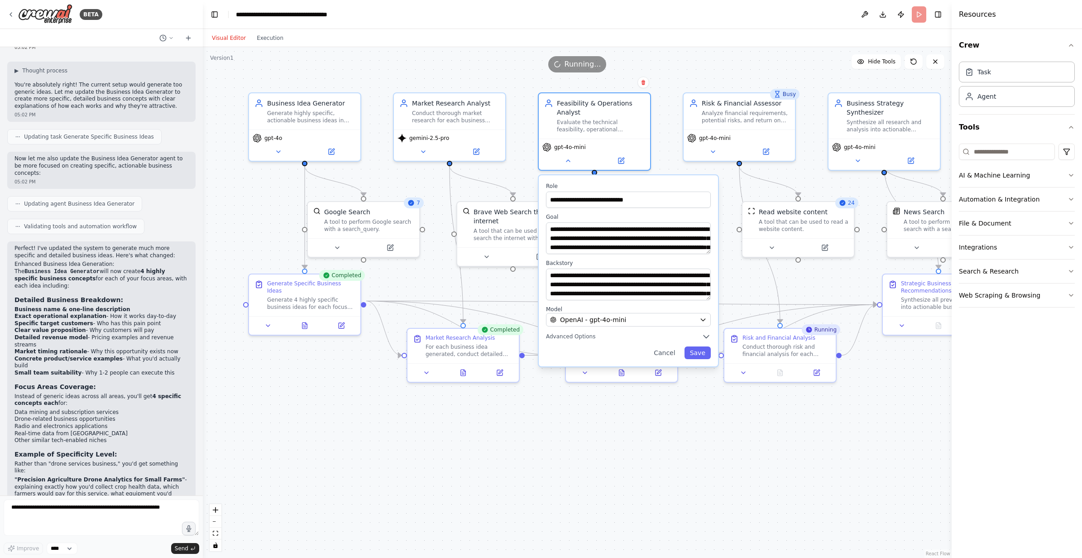
click at [582, 326] on div "**********" at bounding box center [628, 270] width 179 height 191
click at [572, 320] on span "OpenAI - gpt-4o-mini" at bounding box center [593, 319] width 66 height 9
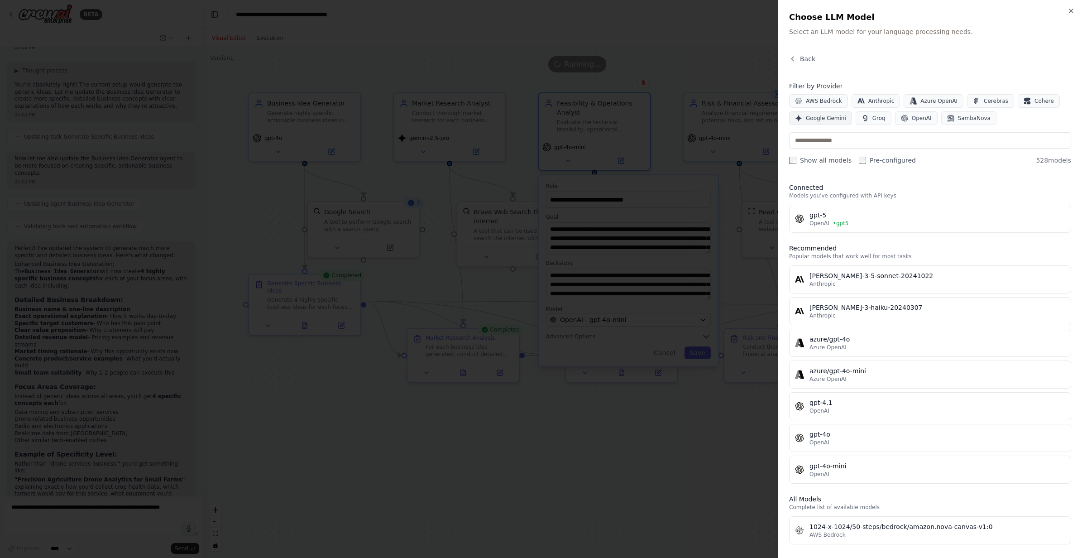
click at [821, 121] on span "Google Gemini" at bounding box center [826, 118] width 40 height 7
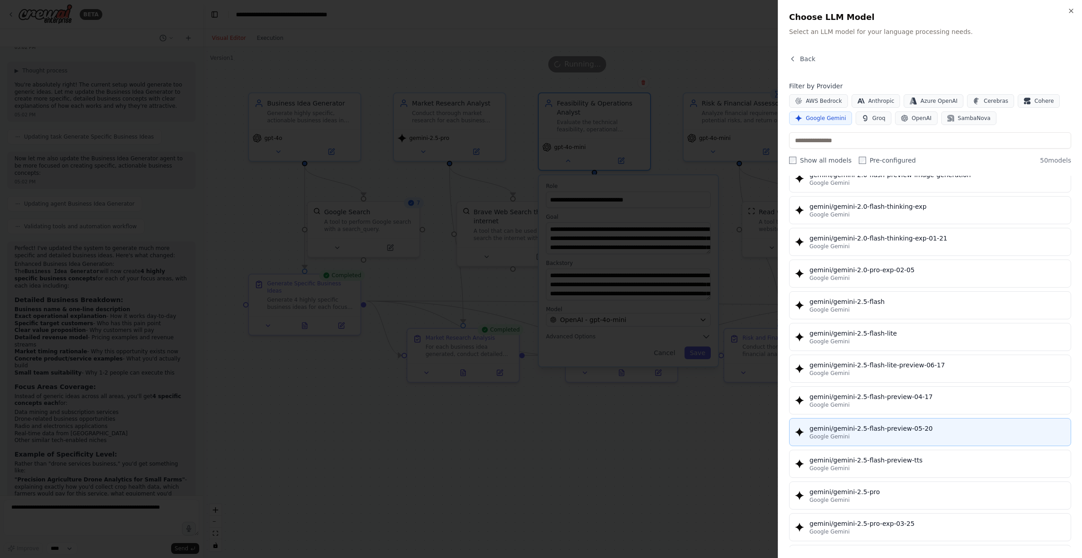
scroll to position [679, 0]
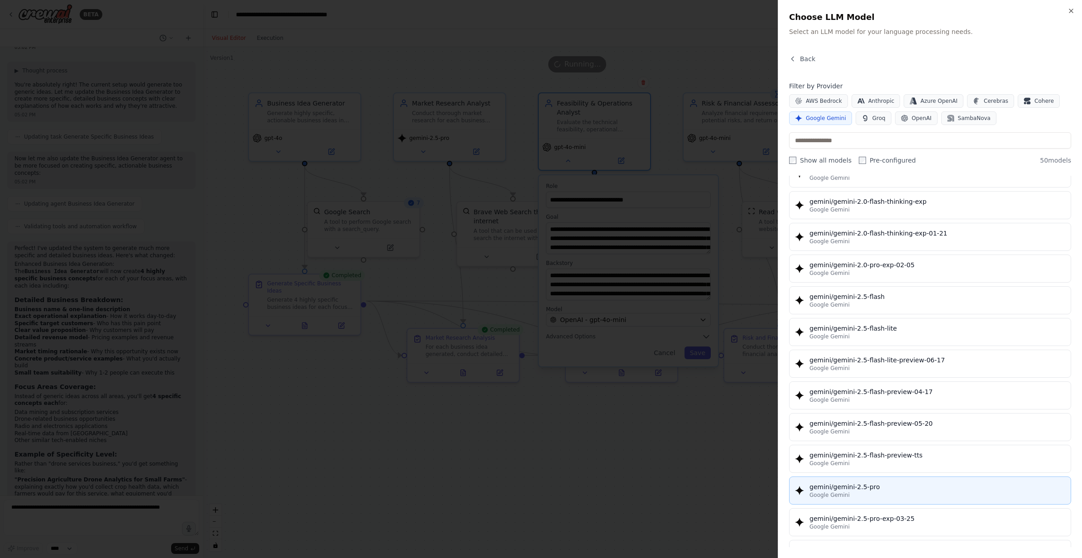
click at [899, 489] on div "gemini/gemini-2.5-pro" at bounding box center [937, 486] width 256 height 9
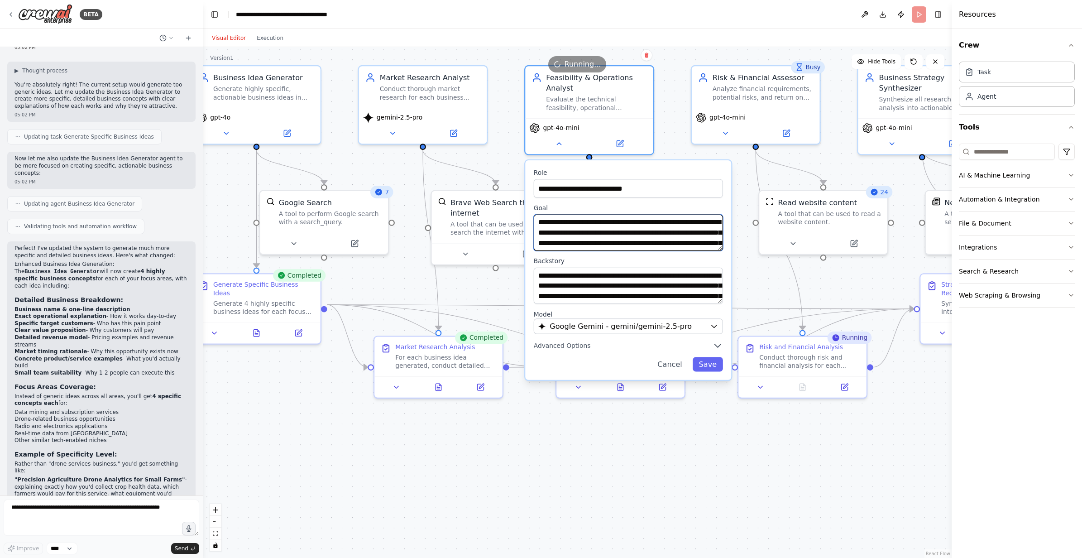
click at [677, 236] on textarea "**********" at bounding box center [628, 233] width 189 height 36
click at [712, 370] on button "Save" at bounding box center [707, 364] width 30 height 14
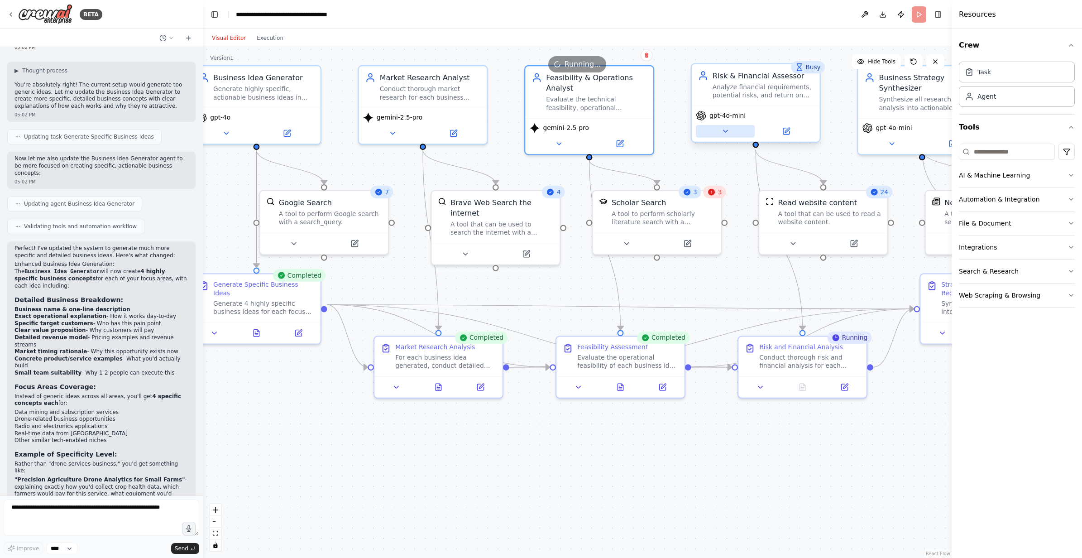
click at [722, 132] on icon at bounding box center [725, 131] width 8 height 8
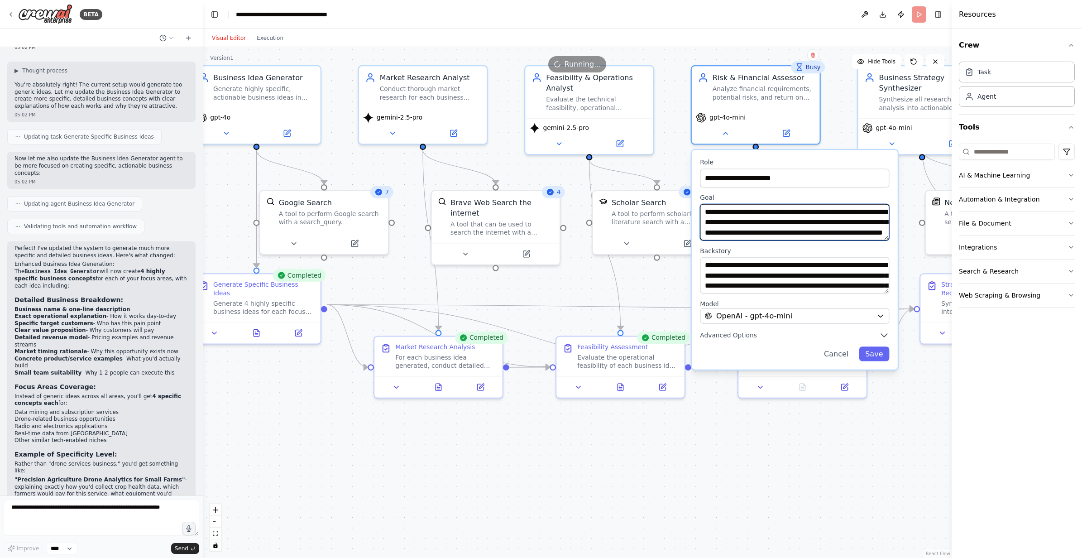
click at [830, 219] on textarea "**********" at bounding box center [794, 222] width 189 height 36
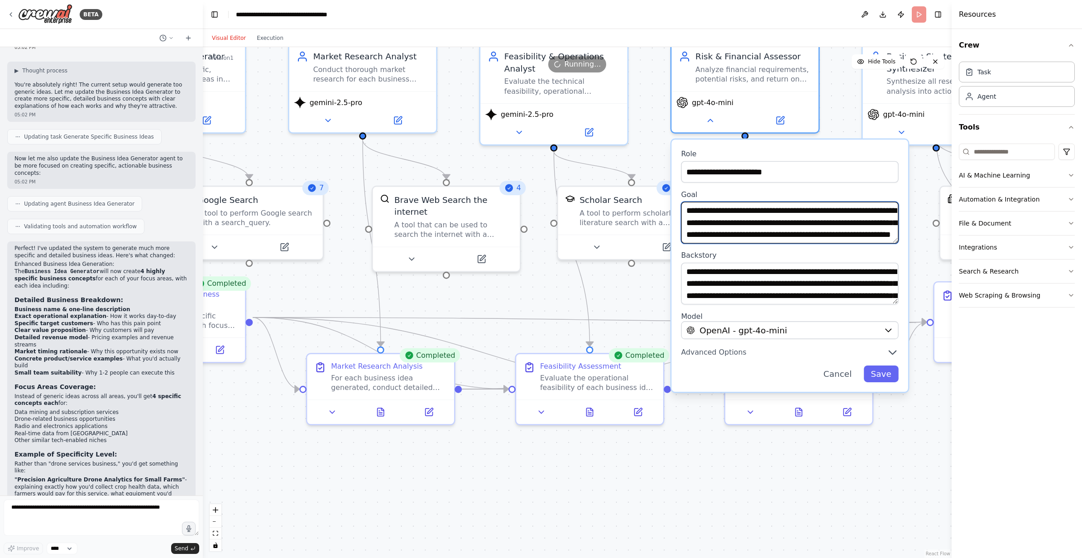
scroll to position [9, 0]
click at [880, 234] on textarea "**********" at bounding box center [789, 222] width 217 height 42
type textarea "**********"
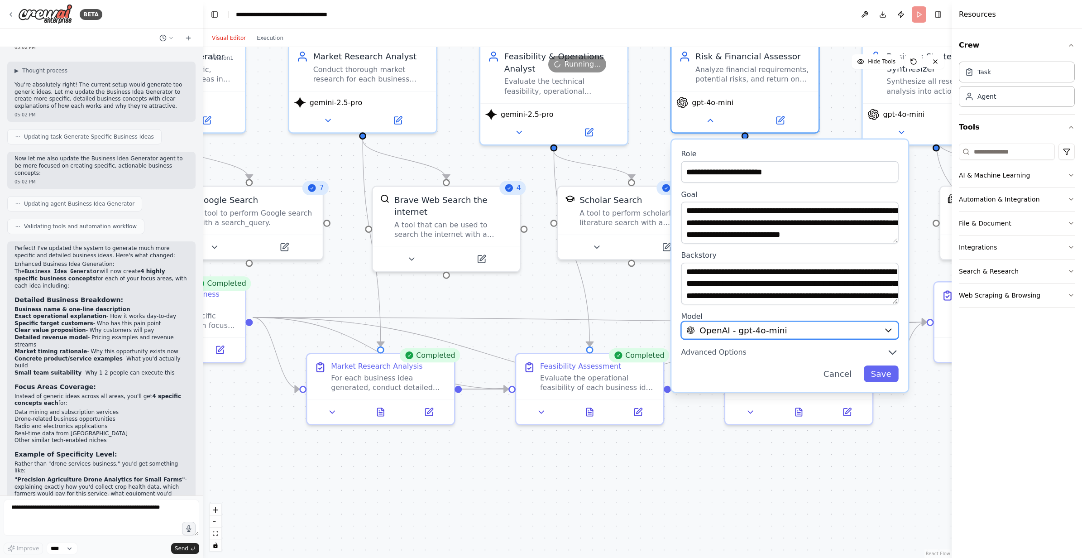
click at [760, 333] on span "OpenAI - gpt-4o-mini" at bounding box center [742, 330] width 87 height 12
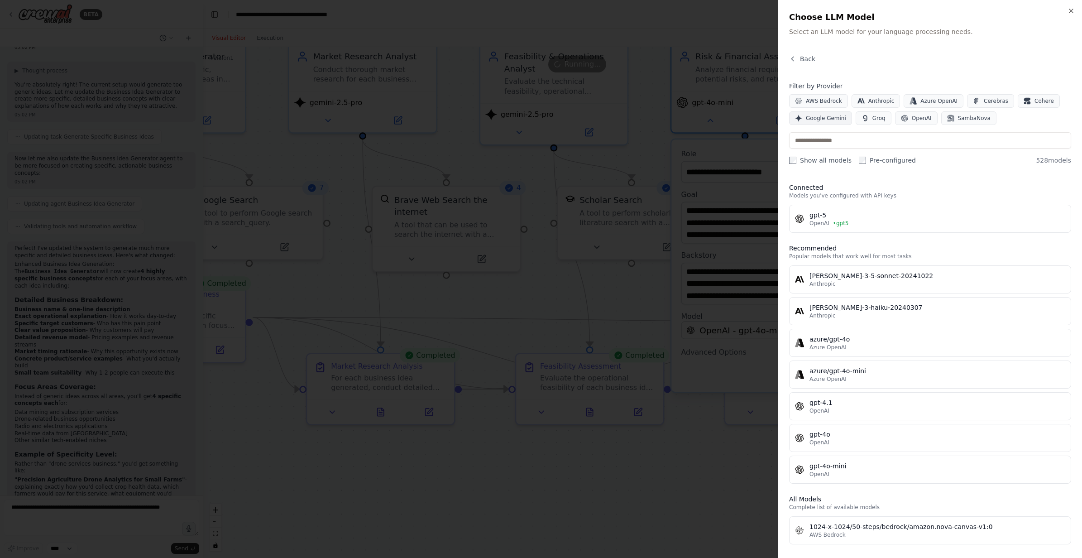
click at [812, 117] on span "Google Gemini" at bounding box center [826, 118] width 40 height 7
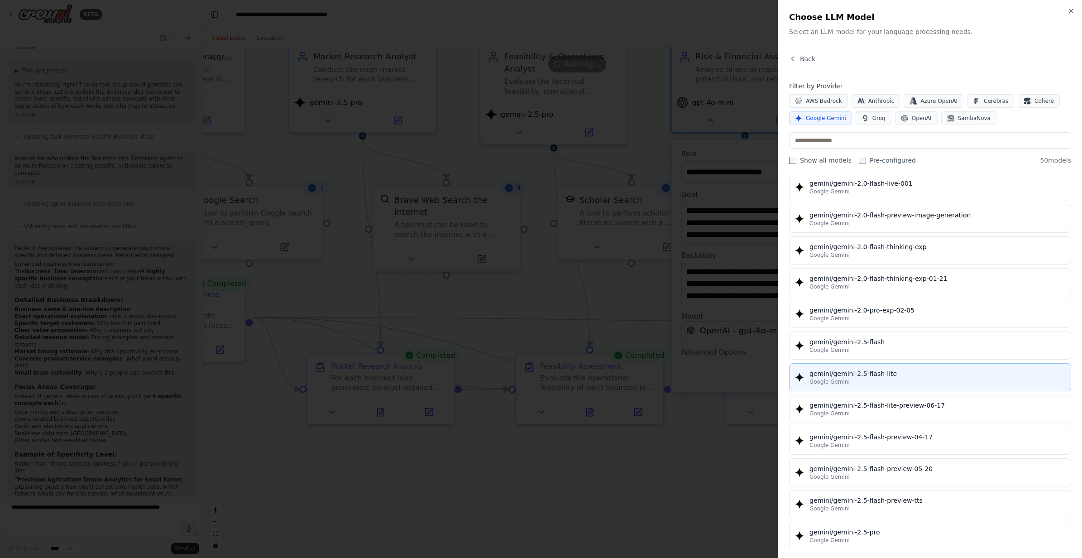
scroll to position [769, 0]
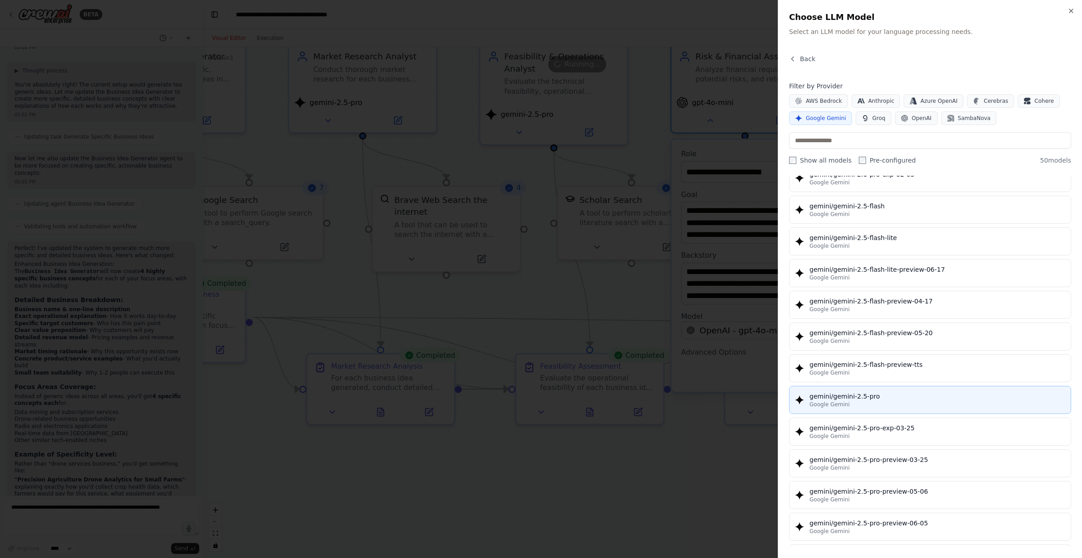
click at [888, 392] on div "gemini/gemini-2.5-pro" at bounding box center [937, 396] width 256 height 9
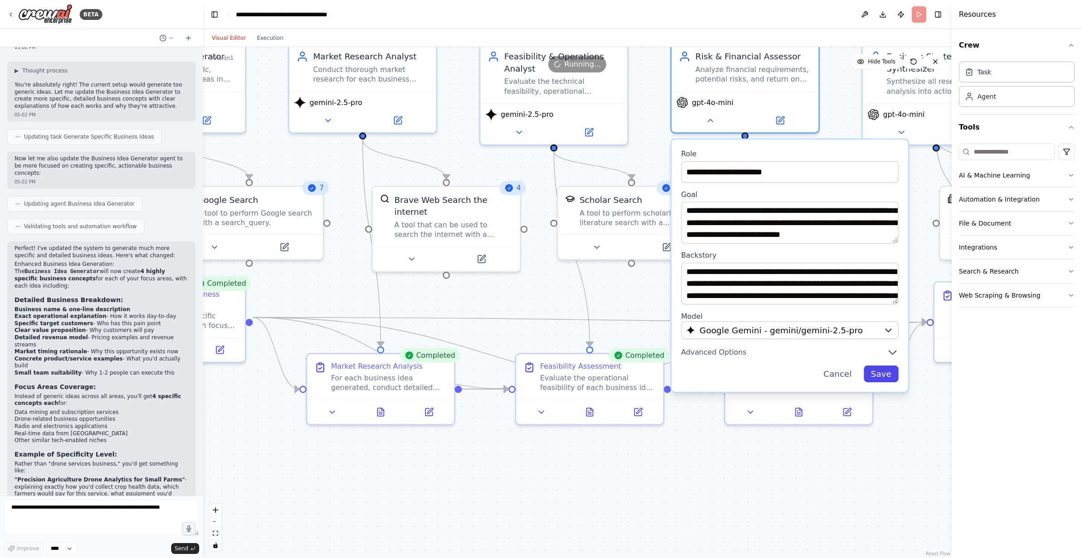
click at [890, 372] on button "Save" at bounding box center [881, 373] width 35 height 17
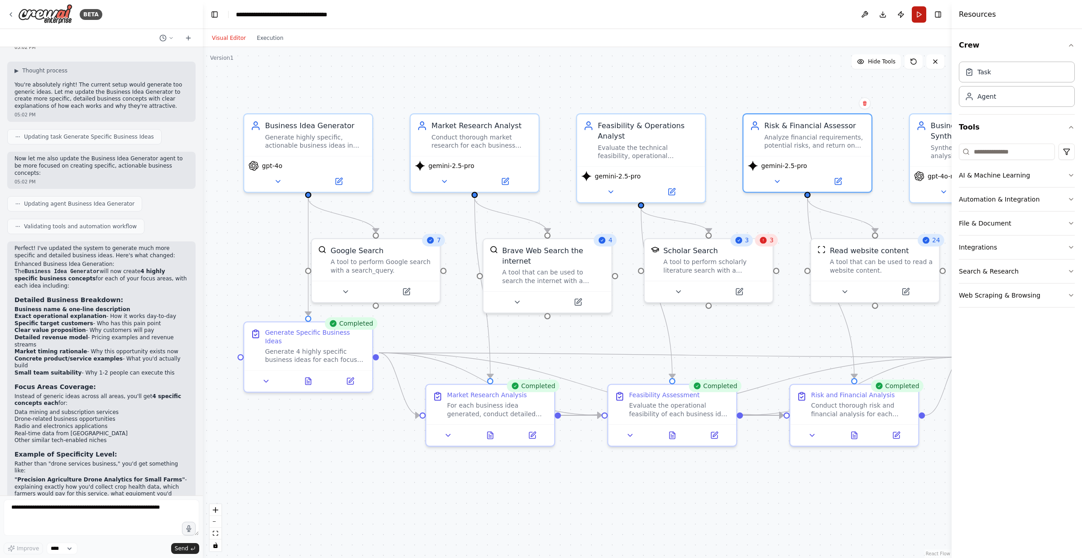
click at [917, 16] on button "Run" at bounding box center [919, 14] width 14 height 16
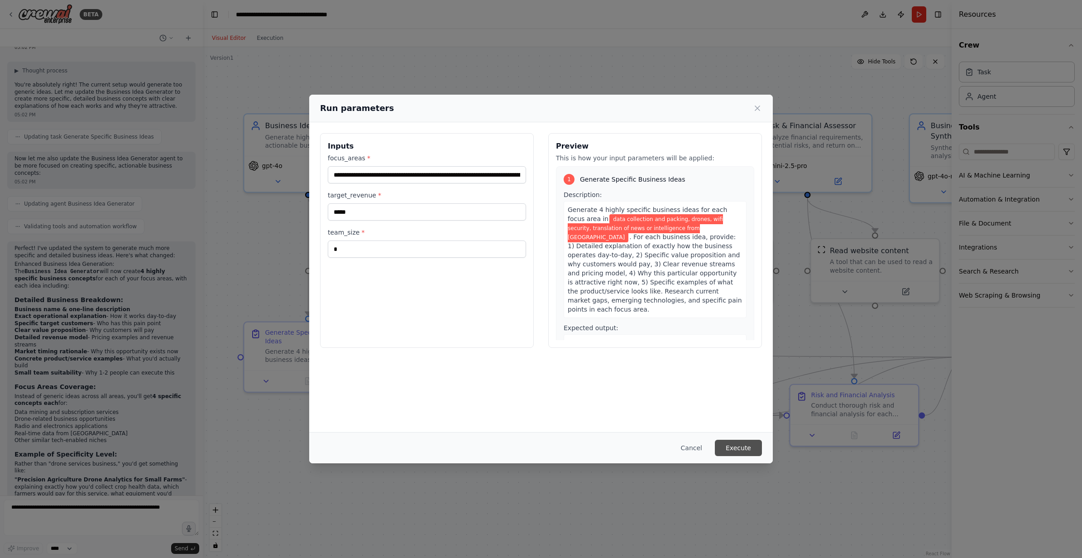
click at [743, 442] on button "Execute" at bounding box center [738, 447] width 47 height 16
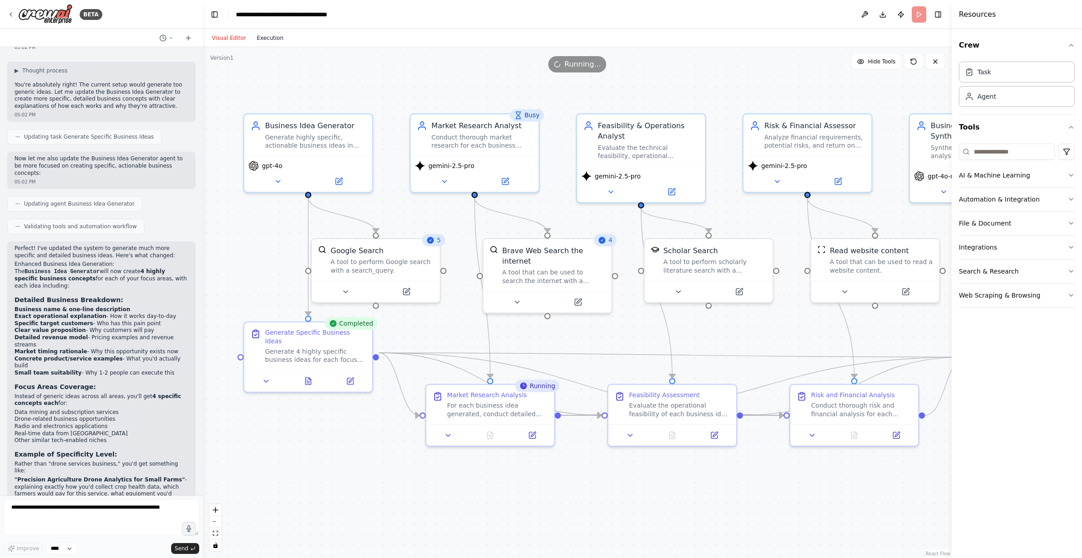
click at [269, 35] on button "Execution" at bounding box center [270, 38] width 38 height 11
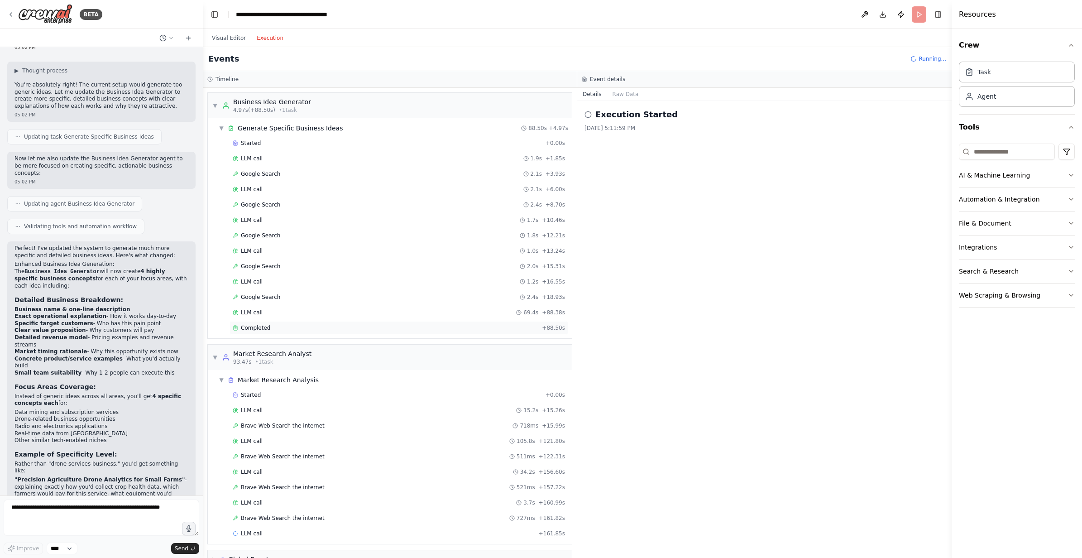
click at [277, 328] on div "Completed" at bounding box center [386, 327] width 306 height 7
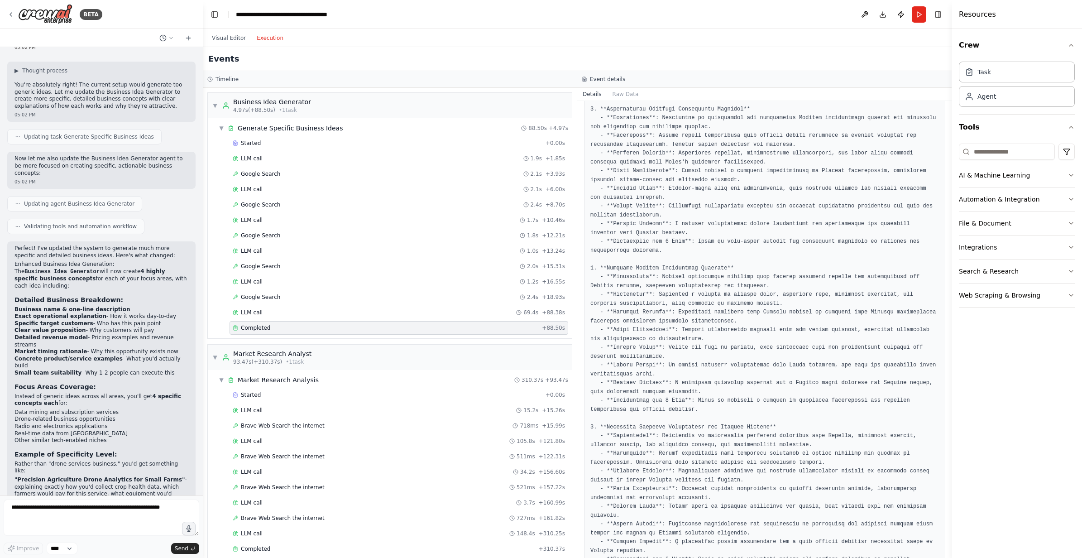
scroll to position [216, 0]
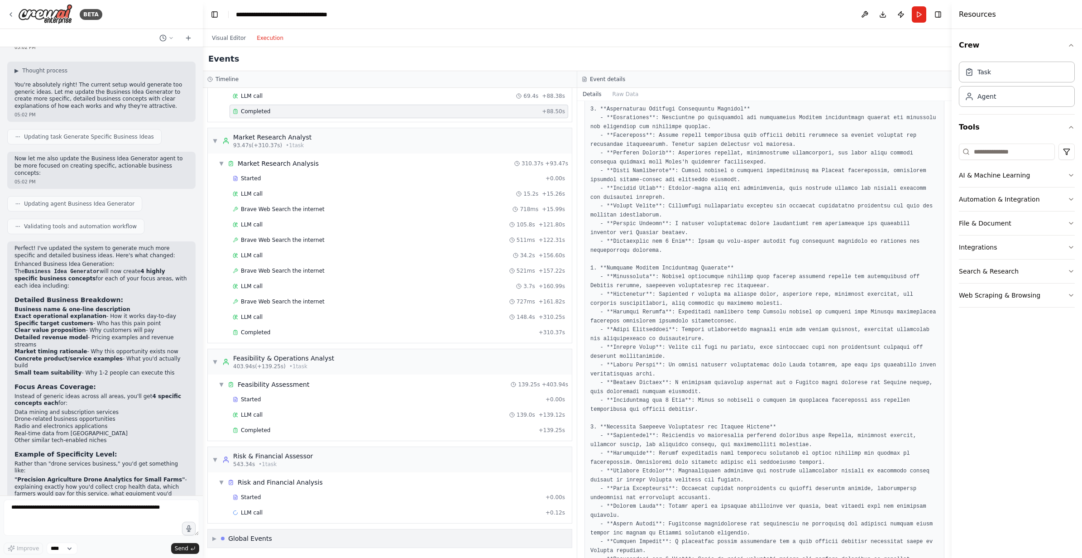
click at [282, 542] on div "▶ Global Events" at bounding box center [390, 538] width 364 height 18
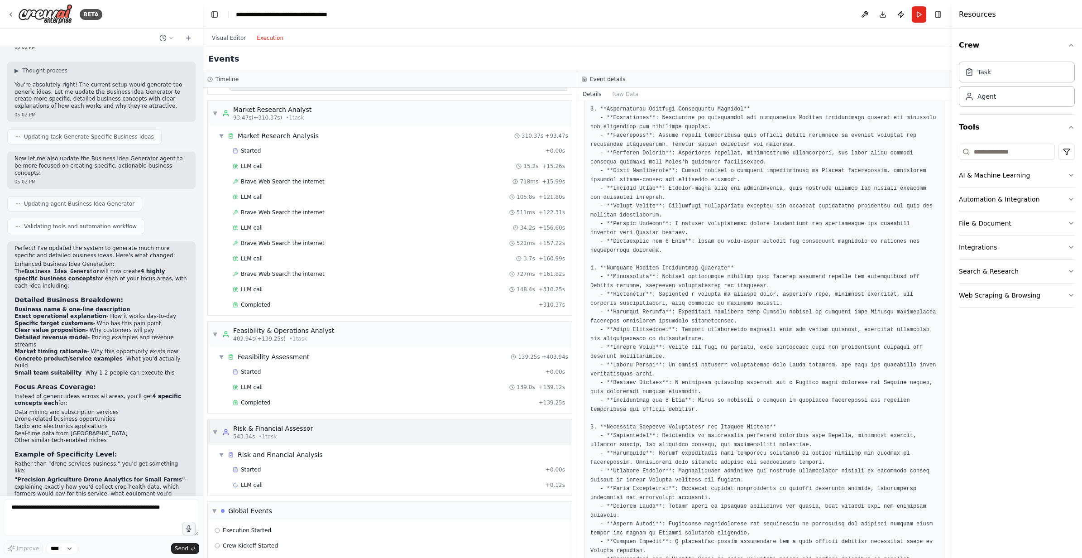
scroll to position [268, 0]
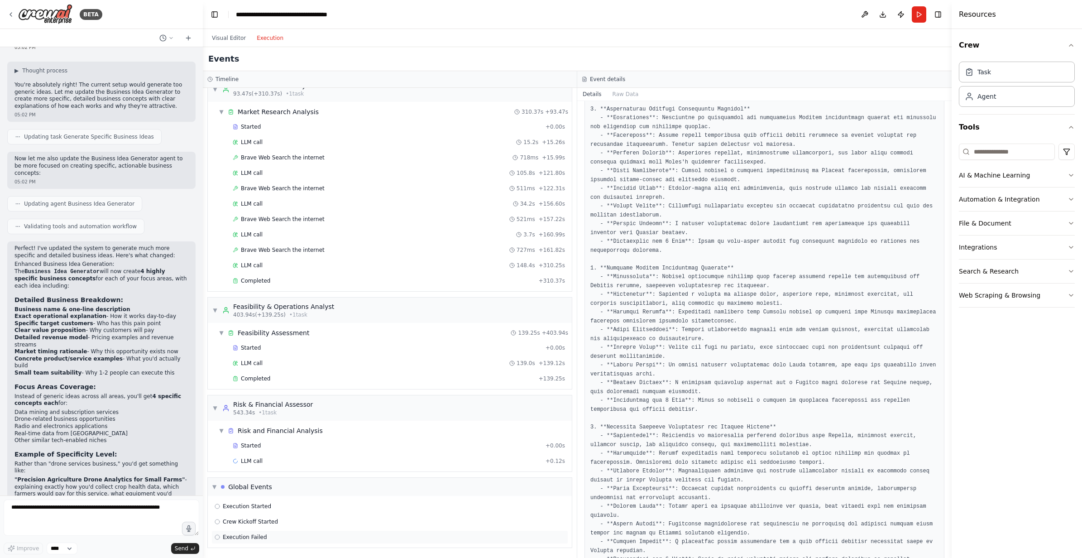
click at [263, 532] on div "Execution Failed" at bounding box center [389, 537] width 357 height 14
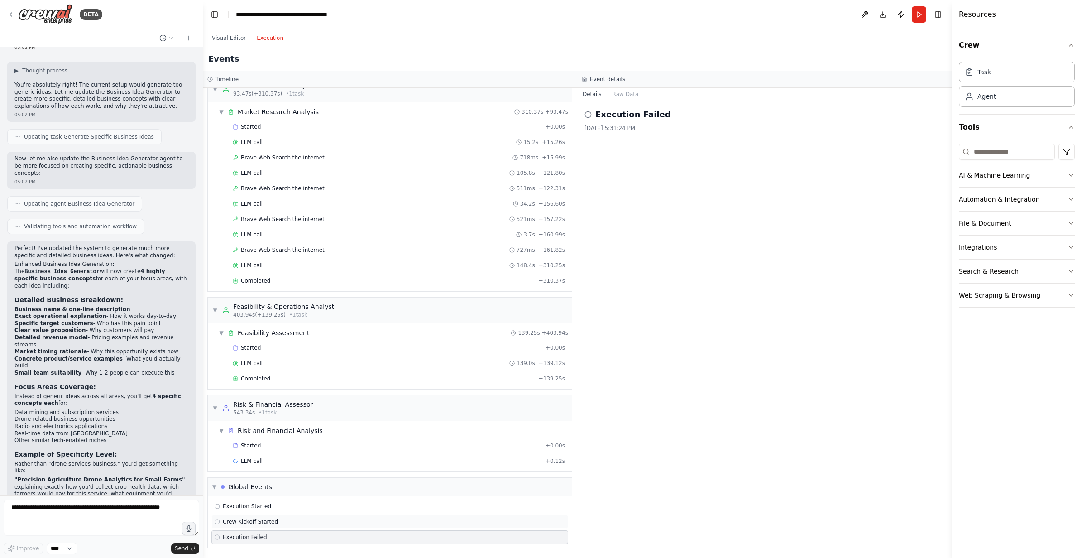
click at [277, 516] on div "Crew Kickoff Started" at bounding box center [389, 522] width 357 height 14
click at [281, 501] on div "Execution Started" at bounding box center [389, 506] width 357 height 14
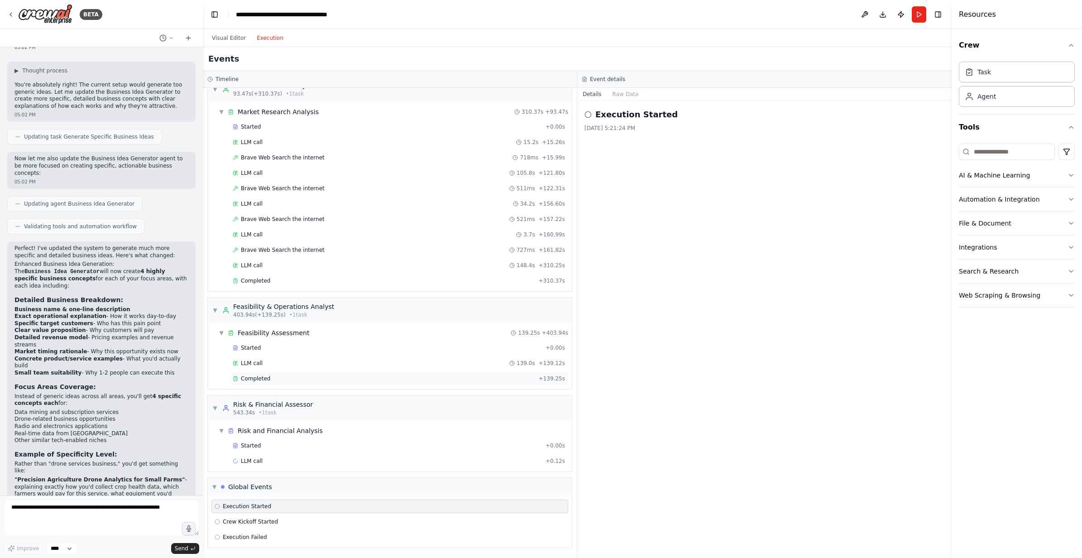
click at [282, 372] on div "Completed + 139.25s" at bounding box center [398, 379] width 339 height 14
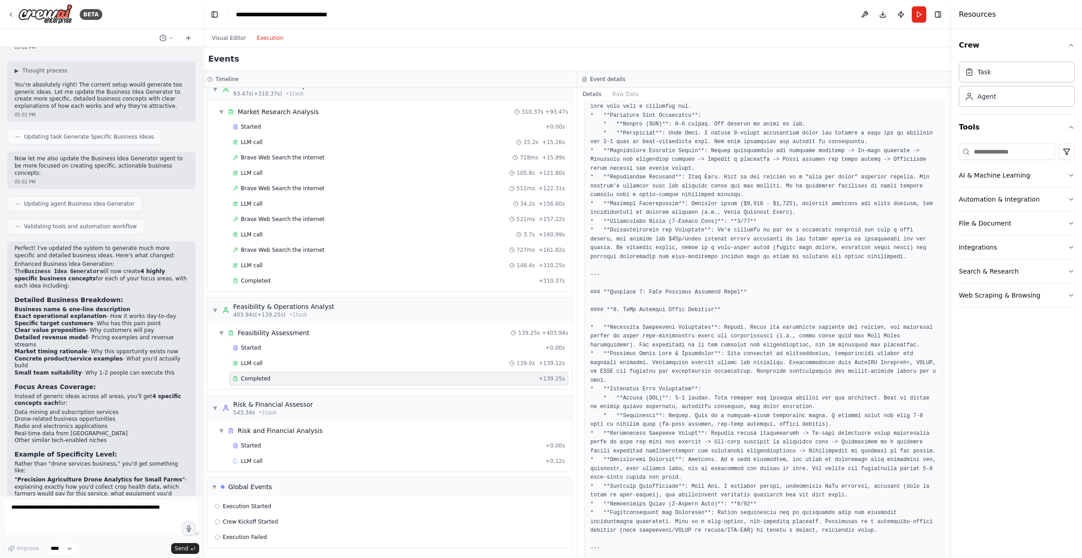
scroll to position [2082, 0]
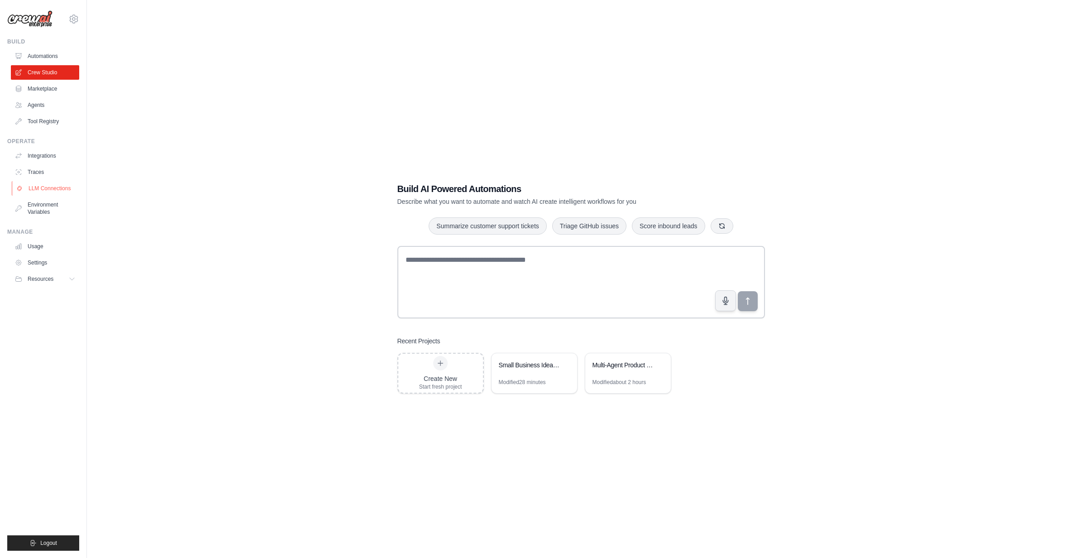
click at [45, 187] on link "LLM Connections" at bounding box center [46, 188] width 68 height 14
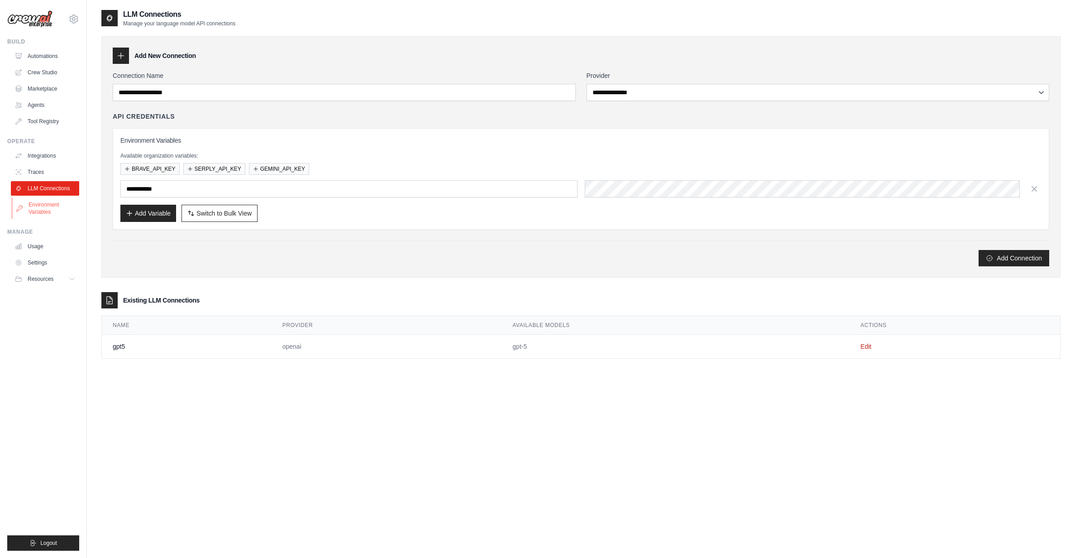
click at [54, 210] on link "Environment Variables" at bounding box center [46, 208] width 68 height 22
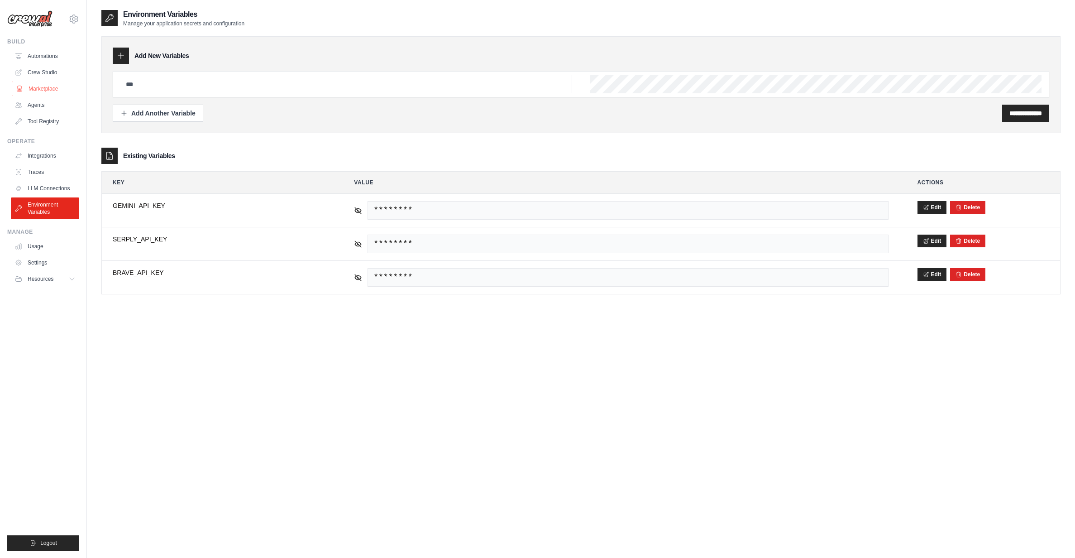
click at [43, 87] on link "Marketplace" at bounding box center [46, 88] width 68 height 14
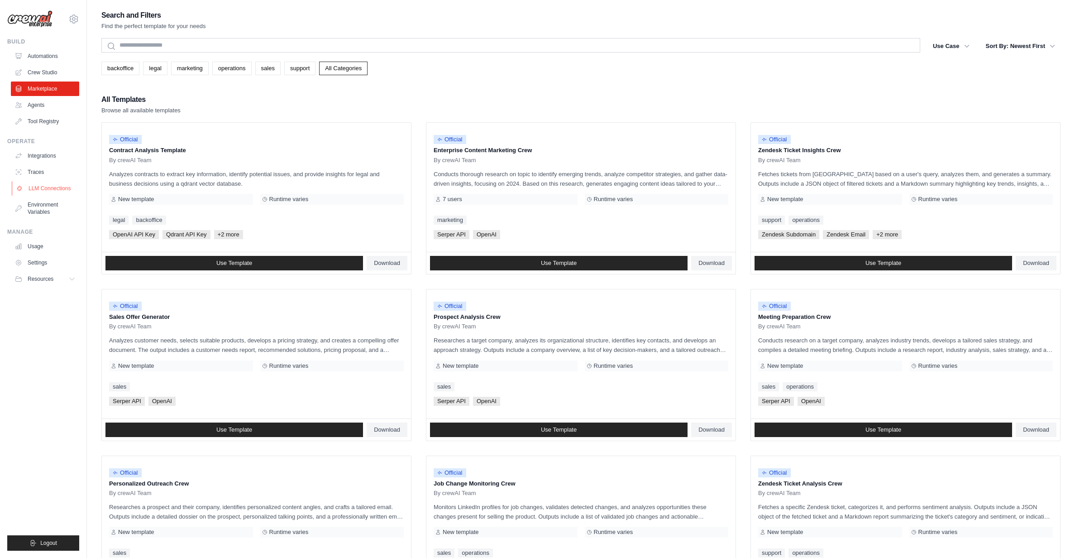
click at [50, 189] on link "LLM Connections" at bounding box center [46, 188] width 68 height 14
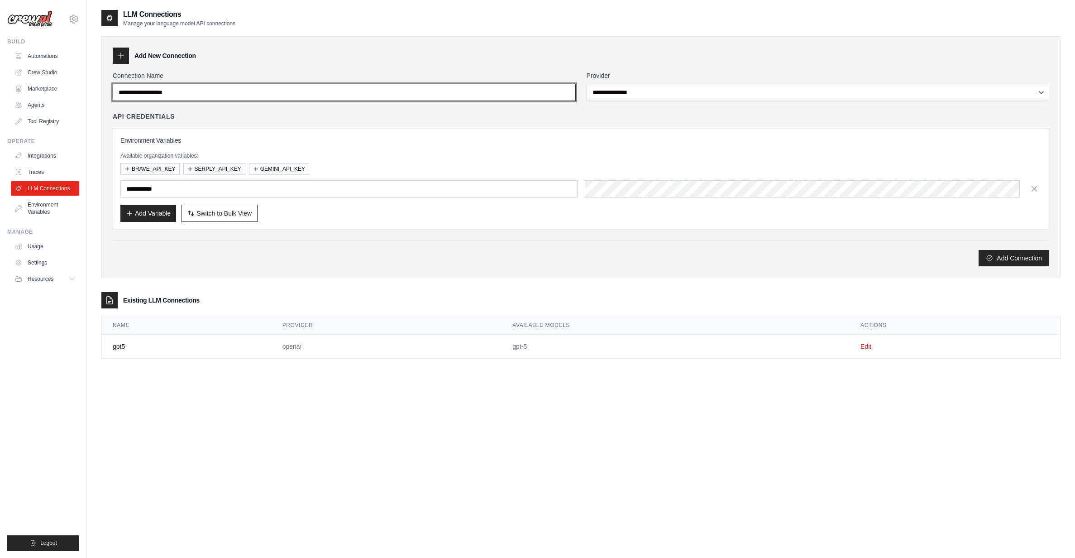
click at [428, 87] on input "Connection Name" at bounding box center [344, 92] width 463 height 17
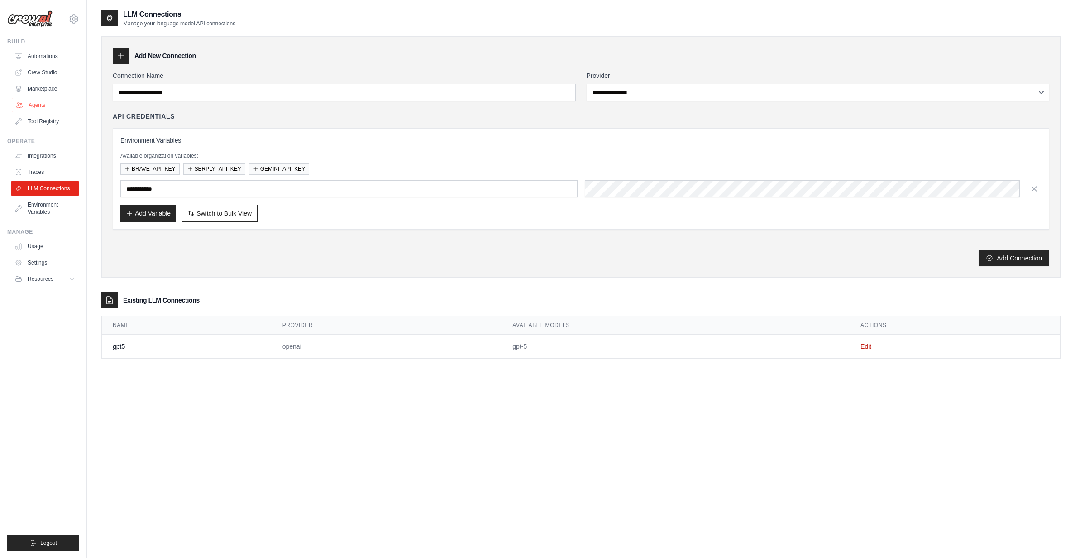
click at [48, 101] on link "Agents" at bounding box center [46, 105] width 68 height 14
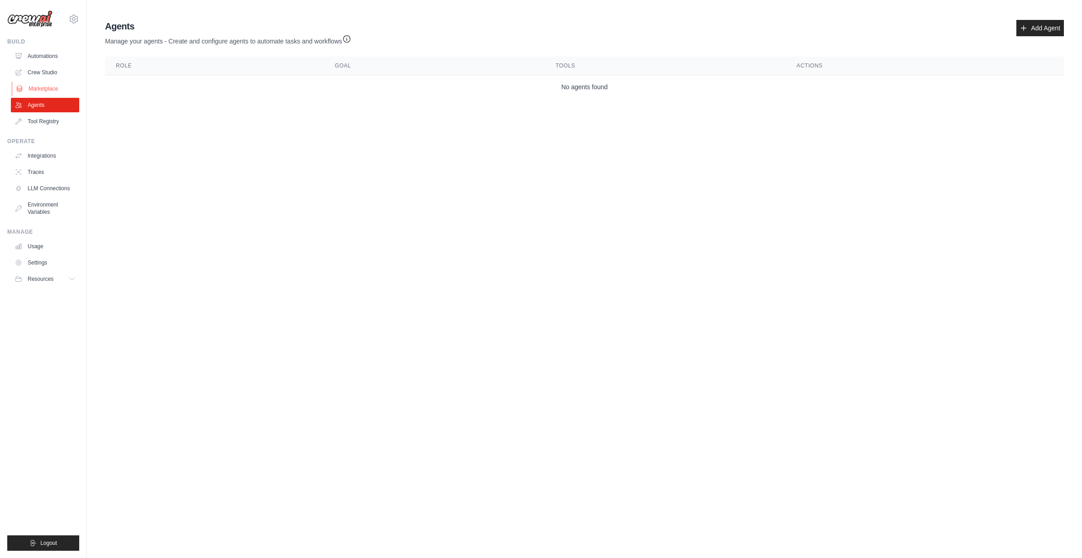
click at [47, 86] on link "Marketplace" at bounding box center [46, 88] width 68 height 14
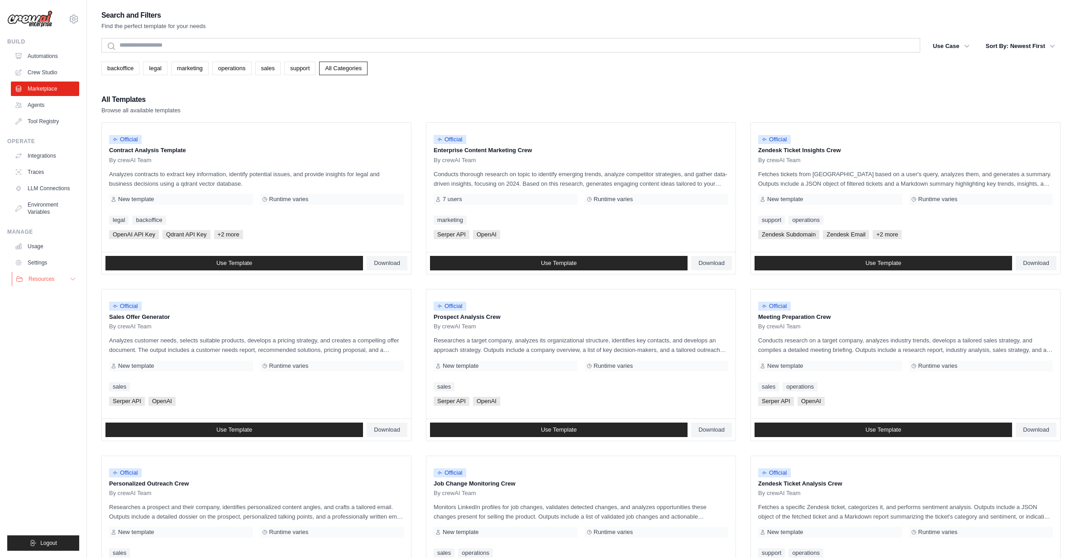
click at [50, 277] on span "Resources" at bounding box center [42, 278] width 26 height 7
click at [47, 248] on link "Usage" at bounding box center [46, 246] width 68 height 14
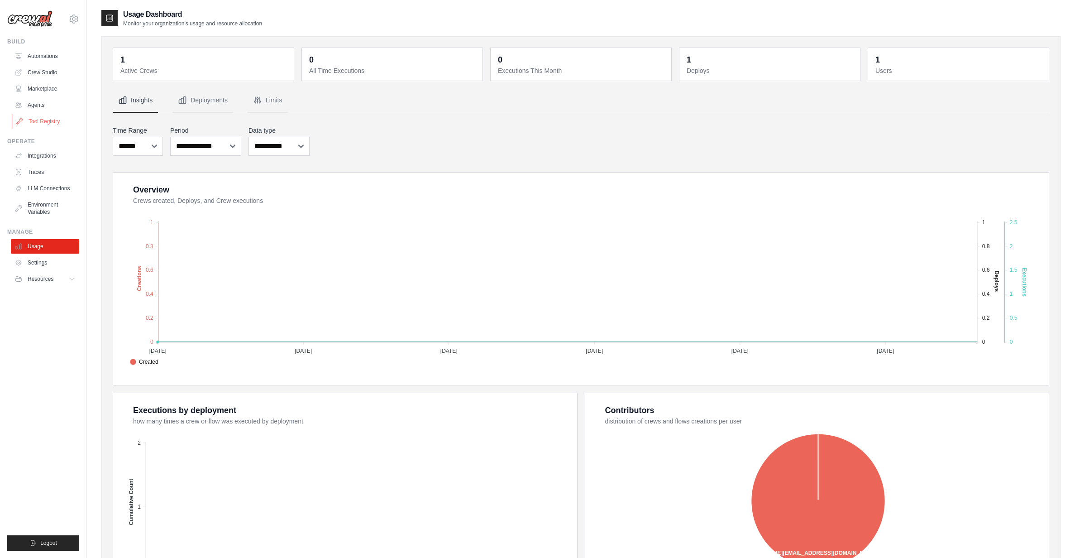
click at [47, 119] on link "Tool Registry" at bounding box center [46, 121] width 68 height 14
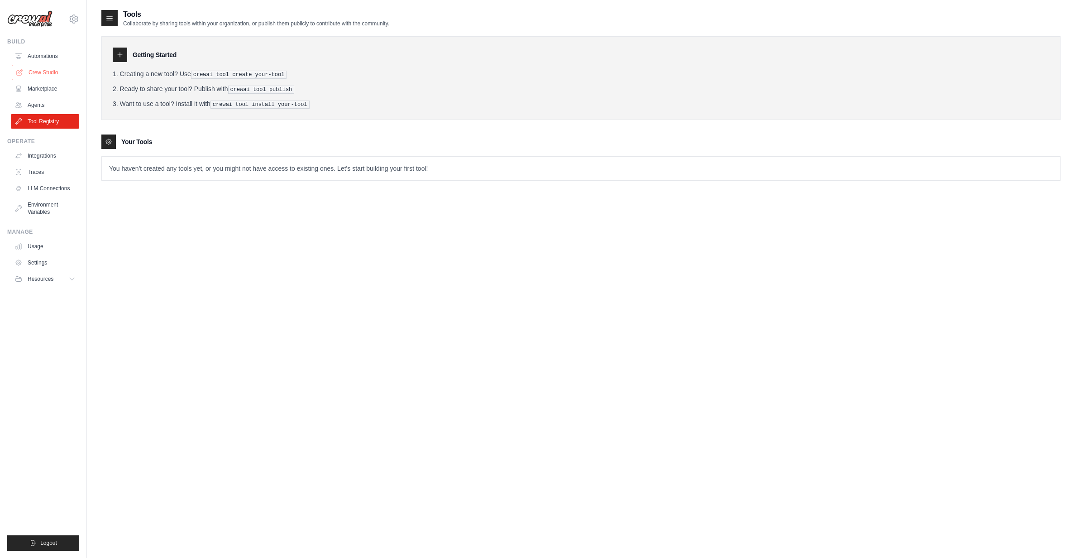
click at [38, 74] on link "Crew Studio" at bounding box center [46, 72] width 68 height 14
